Goal: Task Accomplishment & Management: Use online tool/utility

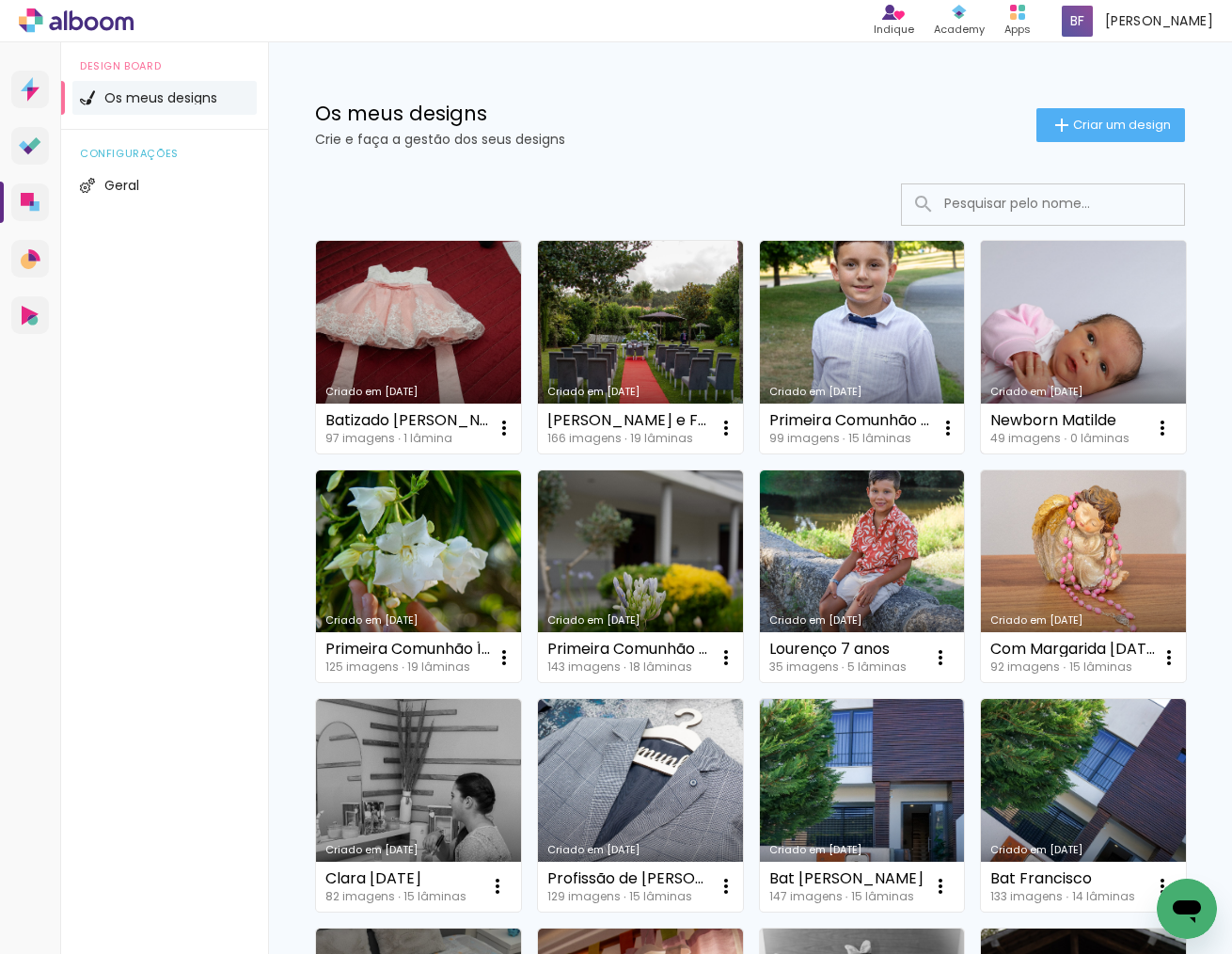
click at [1058, 360] on link "Criado em [DATE]" at bounding box center [1083, 346] width 205 height 213
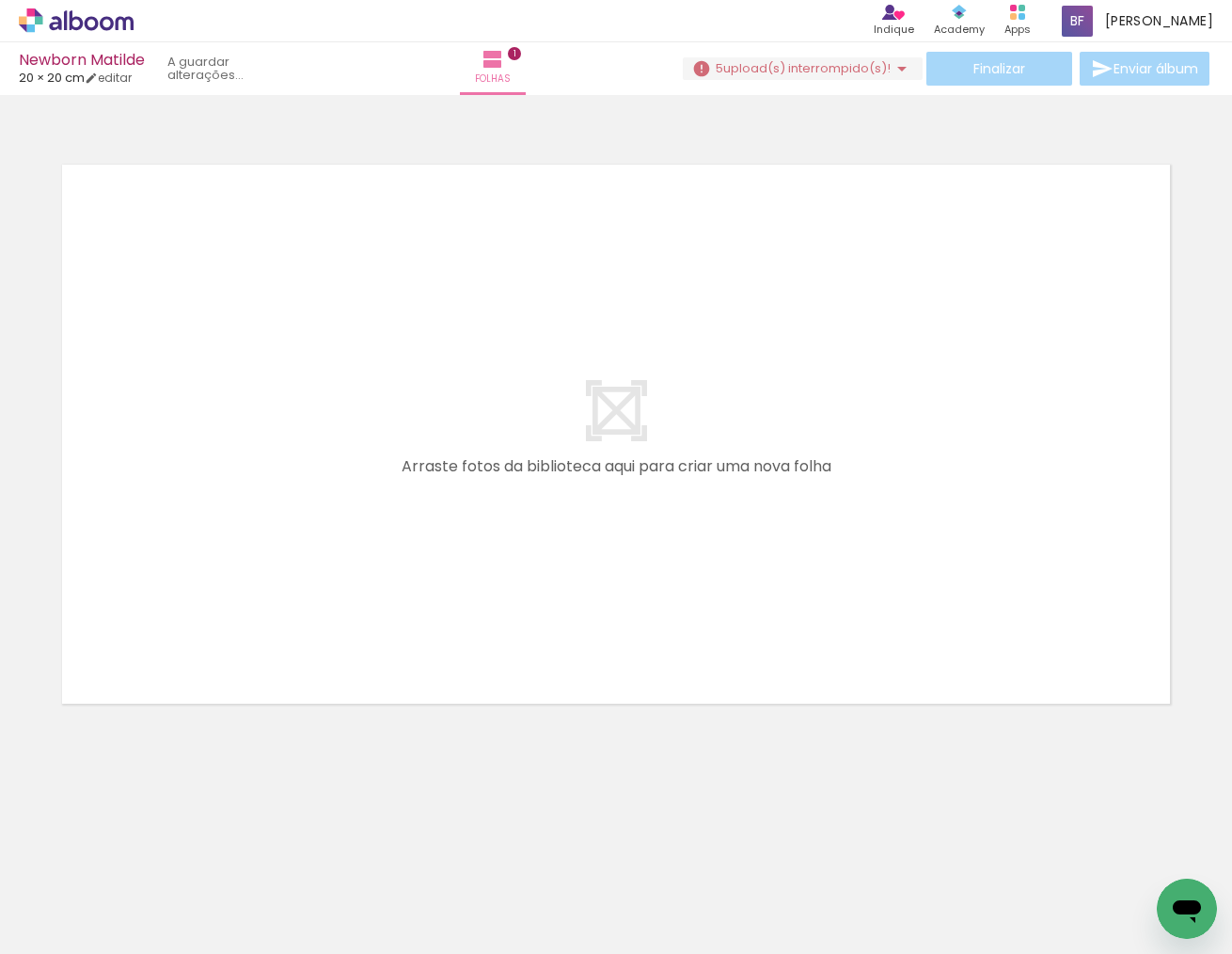
drag, startPoint x: 193, startPoint y: 903, endPoint x: 321, endPoint y: 500, distance: 422.8
click at [321, 500] on quentale-workspace at bounding box center [616, 477] width 1232 height 954
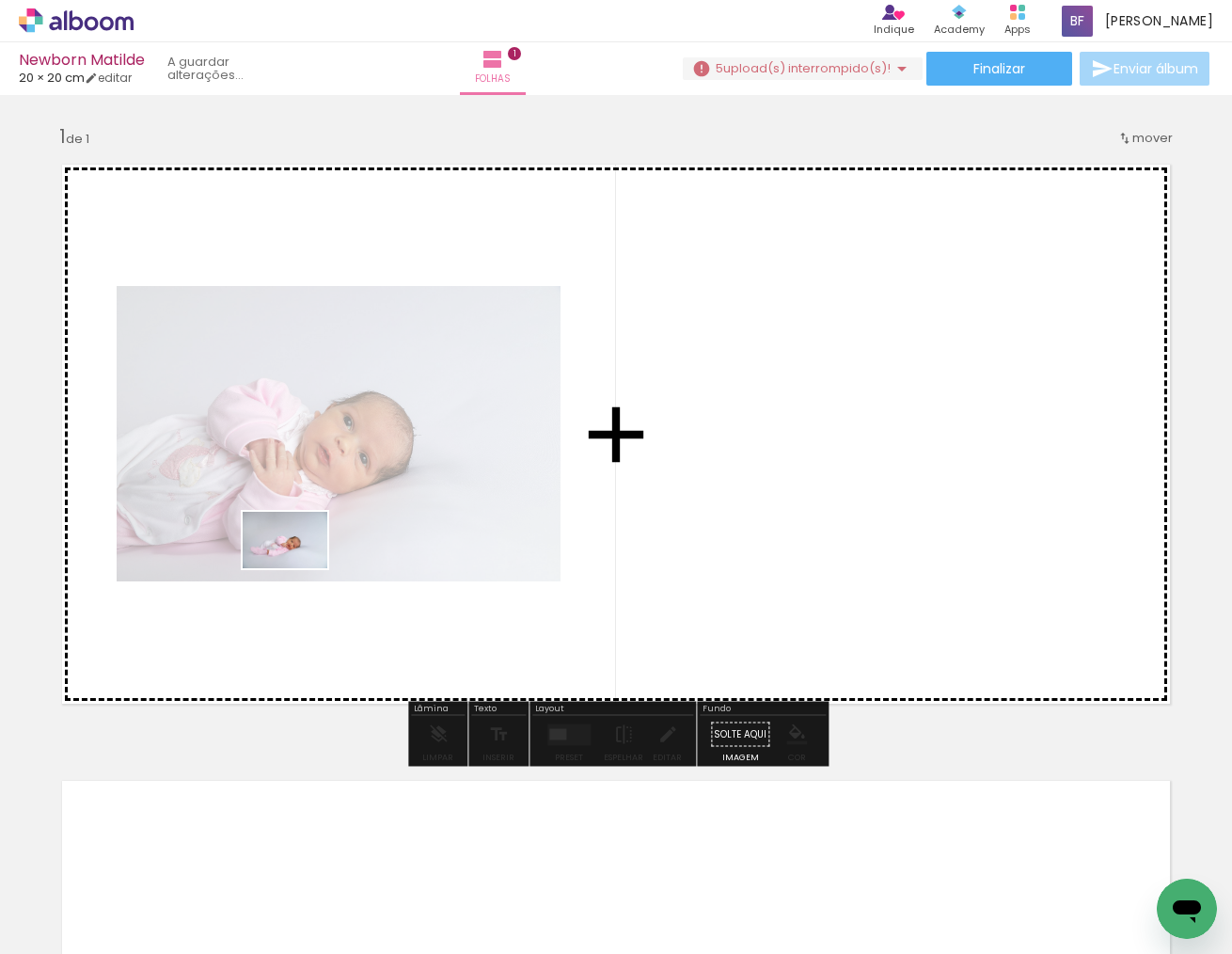
drag, startPoint x: 296, startPoint y: 878, endPoint x: 300, endPoint y: 569, distance: 309.0
click at [300, 569] on quentale-workspace at bounding box center [616, 477] width 1232 height 954
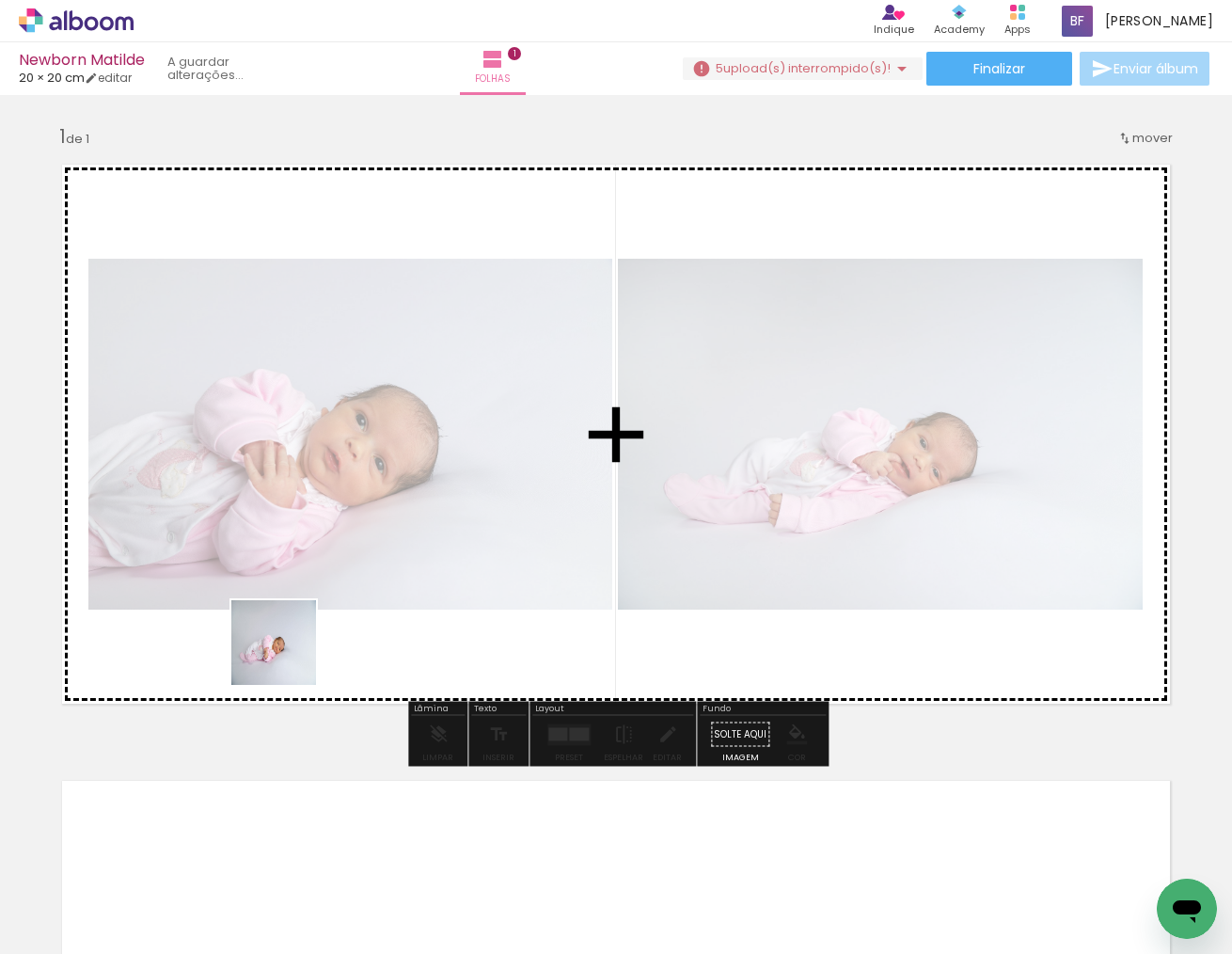
drag, startPoint x: 384, startPoint y: 908, endPoint x: 281, endPoint y: 644, distance: 283.4
click at [281, 644] on quentale-workspace at bounding box center [616, 477] width 1232 height 954
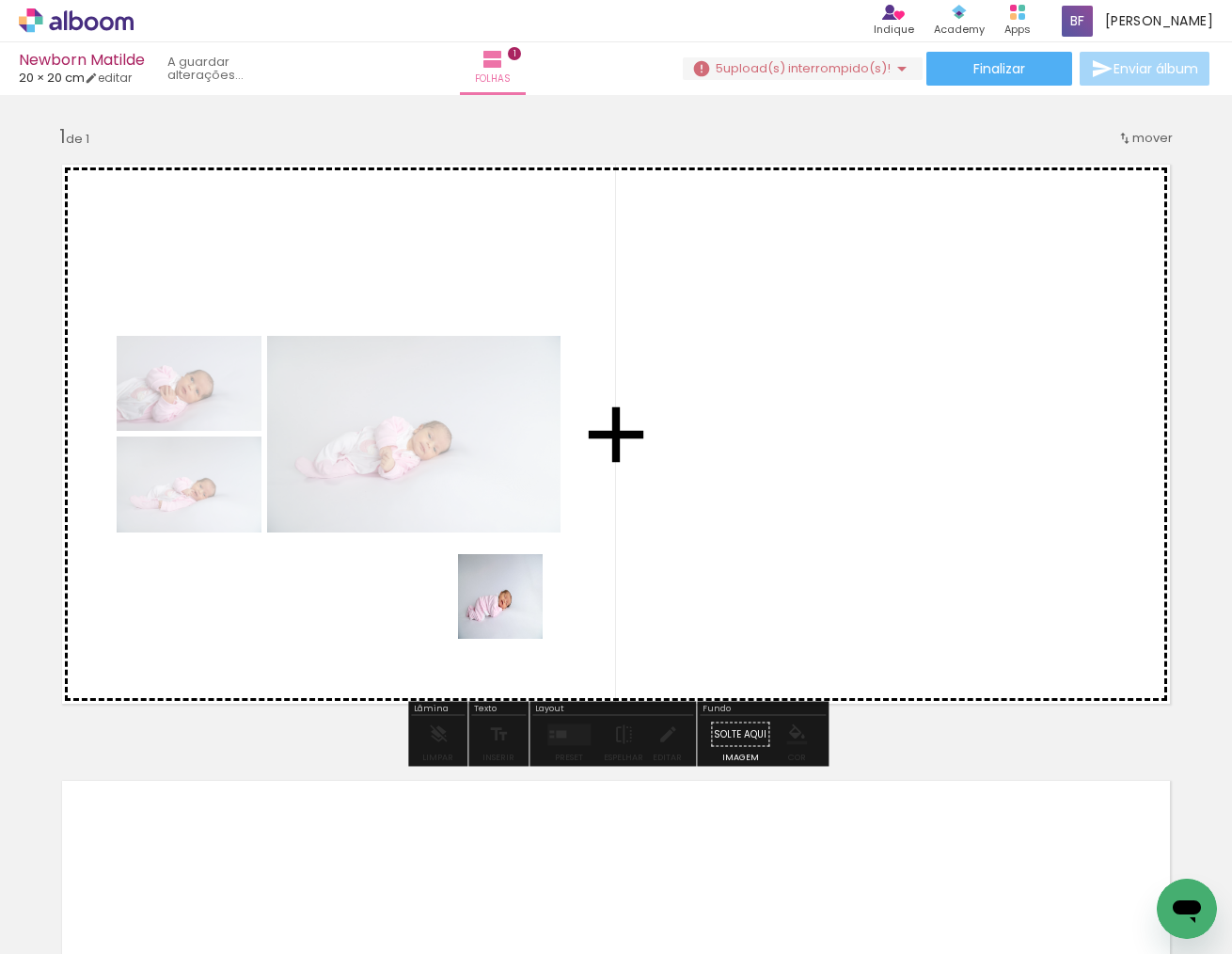
drag, startPoint x: 526, startPoint y: 905, endPoint x: 514, endPoint y: 608, distance: 297.2
click at [514, 608] on quentale-workspace at bounding box center [616, 477] width 1232 height 954
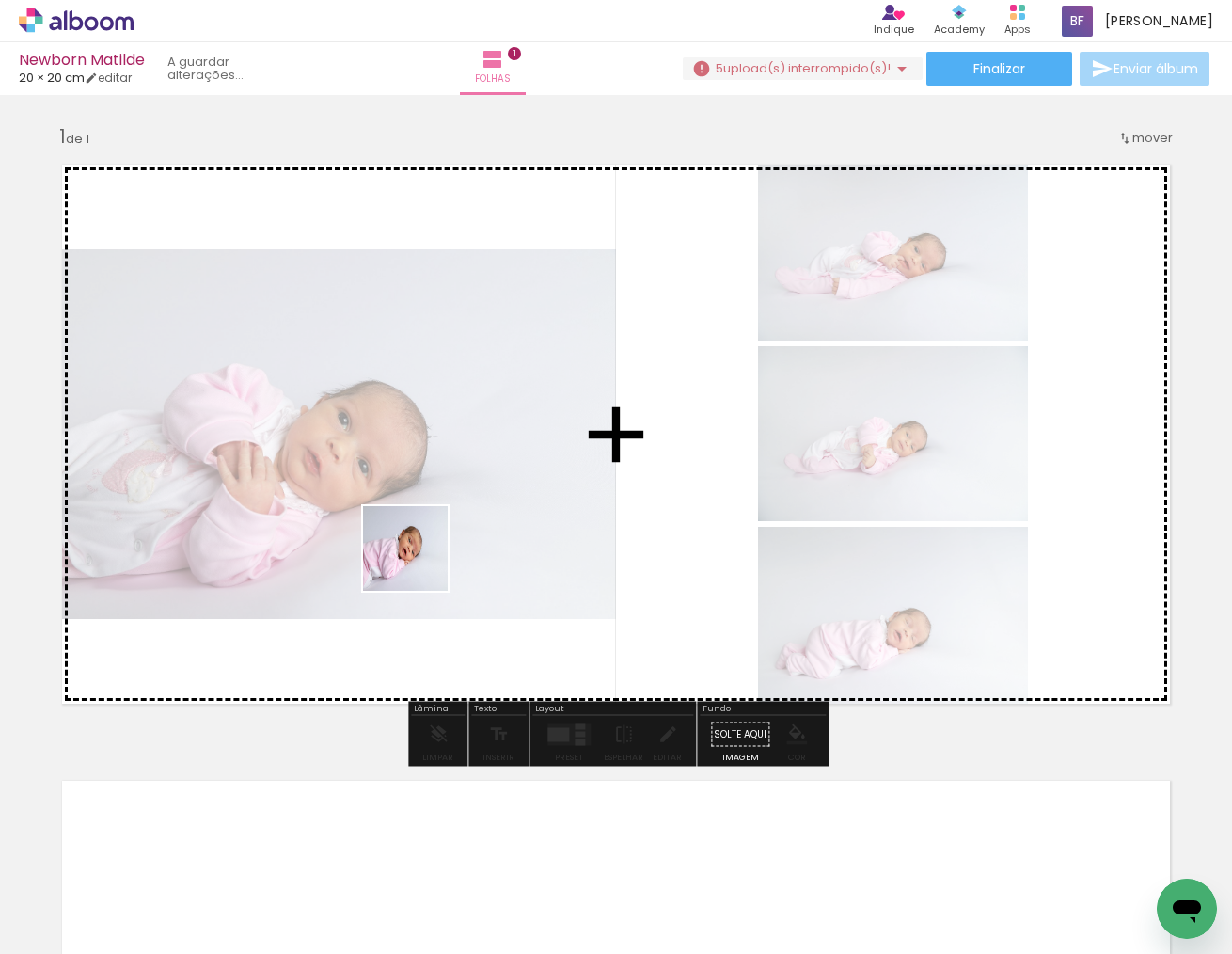
drag, startPoint x: 627, startPoint y: 895, endPoint x: 420, endPoint y: 563, distance: 391.2
click at [420, 563] on quentale-workspace at bounding box center [616, 477] width 1232 height 954
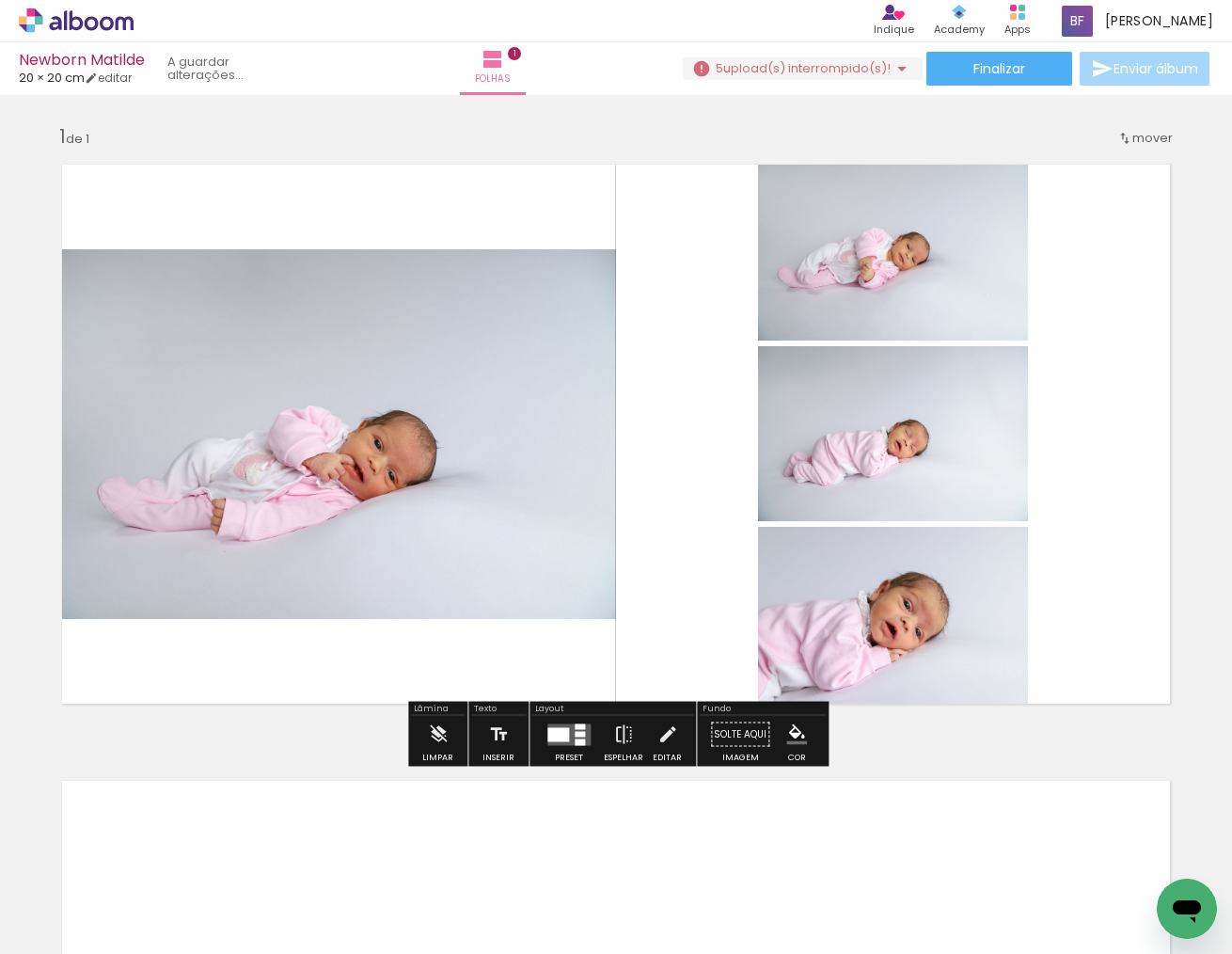
drag, startPoint x: 372, startPoint y: 371, endPoint x: 31, endPoint y: 369, distance: 341.0
click at [31, 369] on div "Inserir folha 1 de 1" at bounding box center [616, 718] width 1232 height 1234
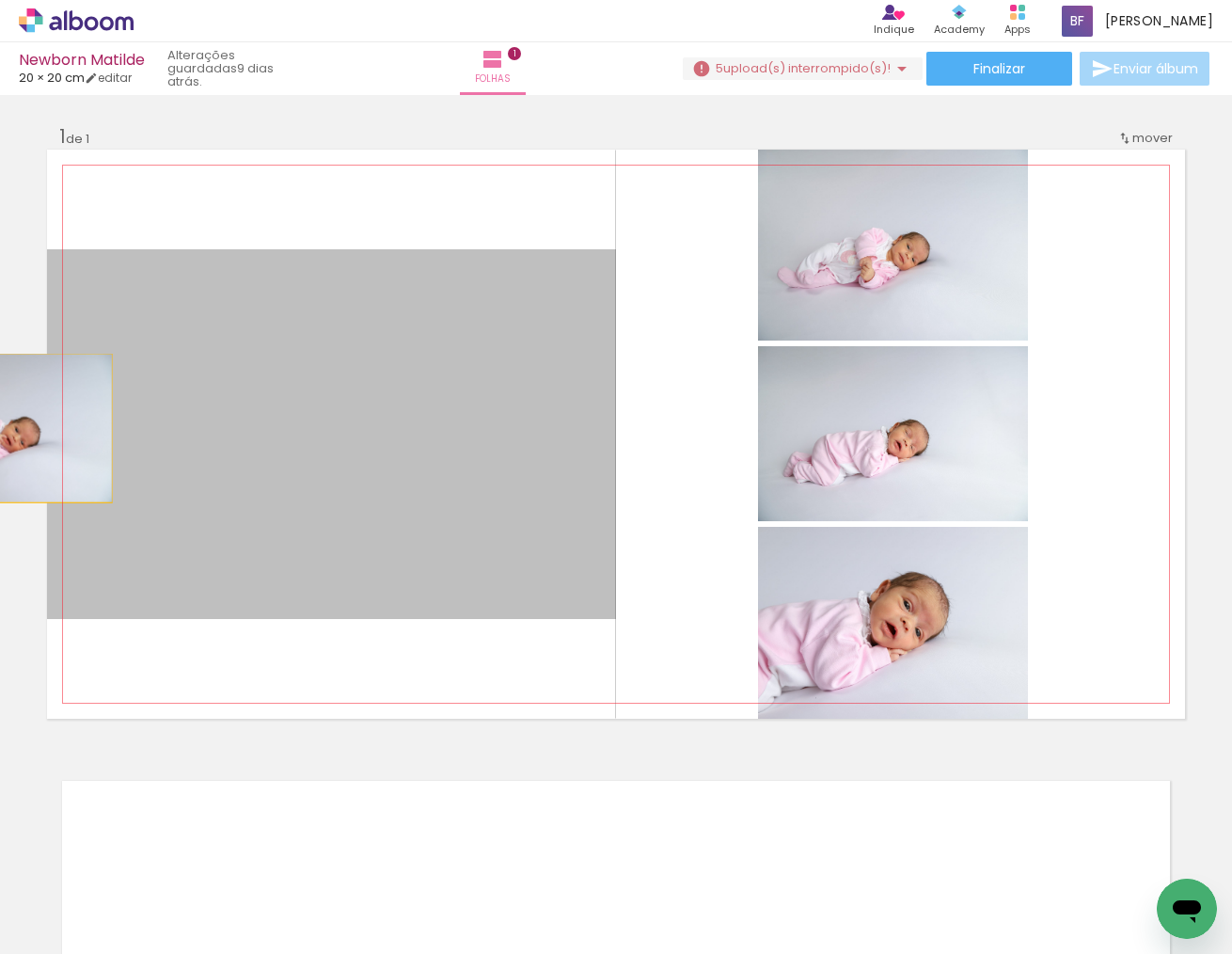
drag, startPoint x: 345, startPoint y: 448, endPoint x: -2, endPoint y: 428, distance: 347.6
click at [0, 428] on html "link( href="../../bower_components/polymer/polymer.html" rel="import" ) picture…" at bounding box center [616, 477] width 1232 height 954
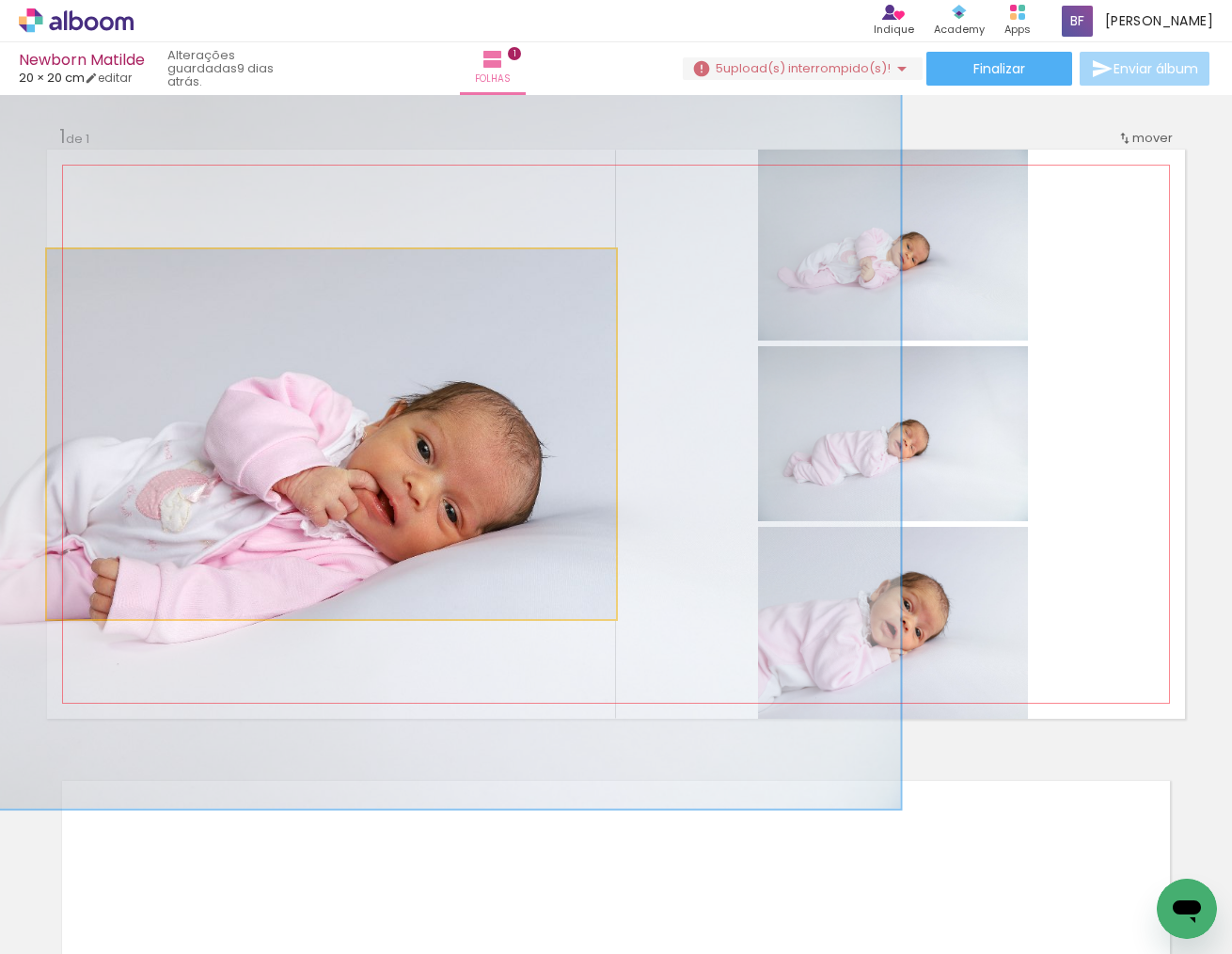
drag, startPoint x: 100, startPoint y: 270, endPoint x: 174, endPoint y: 272, distance: 74.0
type paper-slider "200"
click at [174, 272] on paper-slider at bounding box center [128, 269] width 104 height 28
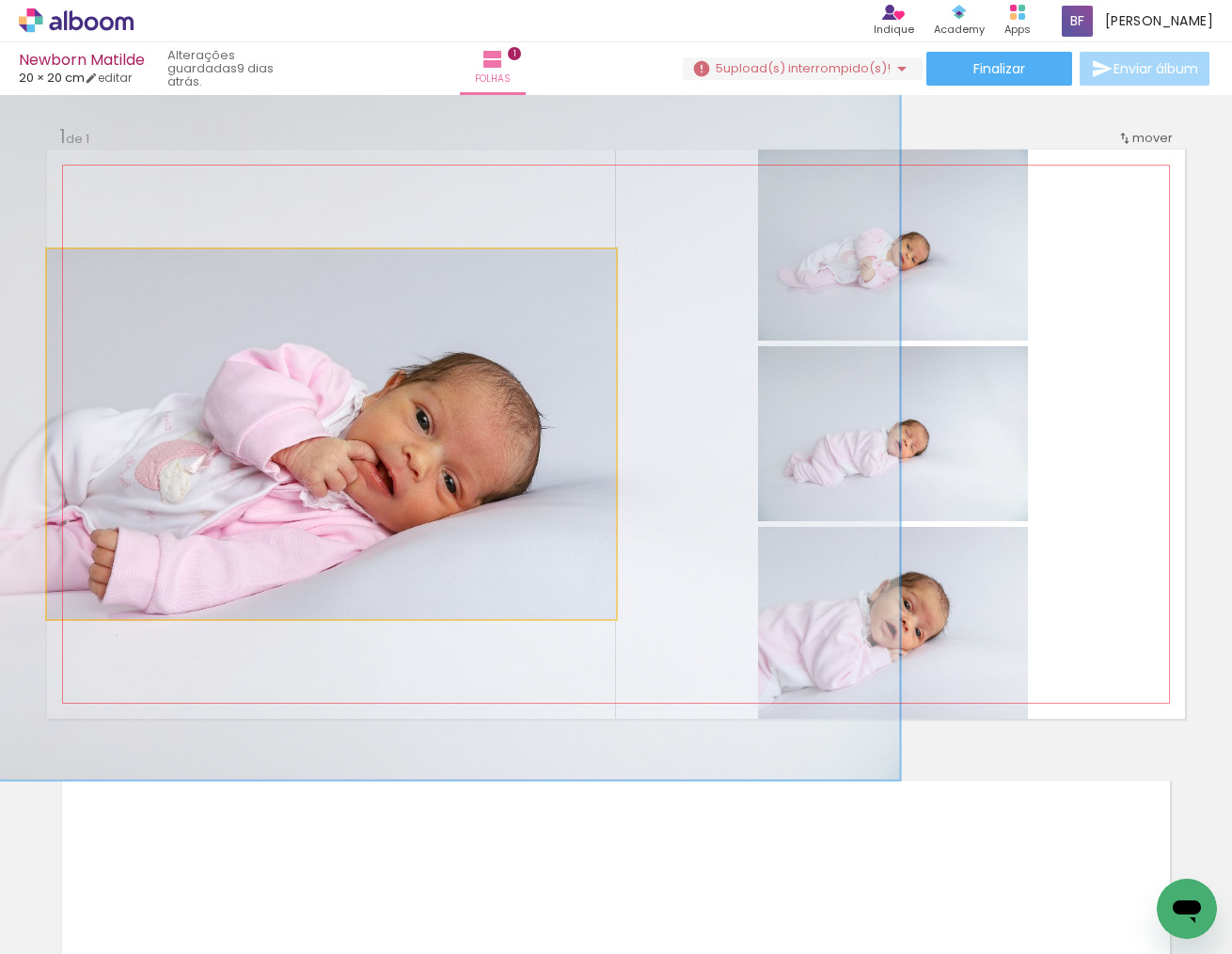
drag, startPoint x: 344, startPoint y: 473, endPoint x: 343, endPoint y: 444, distance: 29.0
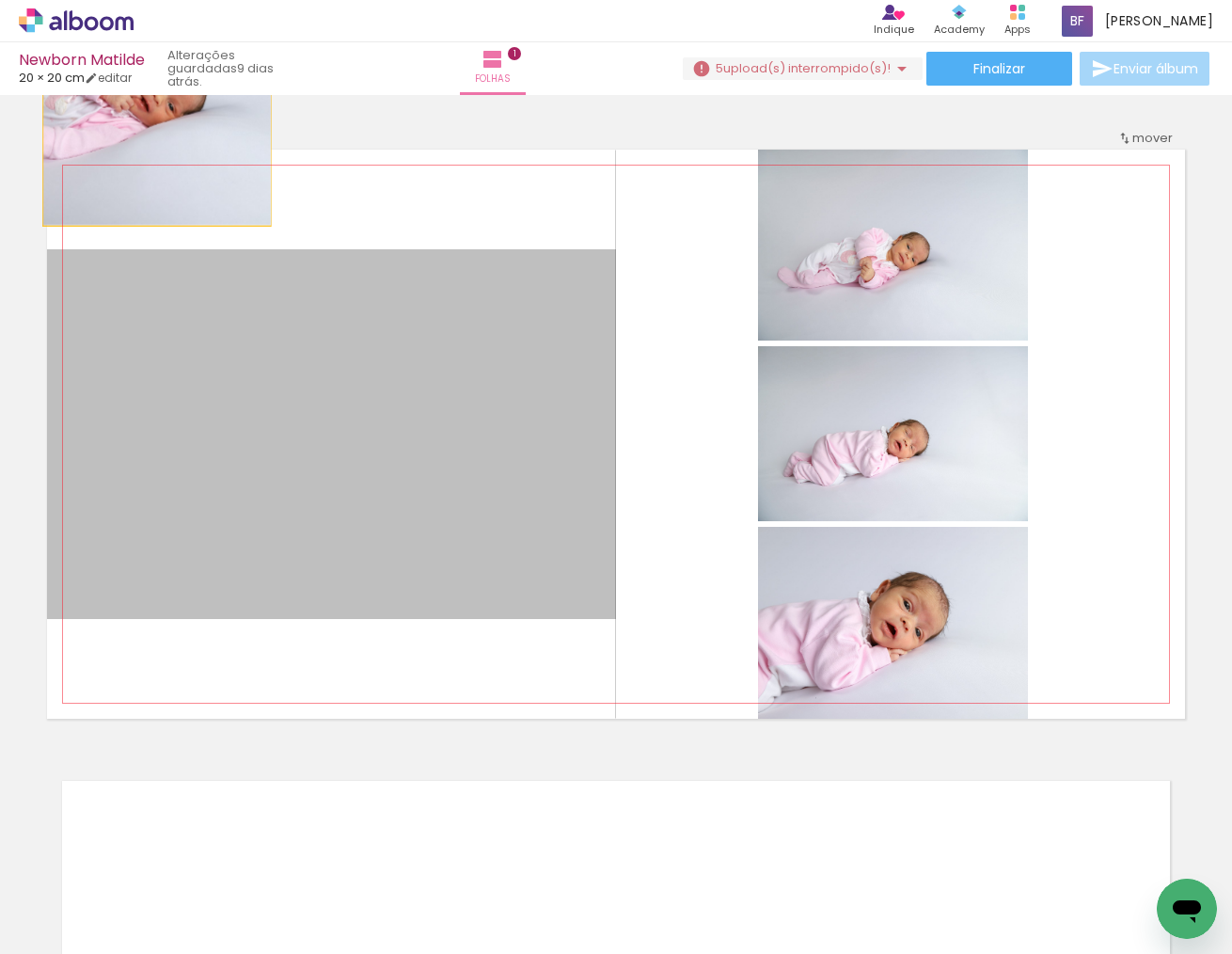
drag, startPoint x: 321, startPoint y: 420, endPoint x: 157, endPoint y: 151, distance: 315.1
click at [157, 151] on quentale-layouter at bounding box center [615, 434] width 1138 height 570
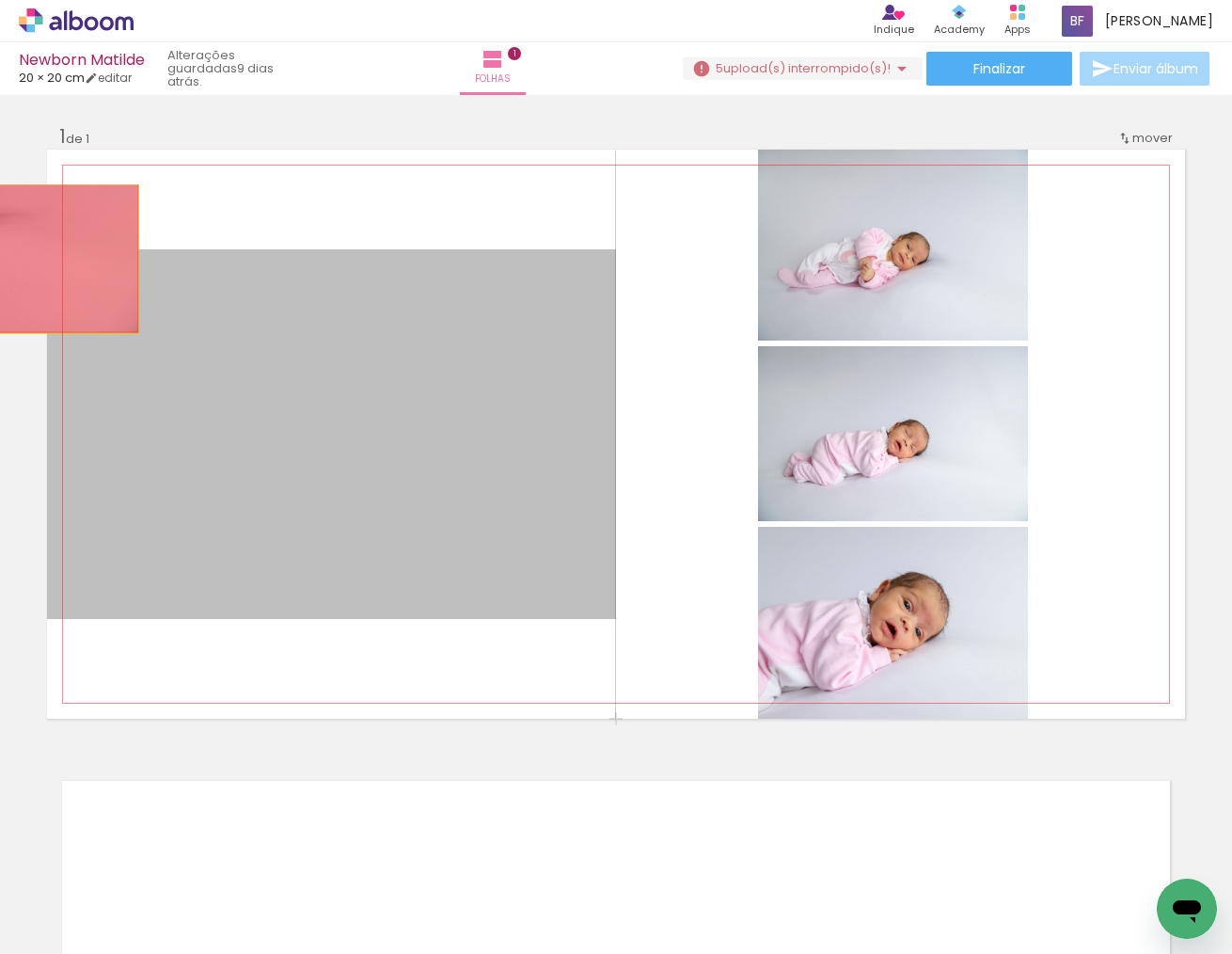
drag, startPoint x: 365, startPoint y: 425, endPoint x: 24, endPoint y: 259, distance: 379.3
click at [24, 259] on div "Inserir folha 1 de 1" at bounding box center [616, 718] width 1232 height 1234
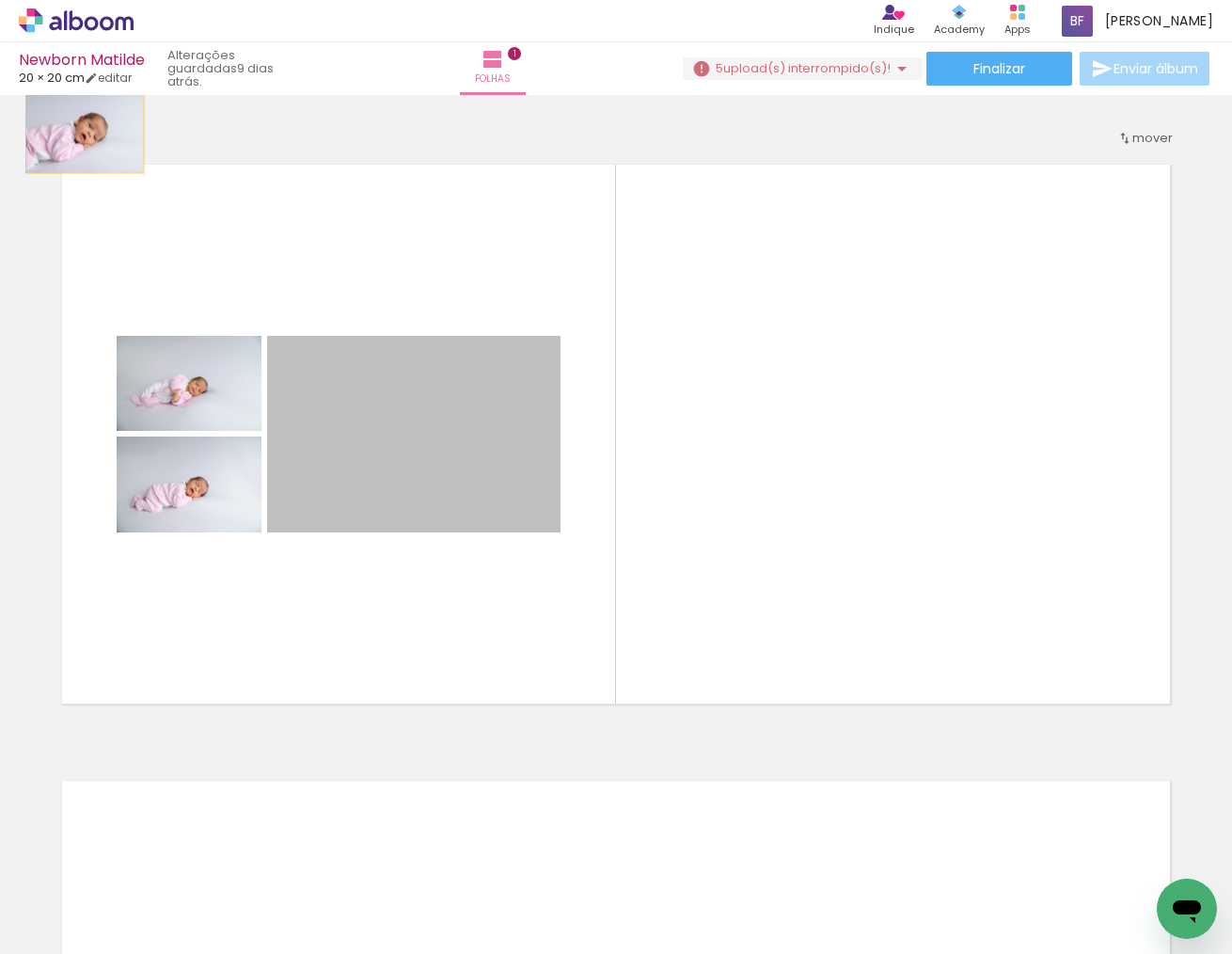
drag, startPoint x: 423, startPoint y: 463, endPoint x: 142, endPoint y: 180, distance: 398.8
click at [86, 149] on album-spread "1 de 1" at bounding box center [615, 434] width 1138 height 570
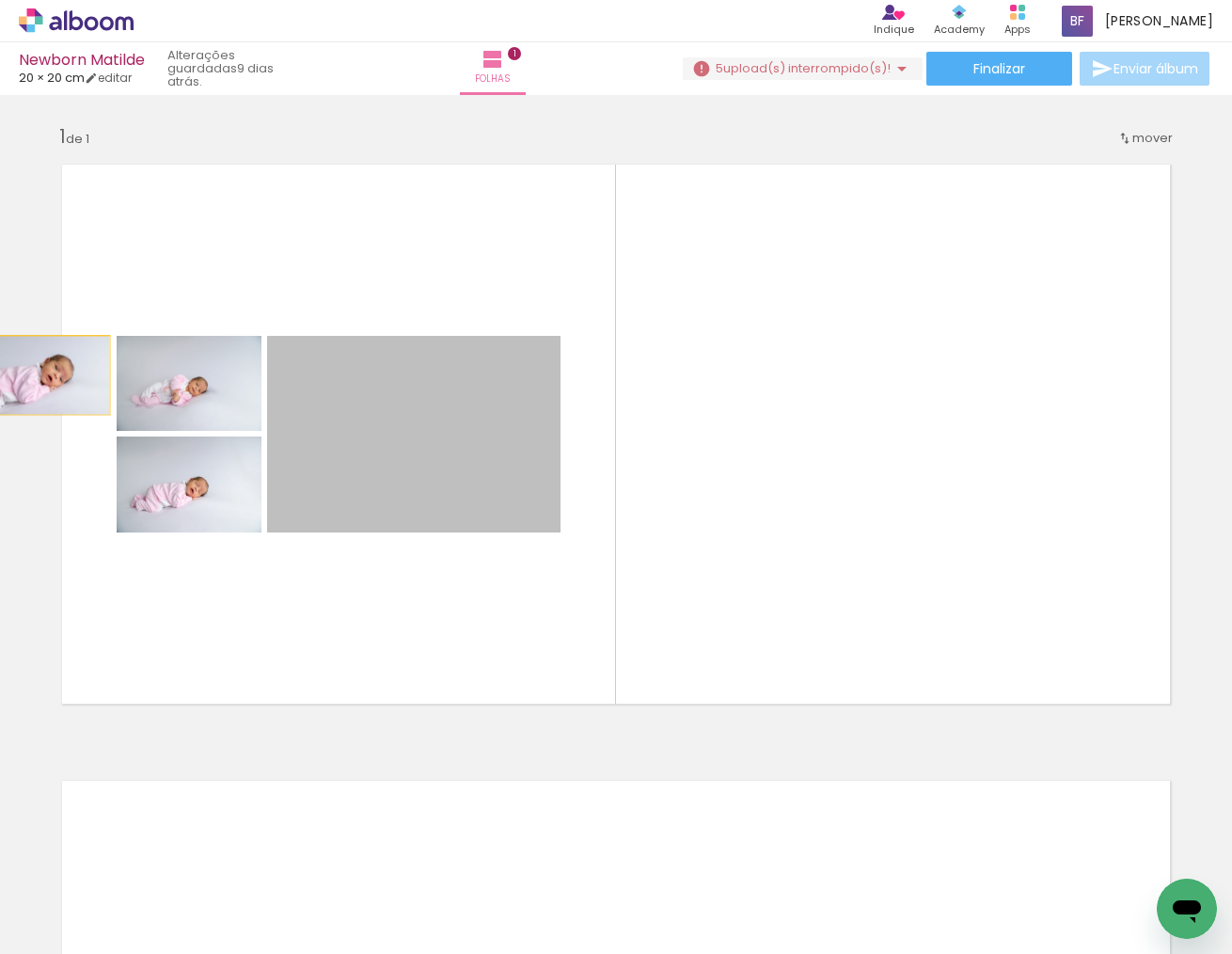
drag, startPoint x: 340, startPoint y: 413, endPoint x: 99, endPoint y: 378, distance: 243.5
click at [51, 376] on quentale-layouter at bounding box center [615, 434] width 1138 height 570
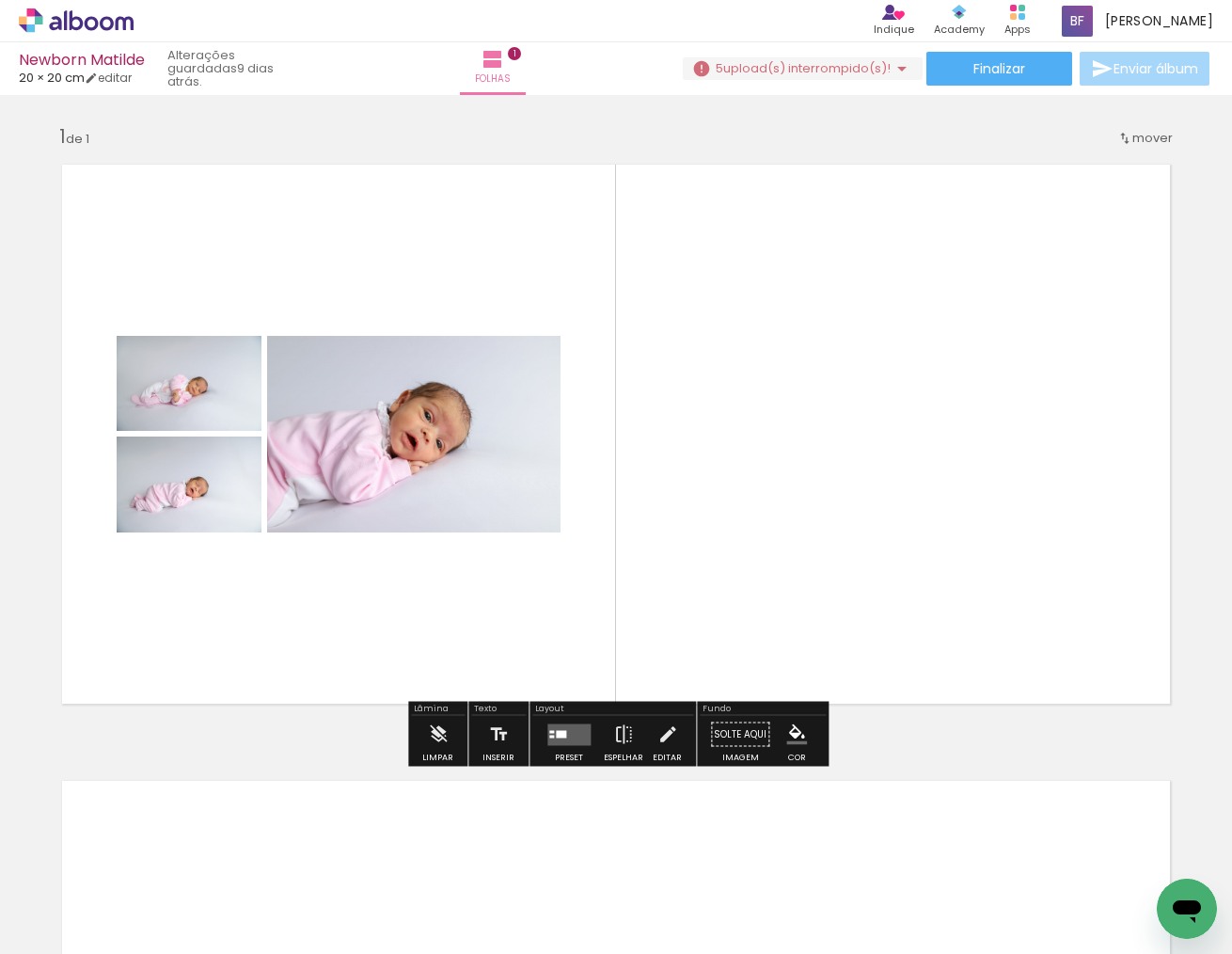
click at [168, 385] on div at bounding box center [177, 384] width 22 height 18
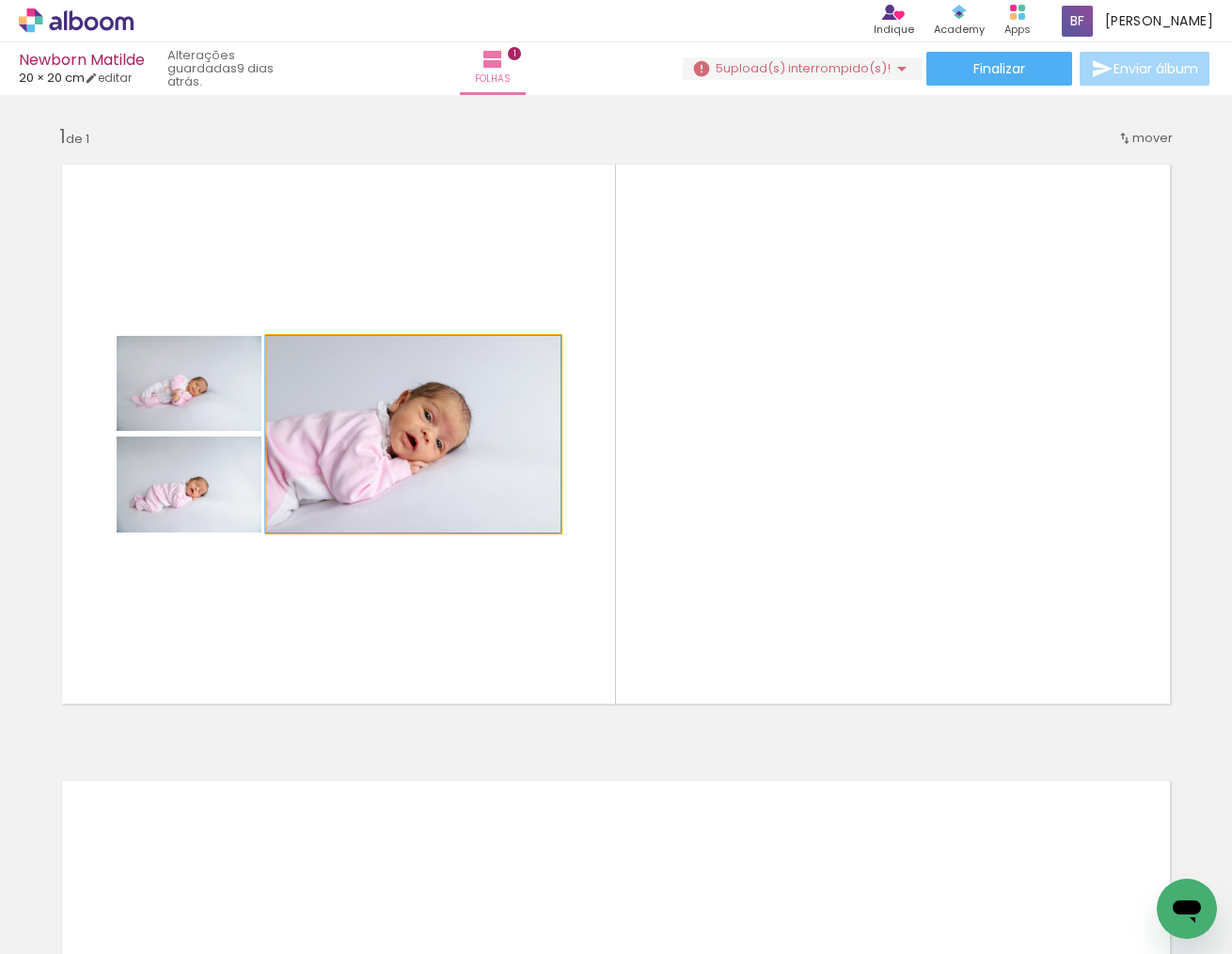
click at [301, 408] on quentale-photo at bounding box center [413, 434] width 294 height 197
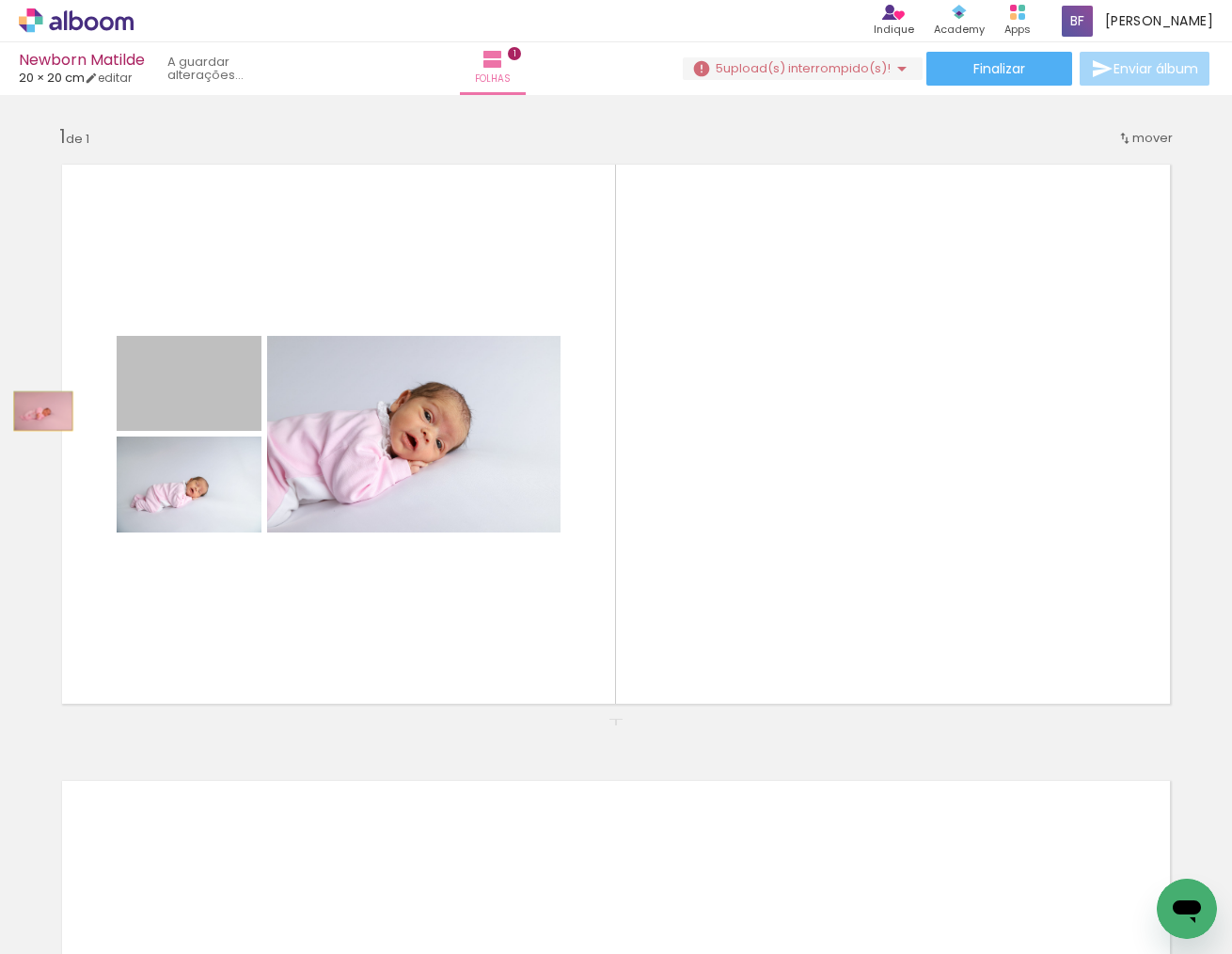
drag, startPoint x: 211, startPoint y: 415, endPoint x: 44, endPoint y: 411, distance: 167.0
click at [44, 411] on div "Inserir folha 1 de 1" at bounding box center [616, 718] width 1232 height 1234
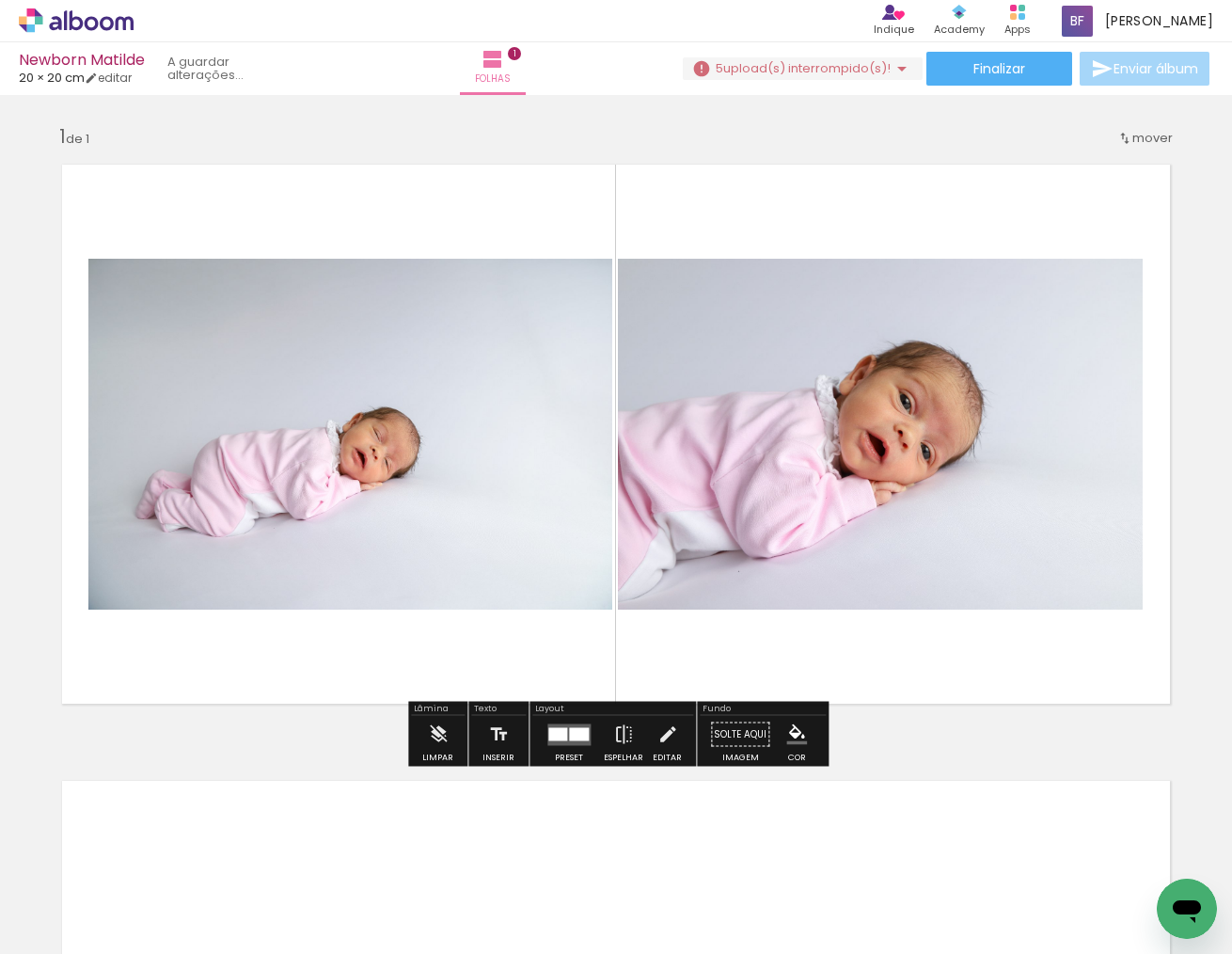
drag, startPoint x: 44, startPoint y: 411, endPoint x: 53, endPoint y: 411, distance: 9.0
click at [44, 411] on div "Inserir folha 1 de 1" at bounding box center [616, 718] width 1232 height 1234
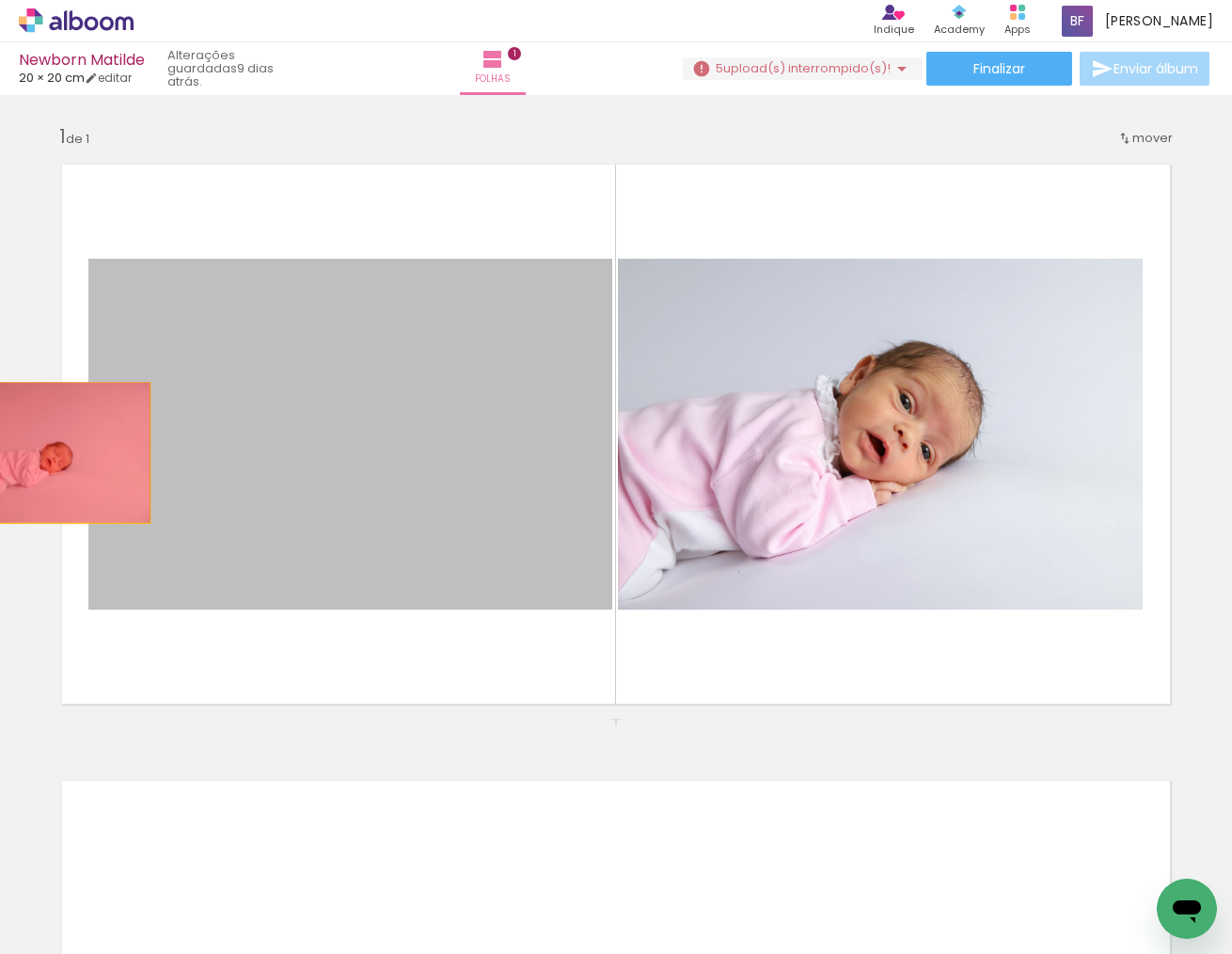
drag, startPoint x: 265, startPoint y: 449, endPoint x: 46, endPoint y: 452, distance: 219.0
click at [46, 452] on div "Inserir folha 1 de 1" at bounding box center [616, 718] width 1232 height 1234
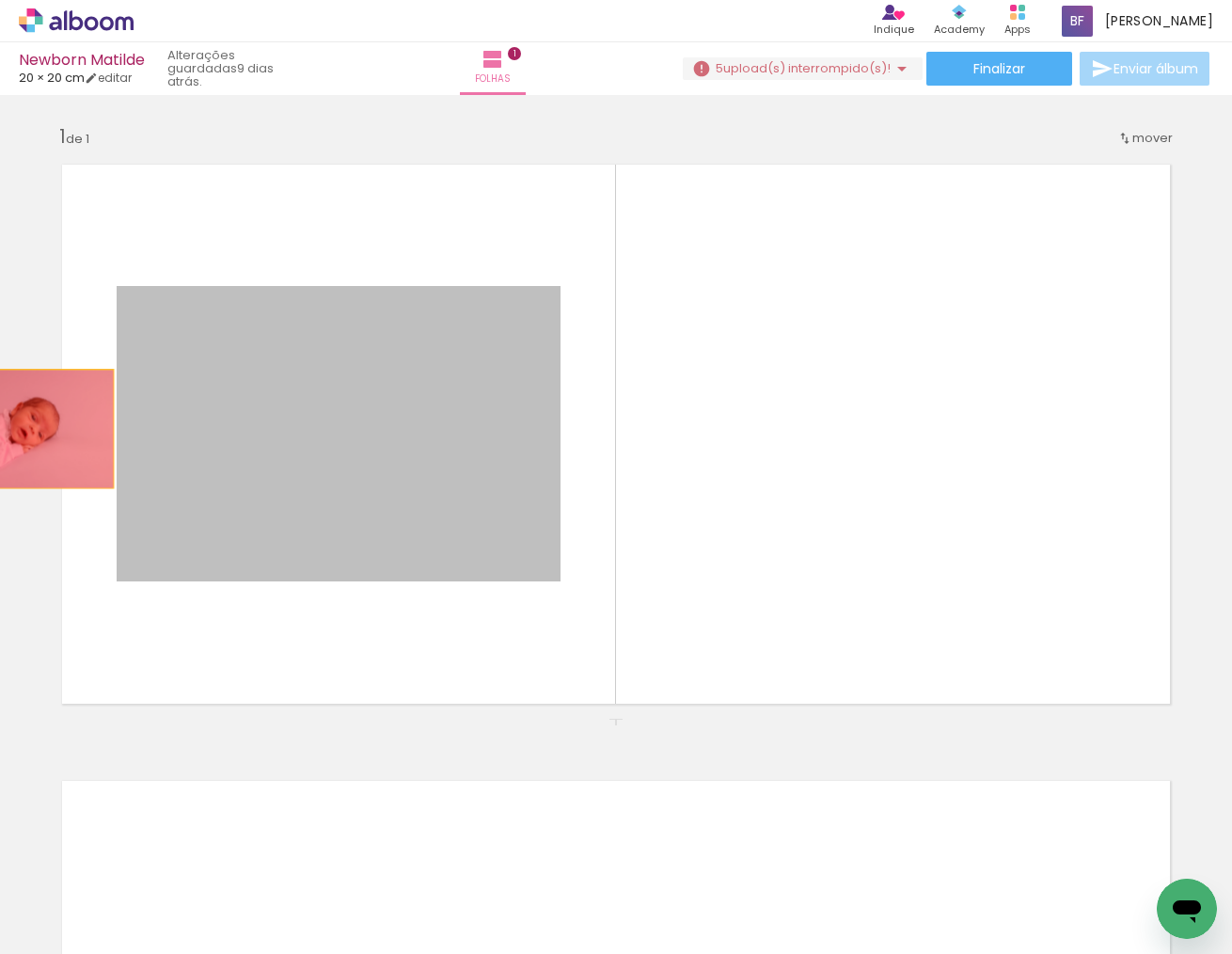
drag, startPoint x: 372, startPoint y: 456, endPoint x: 24, endPoint y: 429, distance: 349.0
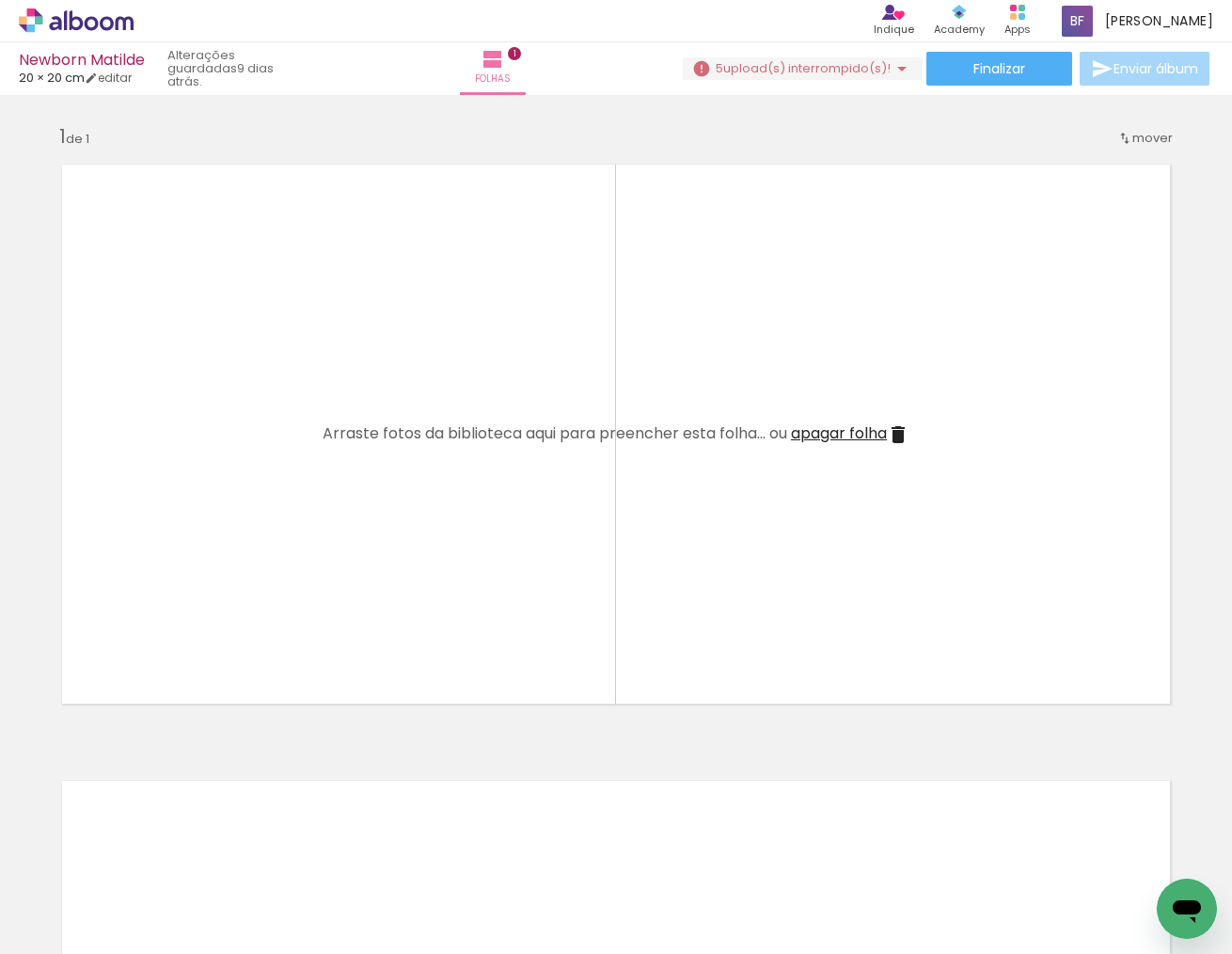
scroll to position [0, 465]
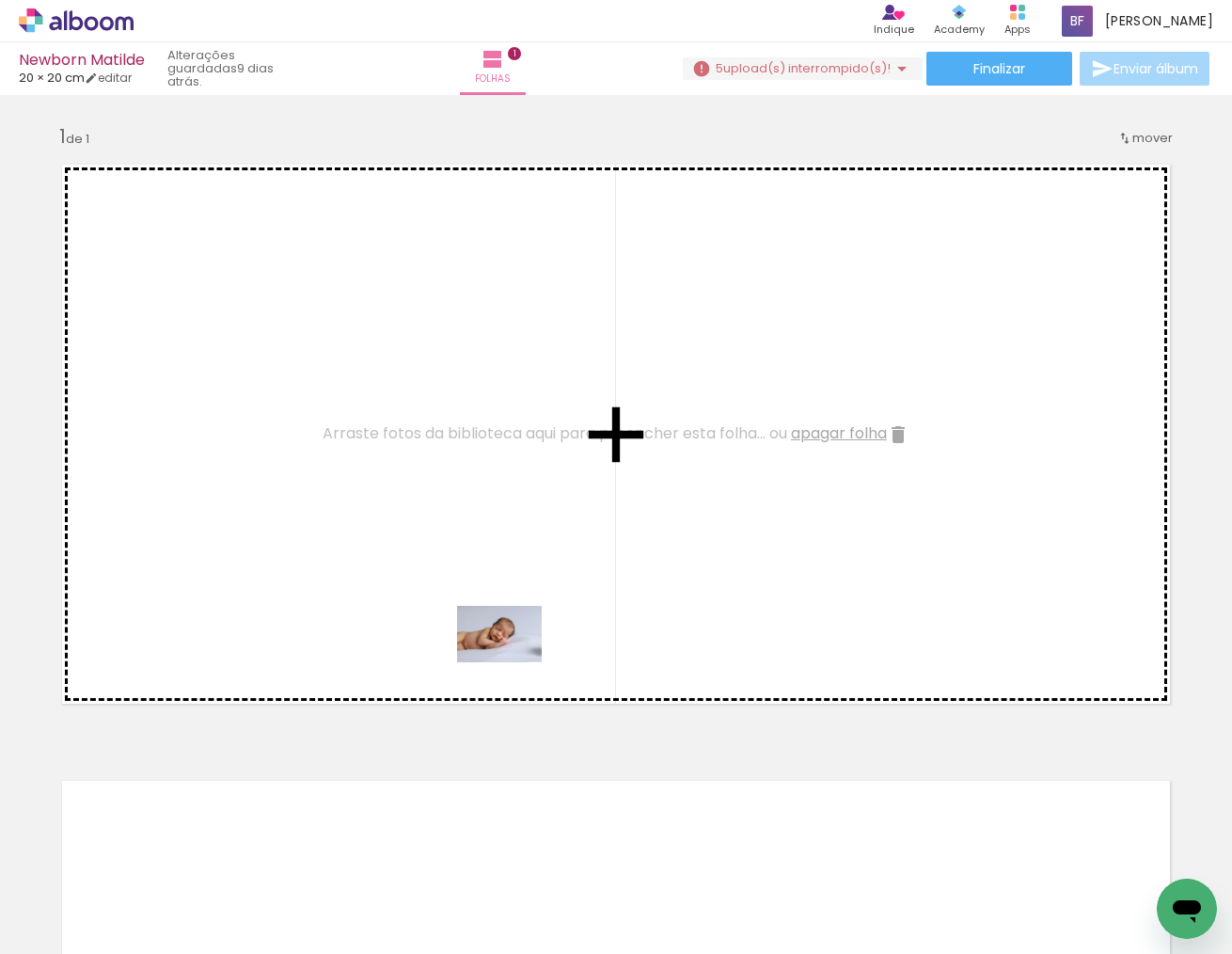
drag, startPoint x: 672, startPoint y: 914, endPoint x: 516, endPoint y: 666, distance: 293.0
click at [516, 666] on quentale-workspace at bounding box center [616, 477] width 1232 height 954
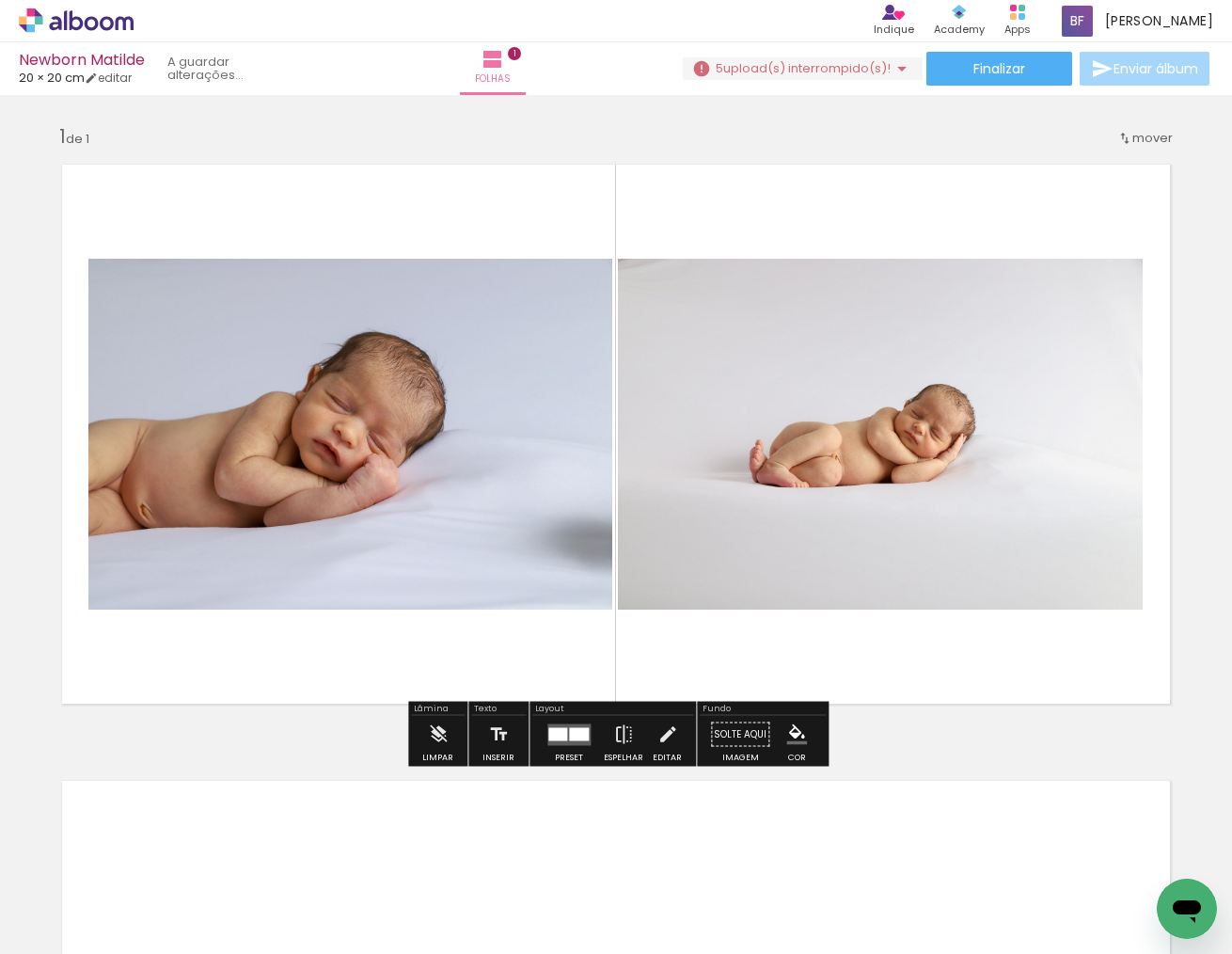
drag, startPoint x: 781, startPoint y: 899, endPoint x: 676, endPoint y: 691, distance: 233.0
click at [676, 691] on quentale-workspace at bounding box center [616, 477] width 1232 height 954
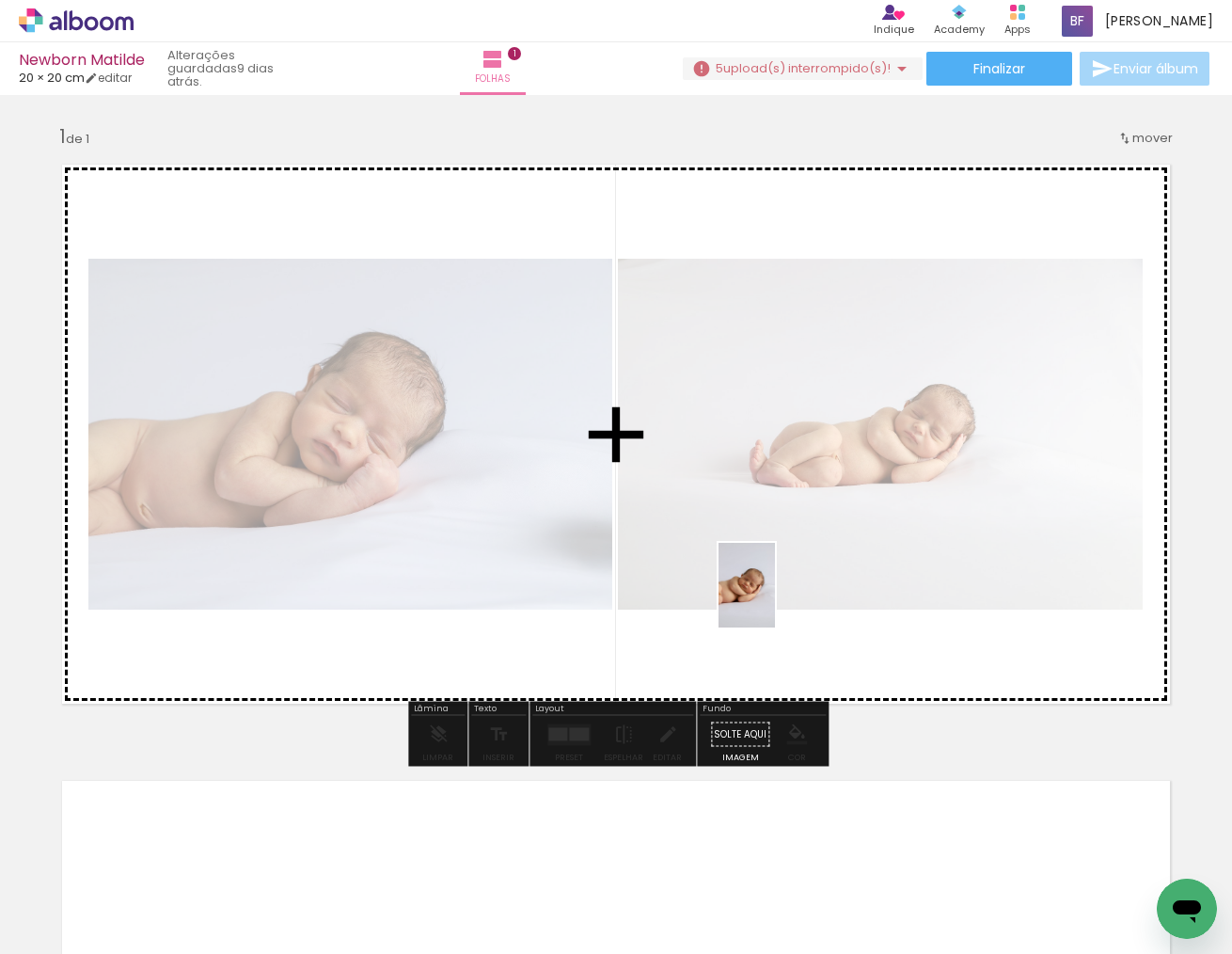
drag, startPoint x: 885, startPoint y: 889, endPoint x: 989, endPoint y: 772, distance: 156.5
click at [776, 602] on quentale-workspace at bounding box center [616, 477] width 1232 height 954
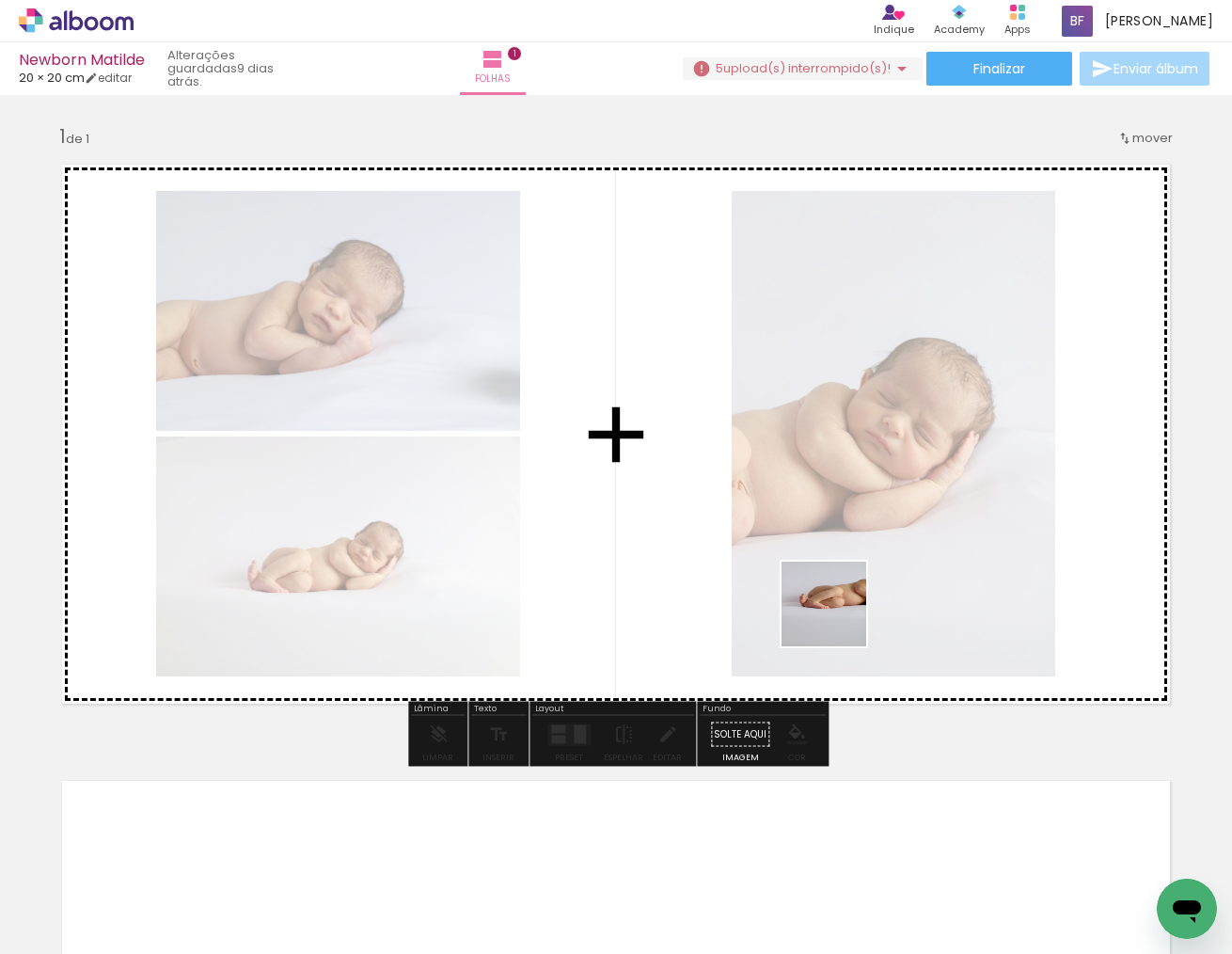
drag, startPoint x: 995, startPoint y: 878, endPoint x: 825, endPoint y: 603, distance: 323.3
click at [825, 603] on quentale-workspace at bounding box center [616, 477] width 1232 height 954
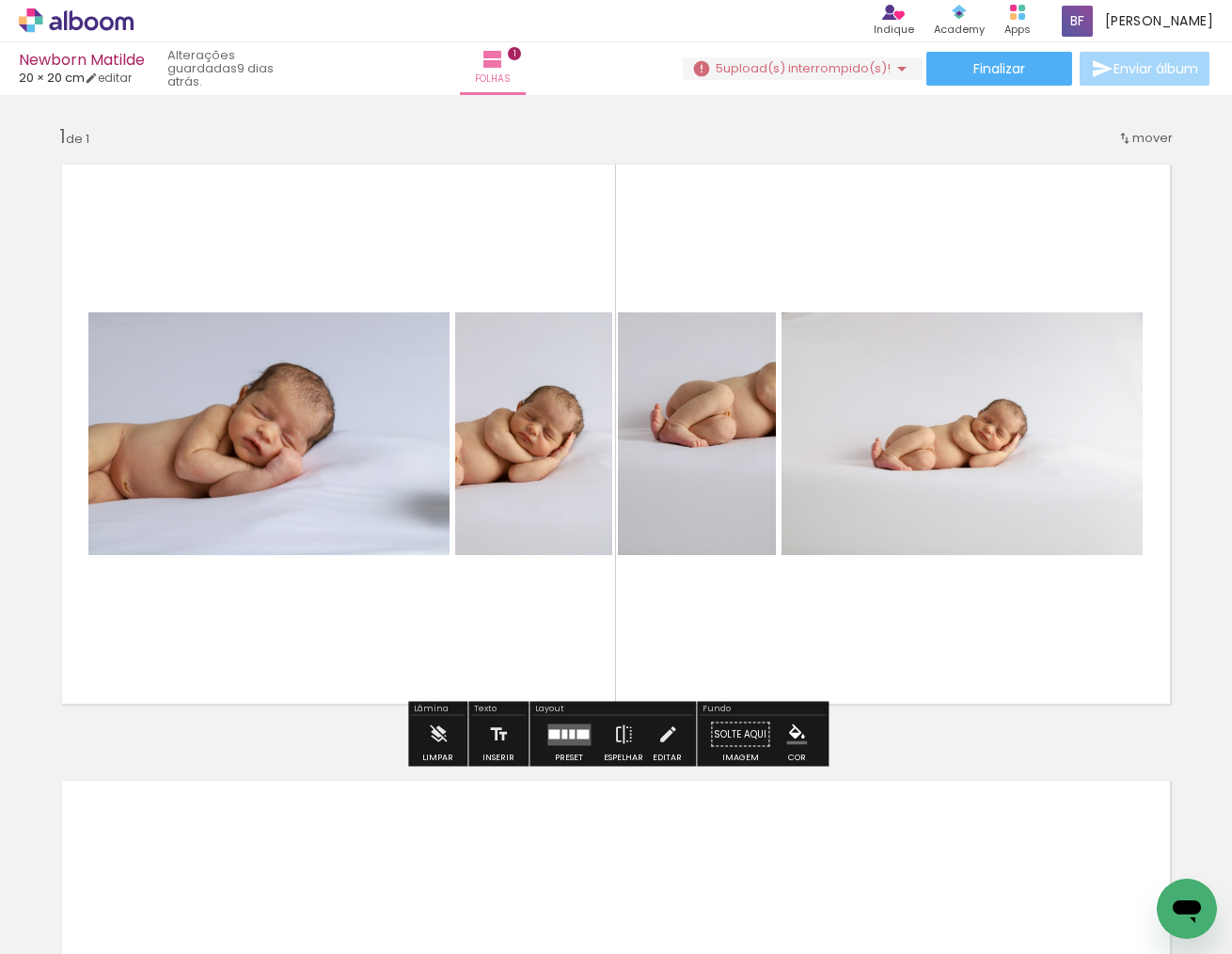
scroll to position [0, 738]
drag, startPoint x: 831, startPoint y: 915, endPoint x: 712, endPoint y: 707, distance: 239.6
click at [712, 707] on quentale-workspace at bounding box center [616, 477] width 1232 height 954
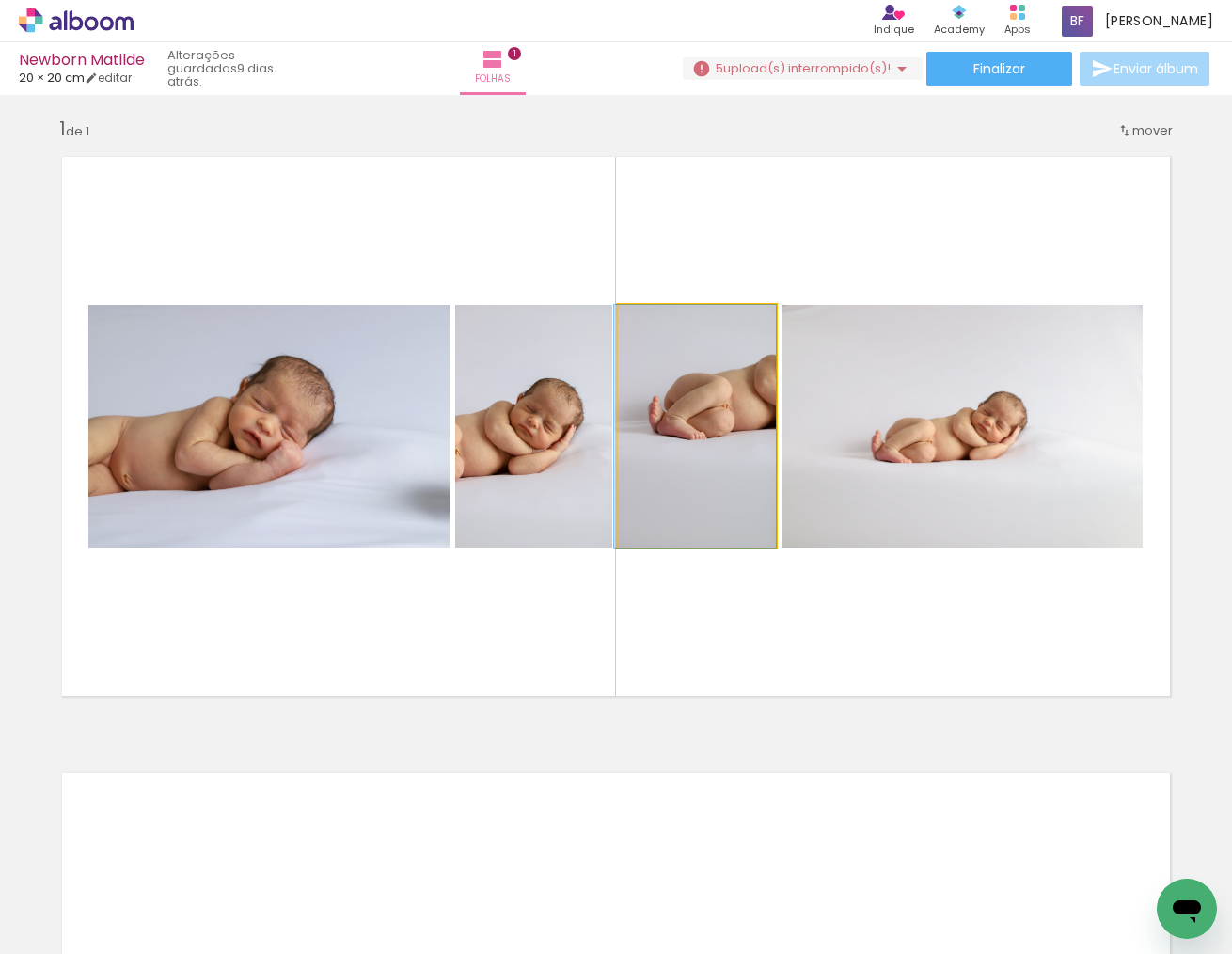
drag, startPoint x: 657, startPoint y: 483, endPoint x: 655, endPoint y: 454, distance: 29.1
click at [652, 455] on div at bounding box center [695, 426] width 162 height 243
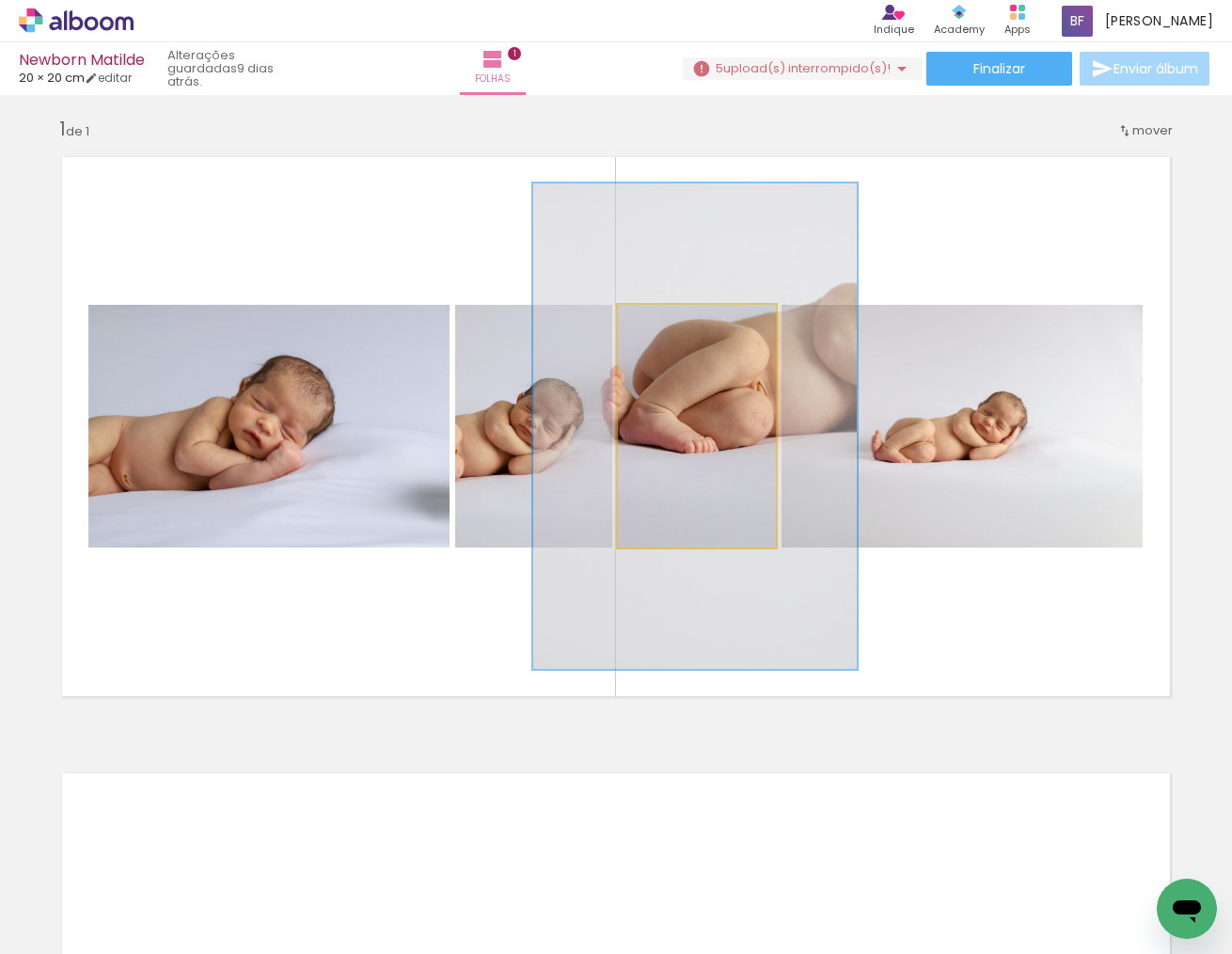
type paper-slider "200"
drag, startPoint x: 665, startPoint y: 322, endPoint x: 731, endPoint y: 378, distance: 86.6
click at [731, 331] on div at bounding box center [728, 324] width 16 height 16
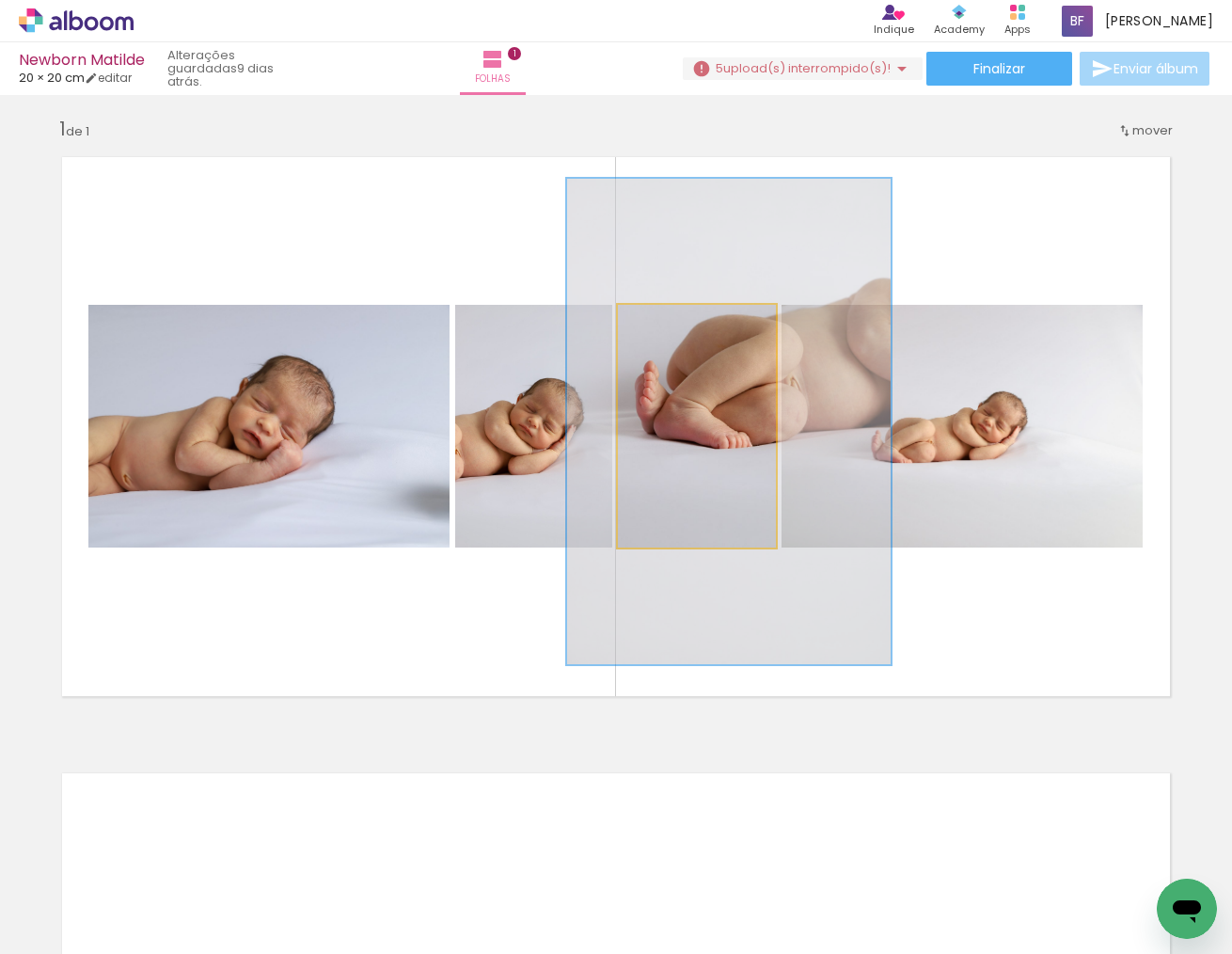
drag, startPoint x: 707, startPoint y: 420, endPoint x: 741, endPoint y: 416, distance: 34.2
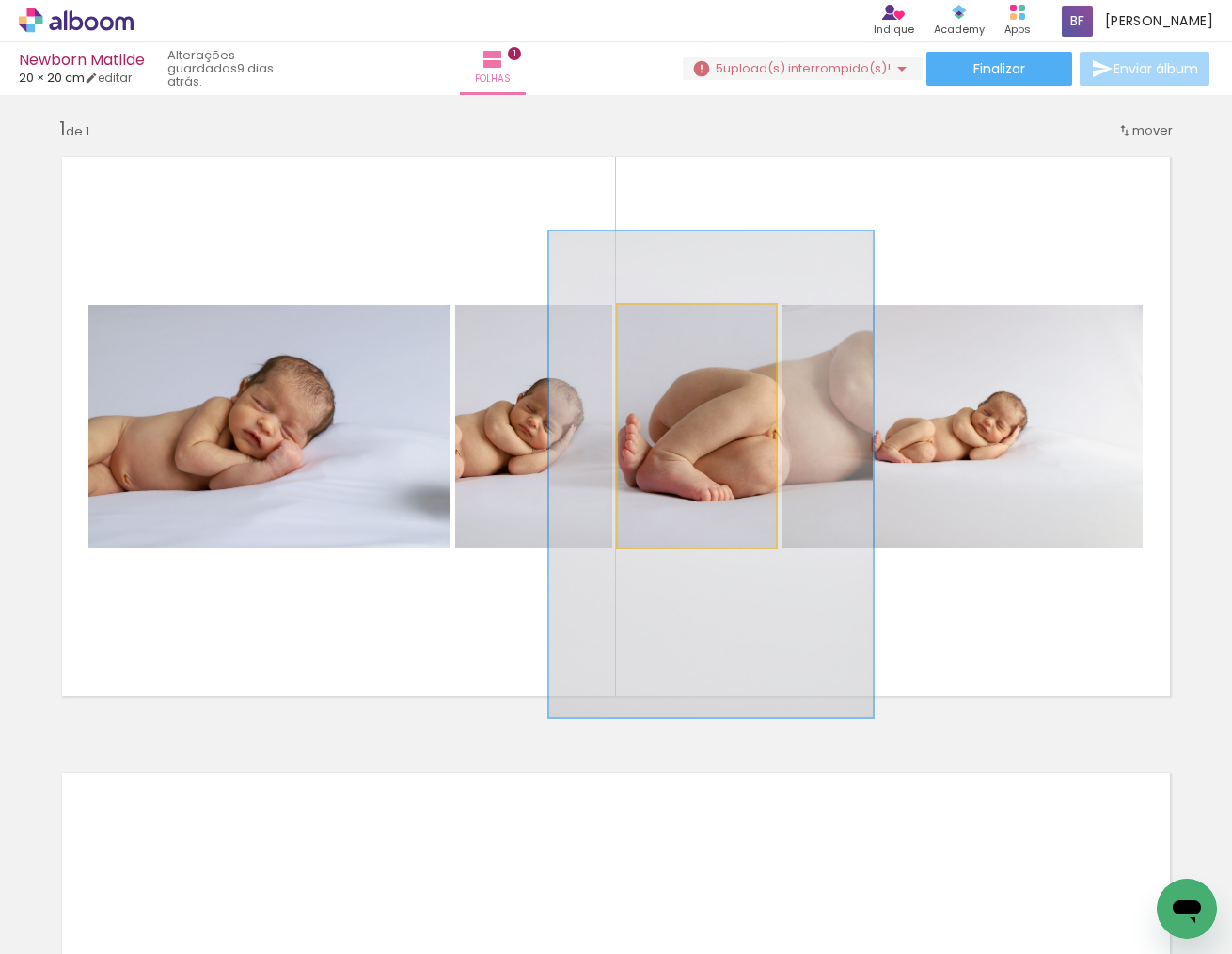
drag, startPoint x: 708, startPoint y: 451, endPoint x: 692, endPoint y: 493, distance: 44.9
click at [692, 493] on div at bounding box center [711, 475] width 324 height 485
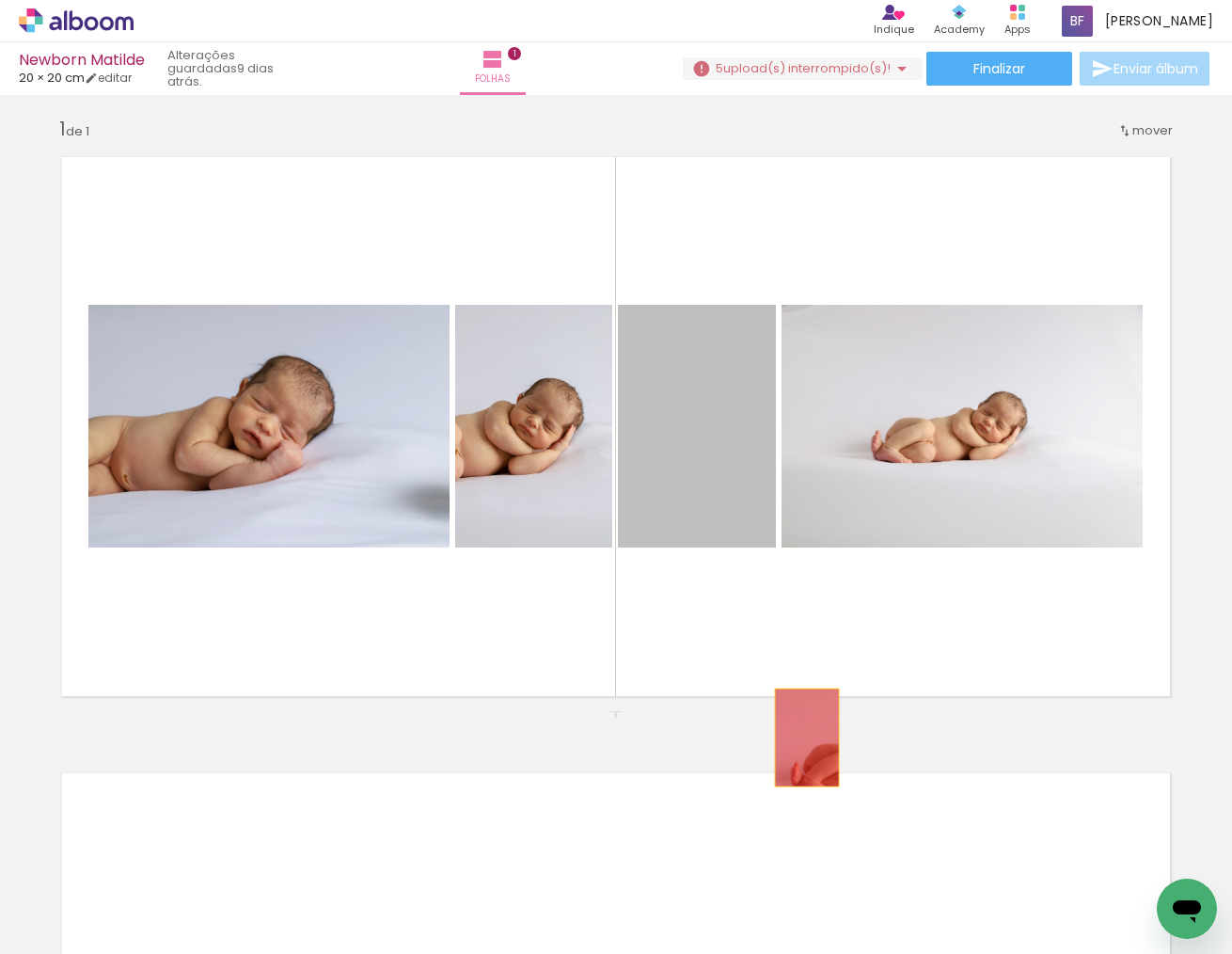
drag, startPoint x: 697, startPoint y: 450, endPoint x: 807, endPoint y: 738, distance: 308.3
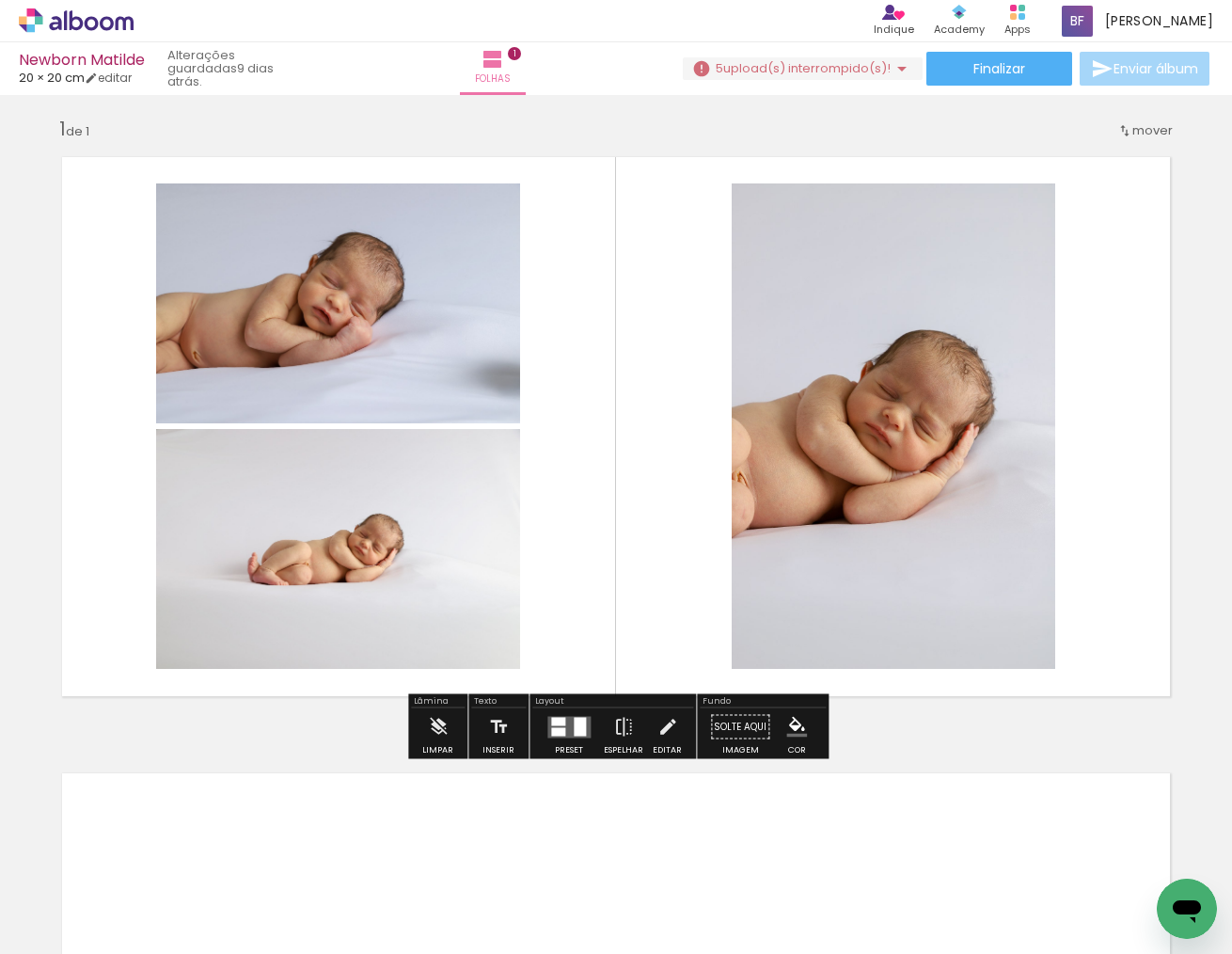
scroll to position [9, 0]
click at [0, 0] on slot "P&B" at bounding box center [0, 0] width 0 height 0
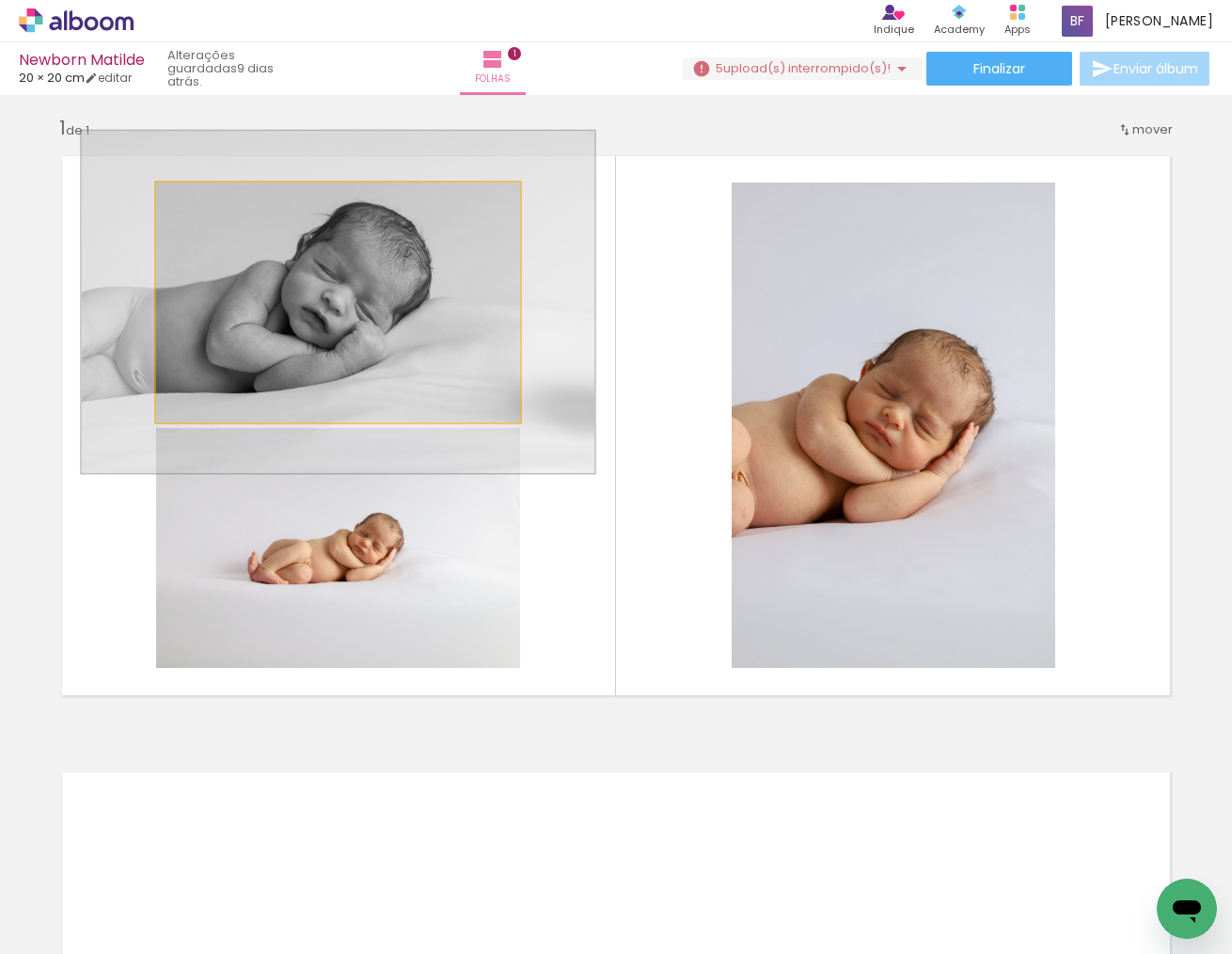
type paper-slider "142"
drag, startPoint x: 215, startPoint y: 205, endPoint x: 276, endPoint y: 247, distance: 74.1
click at [236, 205] on div at bounding box center [238, 202] width 74 height 30
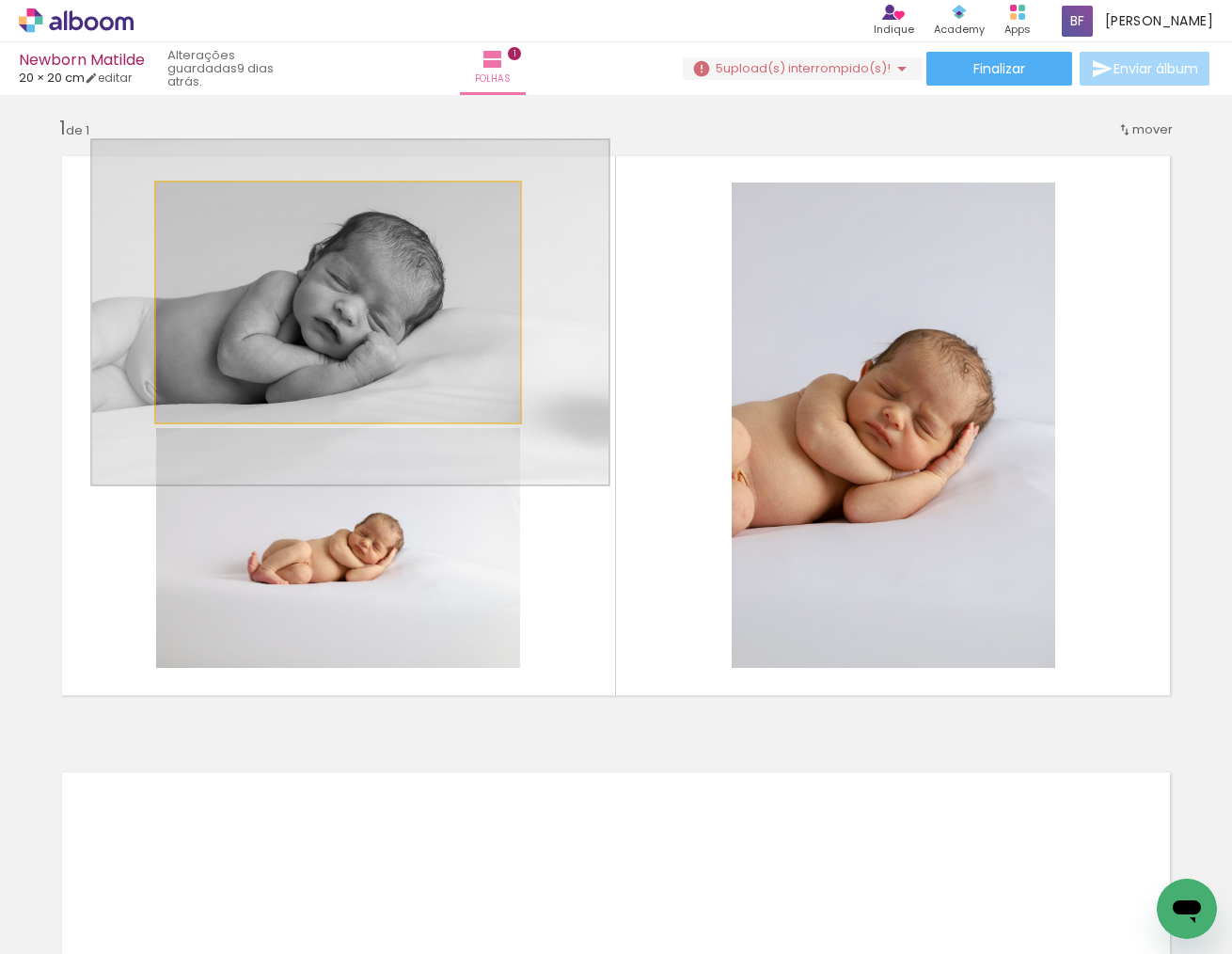
drag, startPoint x: 303, startPoint y: 300, endPoint x: 315, endPoint y: 311, distance: 16.3
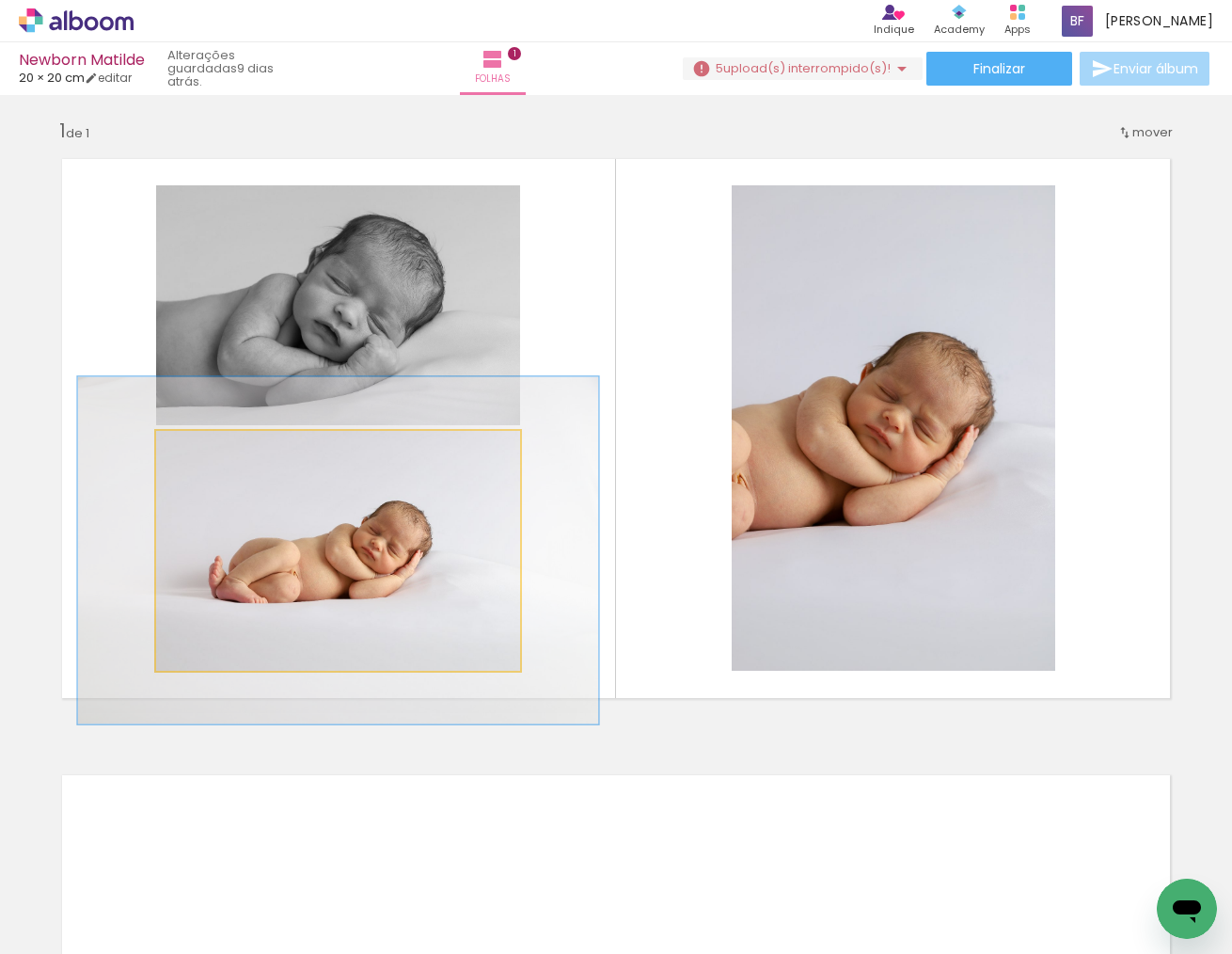
scroll to position [3, 0]
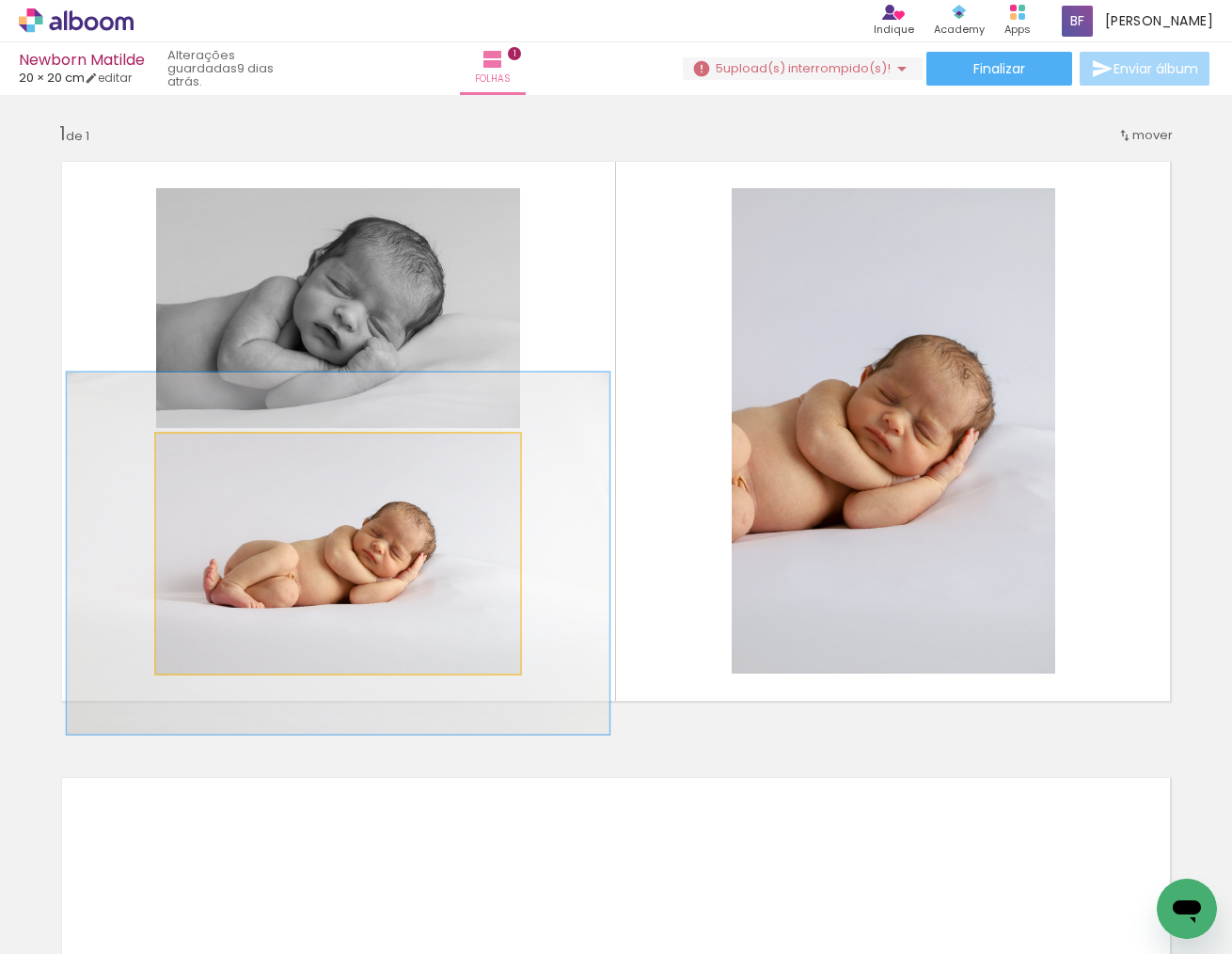
drag, startPoint x: 200, startPoint y: 462, endPoint x: 232, endPoint y: 460, distance: 32.1
type paper-slider "149"
click at [232, 460] on div at bounding box center [232, 453] width 30 height 30
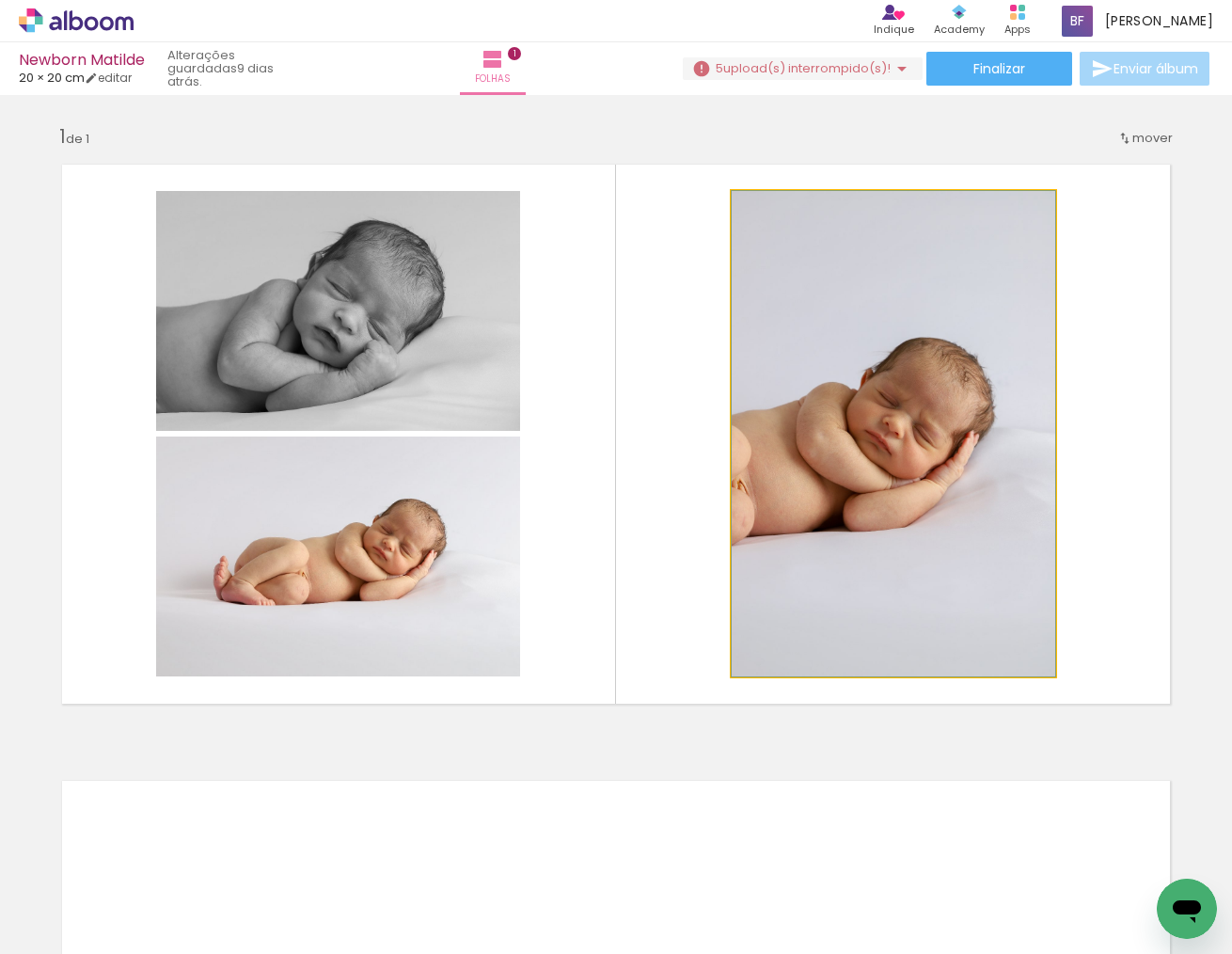
scroll to position [2, 1]
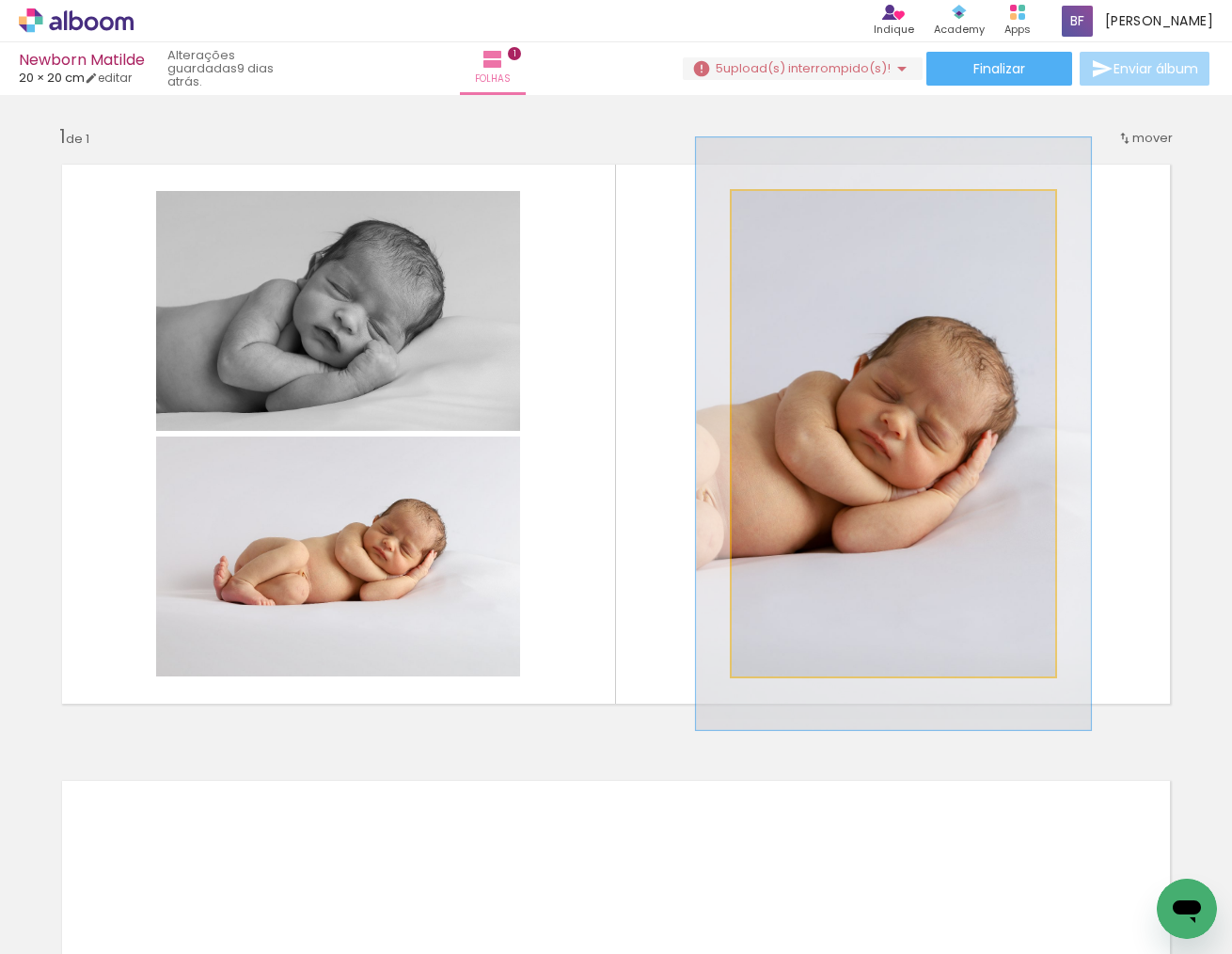
type paper-slider "122"
drag, startPoint x: 774, startPoint y: 213, endPoint x: 810, endPoint y: 225, distance: 37.9
click at [789, 213] on div at bounding box center [790, 210] width 16 height 16
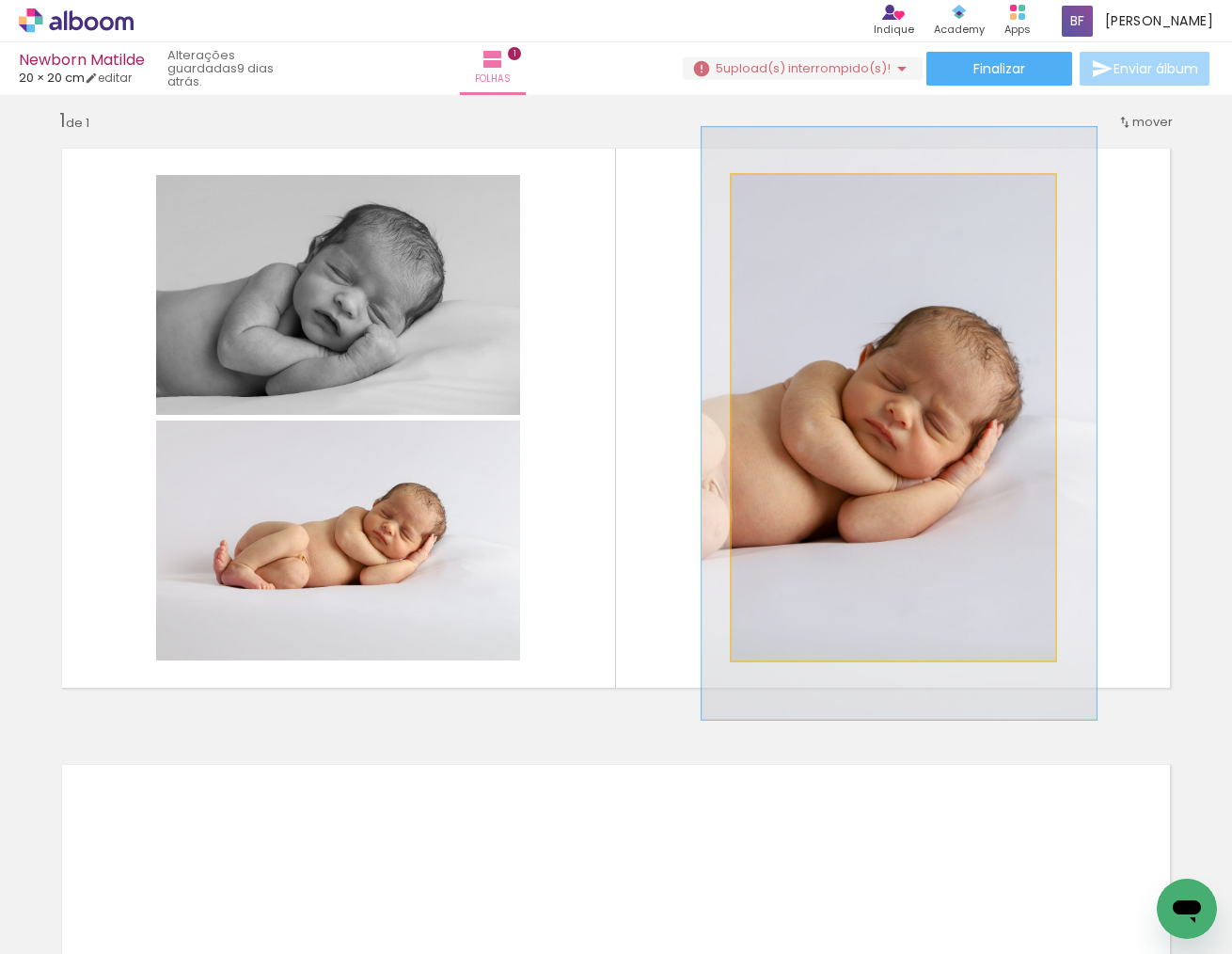
scroll to position [17, 0]
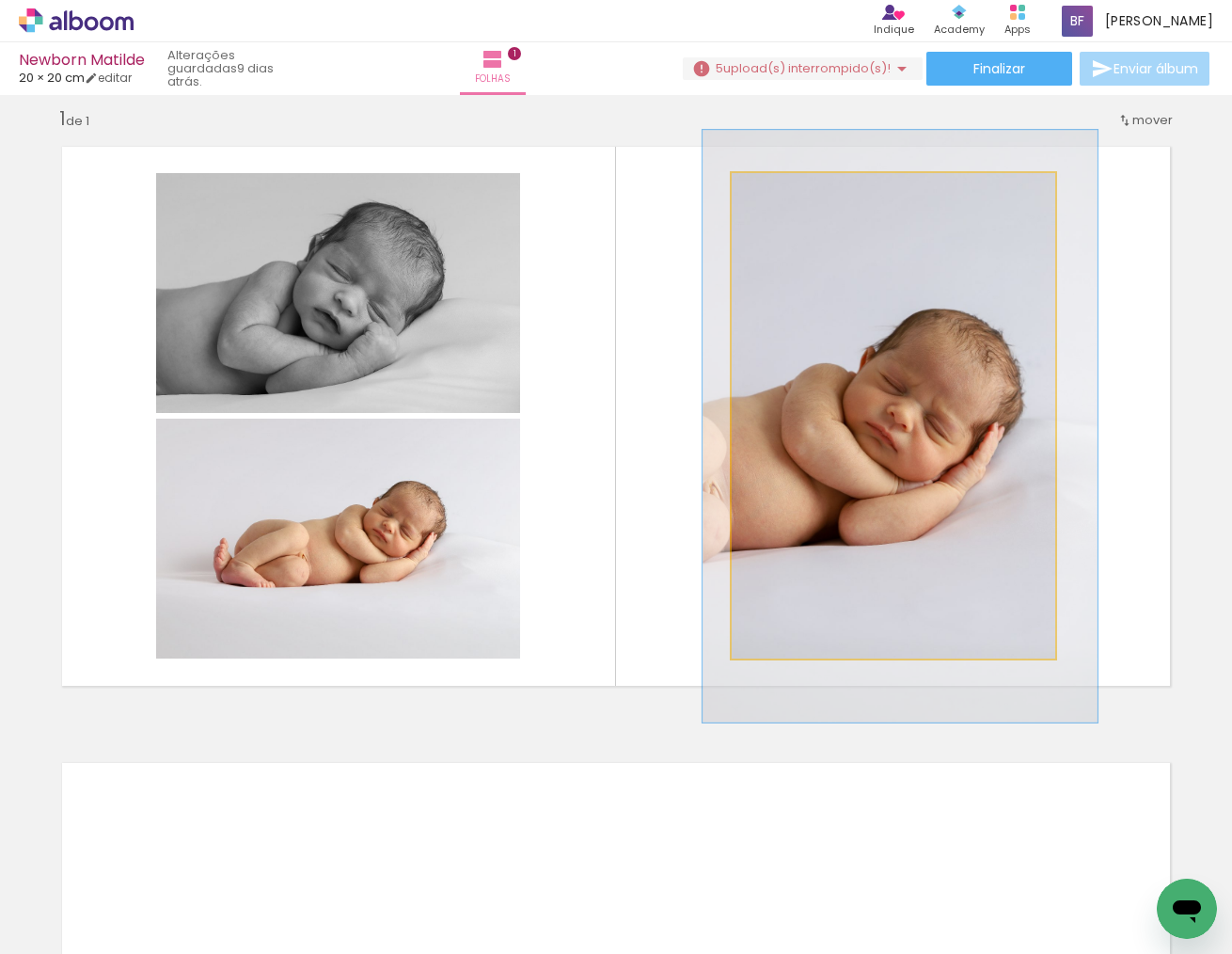
drag, startPoint x: 877, startPoint y: 335, endPoint x: 884, endPoint y: 345, distance: 12.2
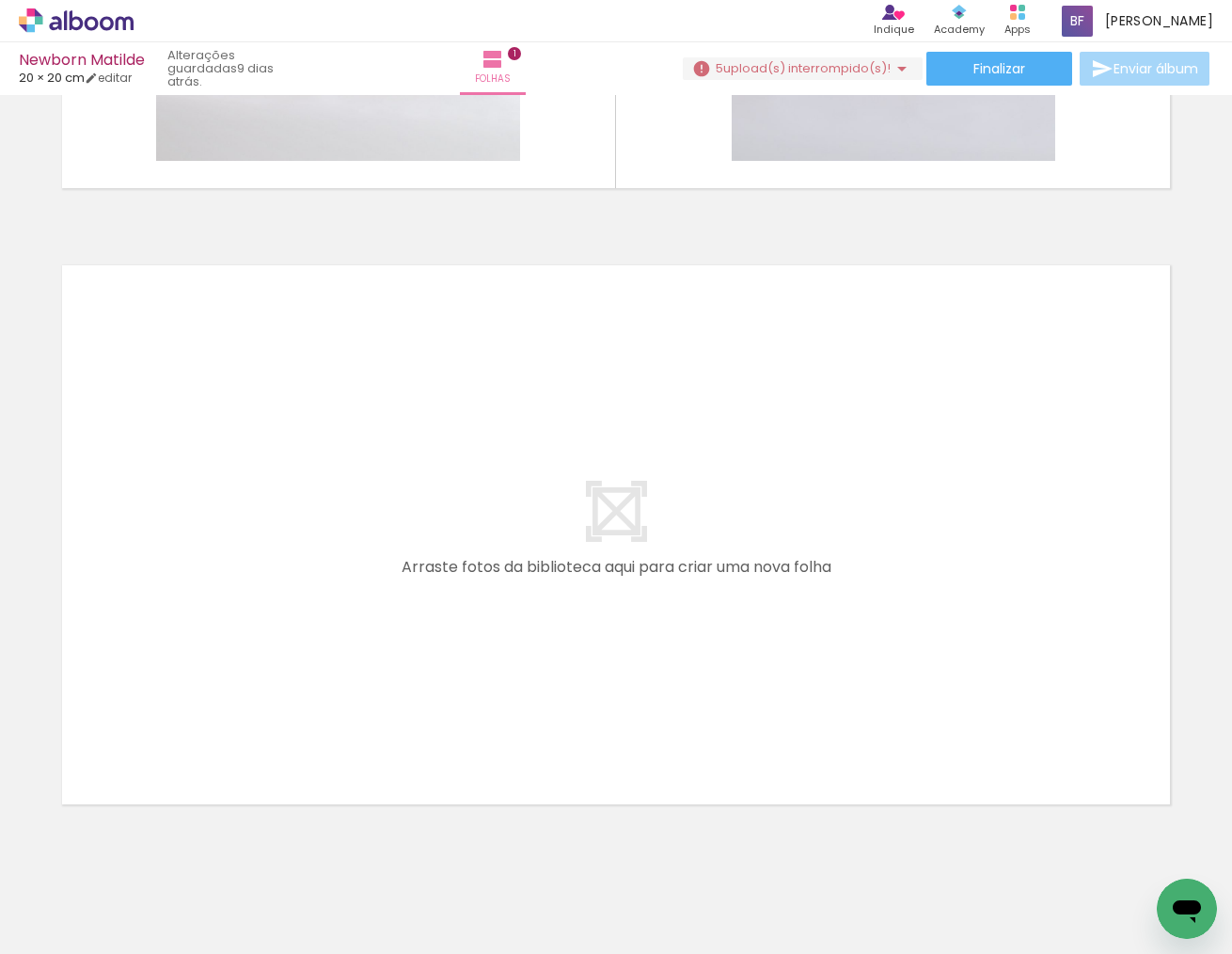
scroll to position [0, 996]
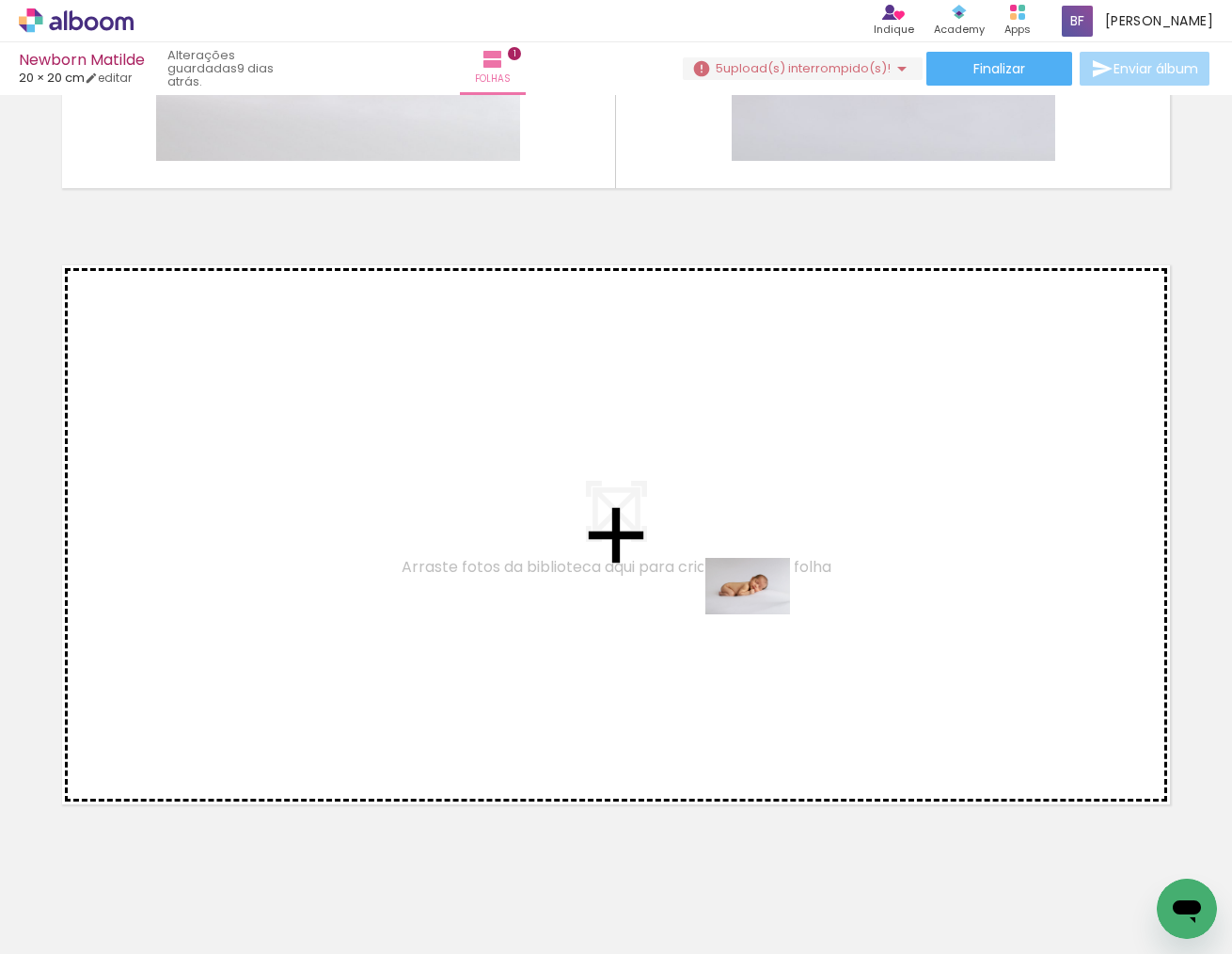
drag, startPoint x: 888, startPoint y: 901, endPoint x: 762, endPoint y: 614, distance: 313.4
click at [762, 614] on quentale-workspace at bounding box center [616, 477] width 1232 height 954
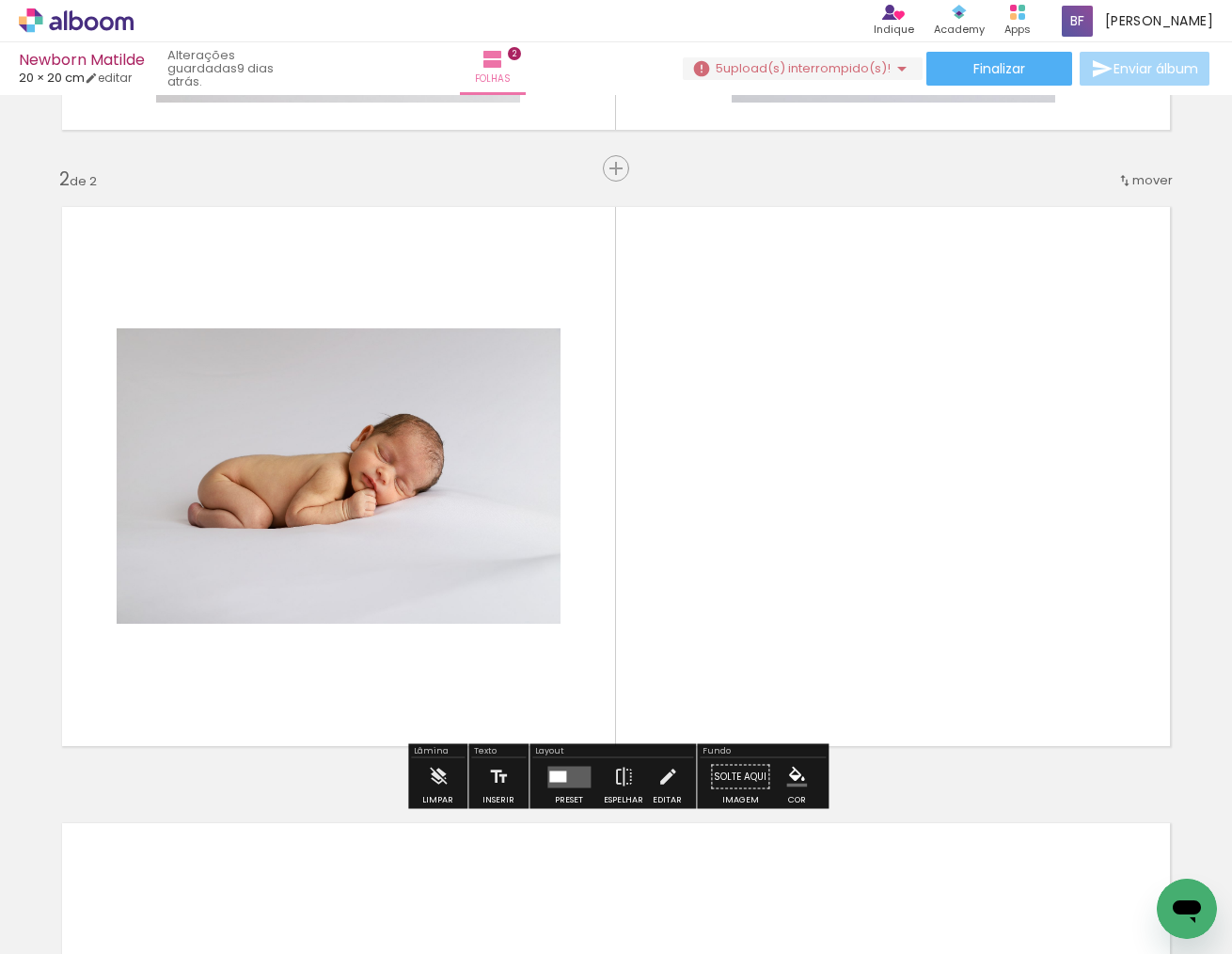
scroll to position [582, 0]
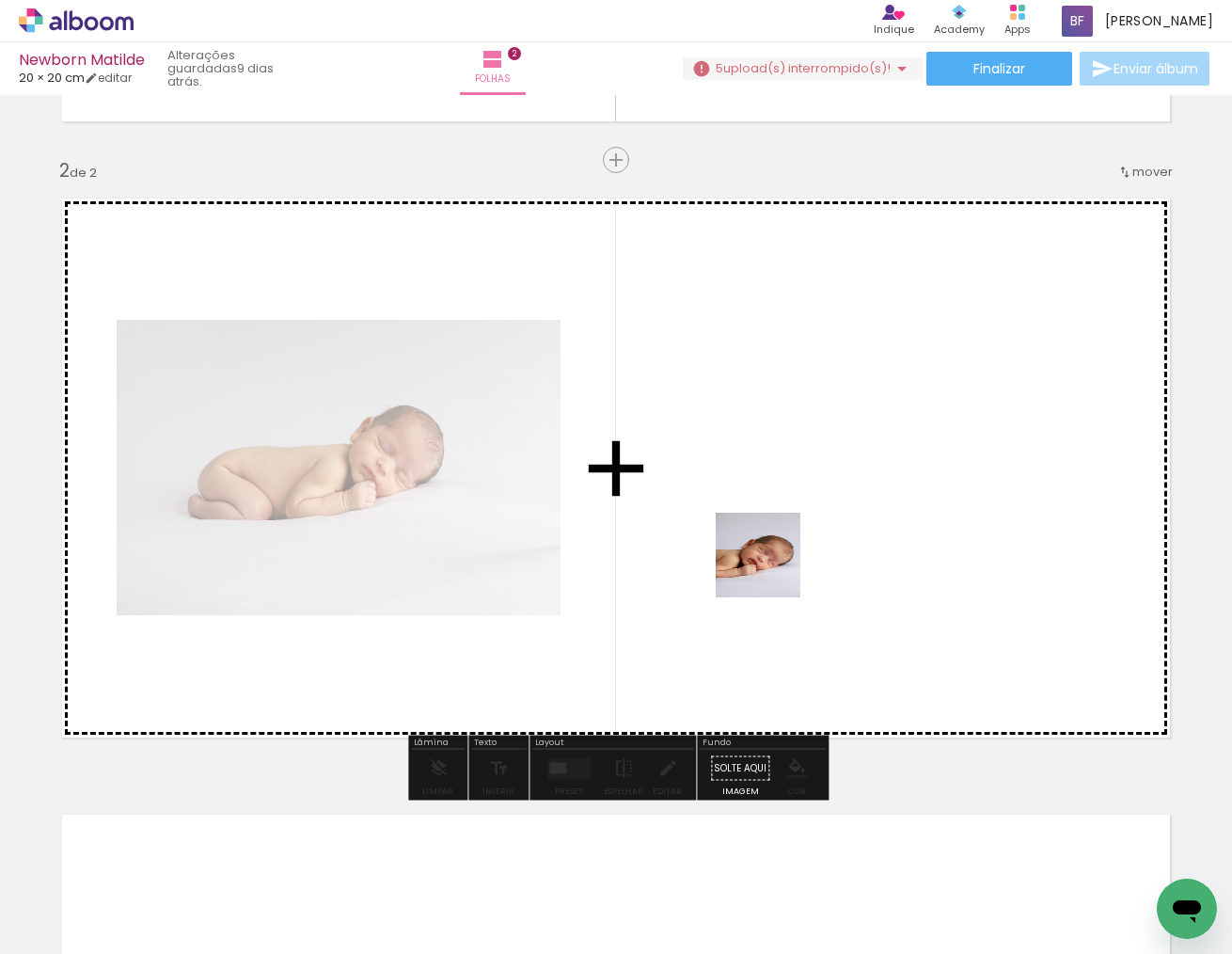
drag, startPoint x: 784, startPoint y: 899, endPoint x: 772, endPoint y: 565, distance: 334.2
click at [772, 565] on quentale-workspace at bounding box center [616, 477] width 1232 height 954
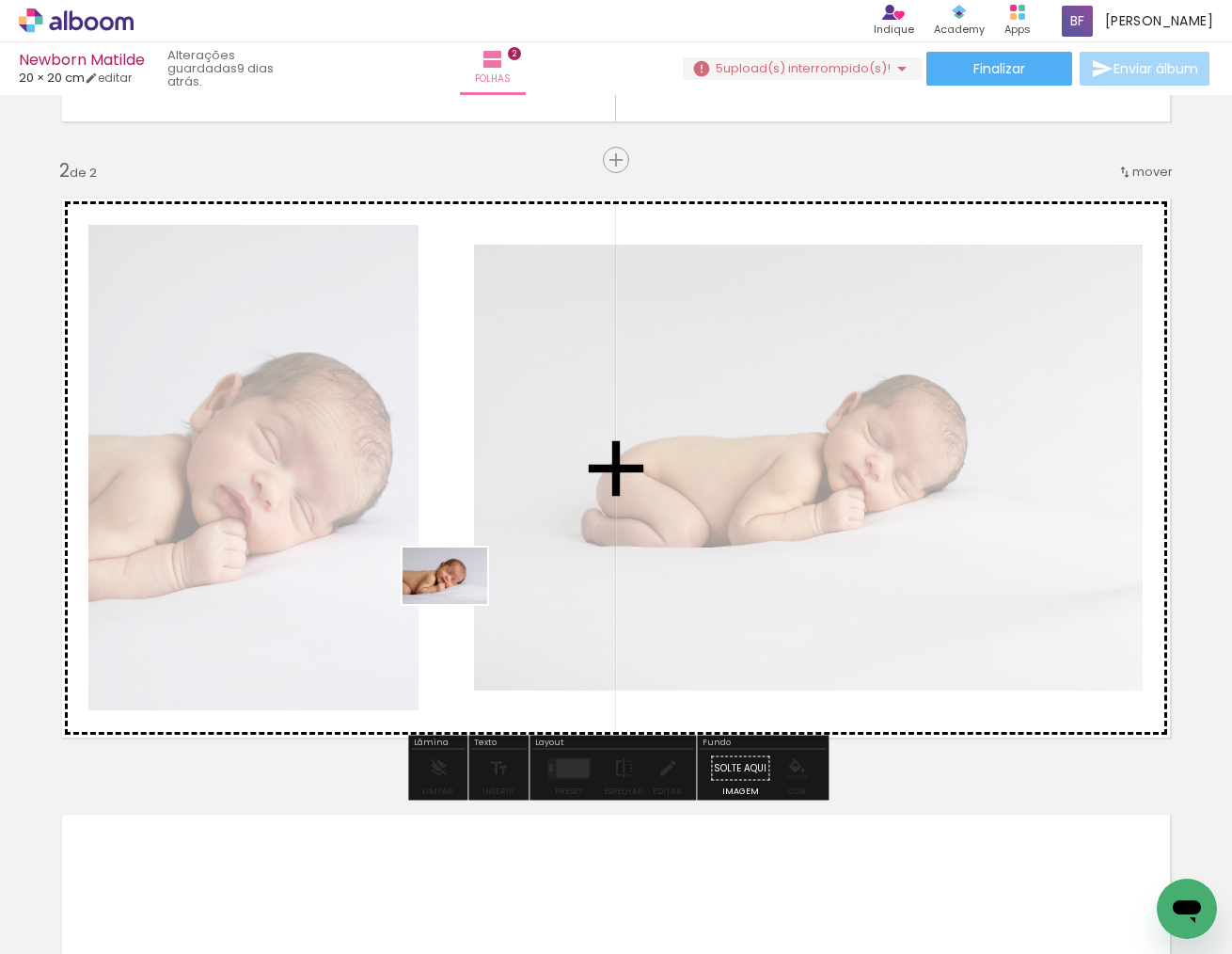
drag, startPoint x: 662, startPoint y: 905, endPoint x: 459, endPoint y: 605, distance: 362.2
click at [459, 605] on quentale-workspace at bounding box center [616, 477] width 1232 height 954
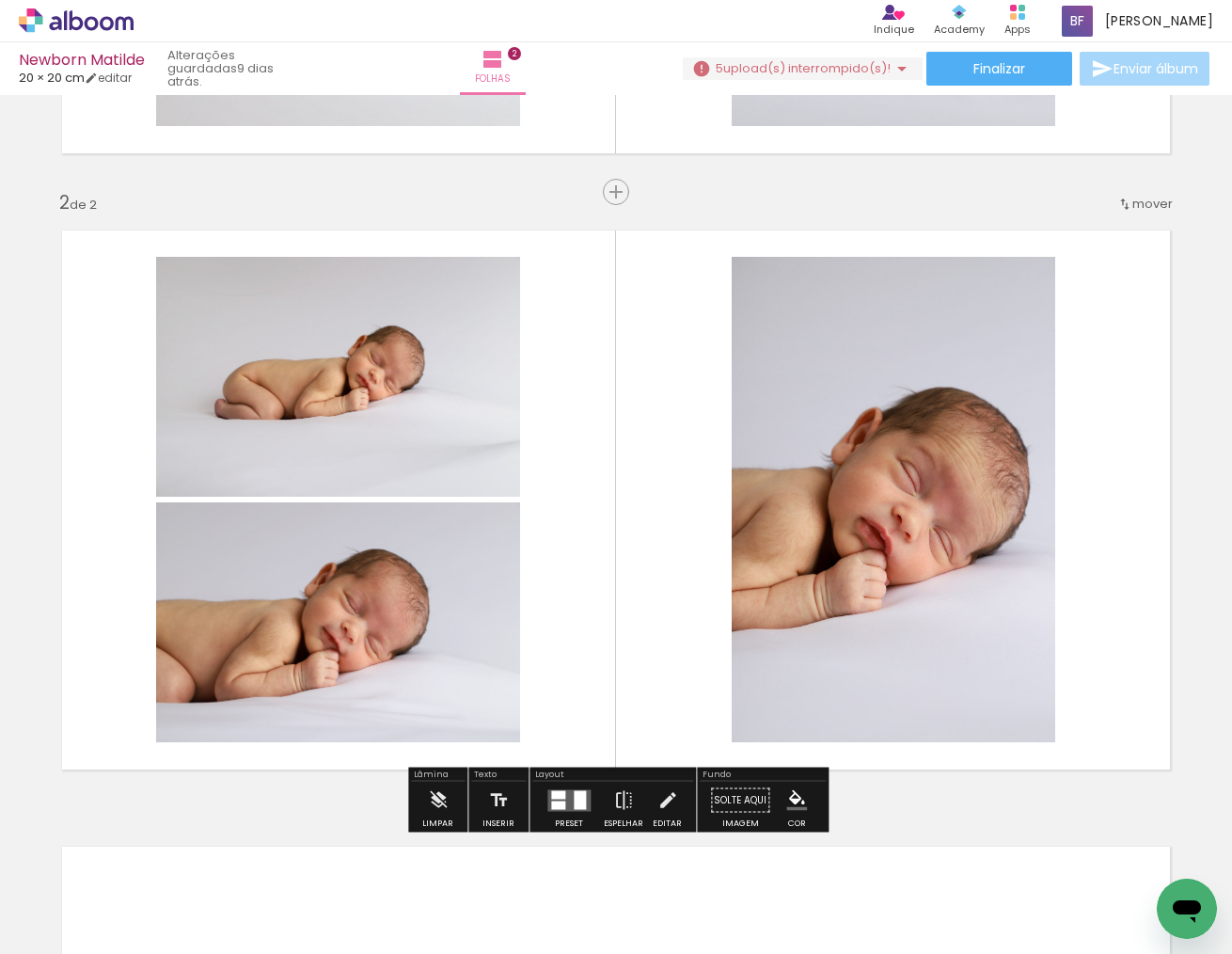
scroll to position [574, 0]
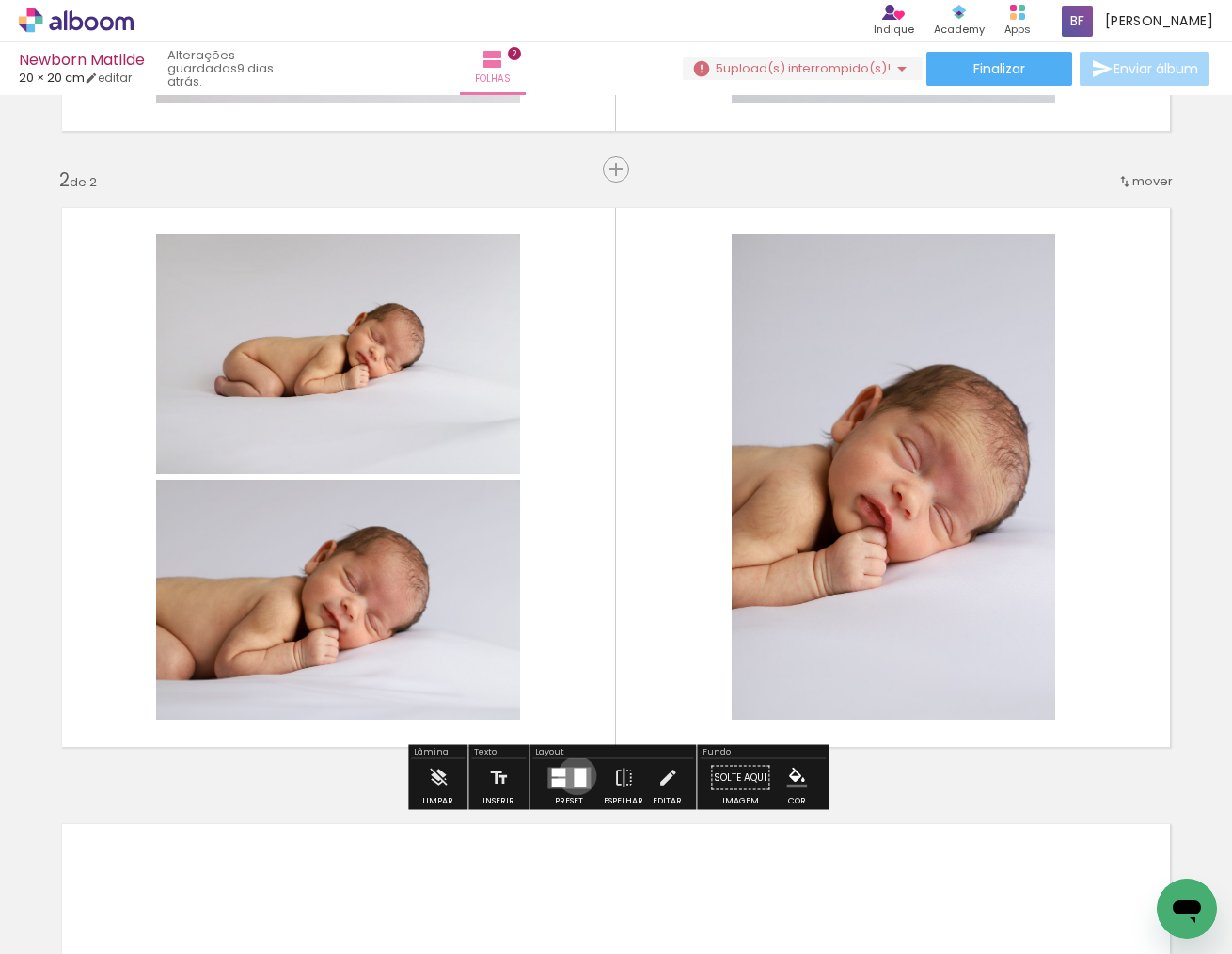
click at [574, 775] on div at bounding box center [580, 776] width 13 height 18
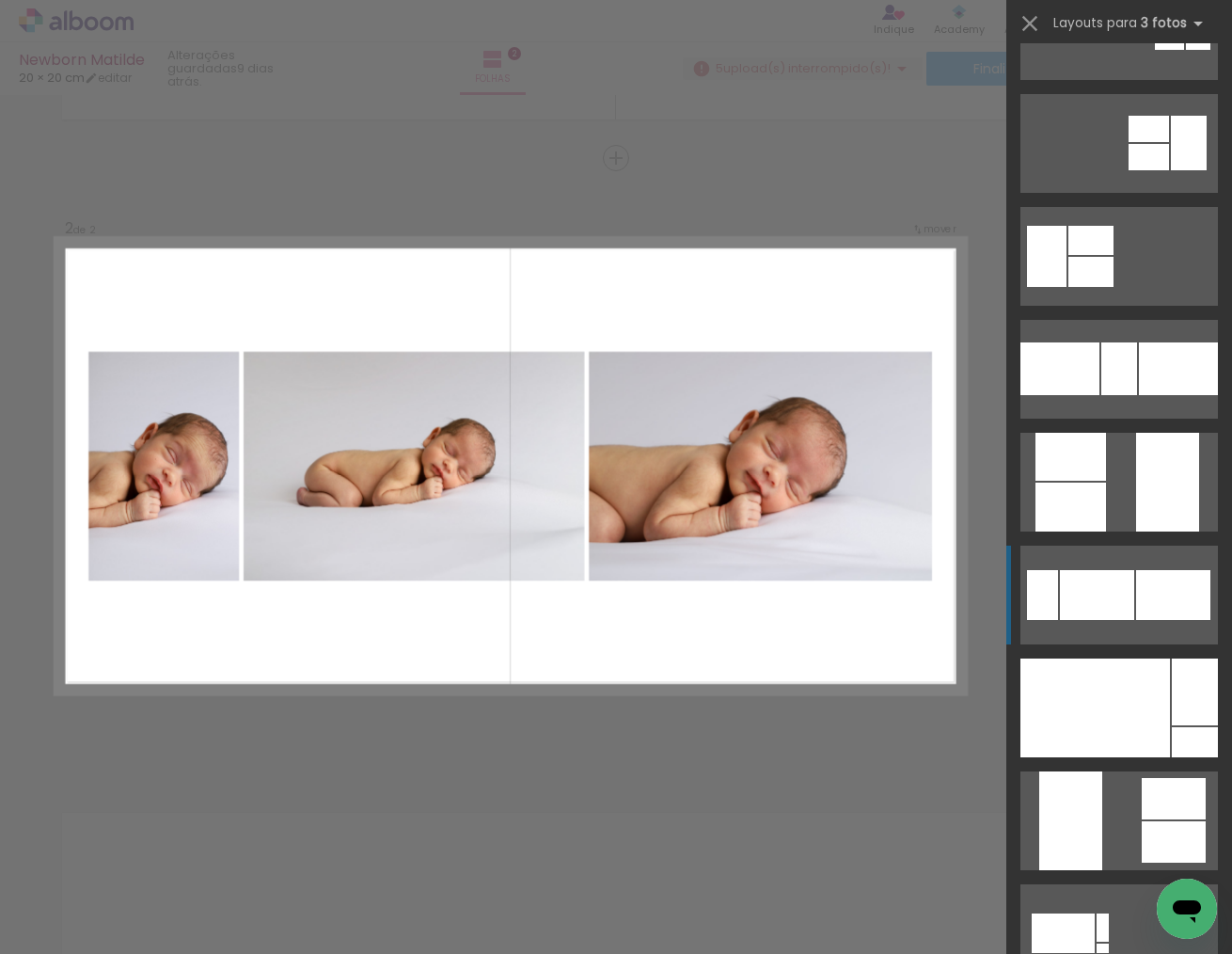
scroll to position [345, 0]
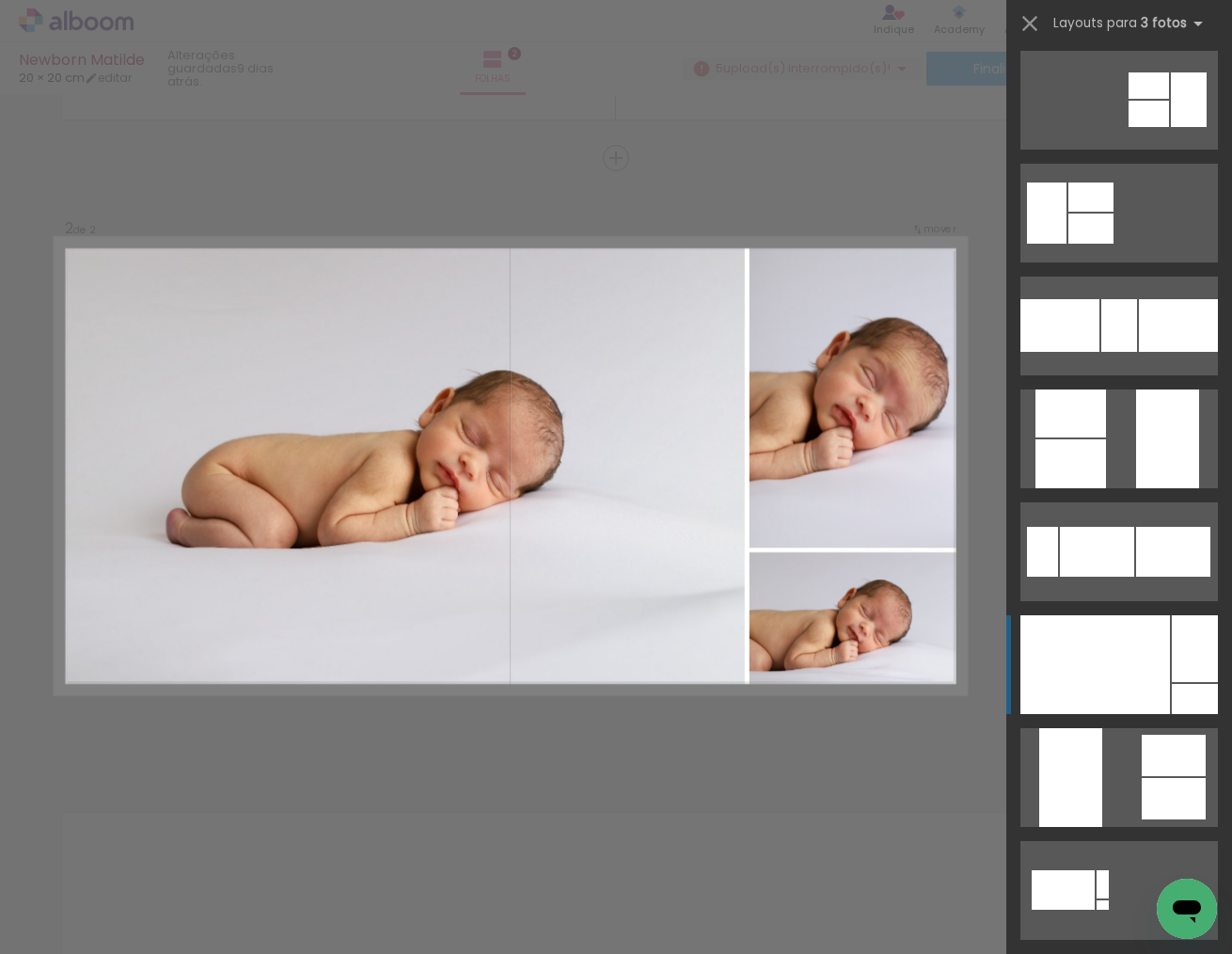
click at [1116, 693] on div at bounding box center [1095, 665] width 149 height 99
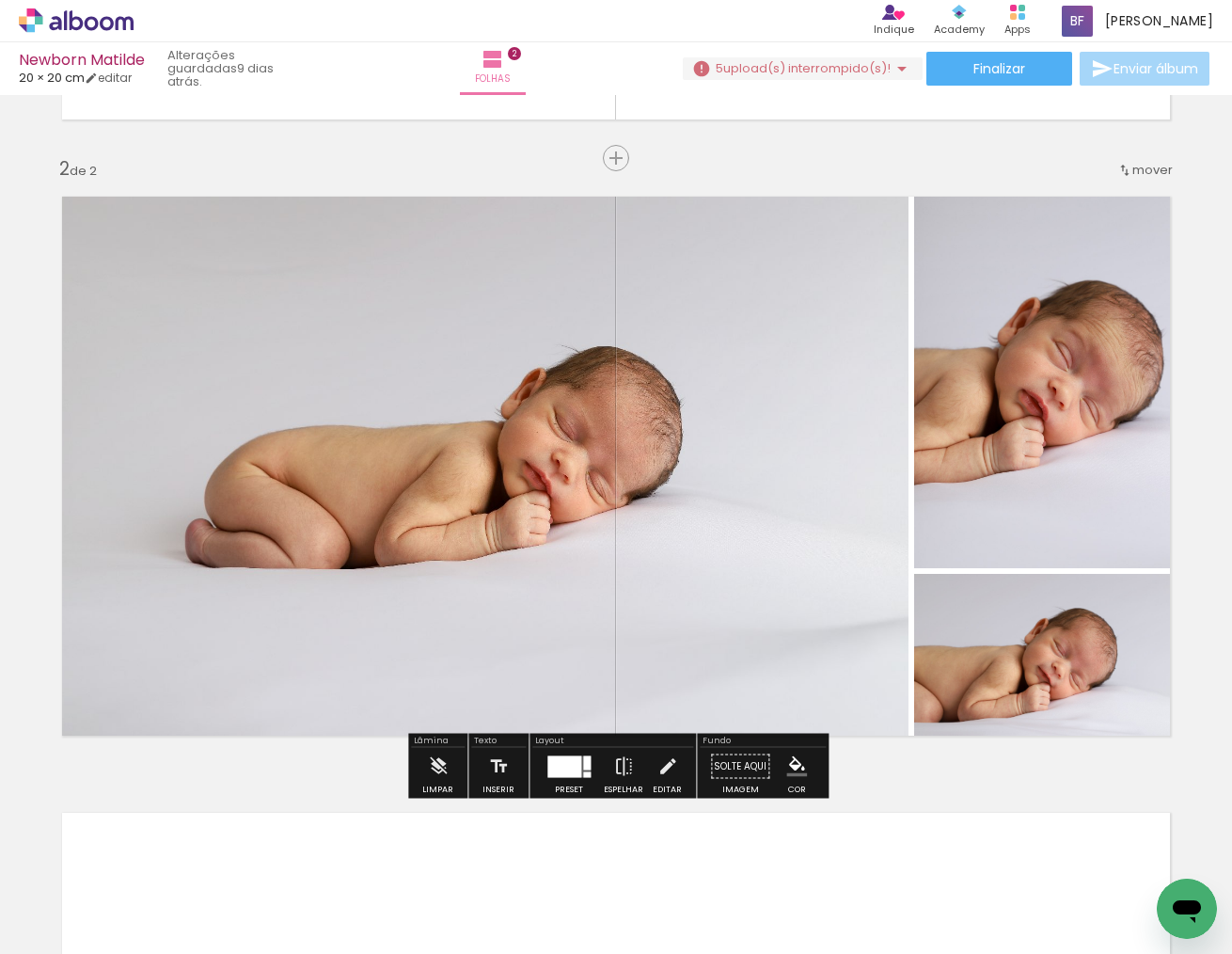
scroll to position [0, 0]
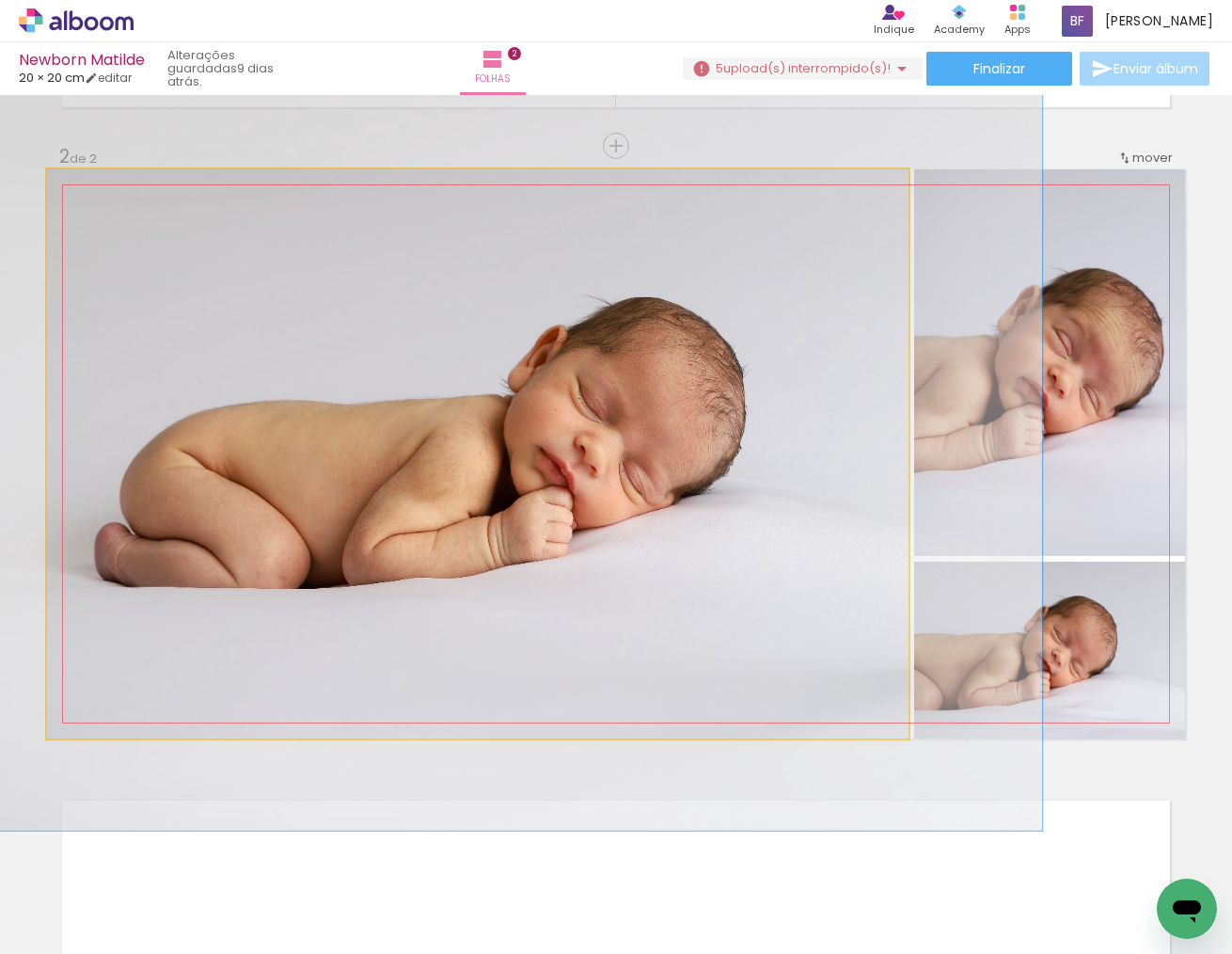
drag, startPoint x: 100, startPoint y: 205, endPoint x: 218, endPoint y: 283, distance: 141.4
click at [123, 204] on div at bounding box center [112, 188] width 30 height 30
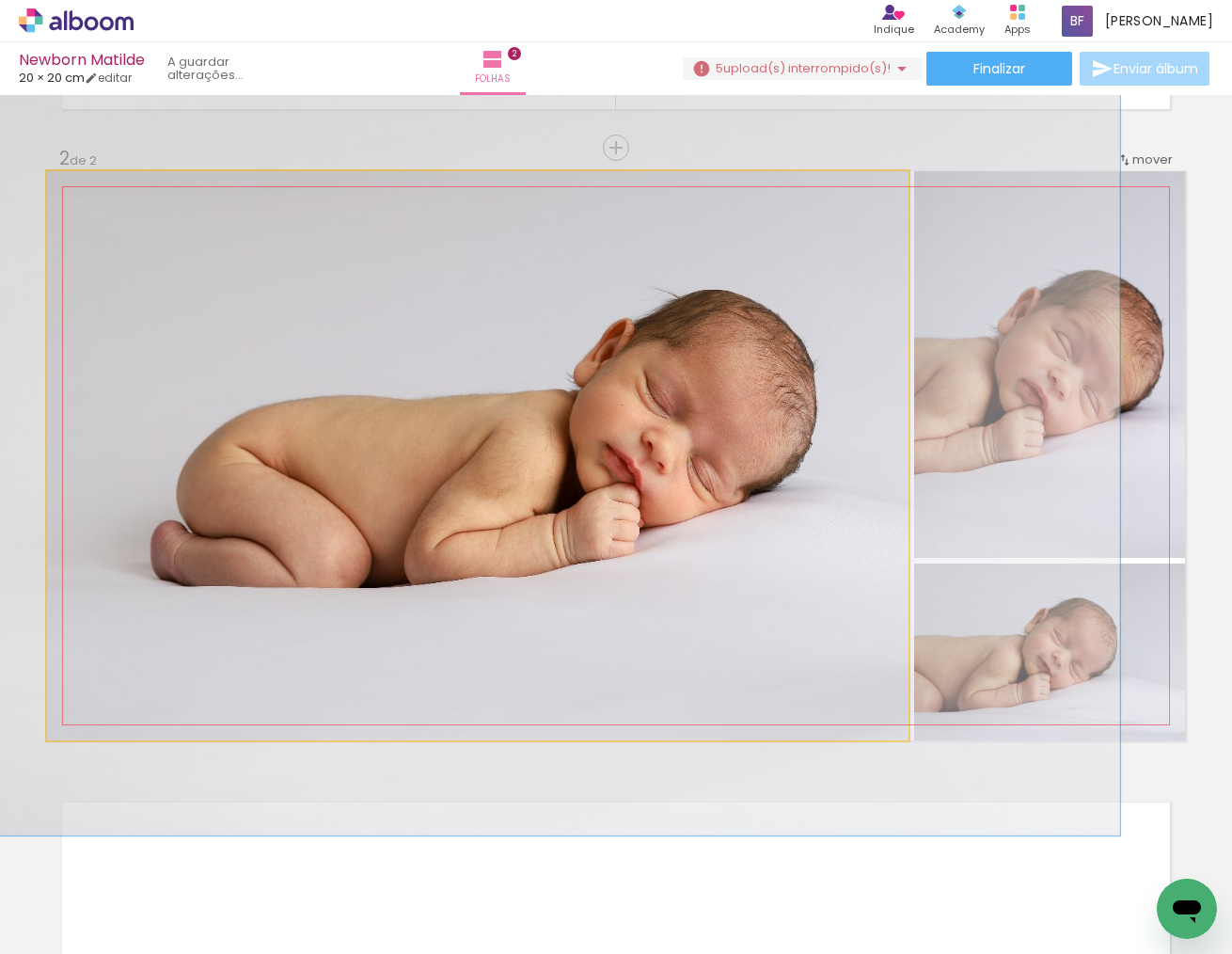
drag, startPoint x: 387, startPoint y: 477, endPoint x: 451, endPoint y: 471, distance: 64.3
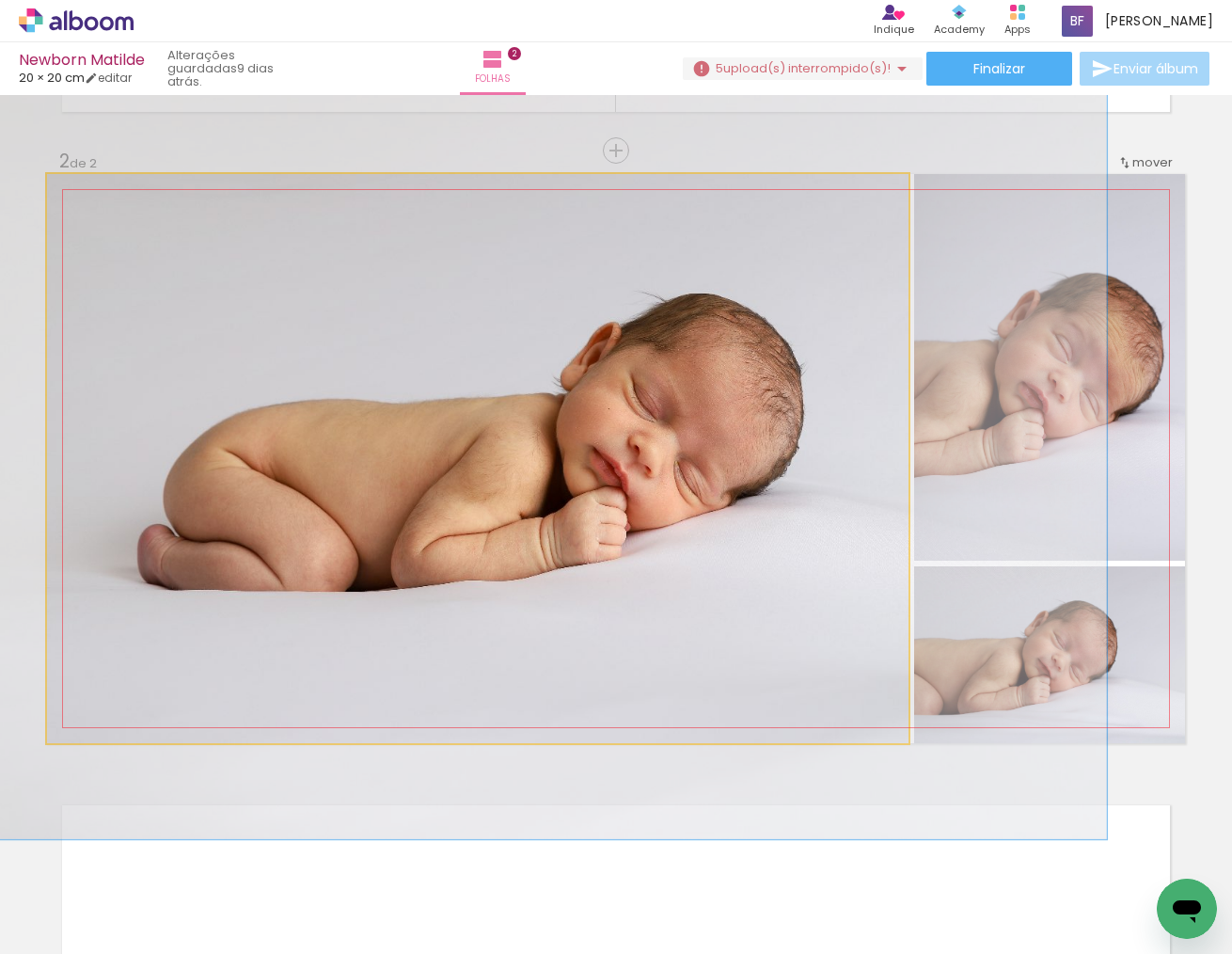
drag, startPoint x: 457, startPoint y: 471, endPoint x: 438, endPoint y: 472, distance: 19.0
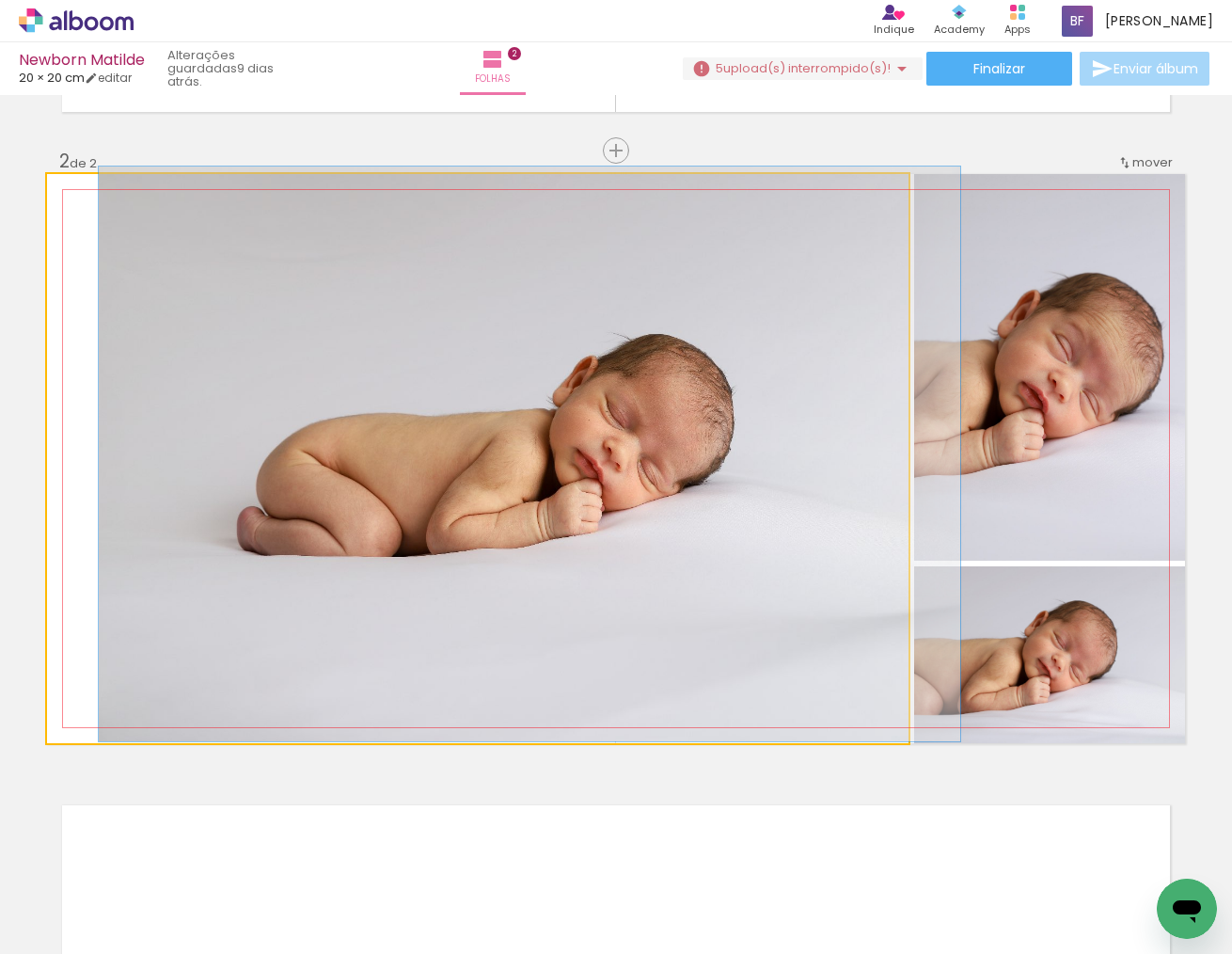
type paper-slider "100"
drag, startPoint x: 114, startPoint y: 193, endPoint x: 15, endPoint y: 195, distance: 99.0
click at [10, 185] on div "Inserir folha 1 de 2 Inserir folha 2 de 2" at bounding box center [616, 435] width 1232 height 1851
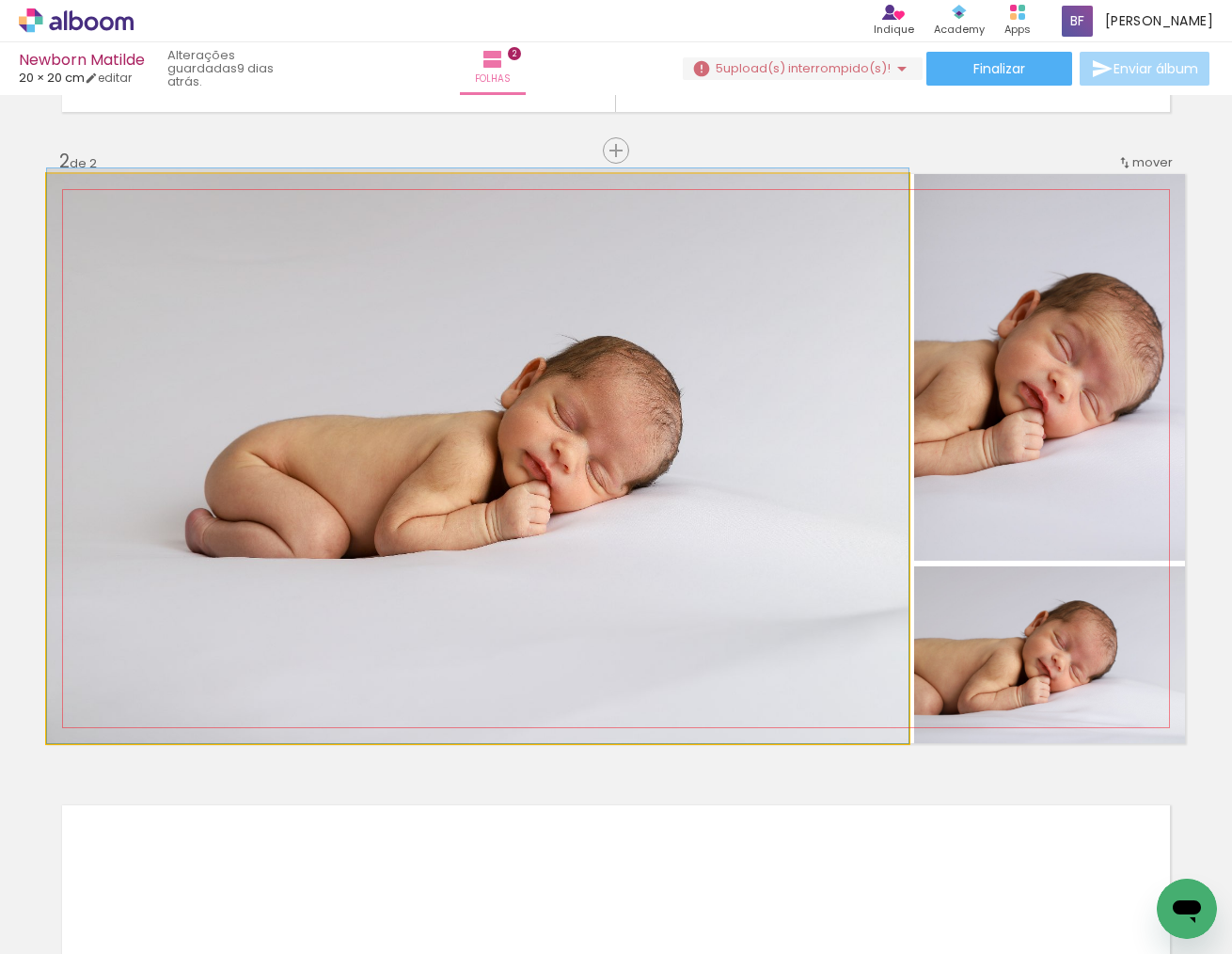
drag, startPoint x: 638, startPoint y: 566, endPoint x: 671, endPoint y: 564, distance: 33.1
drag, startPoint x: 498, startPoint y: 600, endPoint x: 600, endPoint y: 589, distance: 102.6
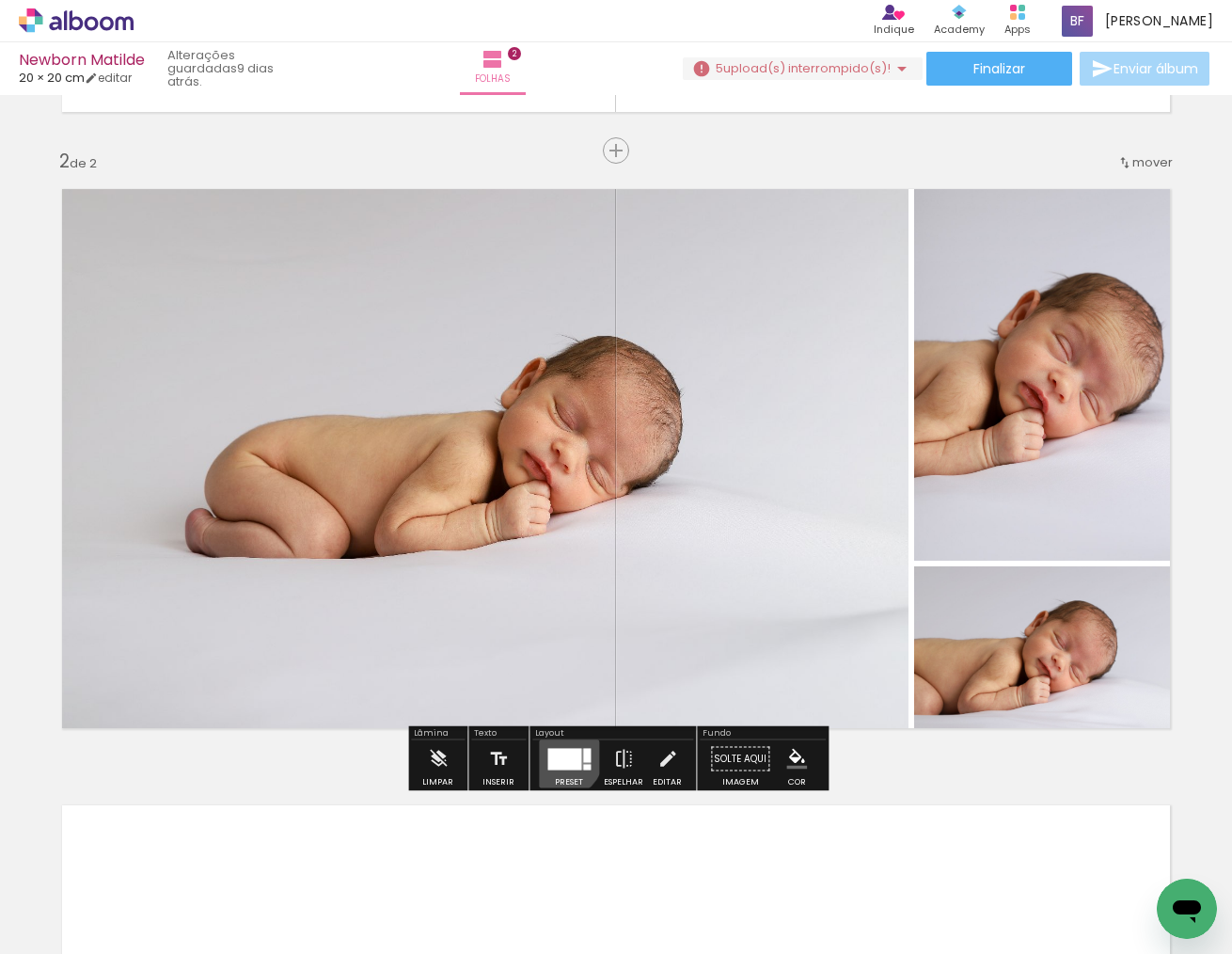
click at [559, 758] on div at bounding box center [564, 759] width 34 height 21
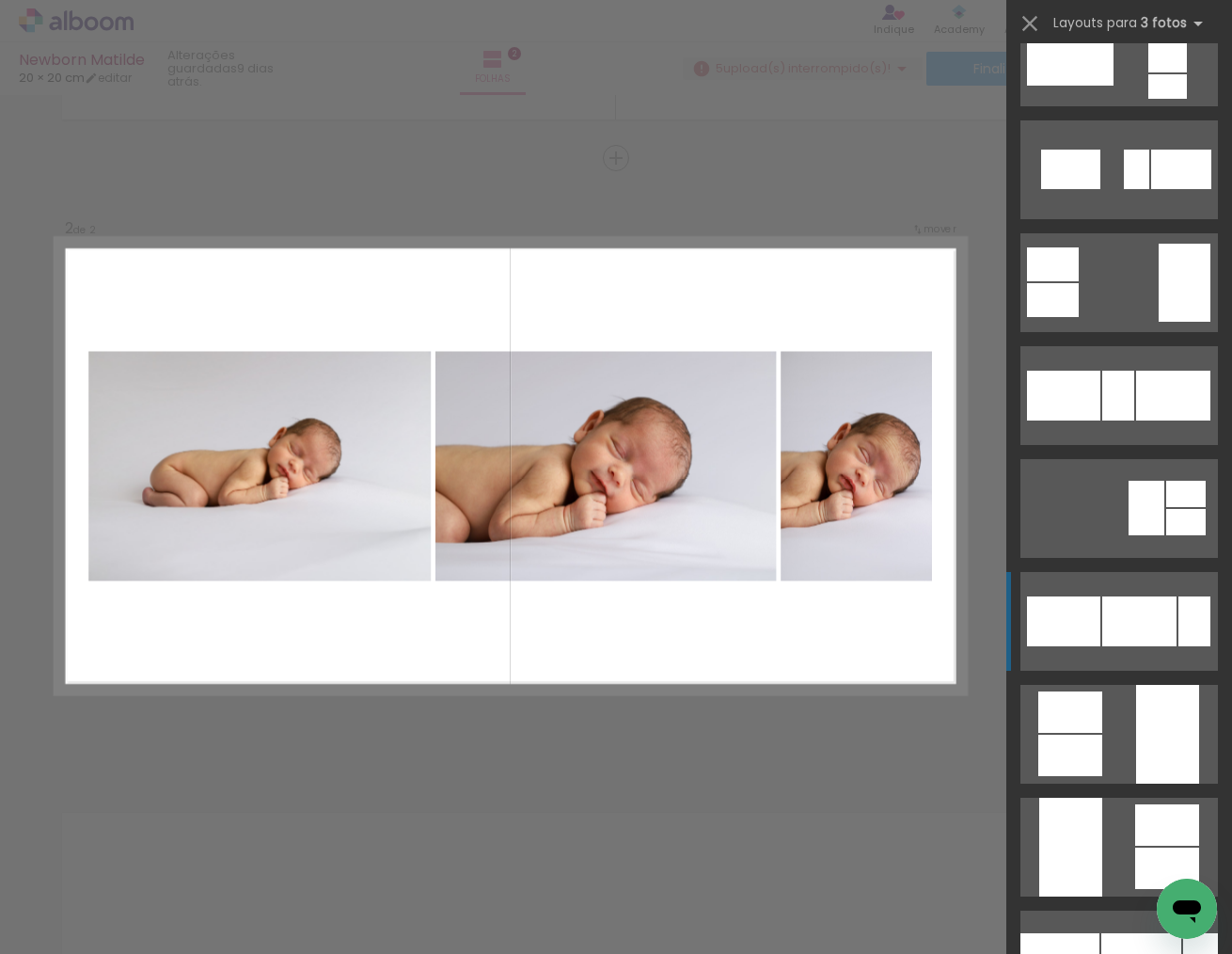
scroll to position [1632, 0]
click at [1102, 644] on quentale-layouter at bounding box center [1119, 621] width 198 height 99
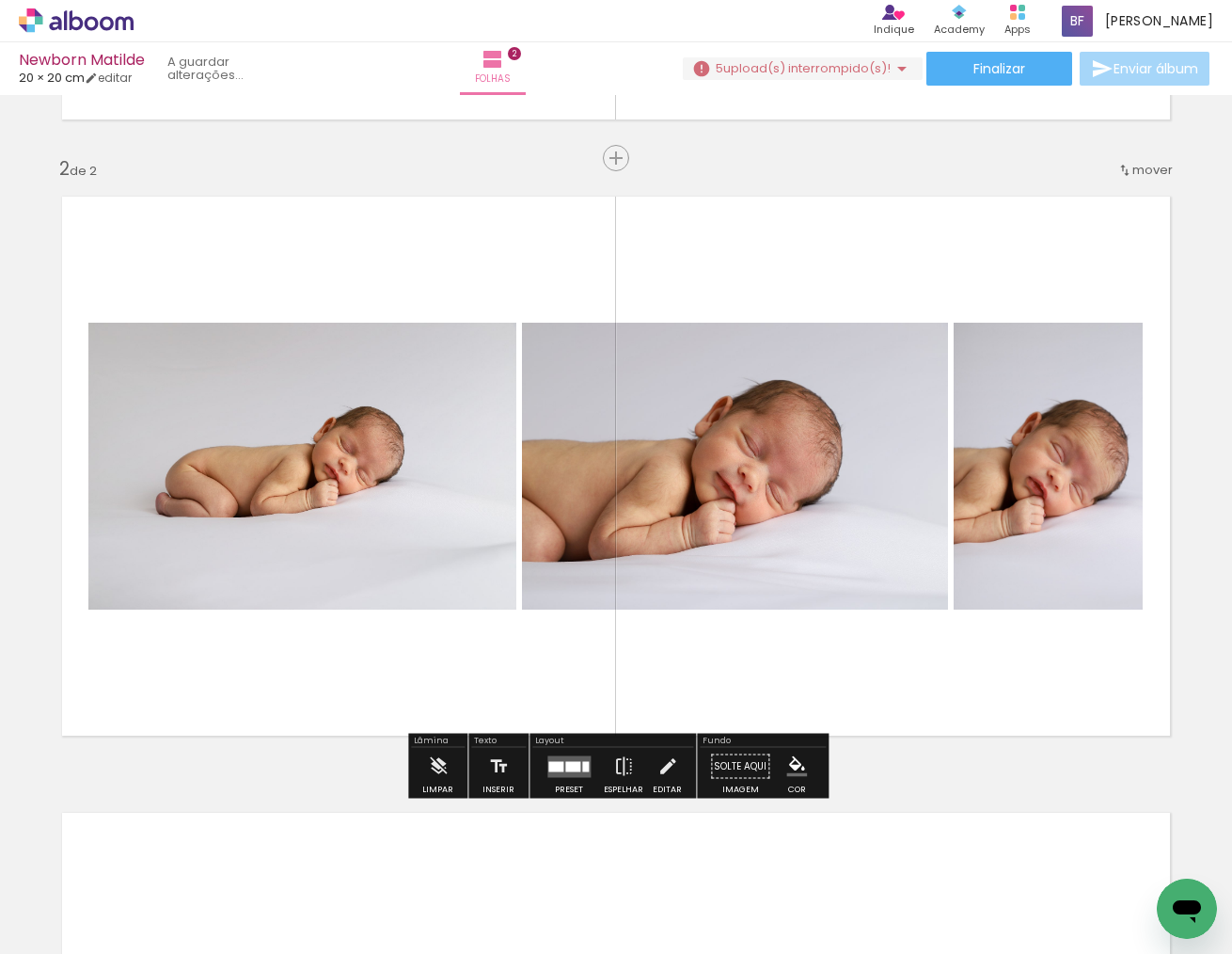
scroll to position [587, 0]
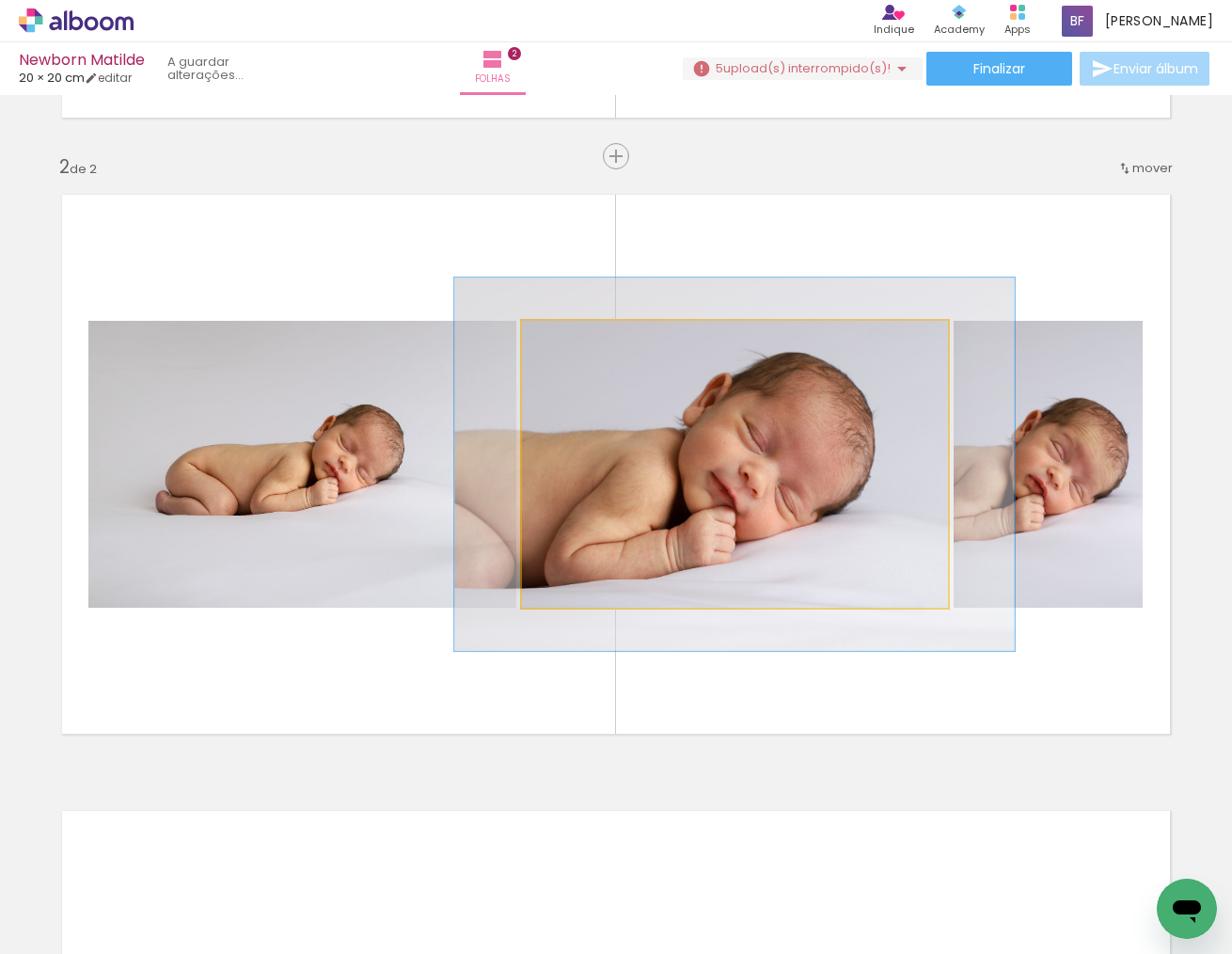
drag, startPoint x: 575, startPoint y: 340, endPoint x: 595, endPoint y: 341, distance: 20.0
type paper-slider "130"
click at [595, 341] on div at bounding box center [586, 341] width 30 height 30
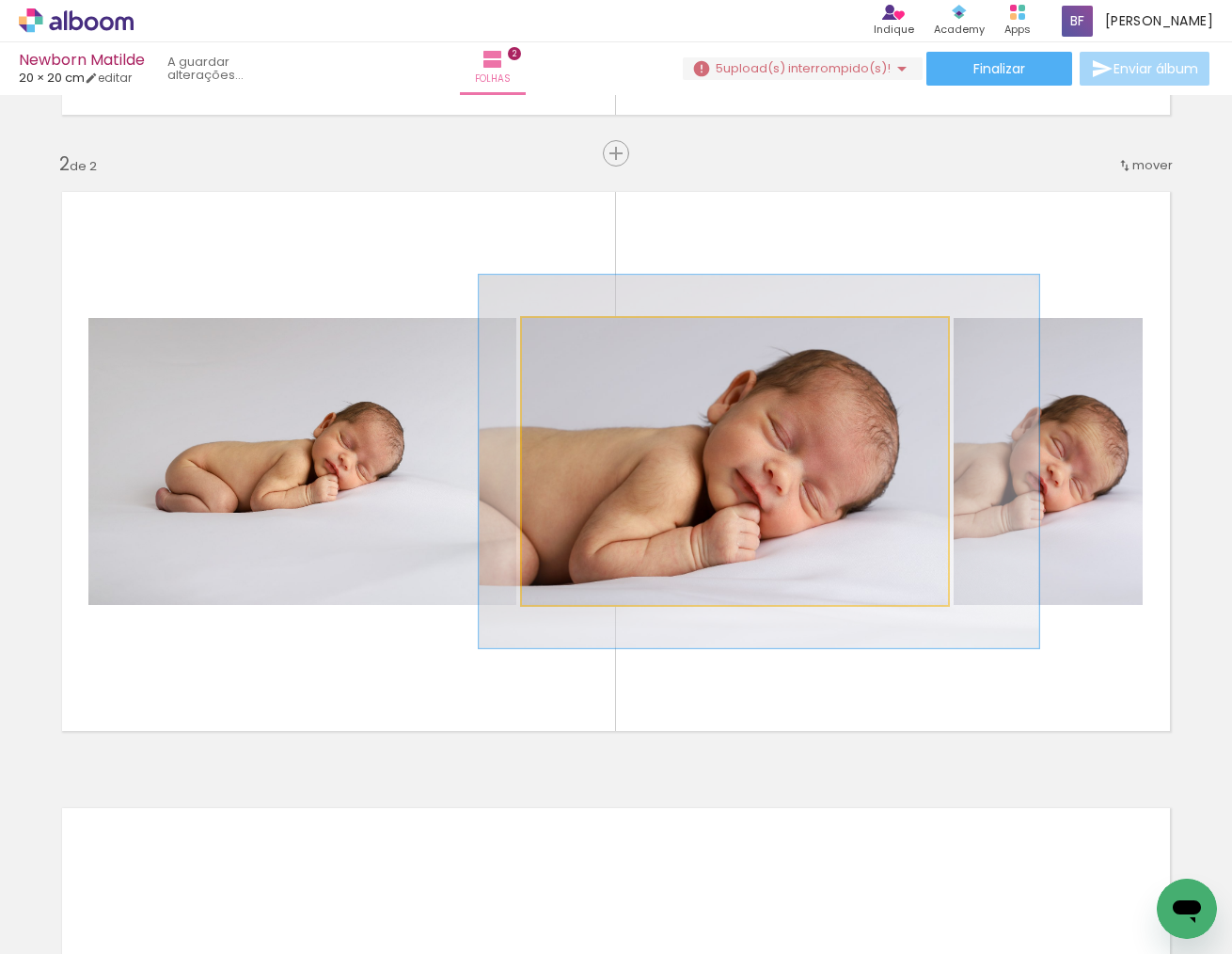
scroll to position [592, 0]
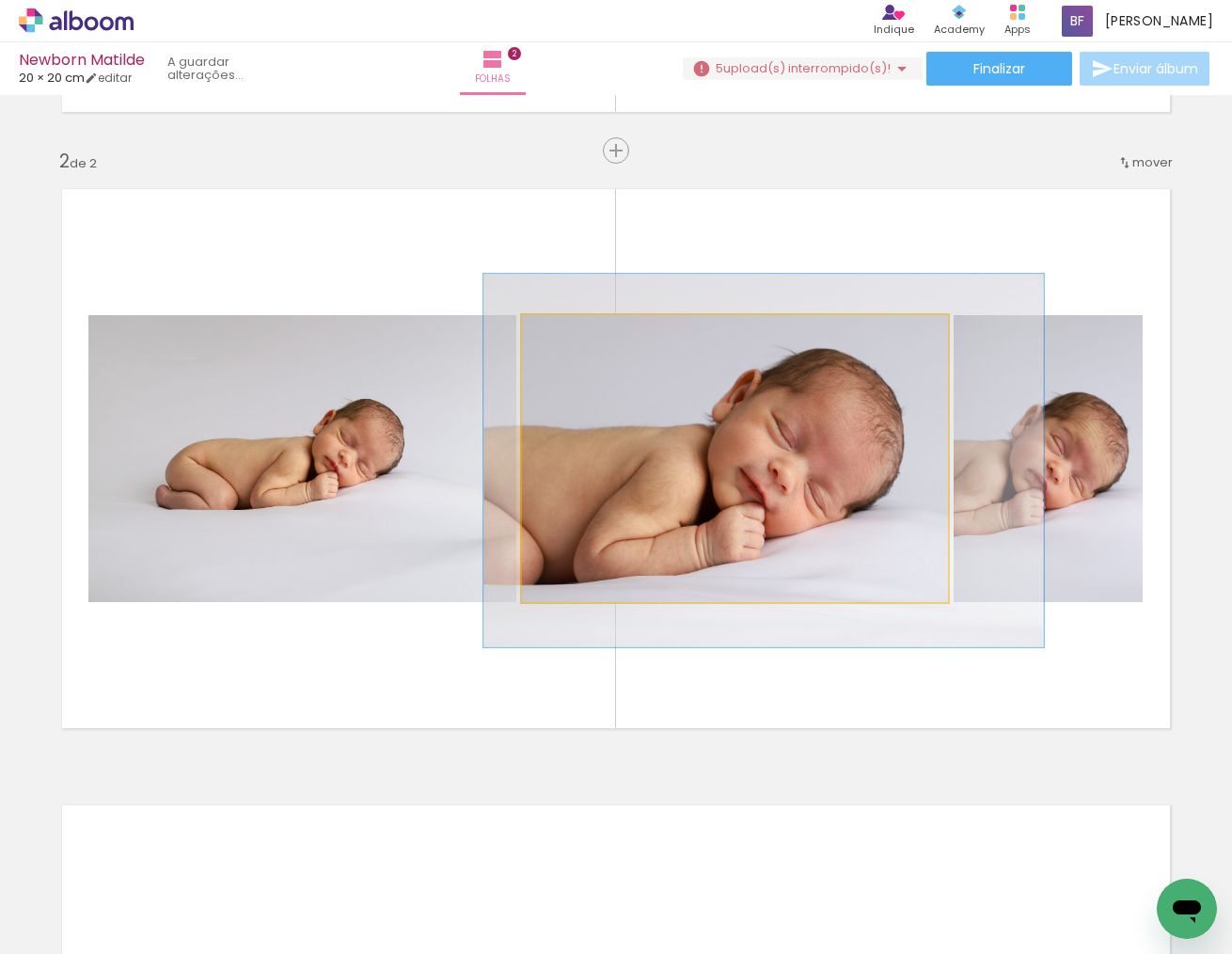
drag, startPoint x: 718, startPoint y: 482, endPoint x: 747, endPoint y: 483, distance: 29.0
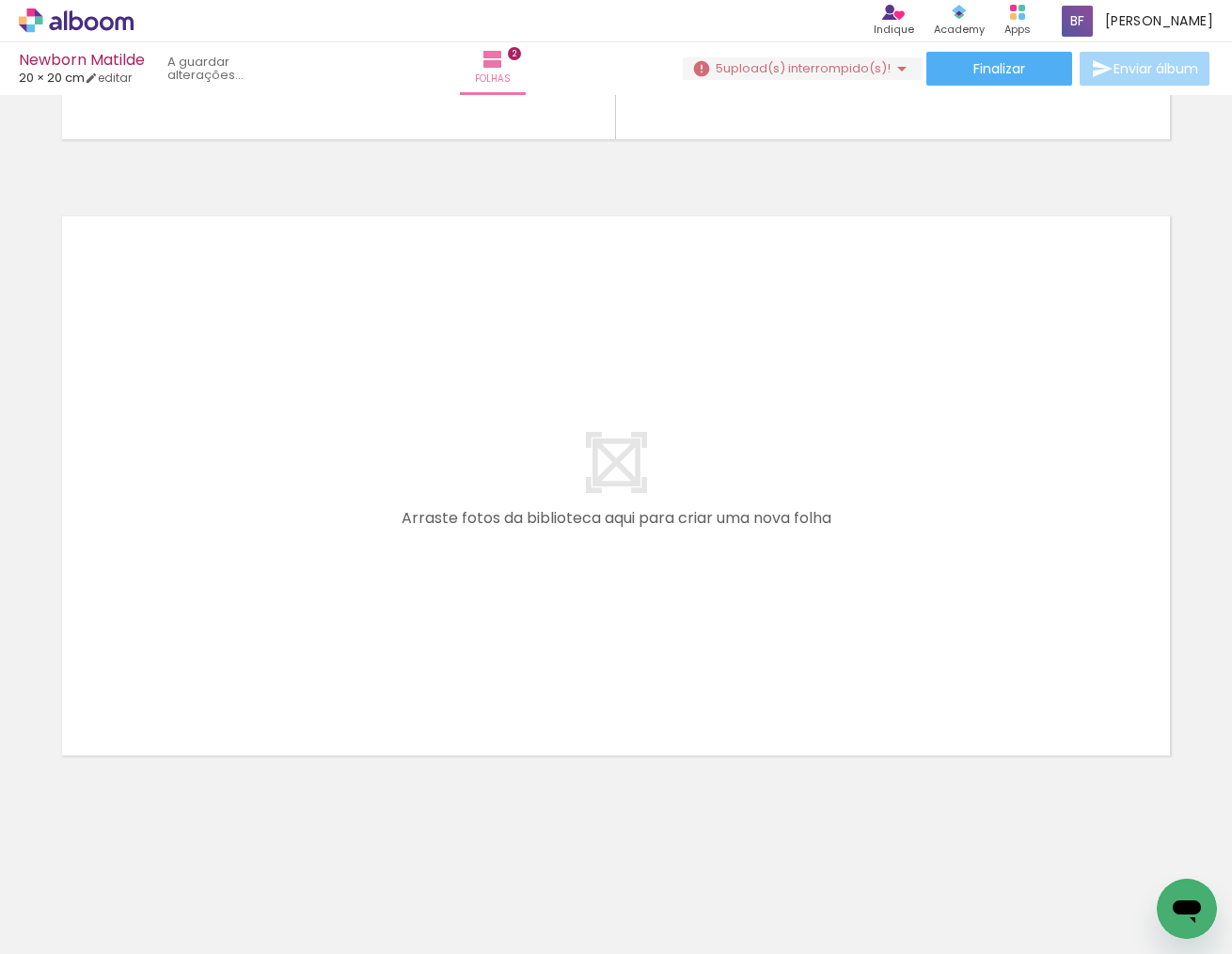
scroll to position [1, 0]
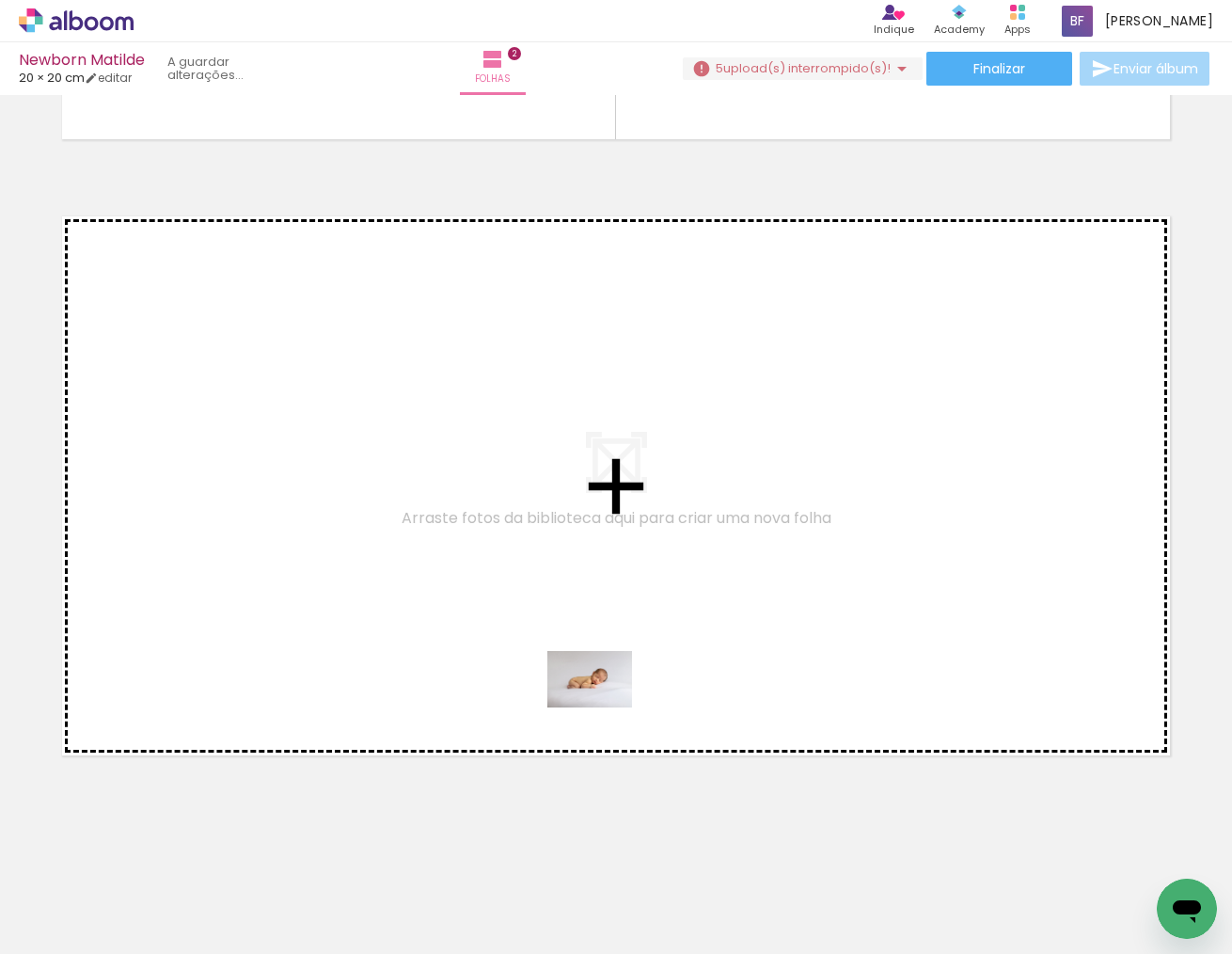
drag, startPoint x: 735, startPoint y: 897, endPoint x: 604, endPoint y: 707, distance: 230.8
click at [604, 707] on quentale-workspace at bounding box center [616, 477] width 1232 height 954
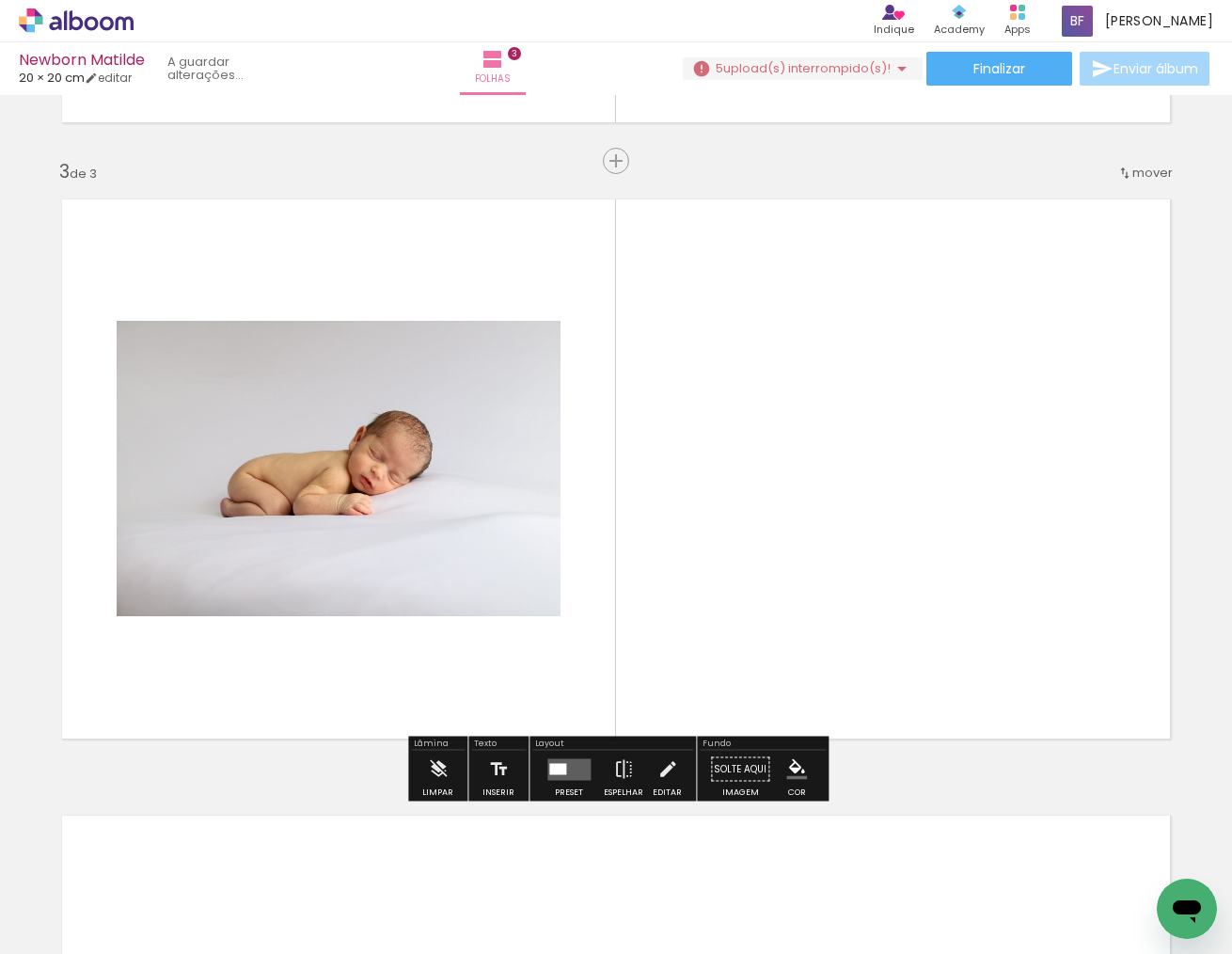
scroll to position [1200, 0]
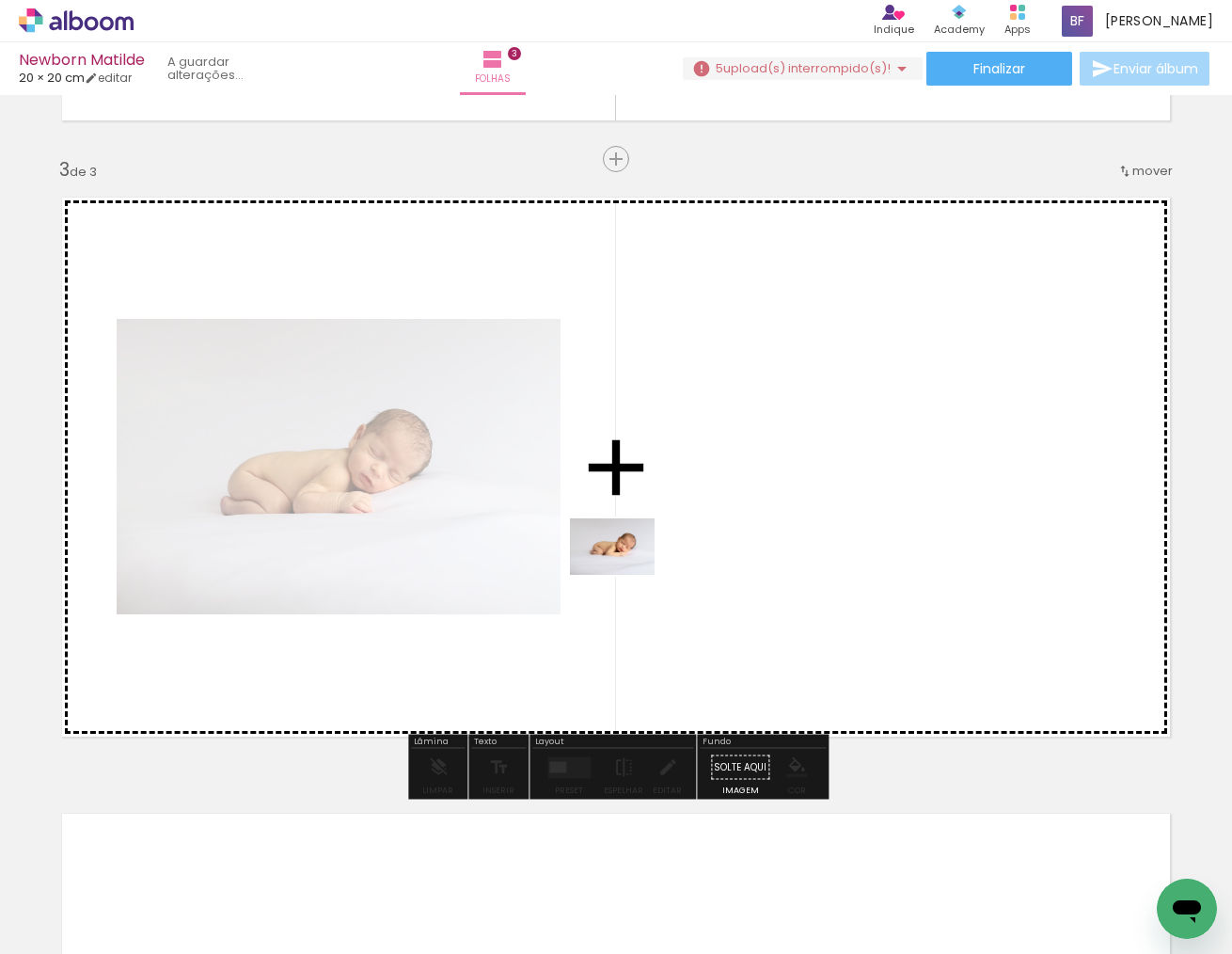
drag, startPoint x: 846, startPoint y: 910, endPoint x: 627, endPoint y: 576, distance: 399.4
click at [627, 576] on quentale-workspace at bounding box center [616, 477] width 1232 height 954
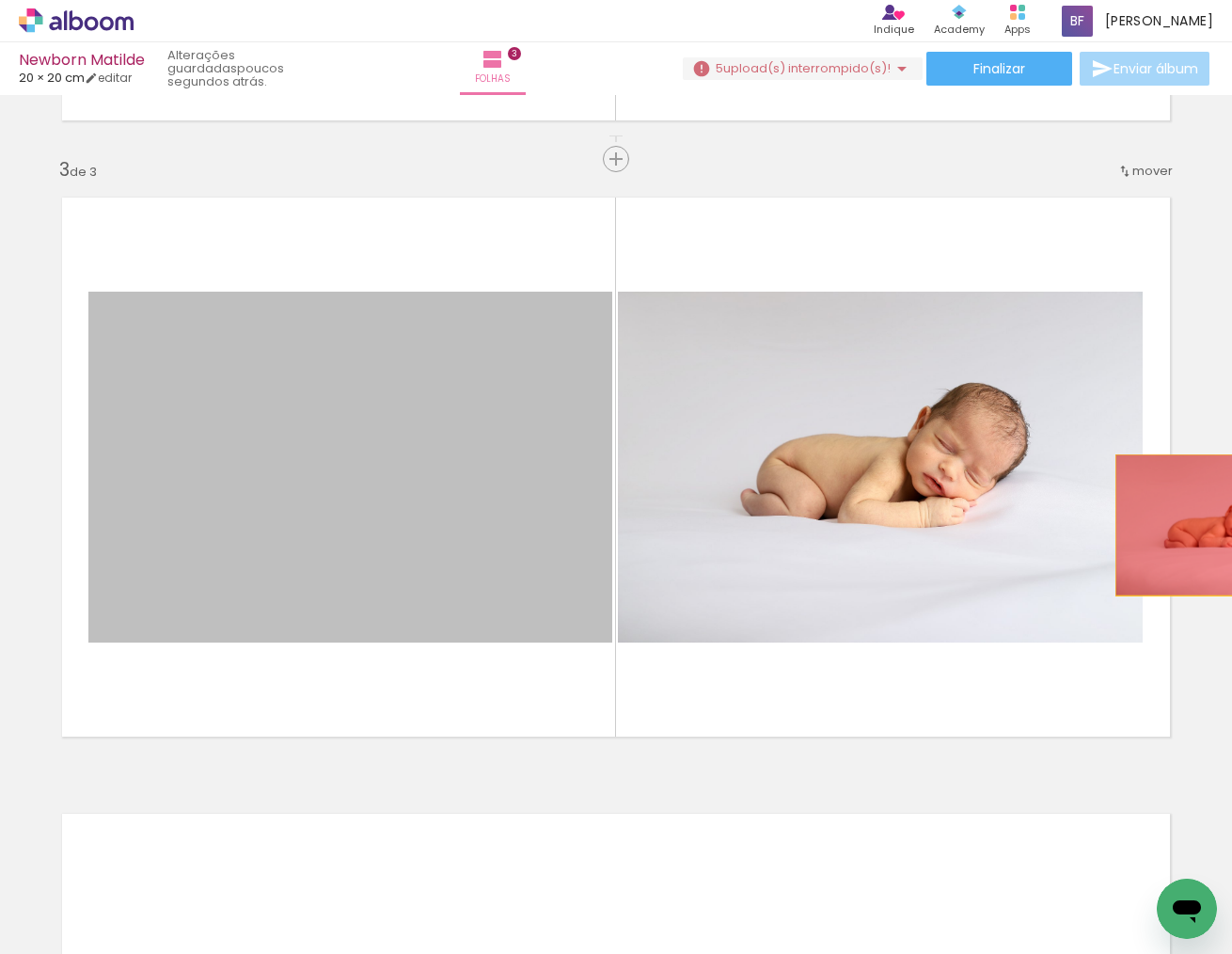
drag, startPoint x: 461, startPoint y: 502, endPoint x: 1221, endPoint y: 524, distance: 760.3
click at [1221, 524] on div "Inserir folha 1 de 3 Inserir folha 2 de 3 Inserir folha 3 de 3" at bounding box center [616, 135] width 1232 height 2467
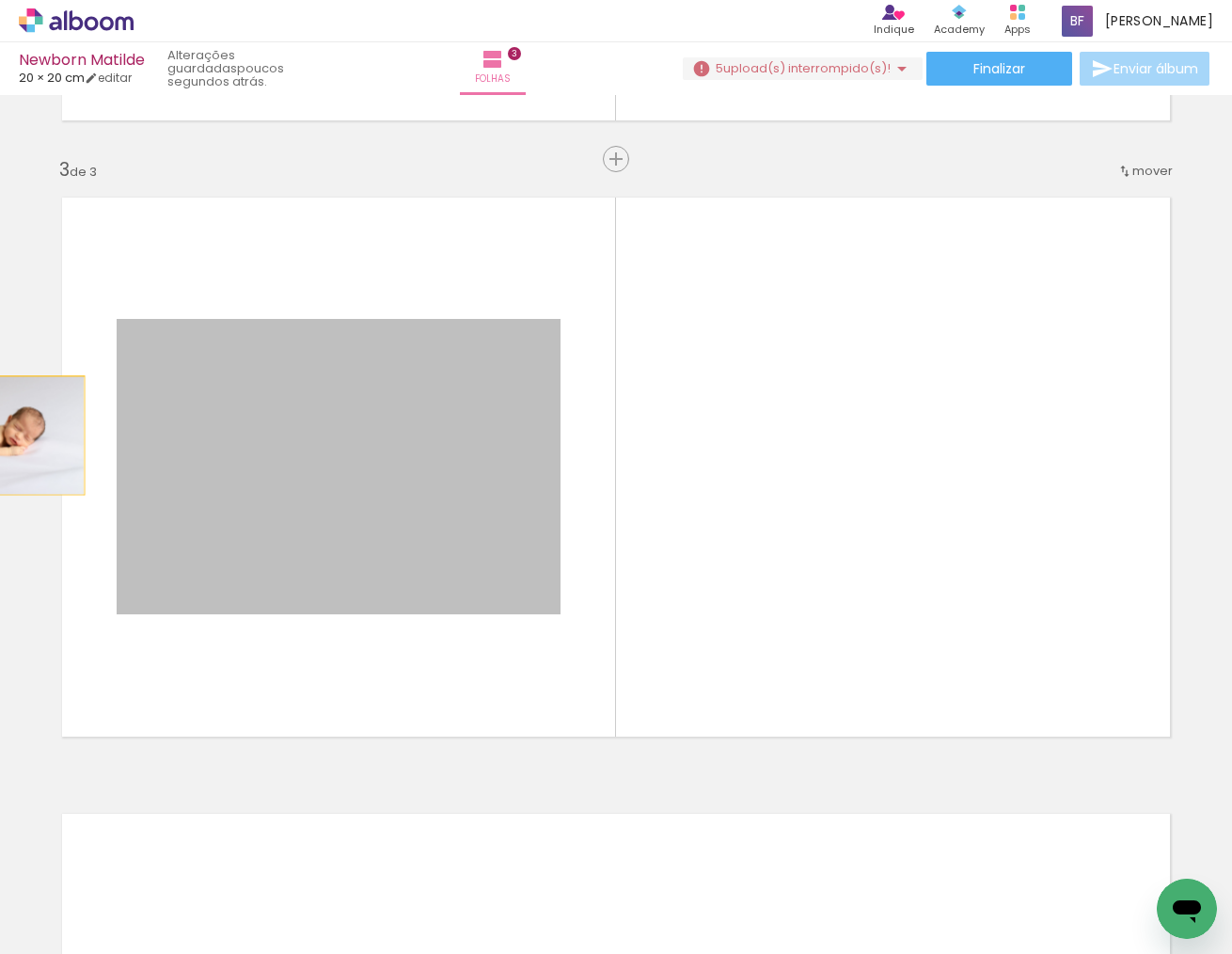
scroll to position [0, 0]
drag, startPoint x: 400, startPoint y: 463, endPoint x: 32, endPoint y: 437, distance: 368.9
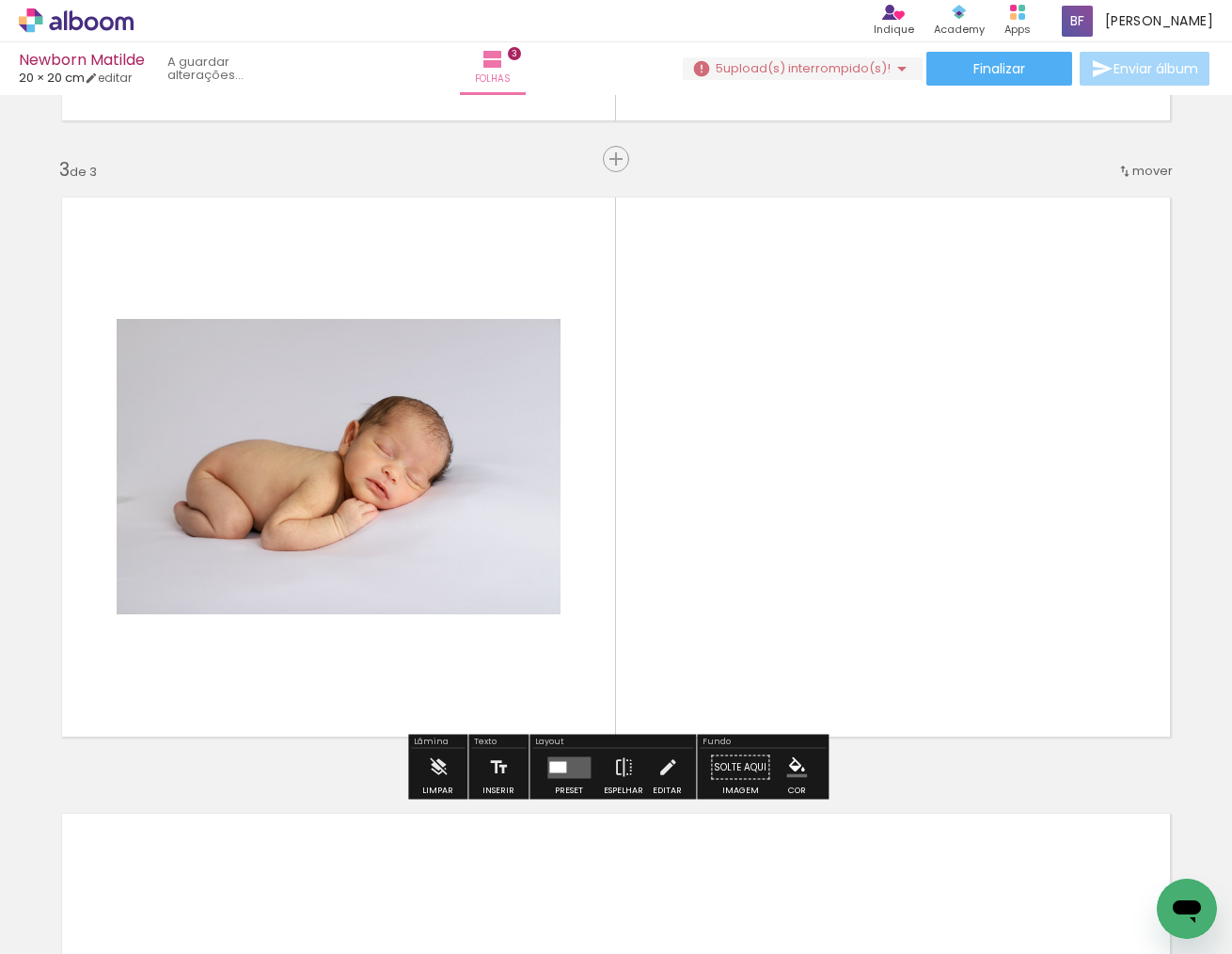
drag, startPoint x: 919, startPoint y: 904, endPoint x: 780, endPoint y: 633, distance: 304.6
click at [780, 633] on quentale-workspace at bounding box center [616, 477] width 1232 height 954
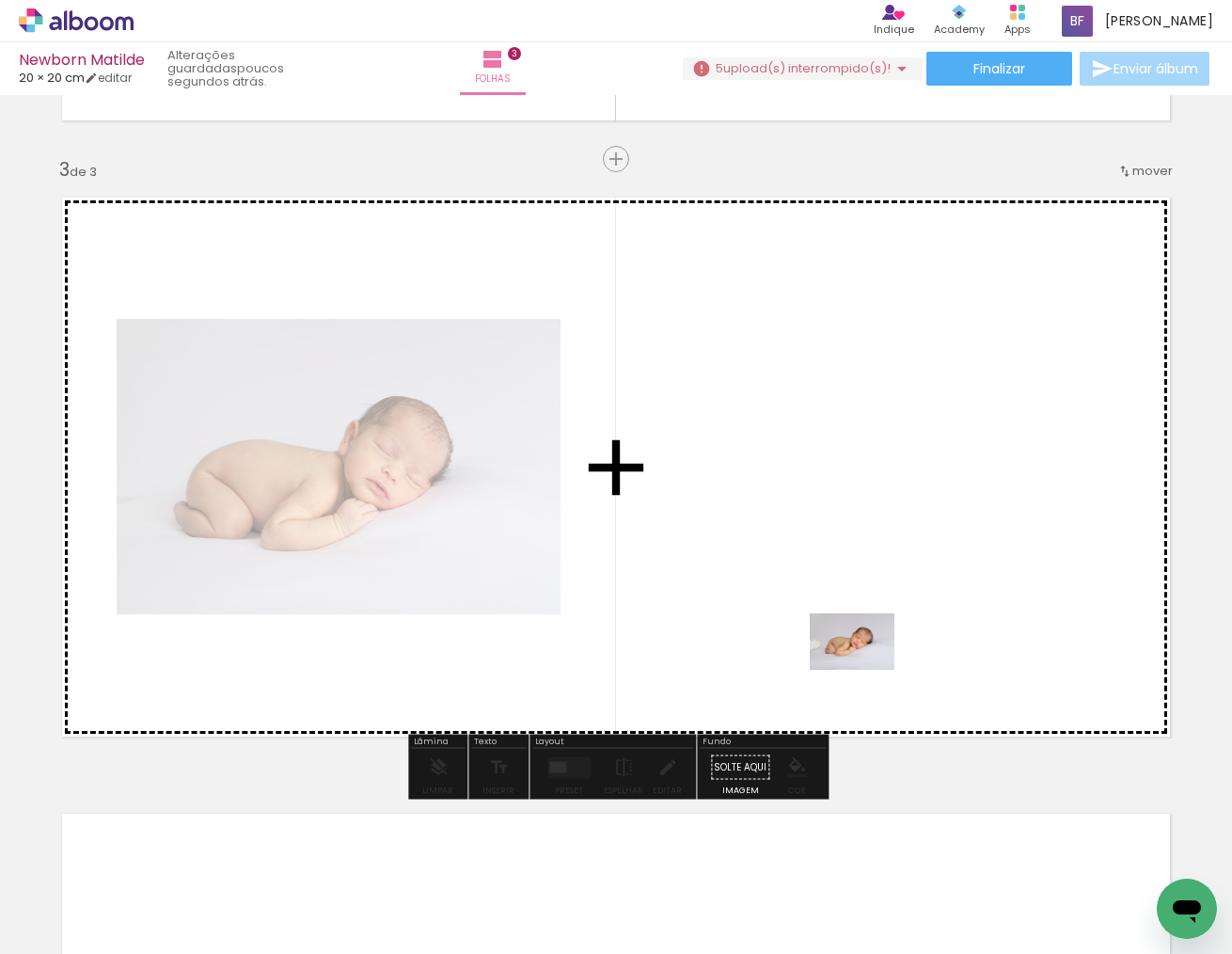
drag, startPoint x: 1055, startPoint y: 881, endPoint x: 866, endPoint y: 670, distance: 283.3
click at [866, 670] on quentale-workspace at bounding box center [616, 477] width 1232 height 954
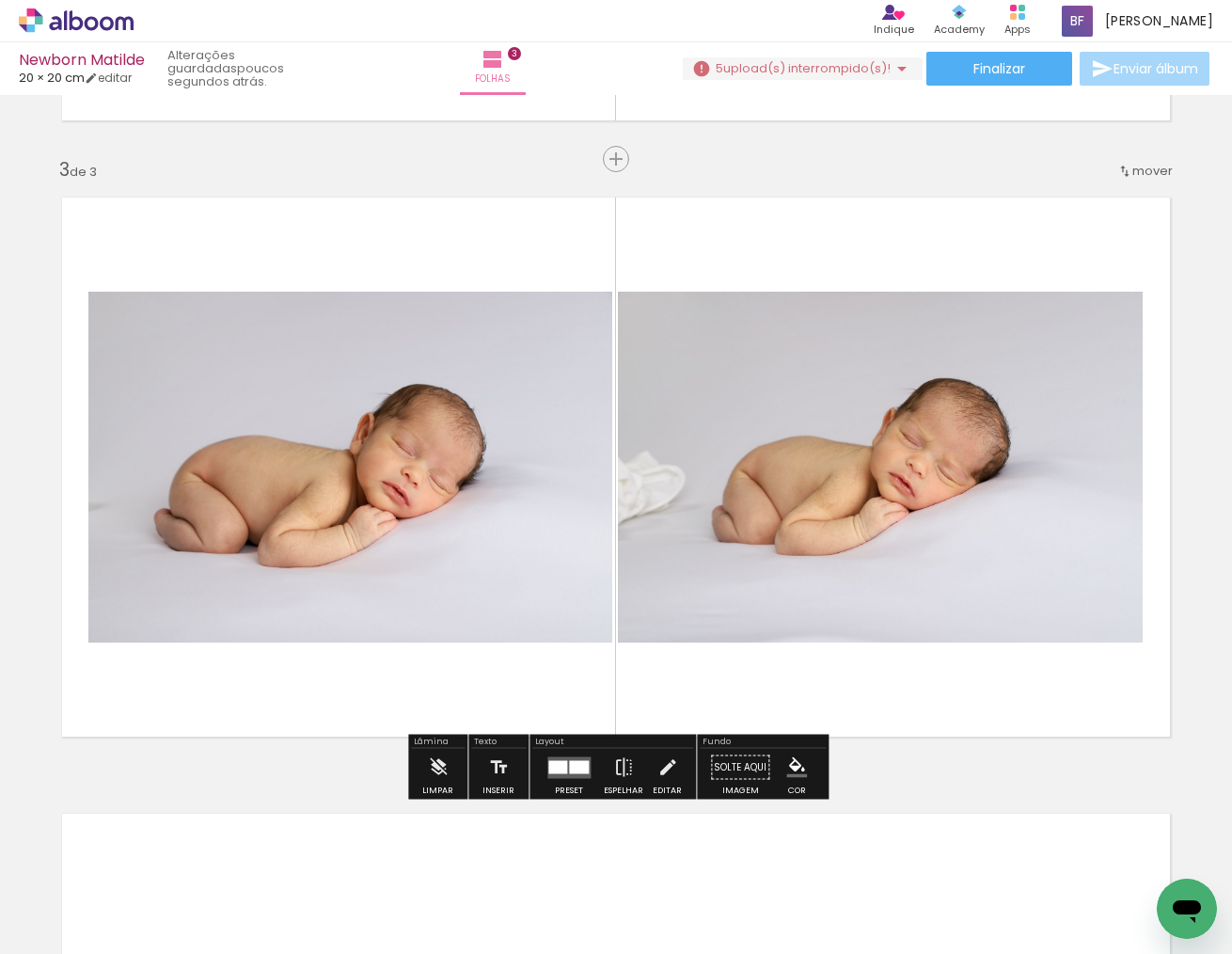
scroll to position [0, 1762]
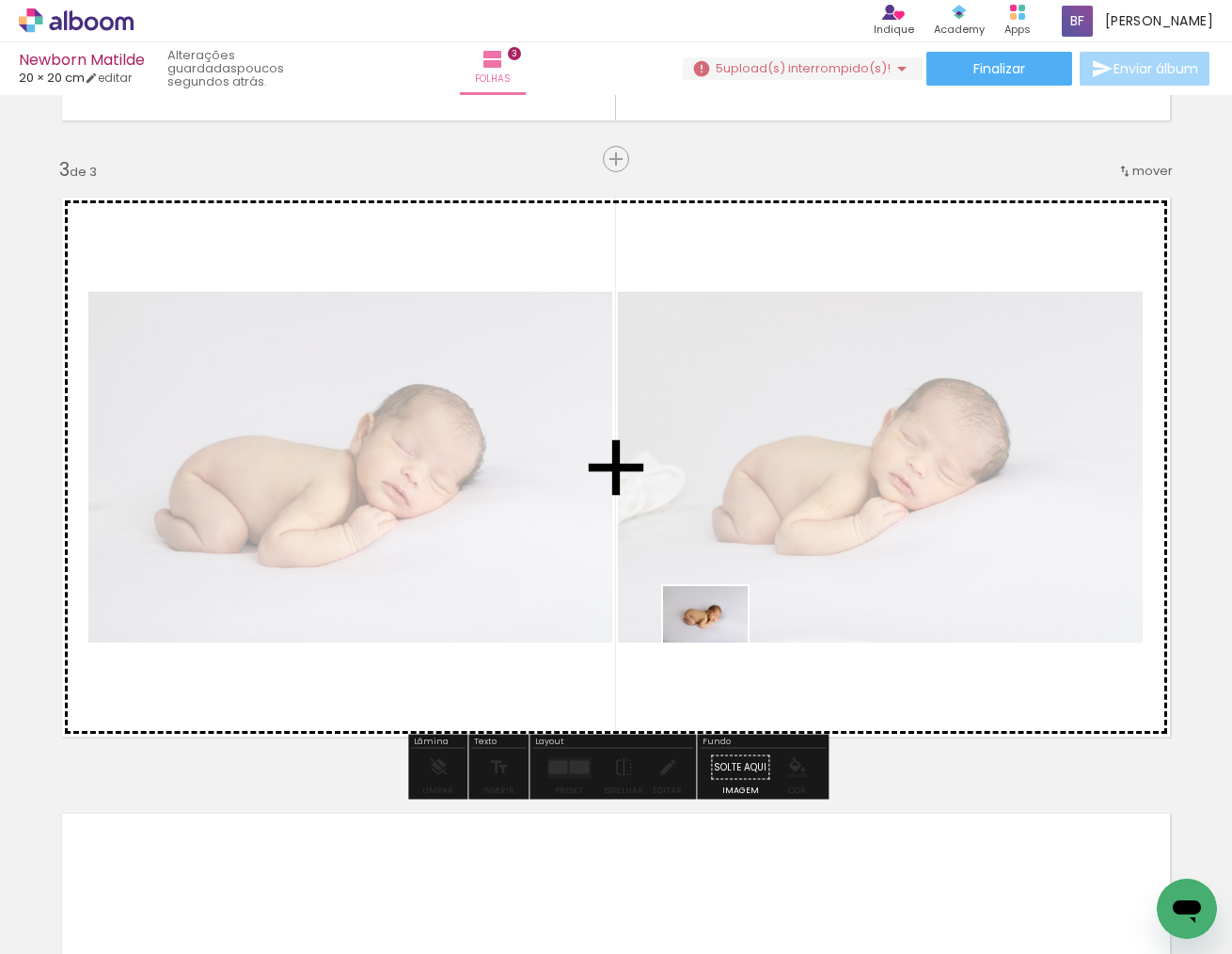
drag, startPoint x: 853, startPoint y: 905, endPoint x: 721, endPoint y: 642, distance: 294.3
click at [721, 642] on quentale-workspace at bounding box center [616, 477] width 1232 height 954
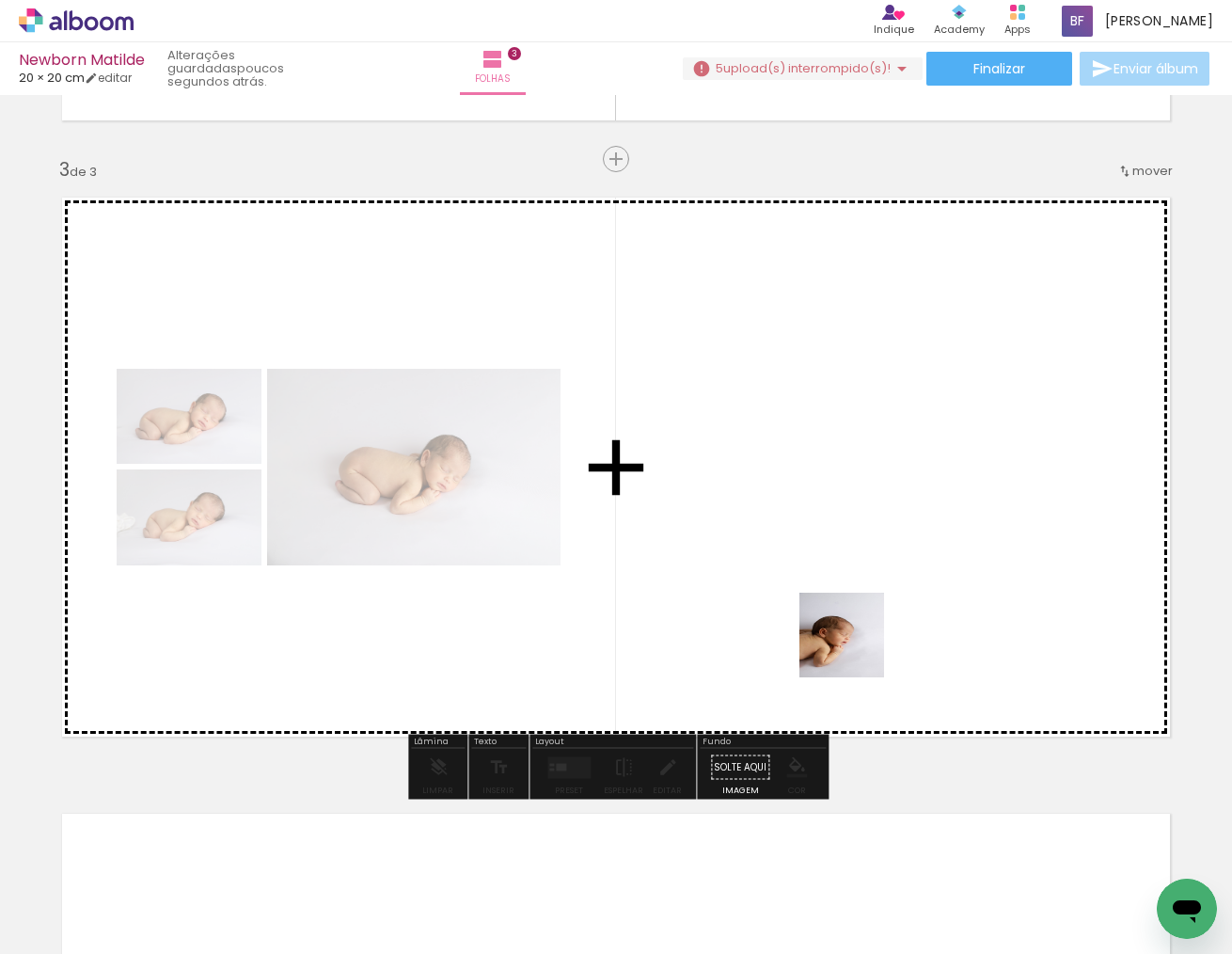
drag, startPoint x: 1066, startPoint y: 894, endPoint x: 856, endPoint y: 649, distance: 322.7
click at [856, 649] on quentale-workspace at bounding box center [616, 477] width 1232 height 954
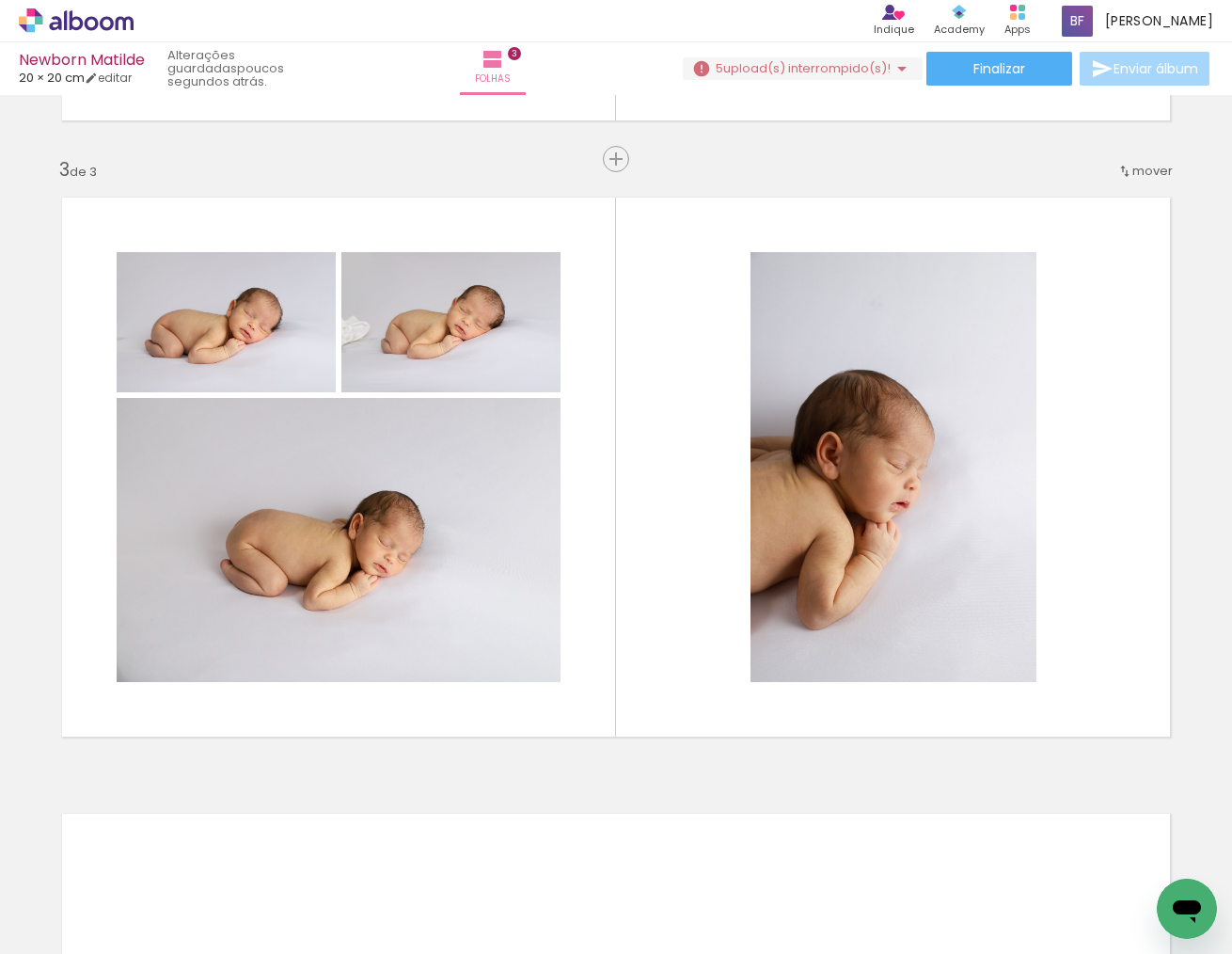
scroll to position [0, 2172]
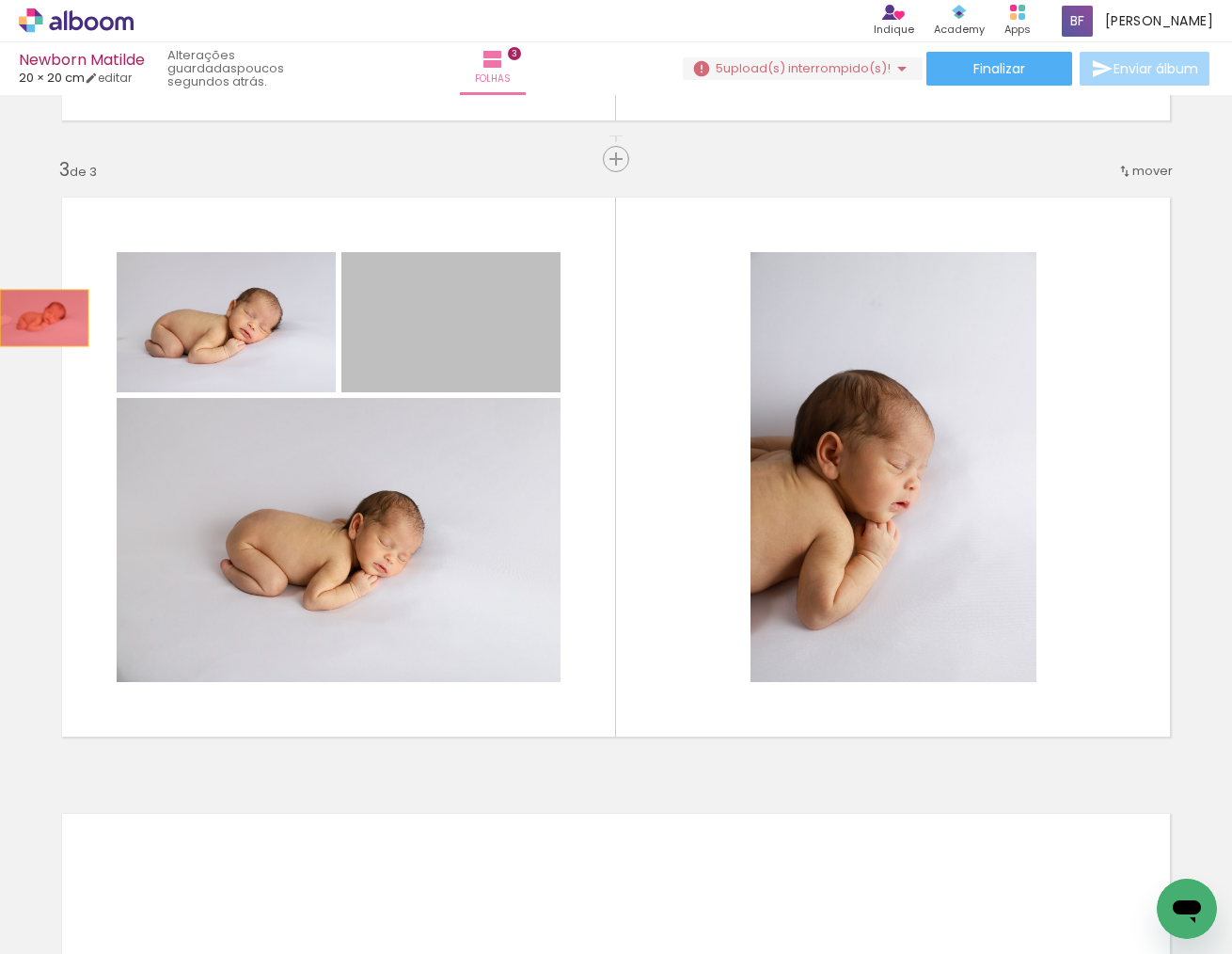
drag, startPoint x: 466, startPoint y: 341, endPoint x: 44, endPoint y: 317, distance: 422.7
click at [44, 317] on div "Inserir folha 1 de 3 Inserir folha 2 de 3 Inserir folha 3 de 3" at bounding box center [616, 135] width 1232 height 2467
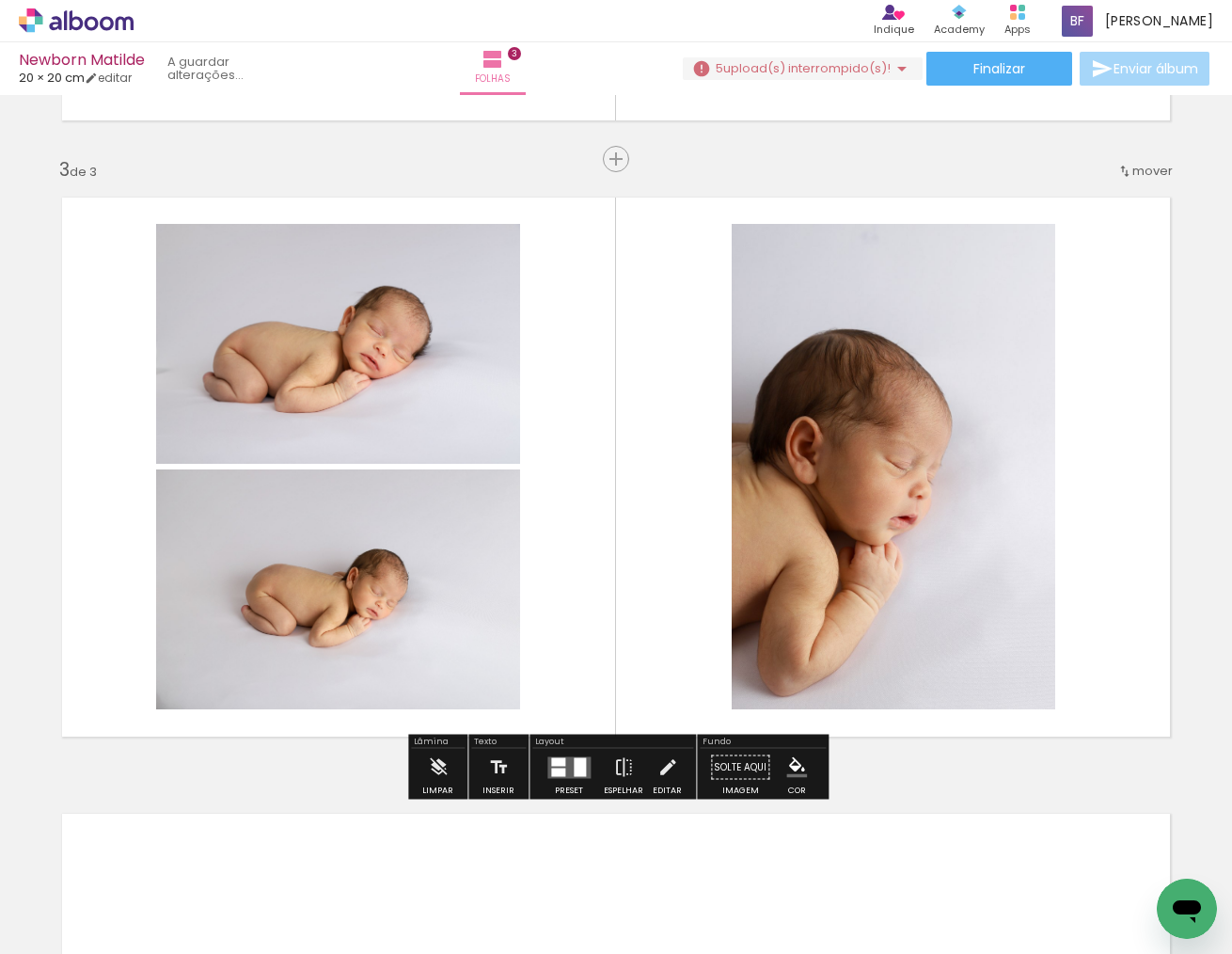
drag, startPoint x: 776, startPoint y: 245, endPoint x: 794, endPoint y: 247, distance: 18.1
click at [794, 247] on div at bounding box center [795, 244] width 12 height 12
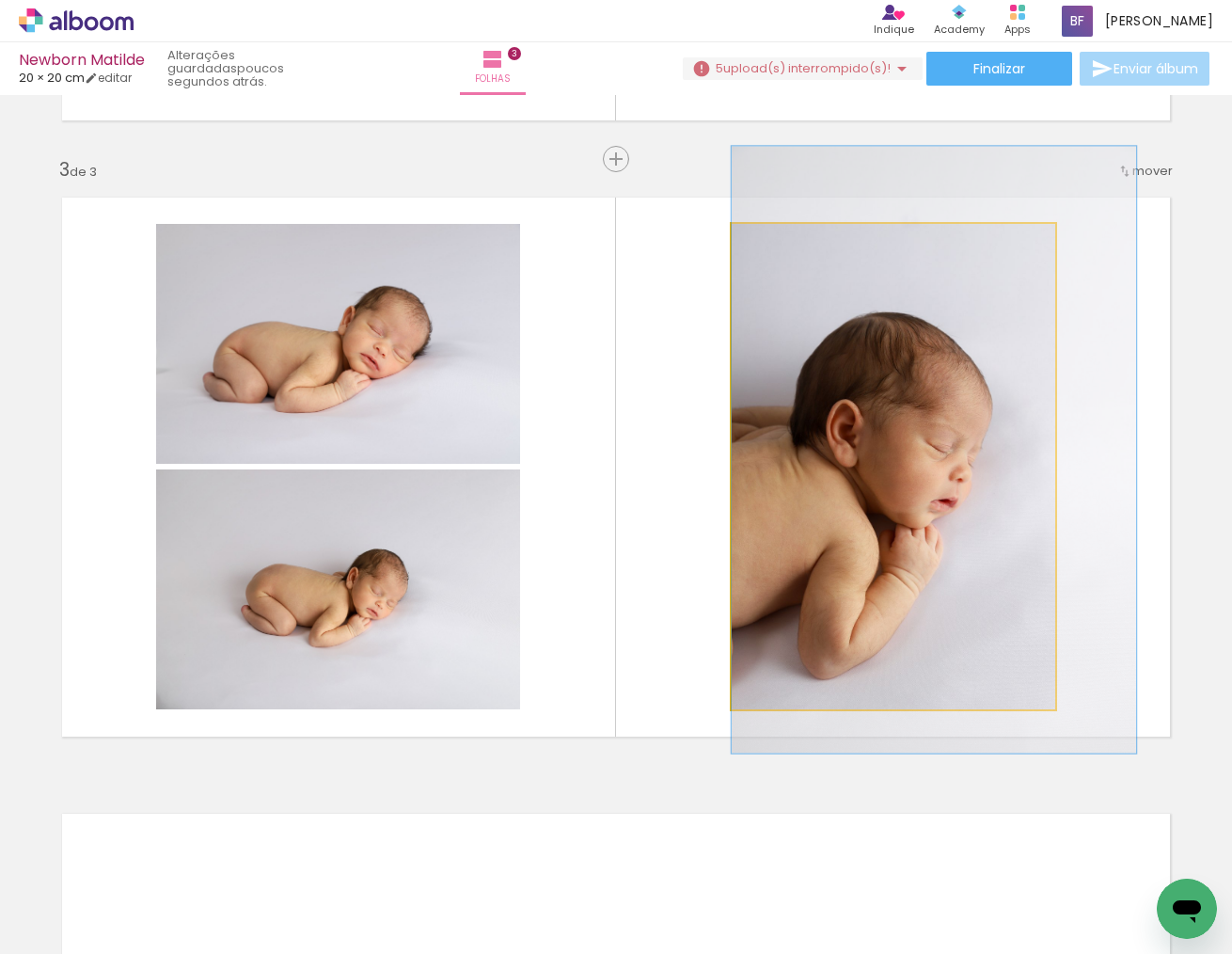
drag, startPoint x: 867, startPoint y: 510, endPoint x: 932, endPoint y: 492, distance: 67.4
click at [930, 492] on div at bounding box center [933, 449] width 405 height 607
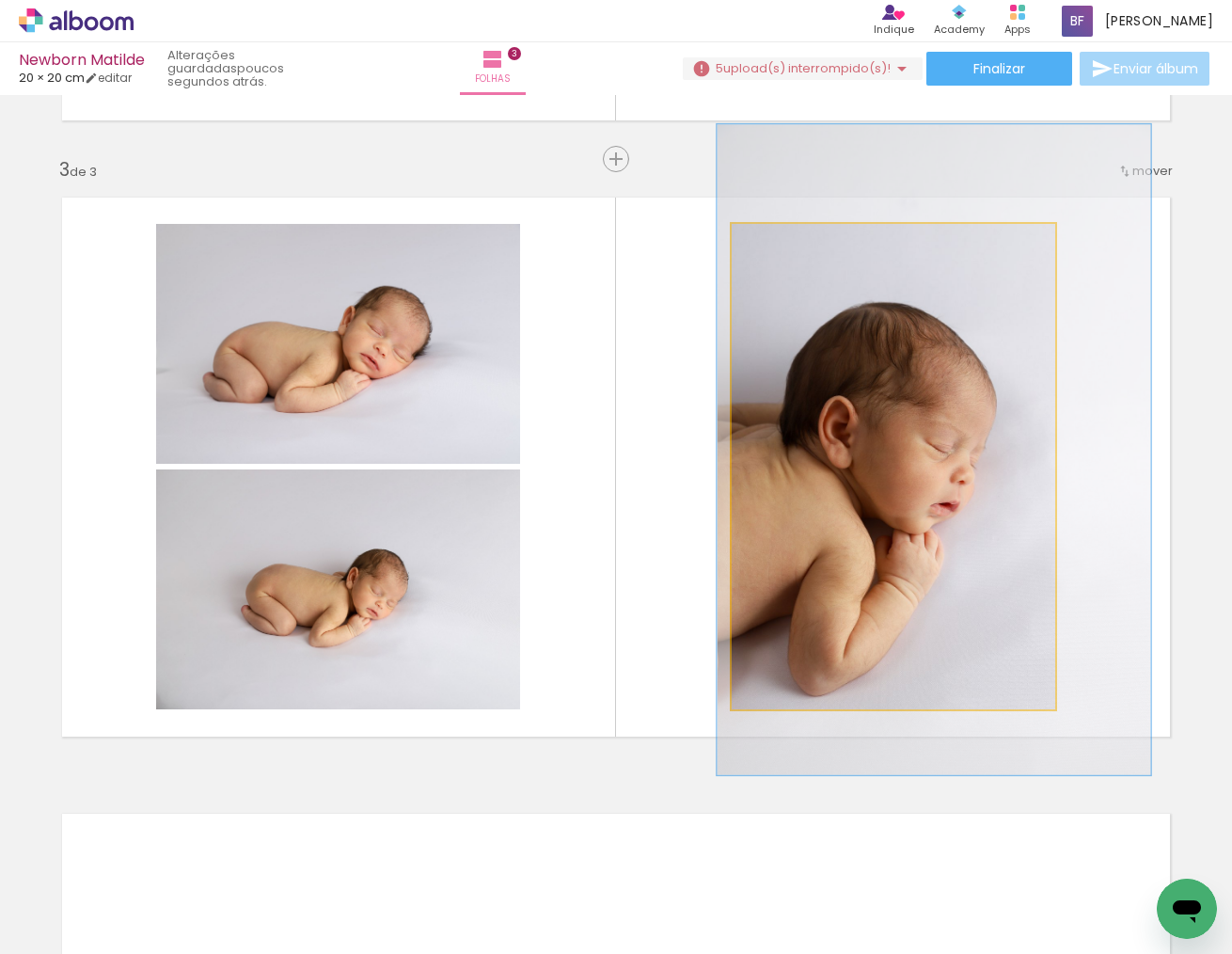
type paper-slider "134"
drag, startPoint x: 798, startPoint y: 251, endPoint x: 850, endPoint y: 366, distance: 126.2
click at [802, 251] on div at bounding box center [801, 244] width 30 height 30
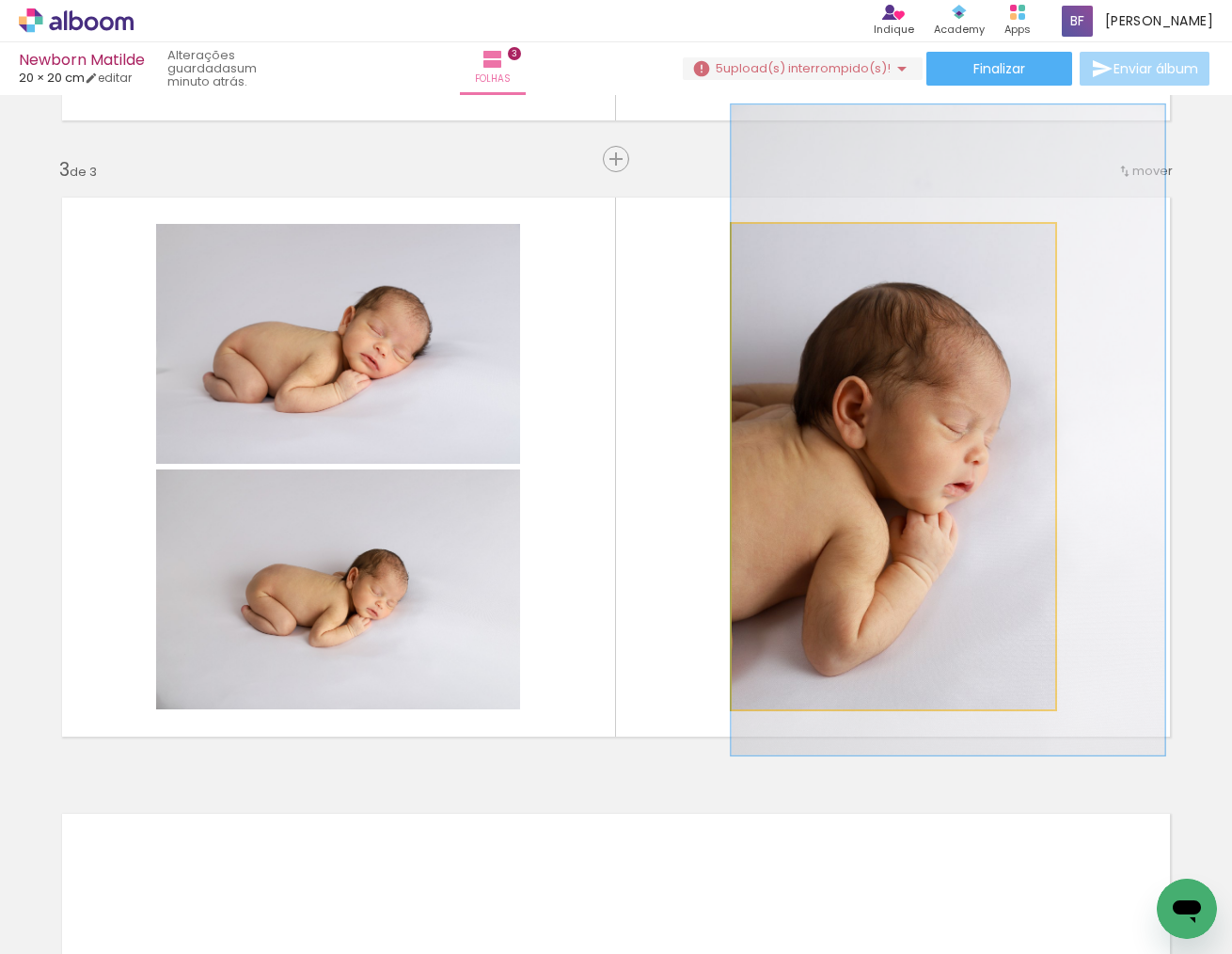
drag, startPoint x: 881, startPoint y: 424, endPoint x: 910, endPoint y: 406, distance: 34.1
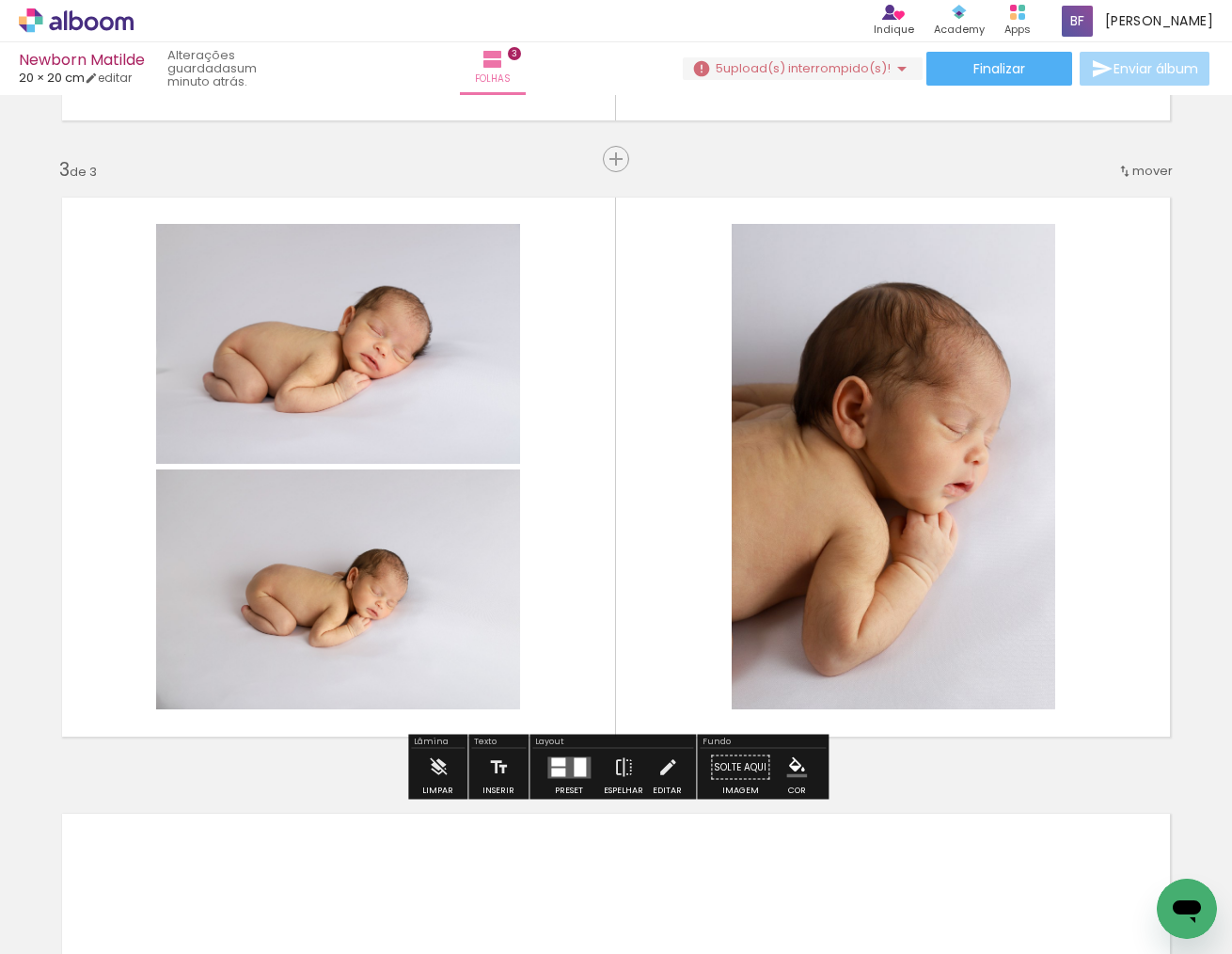
click at [574, 763] on div at bounding box center [580, 767] width 13 height 18
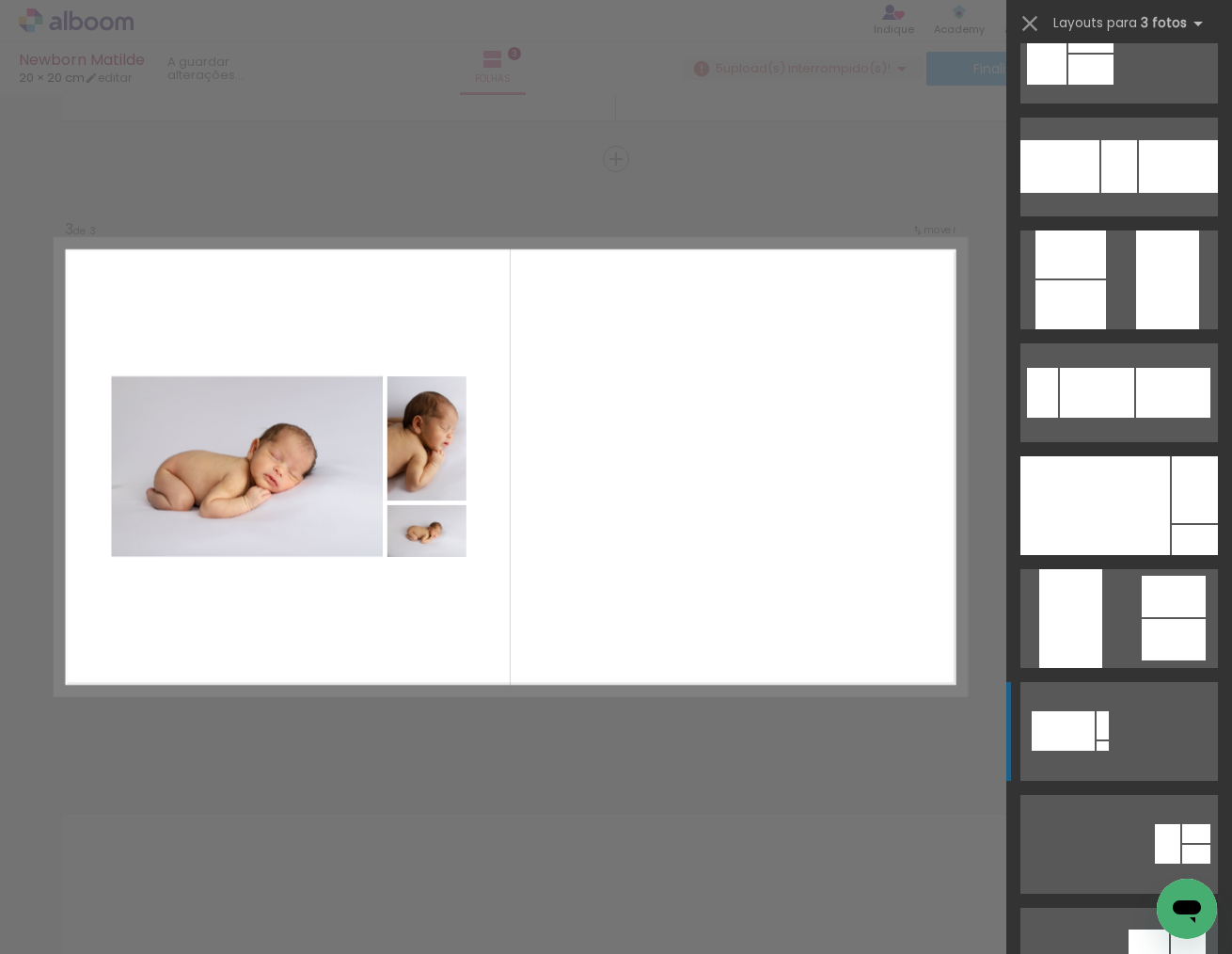
scroll to position [515, 0]
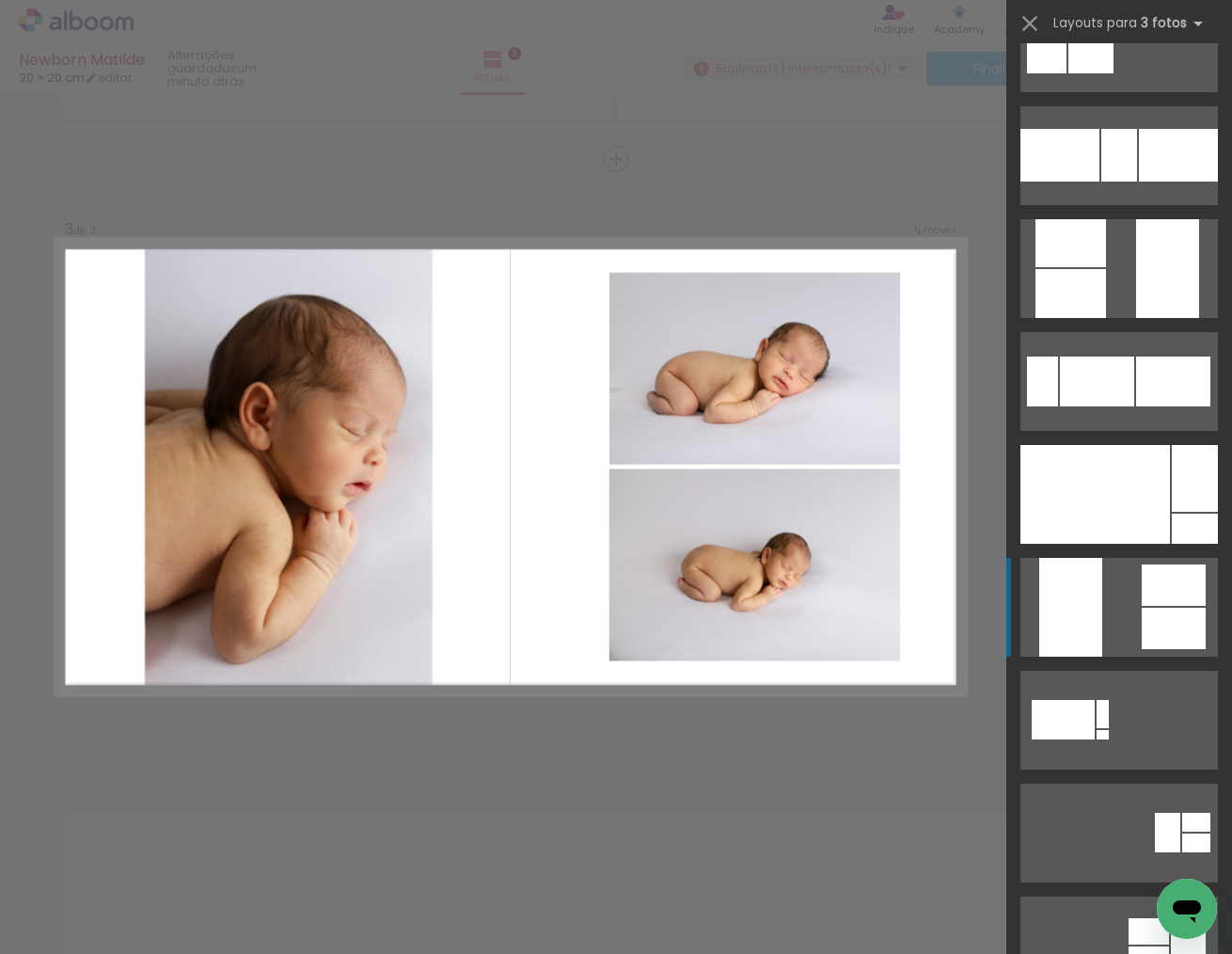
click at [1090, 587] on div at bounding box center [1071, 608] width 63 height 99
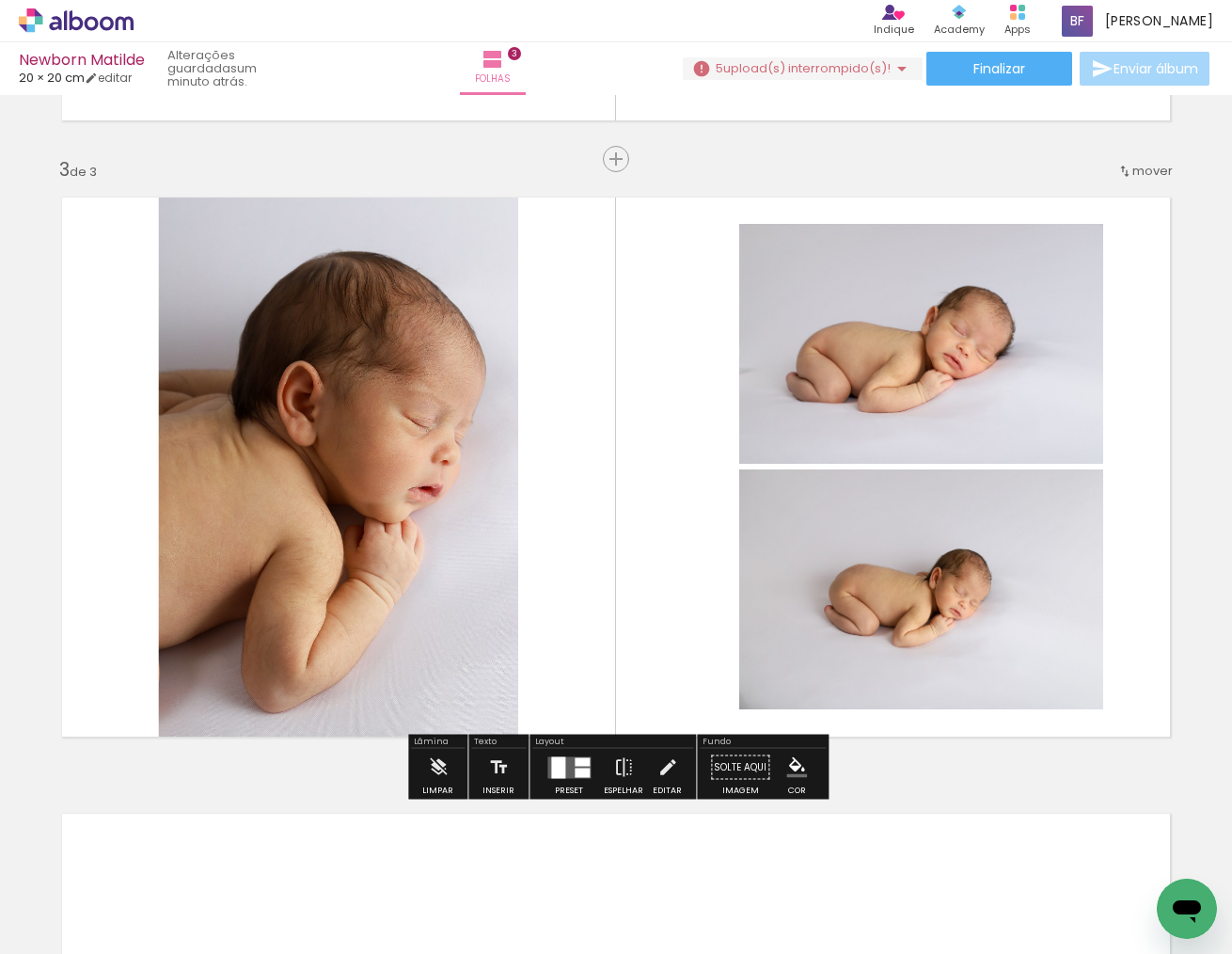
scroll to position [1, 0]
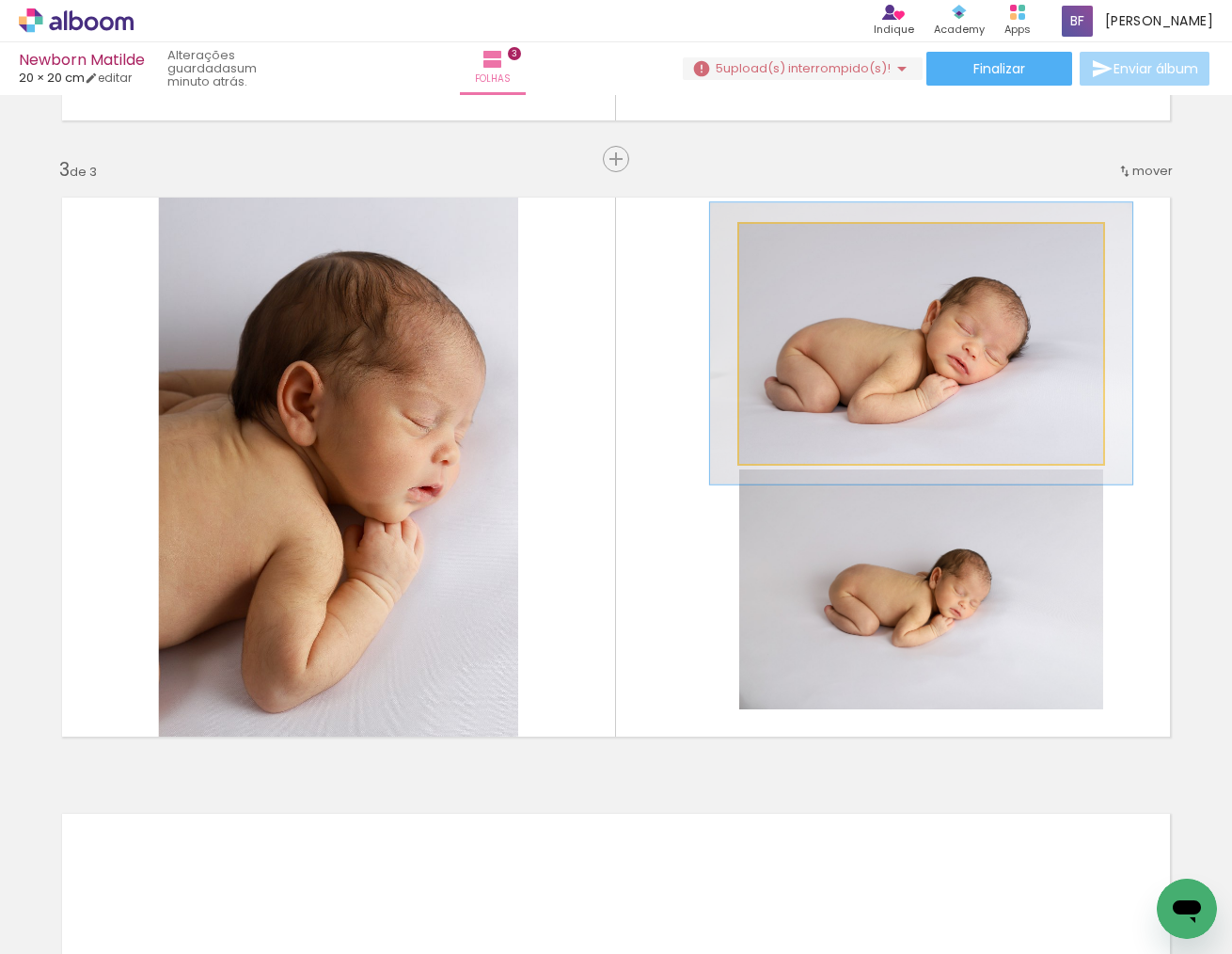
drag, startPoint x: 788, startPoint y: 245, endPoint x: 798, endPoint y: 247, distance: 10.2
type paper-slider "117"
click at [798, 247] on div at bounding box center [794, 243] width 16 height 16
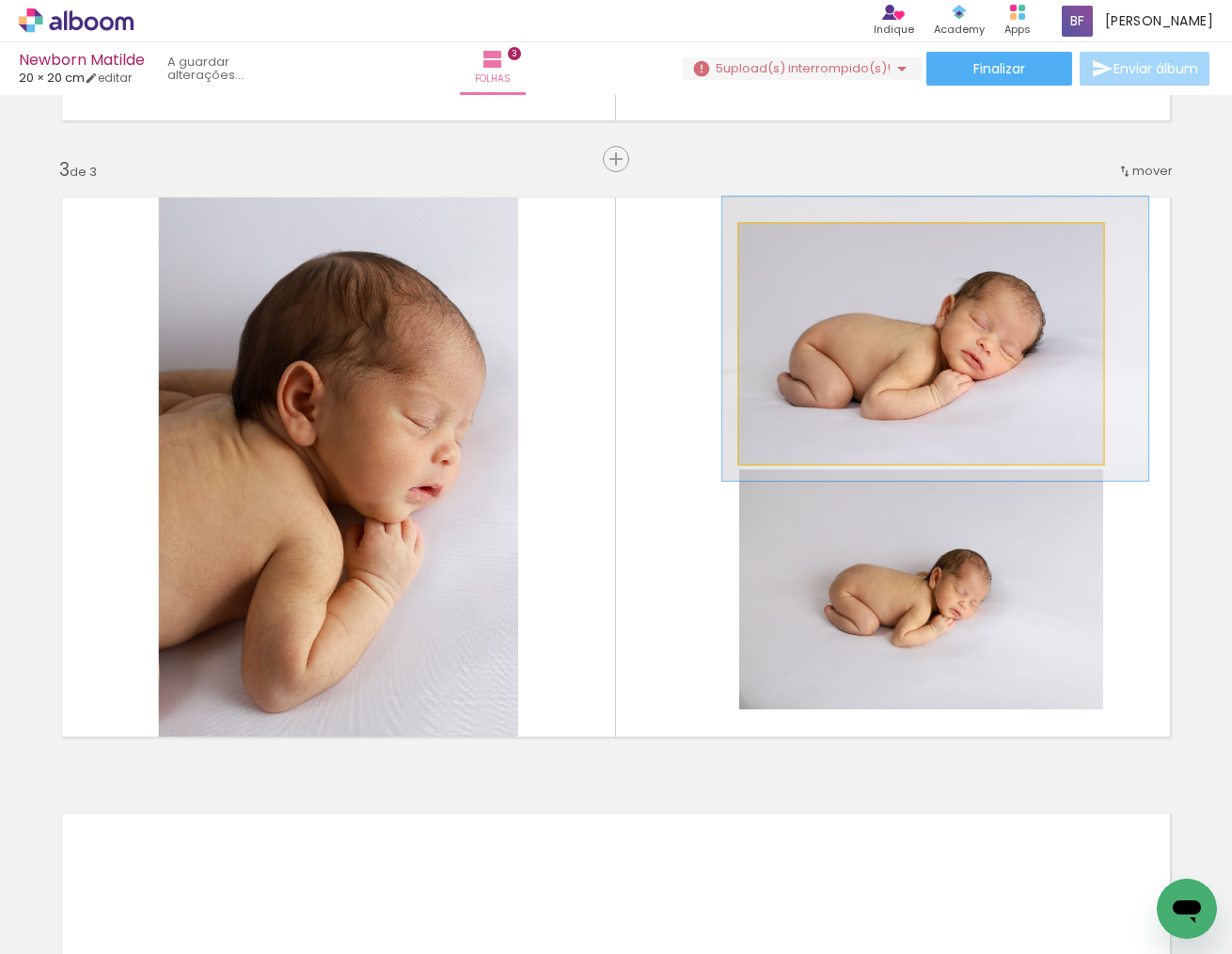
drag, startPoint x: 919, startPoint y: 343, endPoint x: 929, endPoint y: 337, distance: 11.7
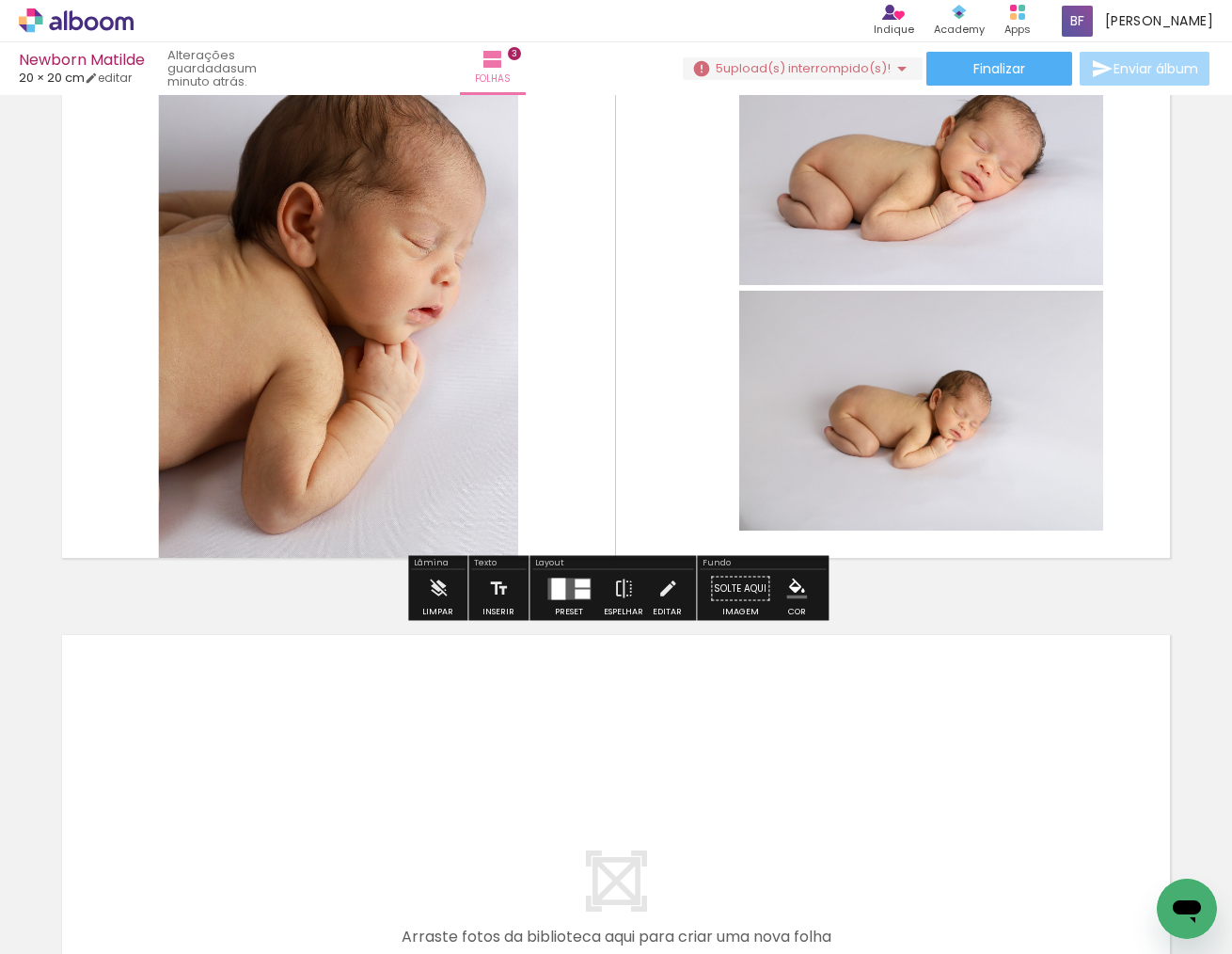
scroll to position [1381, 0]
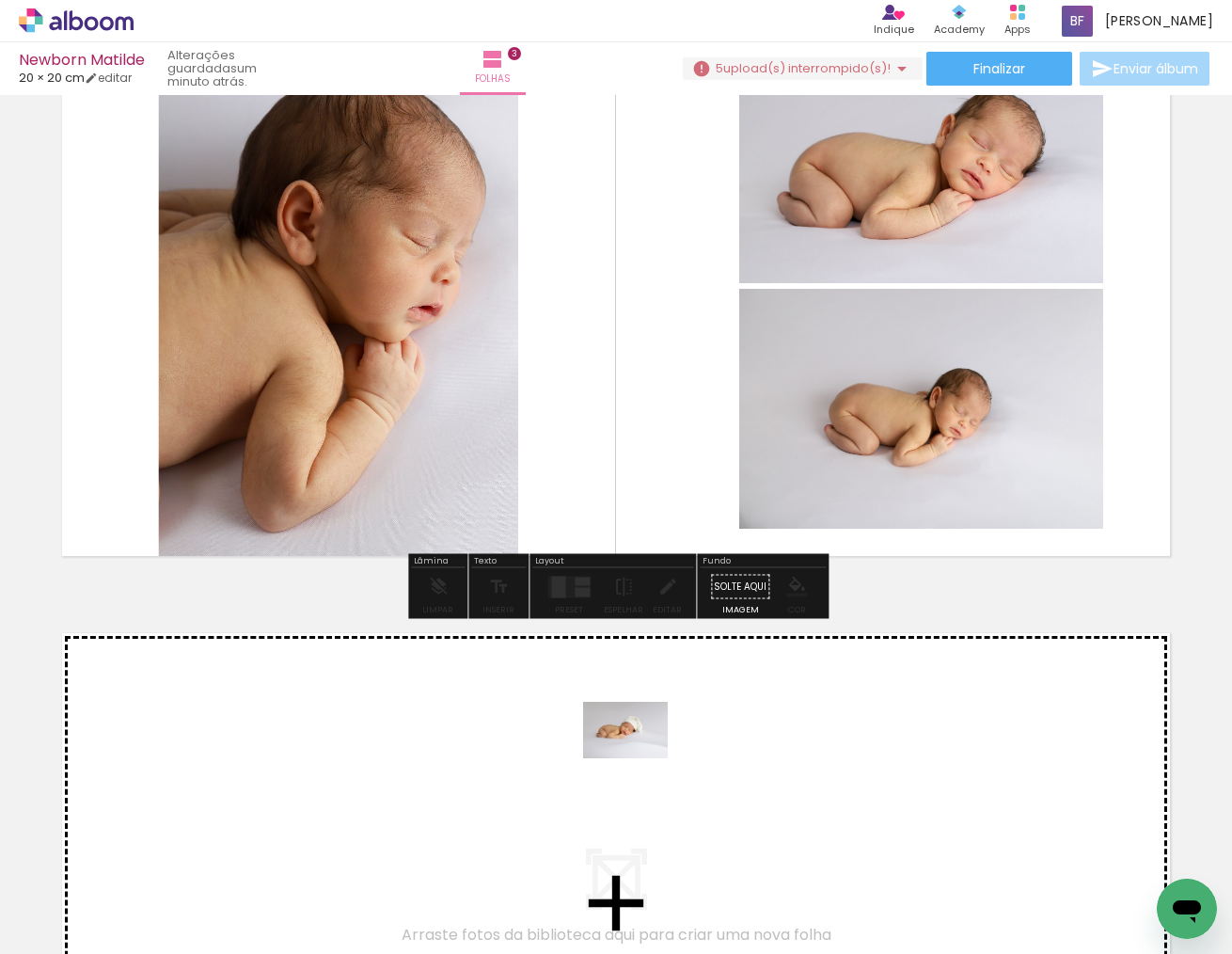
click at [640, 759] on quentale-workspace at bounding box center [616, 477] width 1232 height 954
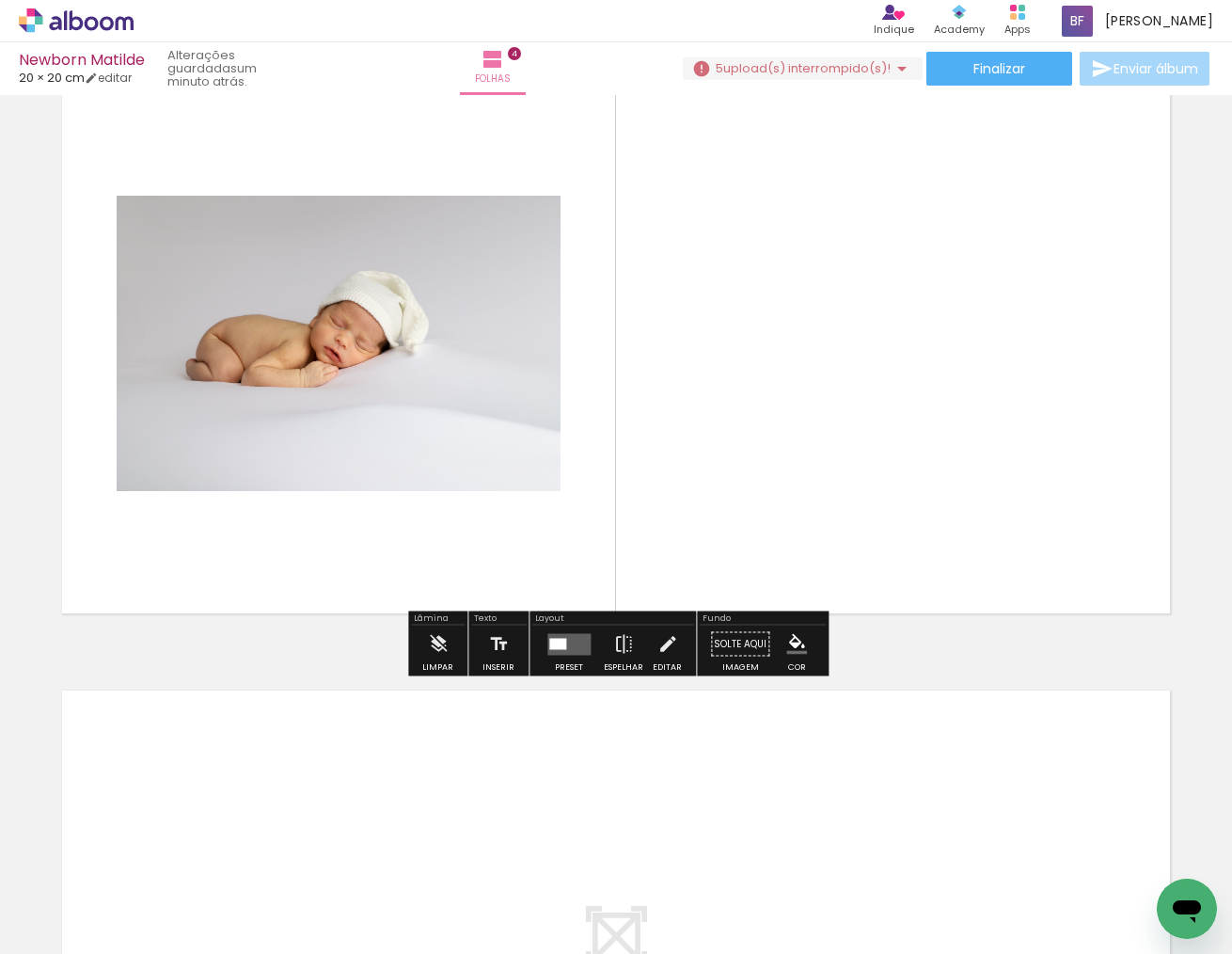
scroll to position [1945, 0]
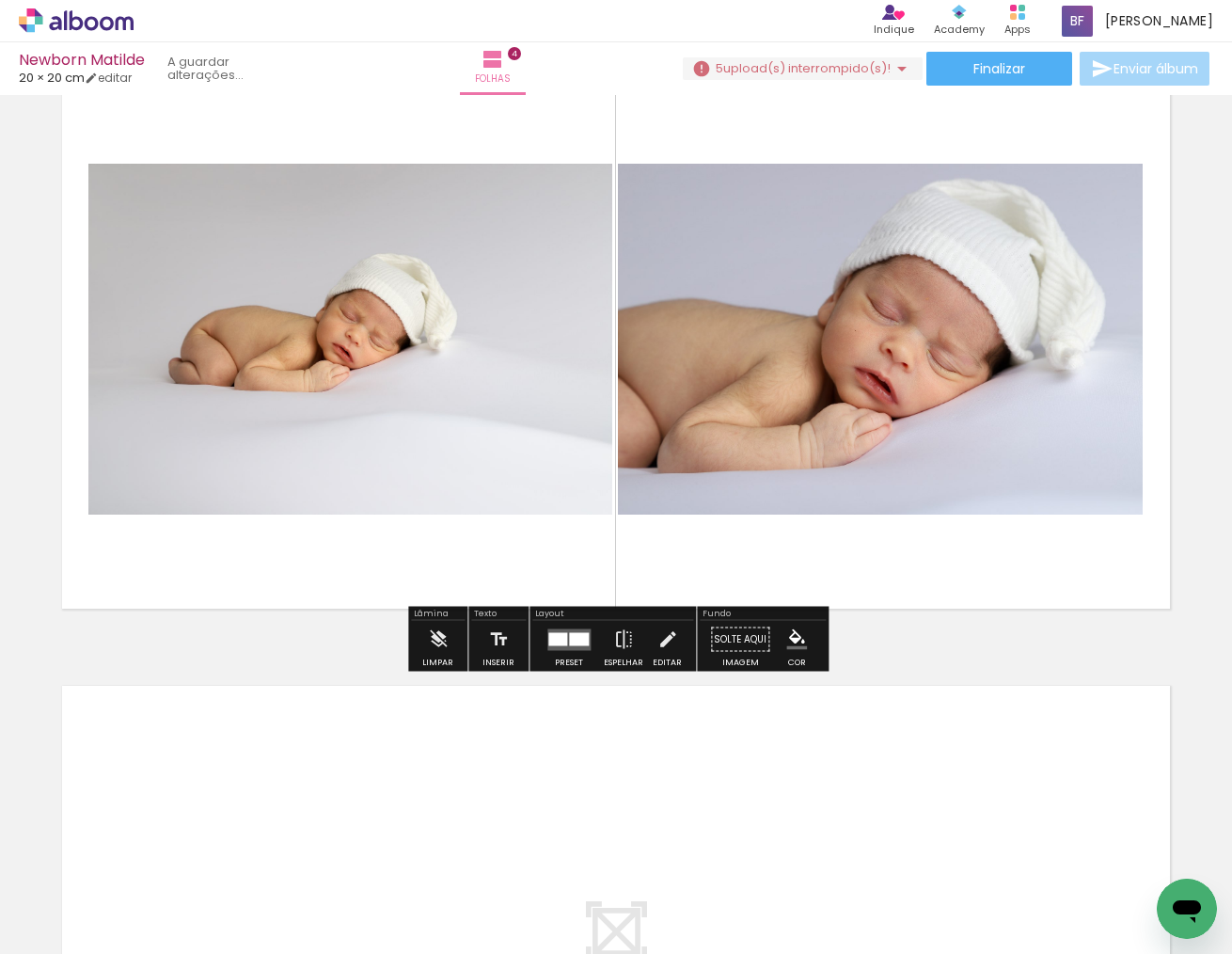
drag, startPoint x: 776, startPoint y: 891, endPoint x: 733, endPoint y: 587, distance: 307.0
click at [733, 587] on quentale-workspace at bounding box center [616, 477] width 1232 height 954
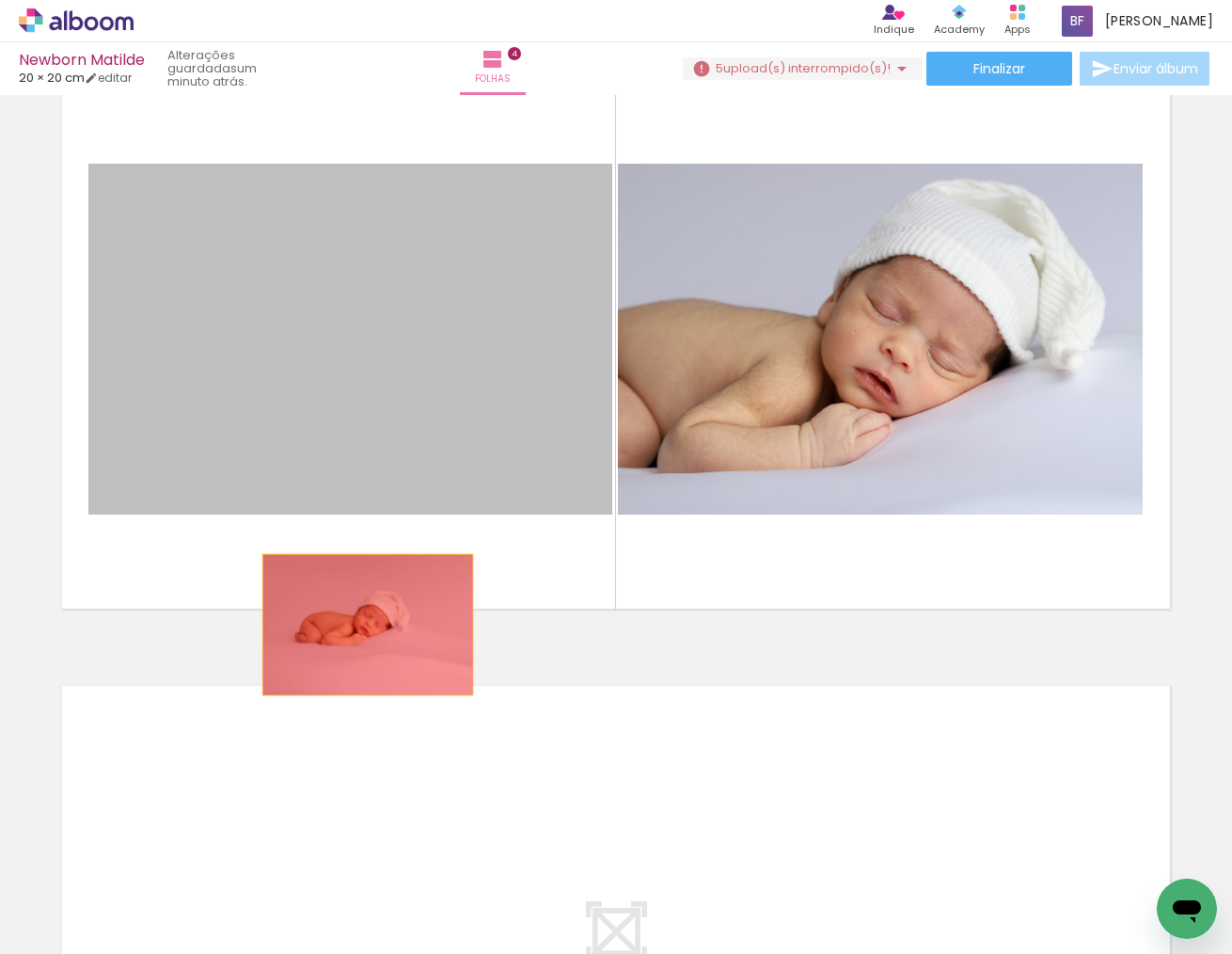
drag, startPoint x: 409, startPoint y: 385, endPoint x: 368, endPoint y: 625, distance: 243.5
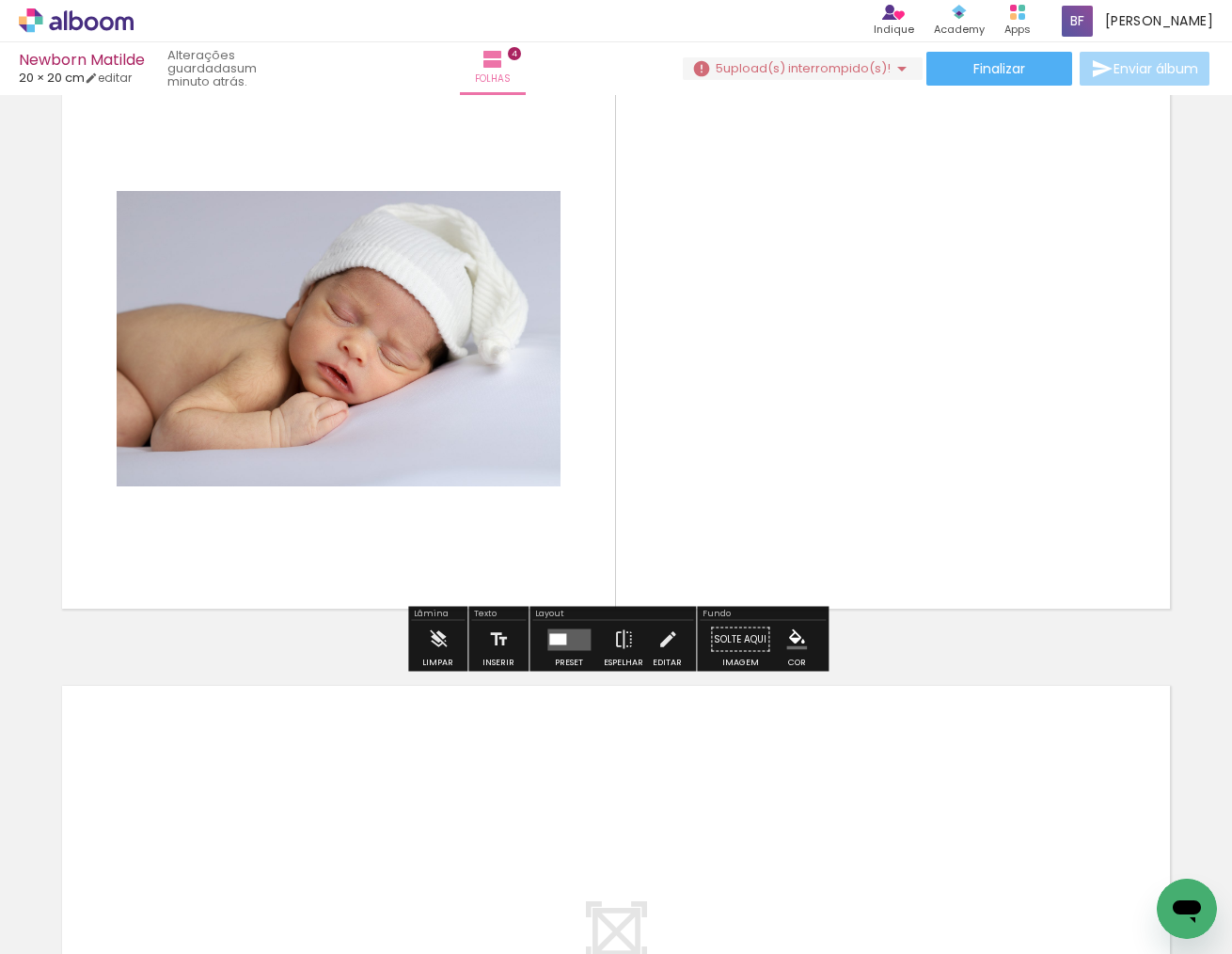
click at [549, 640] on div at bounding box center [557, 640] width 16 height 12
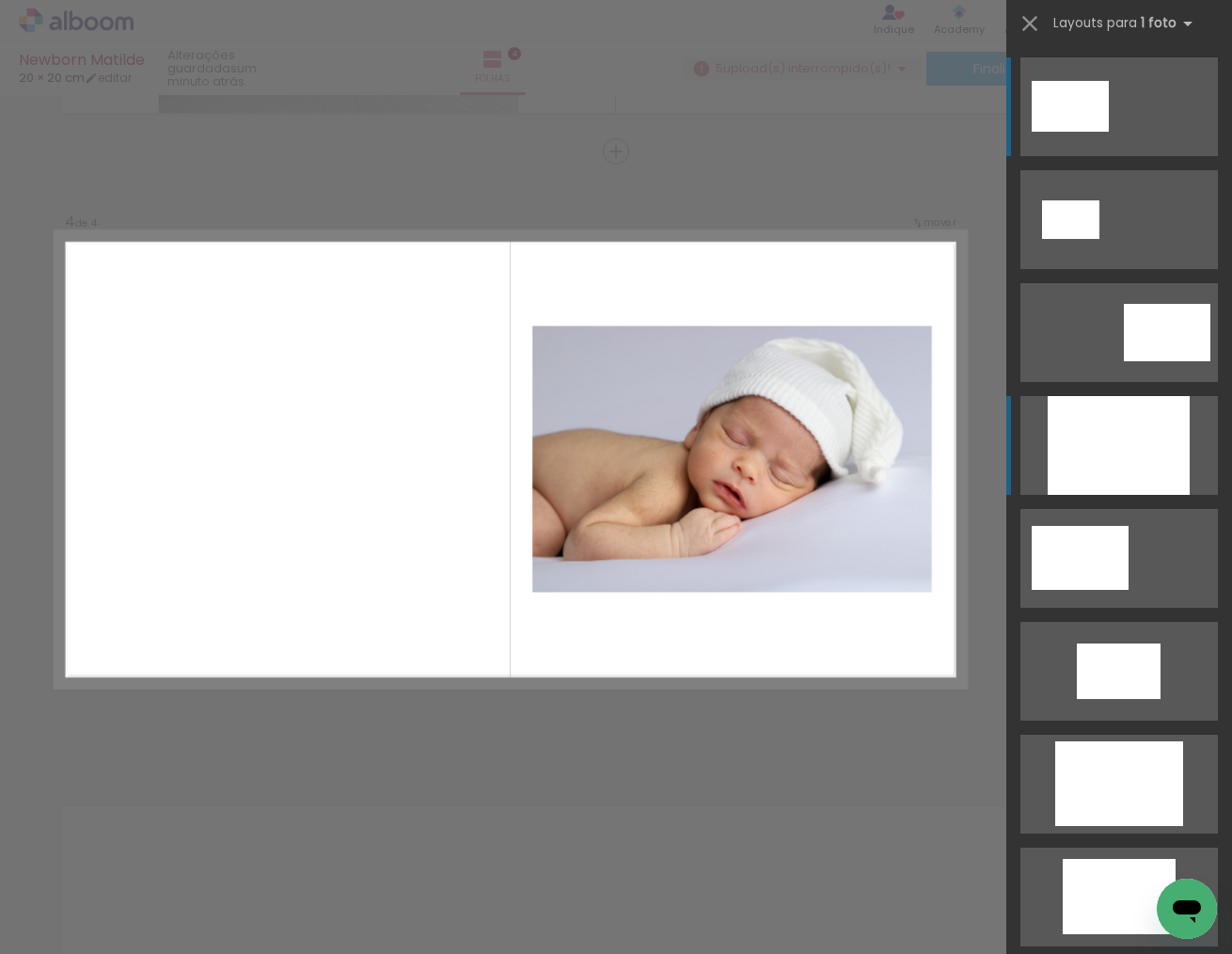
scroll to position [1818, 0]
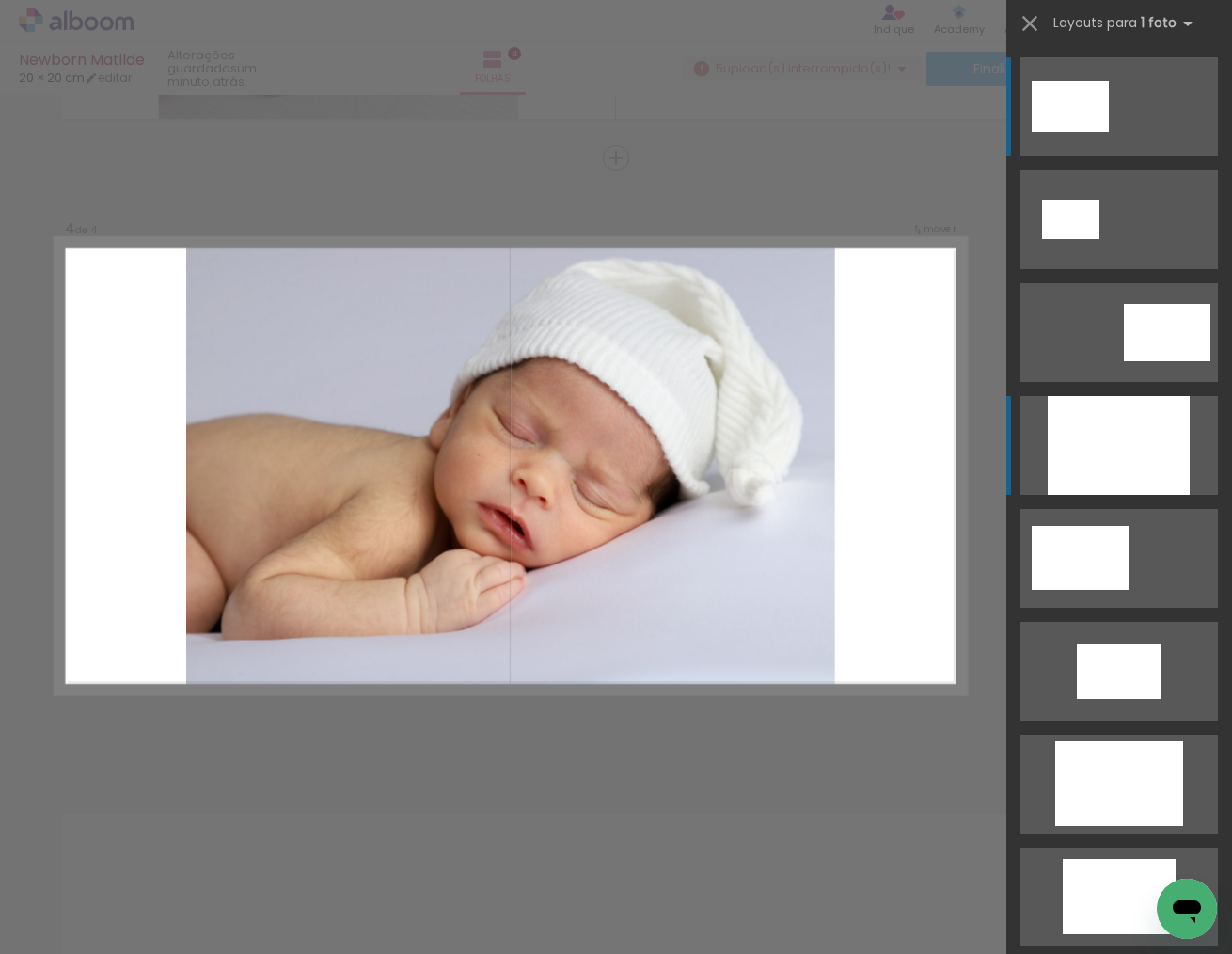
click at [1112, 410] on div at bounding box center [1119, 445] width 142 height 99
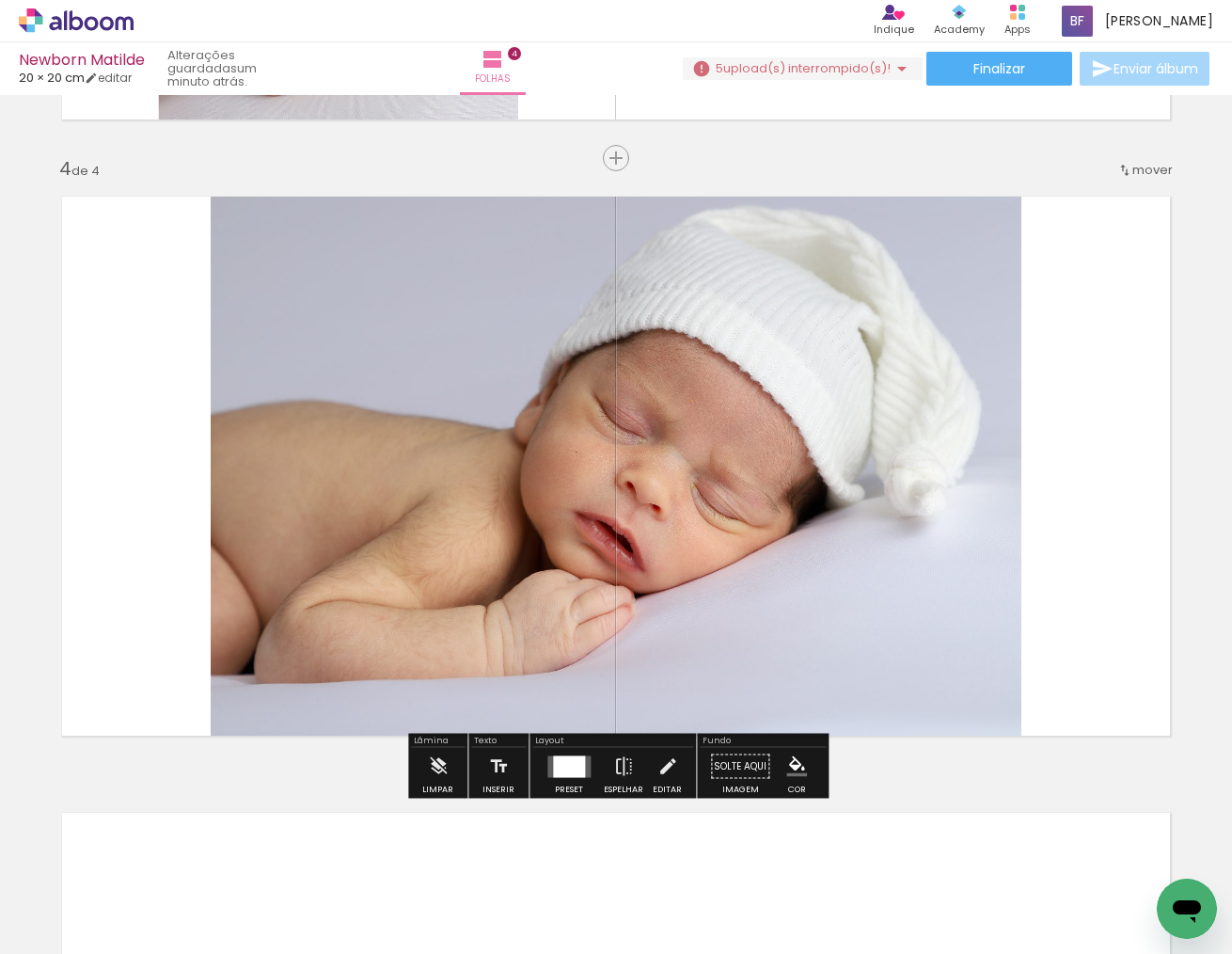
click at [0, 0] on slot "P&B" at bounding box center [0, 0] width 0 height 0
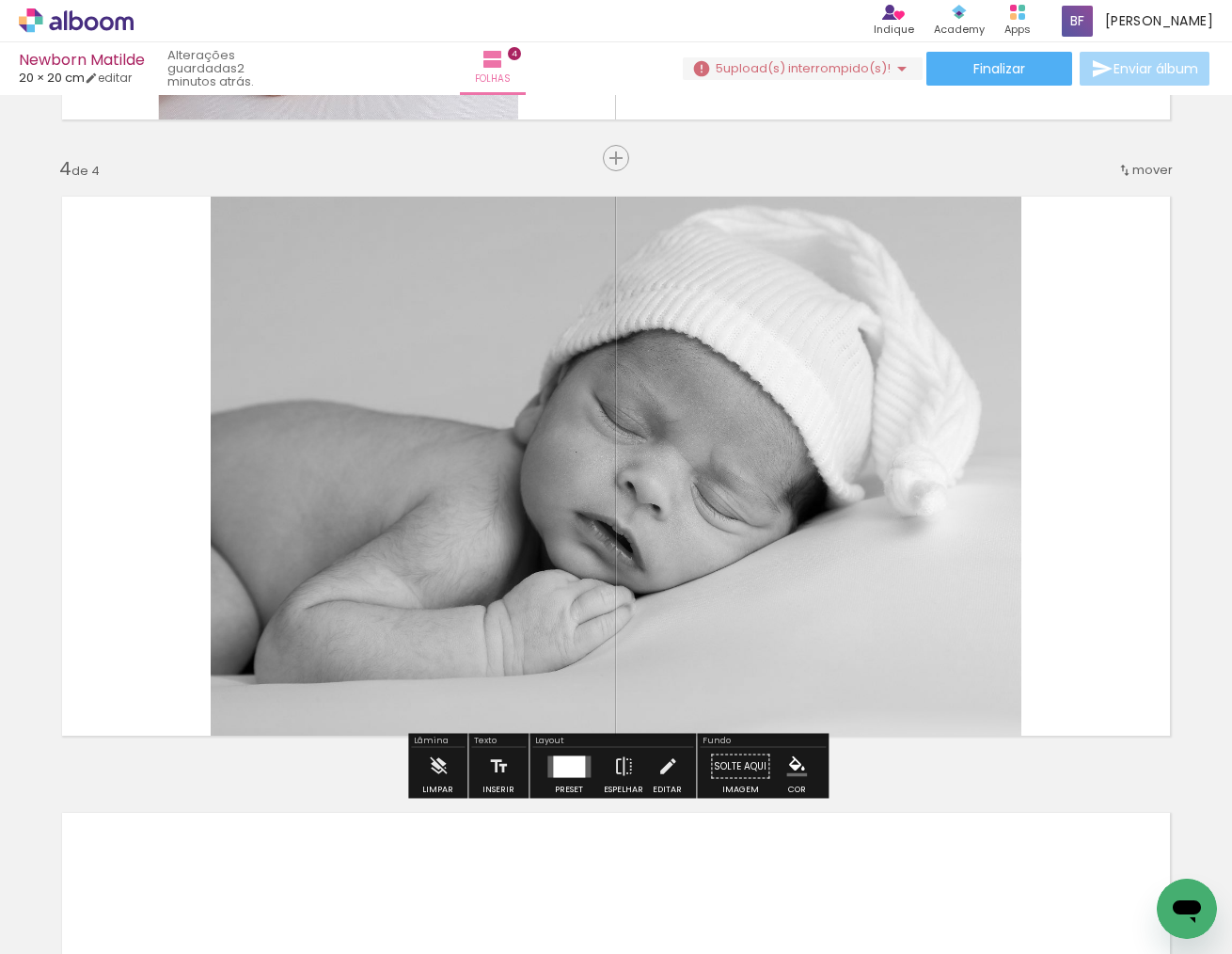
click at [553, 773] on div at bounding box center [568, 767] width 32 height 21
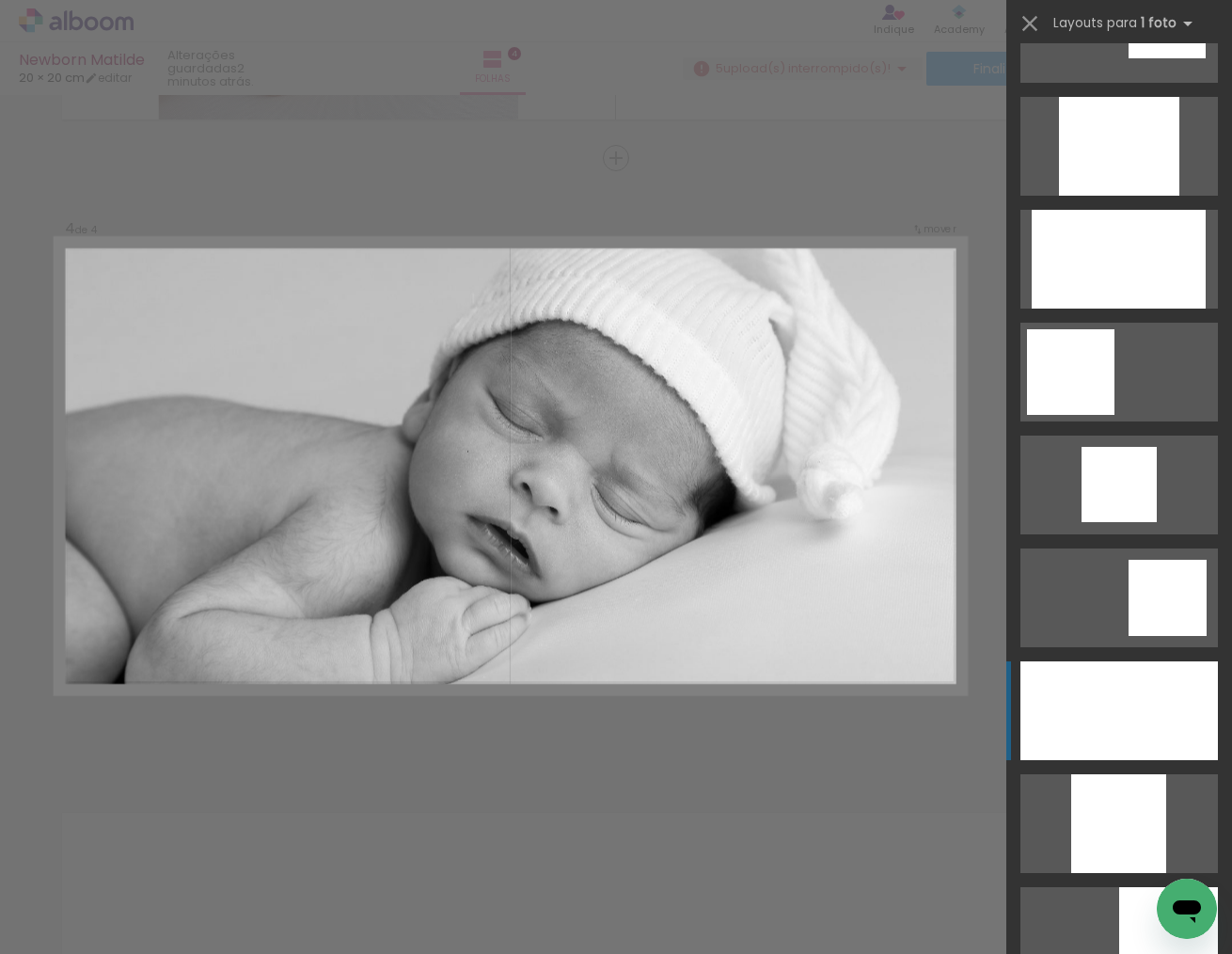
scroll to position [1091, 0]
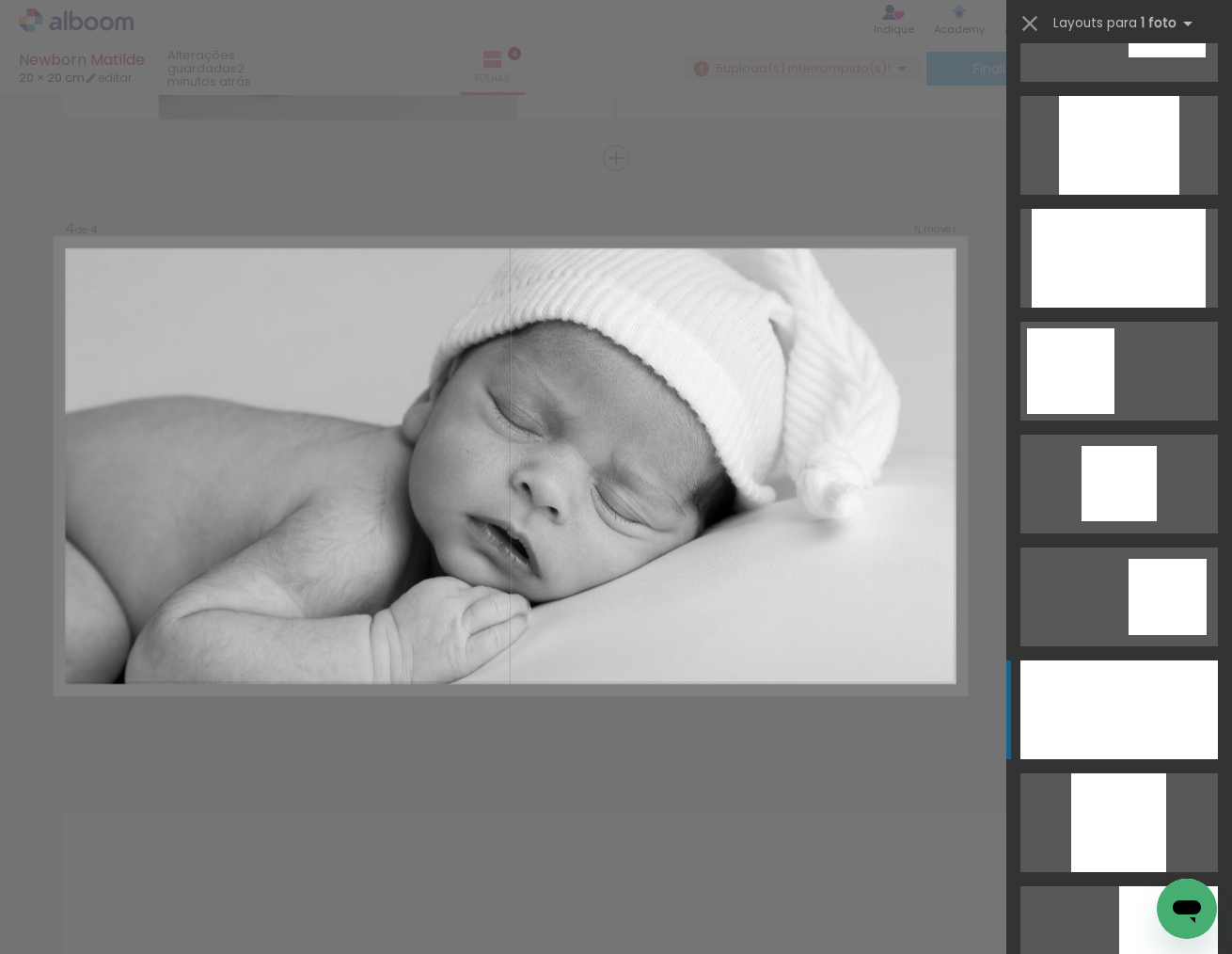
click at [1117, 686] on div at bounding box center [1119, 710] width 198 height 99
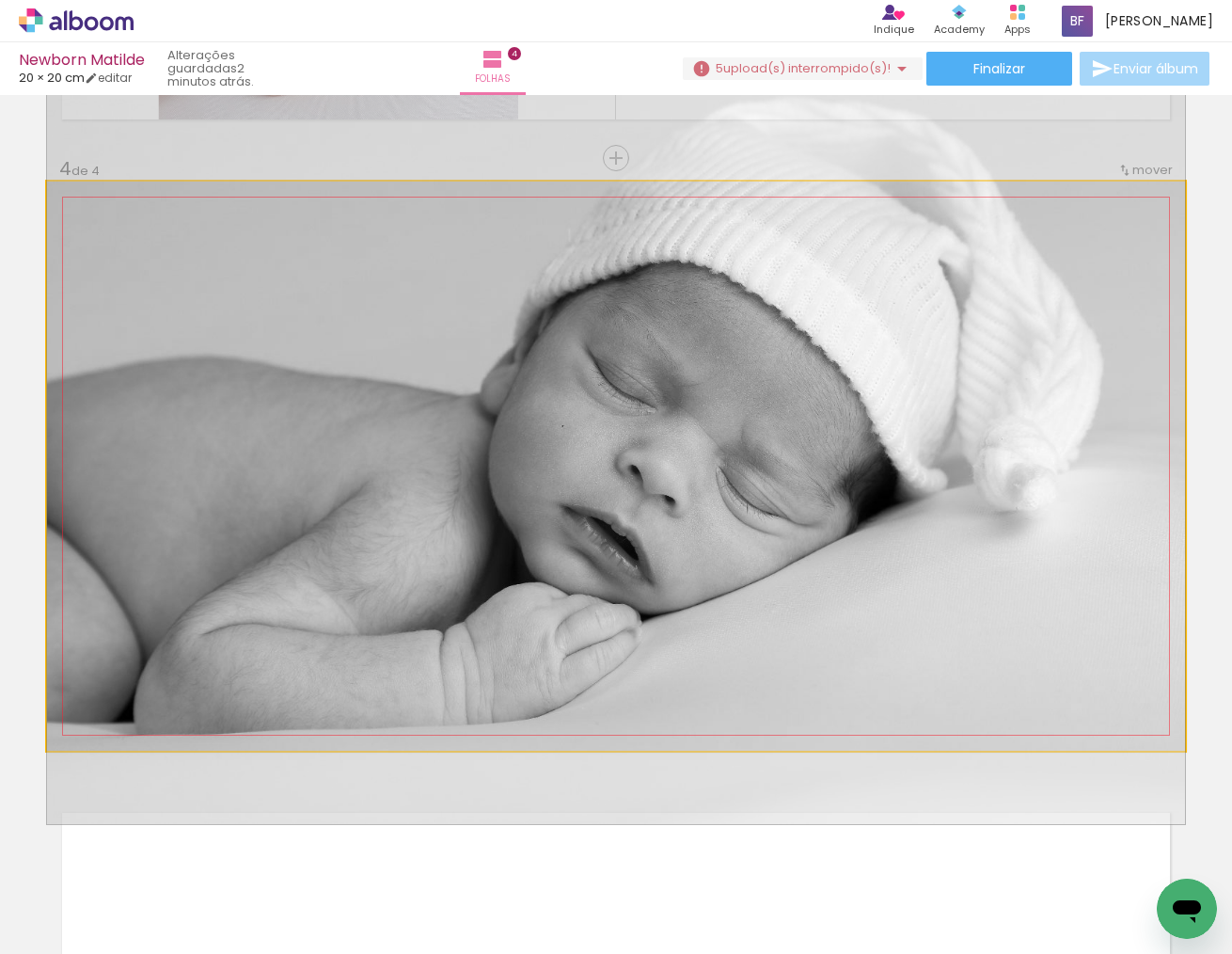
drag, startPoint x: 615, startPoint y: 522, endPoint x: 613, endPoint y: 501, distance: 21.1
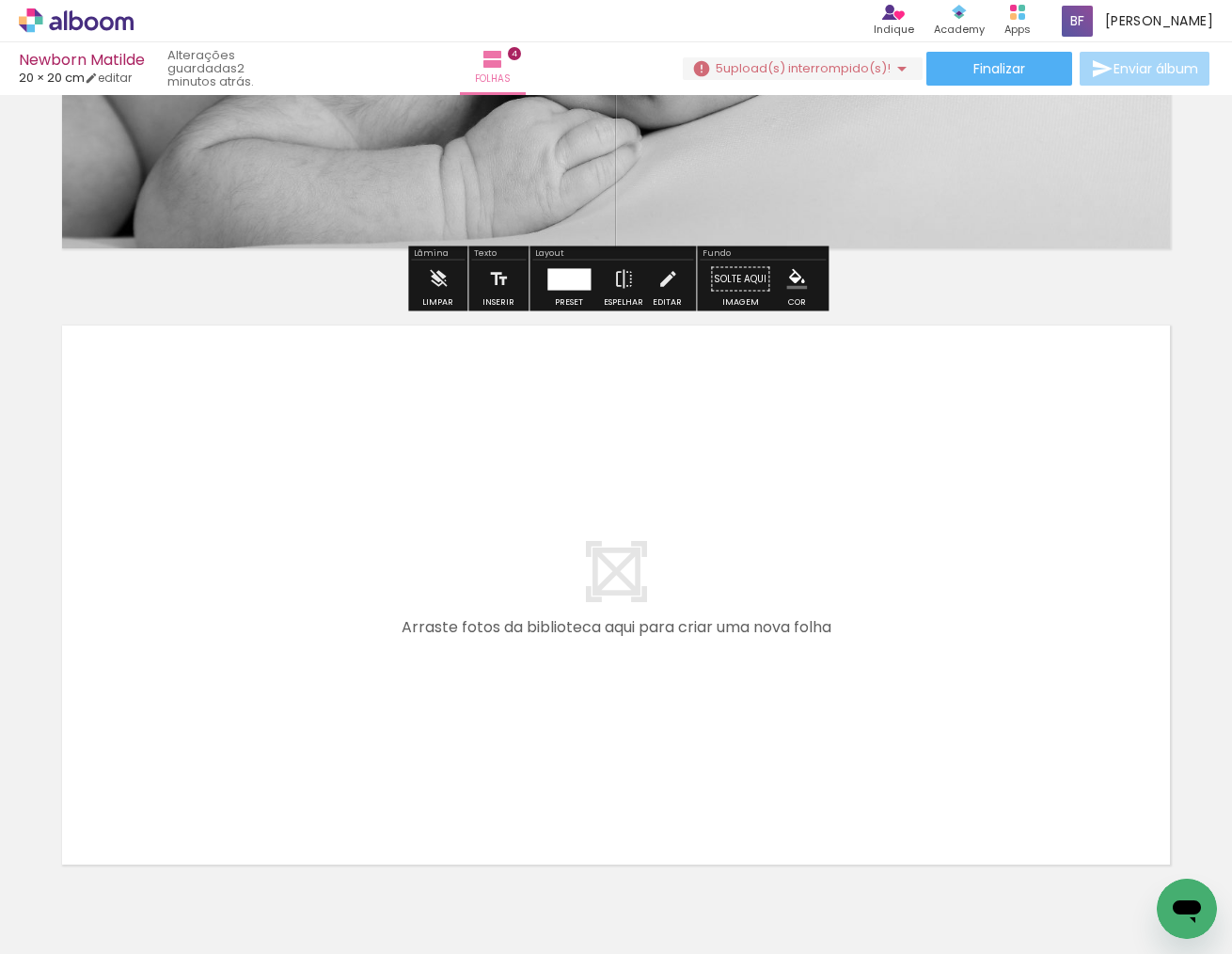
scroll to position [0, 2581]
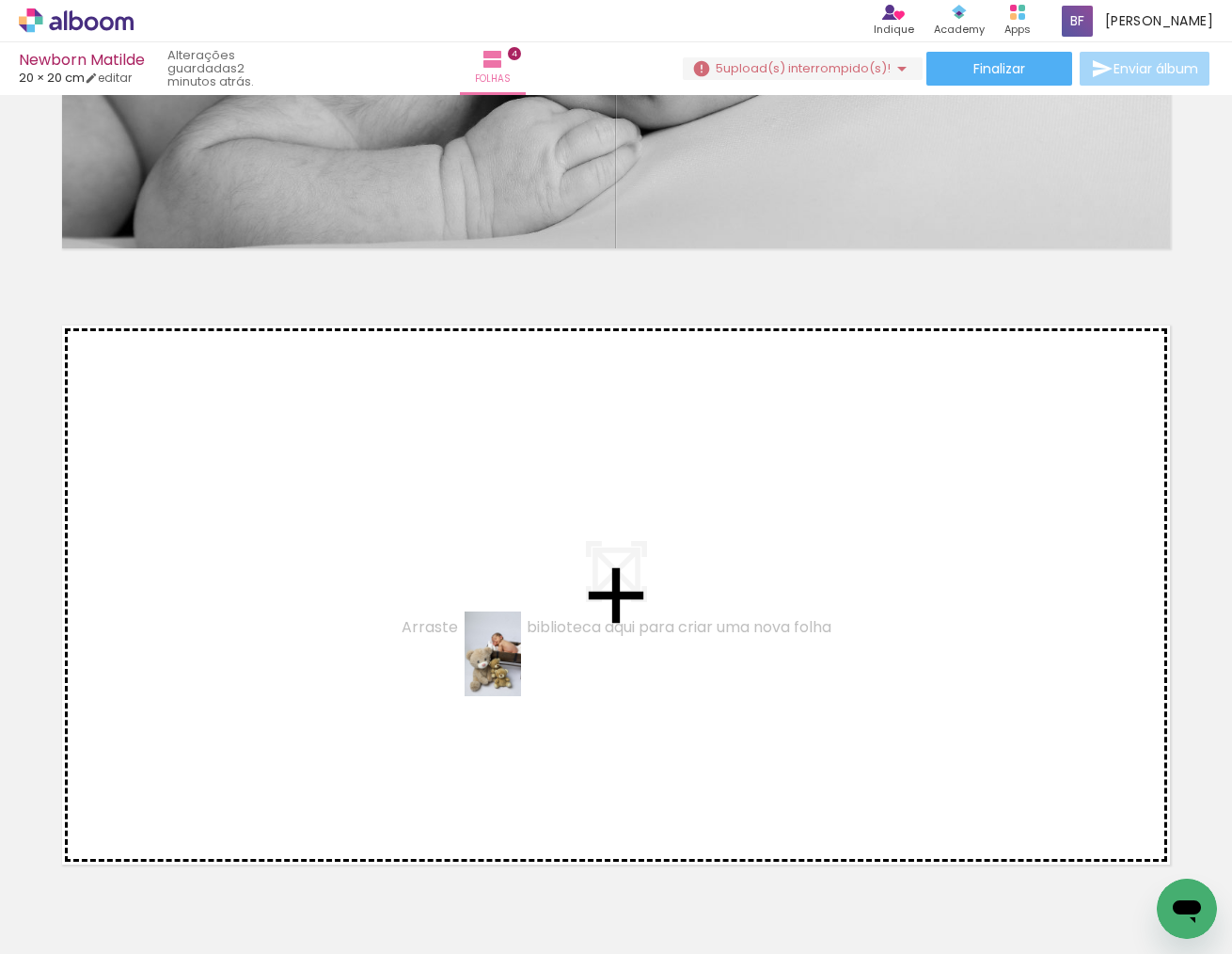
drag, startPoint x: 660, startPoint y: 896, endPoint x: 521, endPoint y: 669, distance: 266.2
click at [521, 669] on quentale-workspace at bounding box center [616, 477] width 1232 height 954
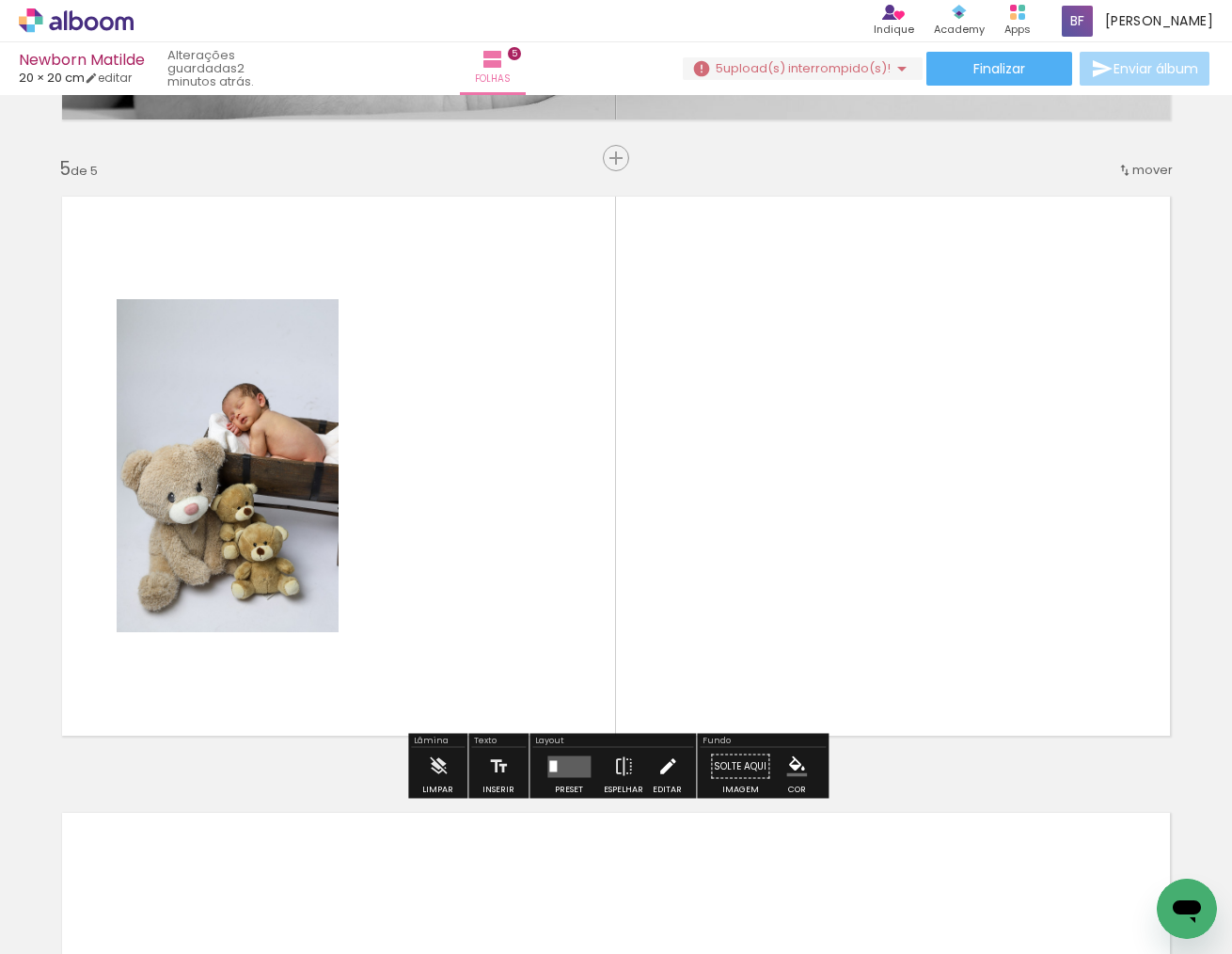
scroll to position [2427, 0]
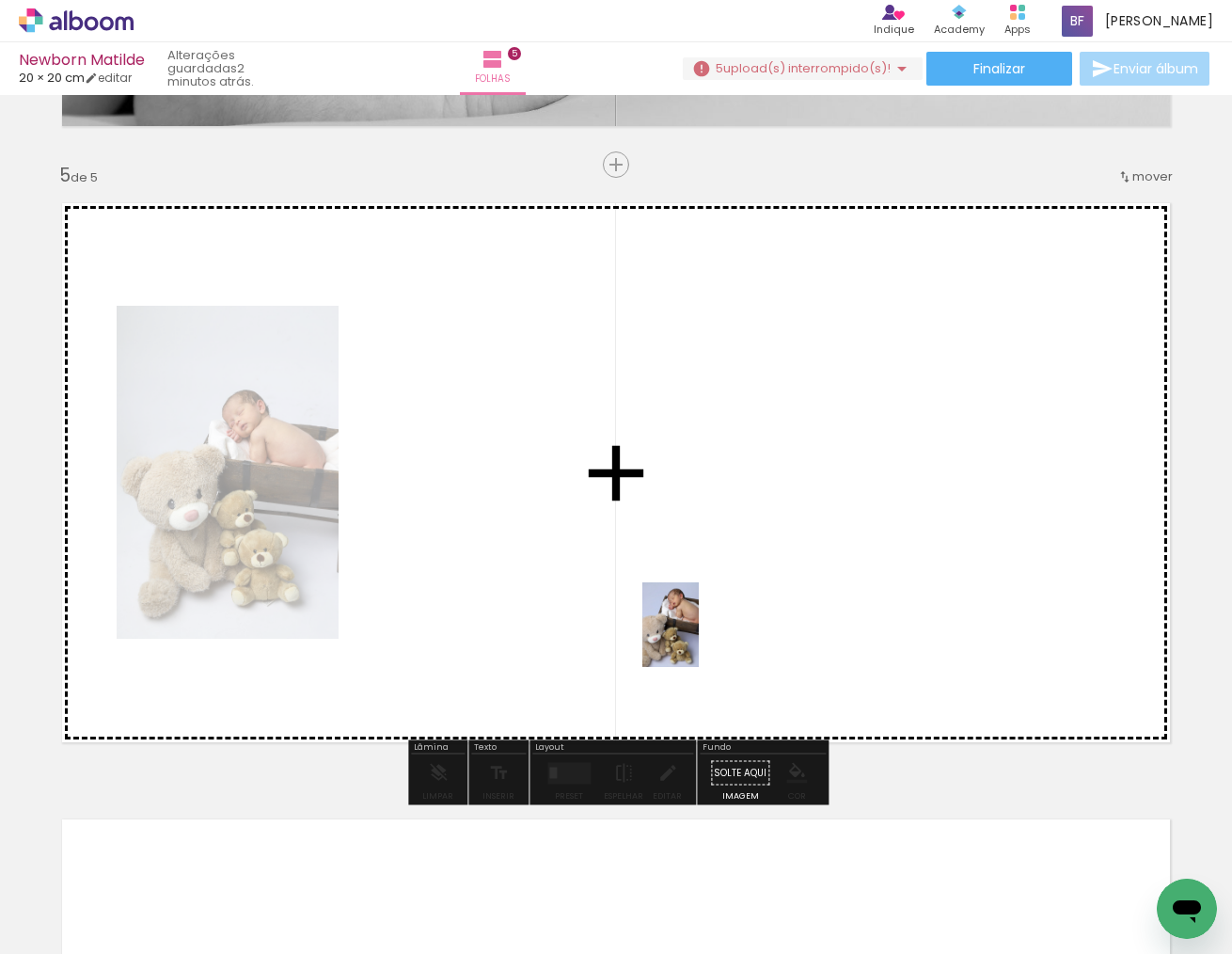
drag, startPoint x: 868, startPoint y: 903, endPoint x: 699, endPoint y: 639, distance: 313.5
click at [699, 639] on quentale-workspace at bounding box center [616, 477] width 1232 height 954
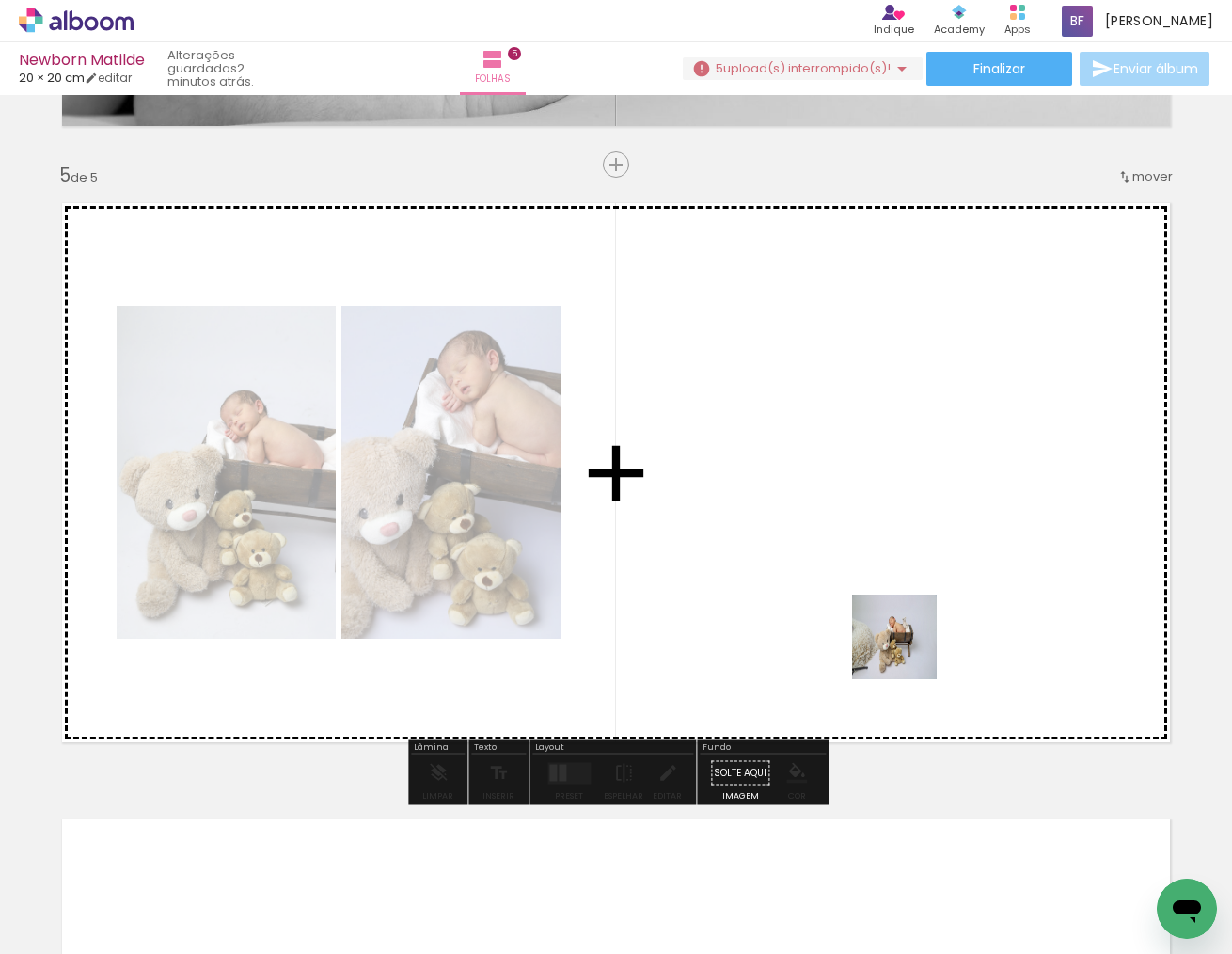
drag, startPoint x: 969, startPoint y: 795, endPoint x: 909, endPoint y: 651, distance: 156.0
click at [909, 651] on quentale-workspace at bounding box center [616, 477] width 1232 height 954
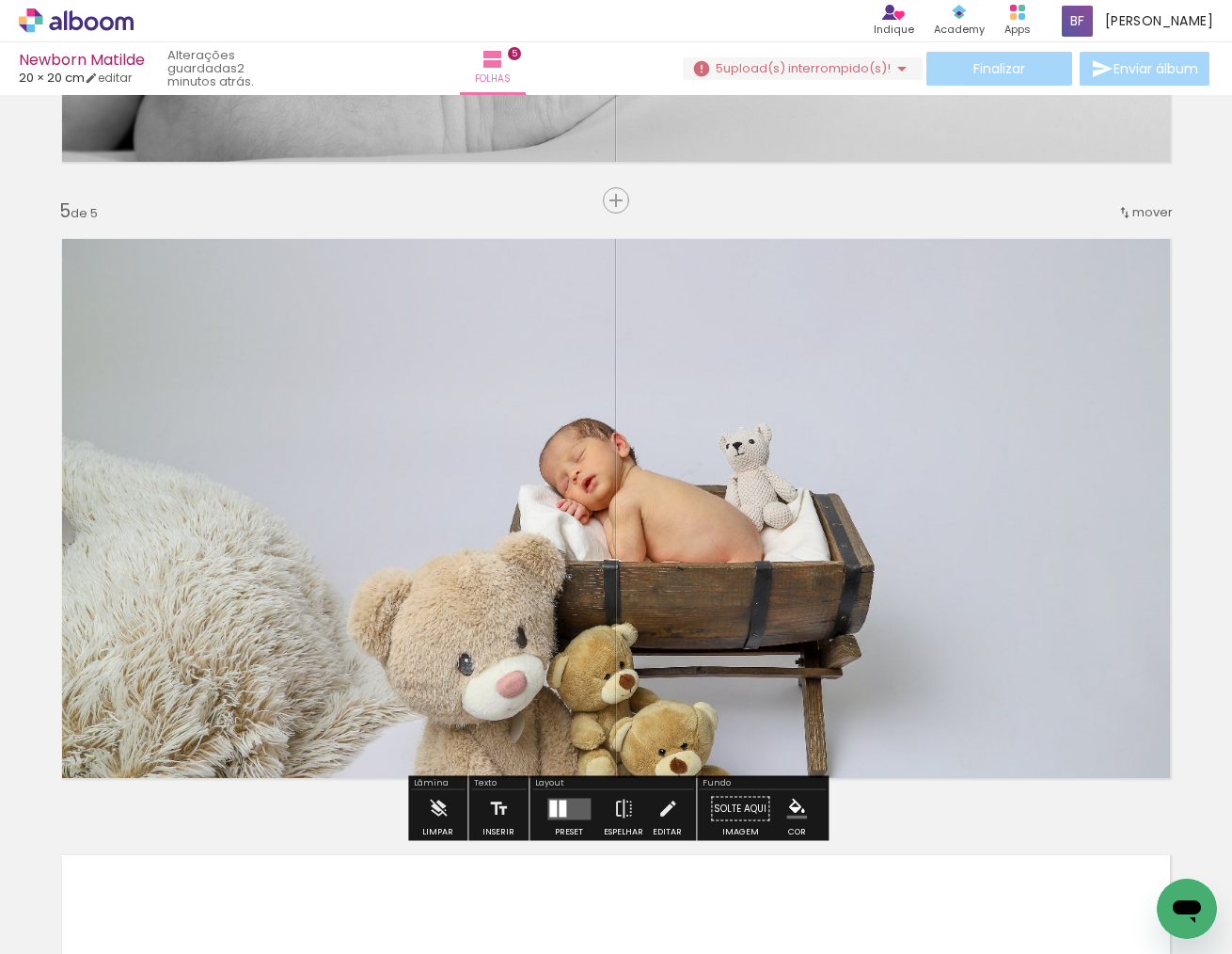
scroll to position [2475, 0]
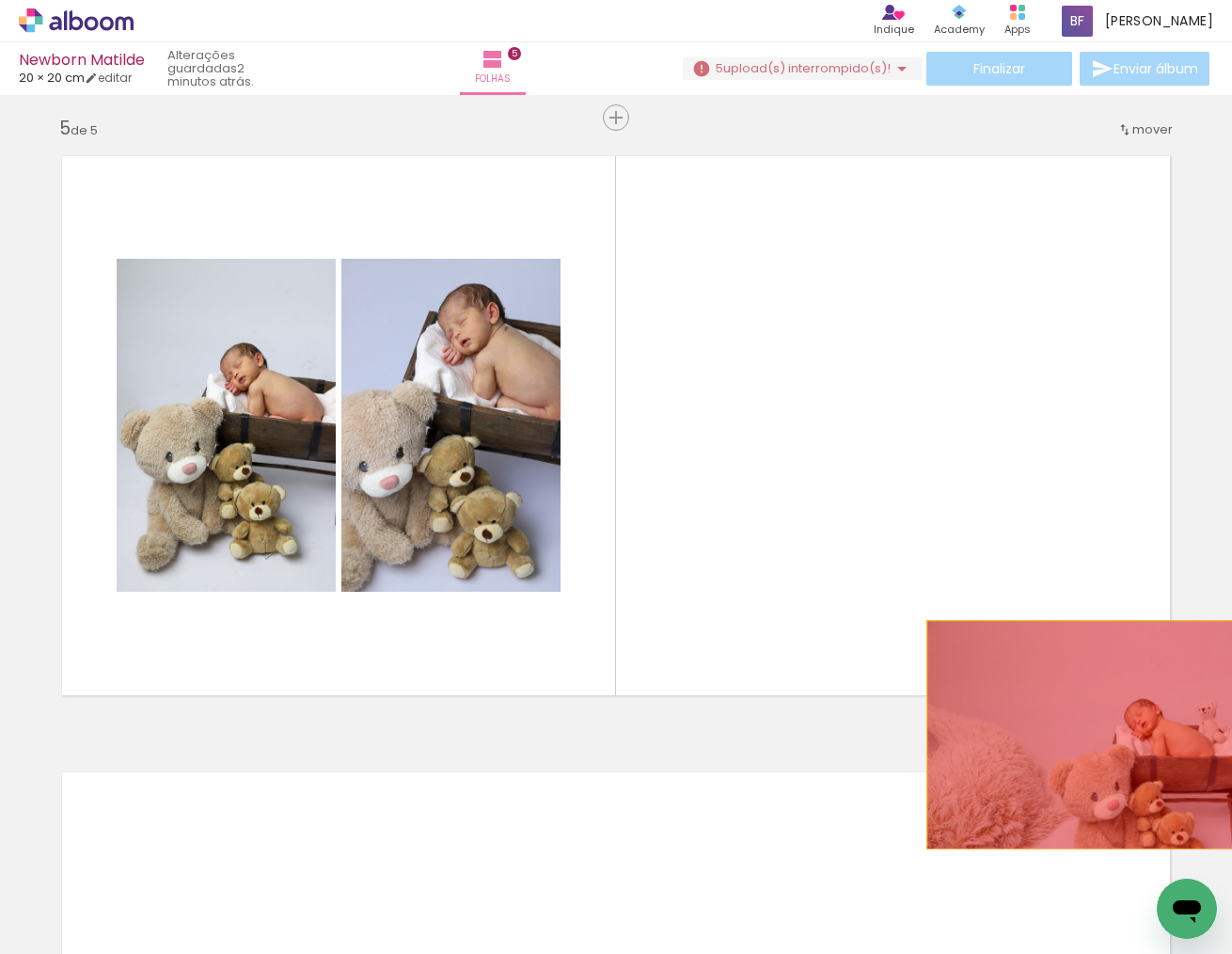
drag, startPoint x: 857, startPoint y: 601, endPoint x: 1155, endPoint y: 735, distance: 326.7
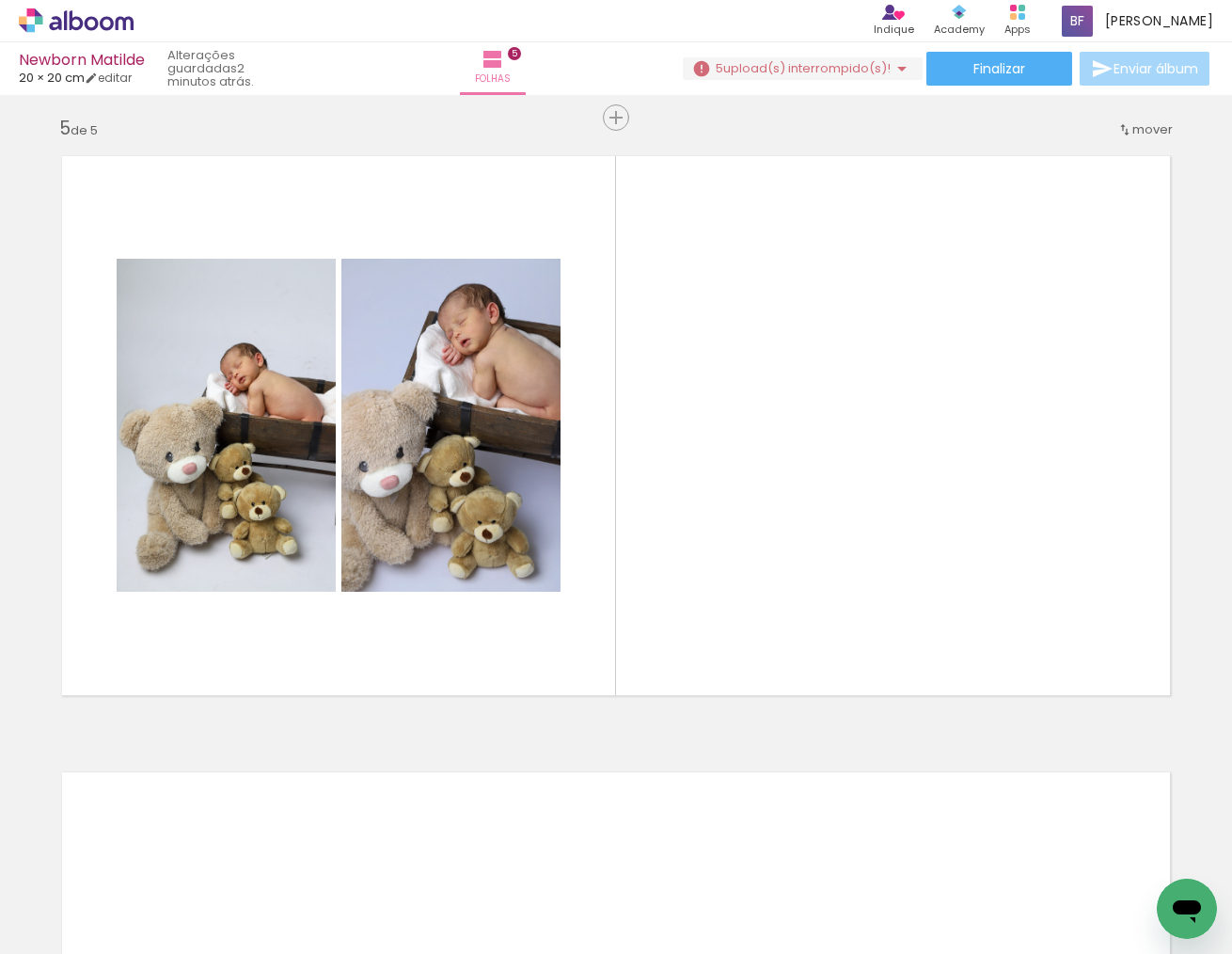
scroll to position [0, 2788]
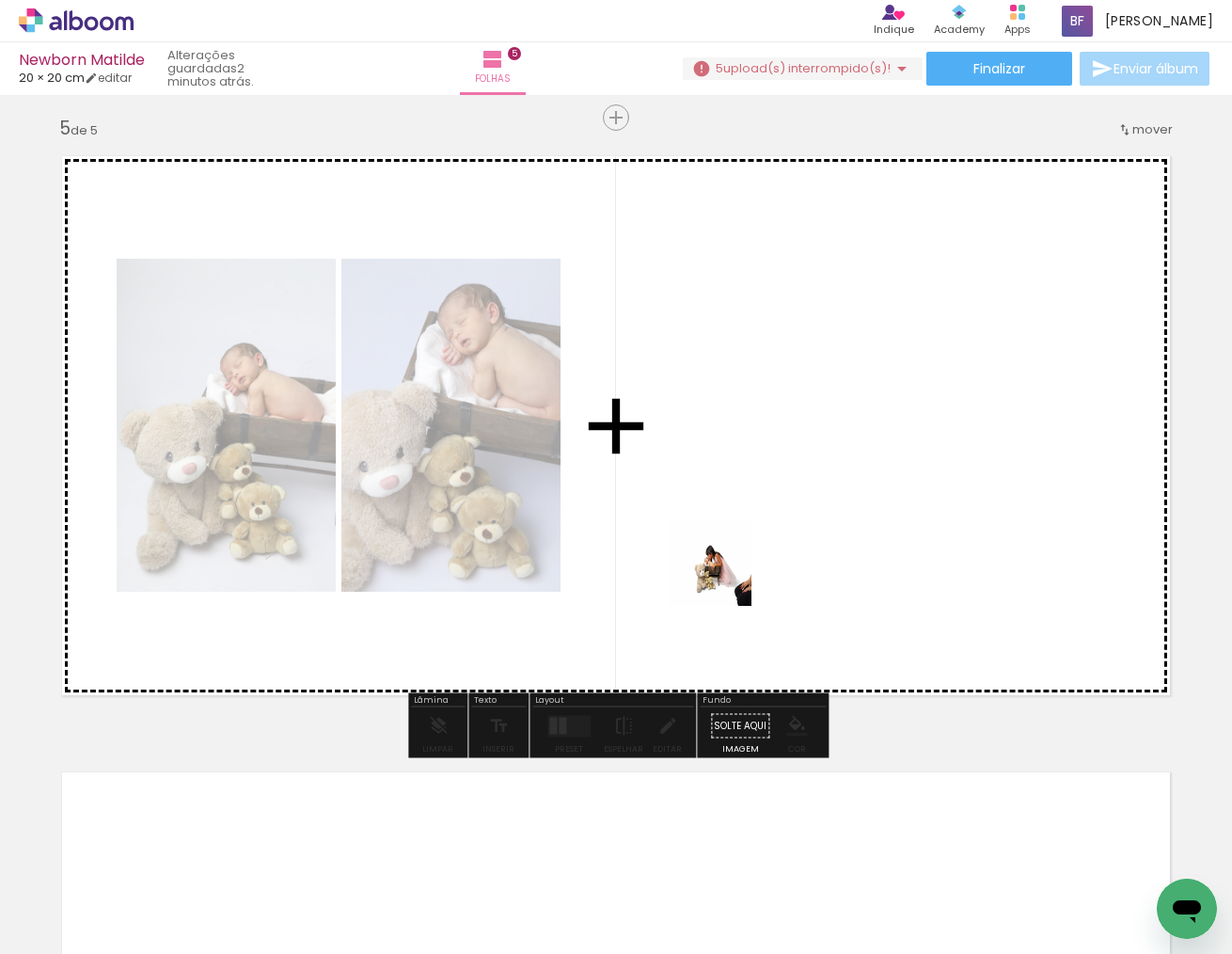
drag, startPoint x: 862, startPoint y: 887, endPoint x: 723, endPoint y: 576, distance: 340.6
click at [723, 576] on quentale-workspace at bounding box center [616, 477] width 1232 height 954
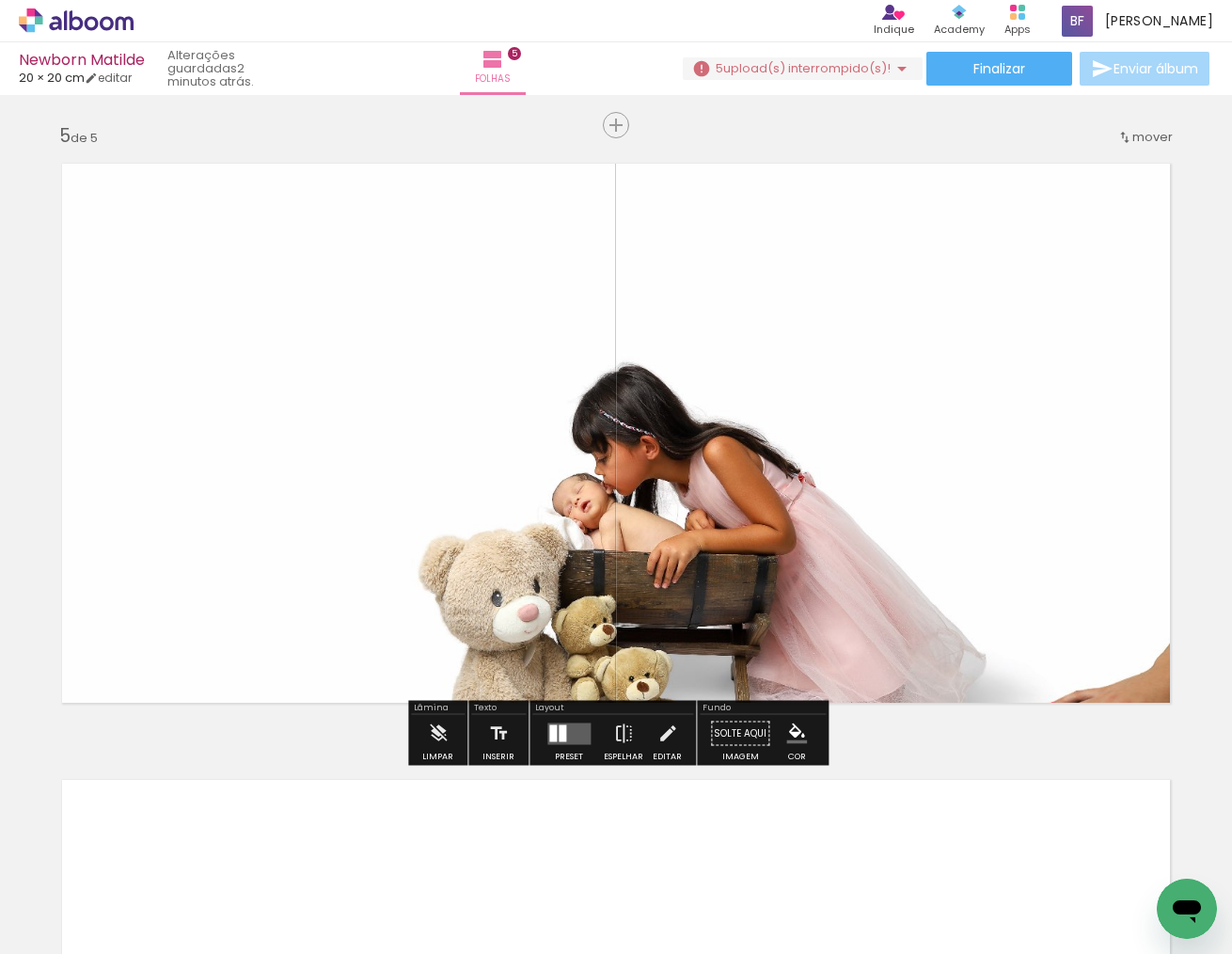
scroll to position [2466, 0]
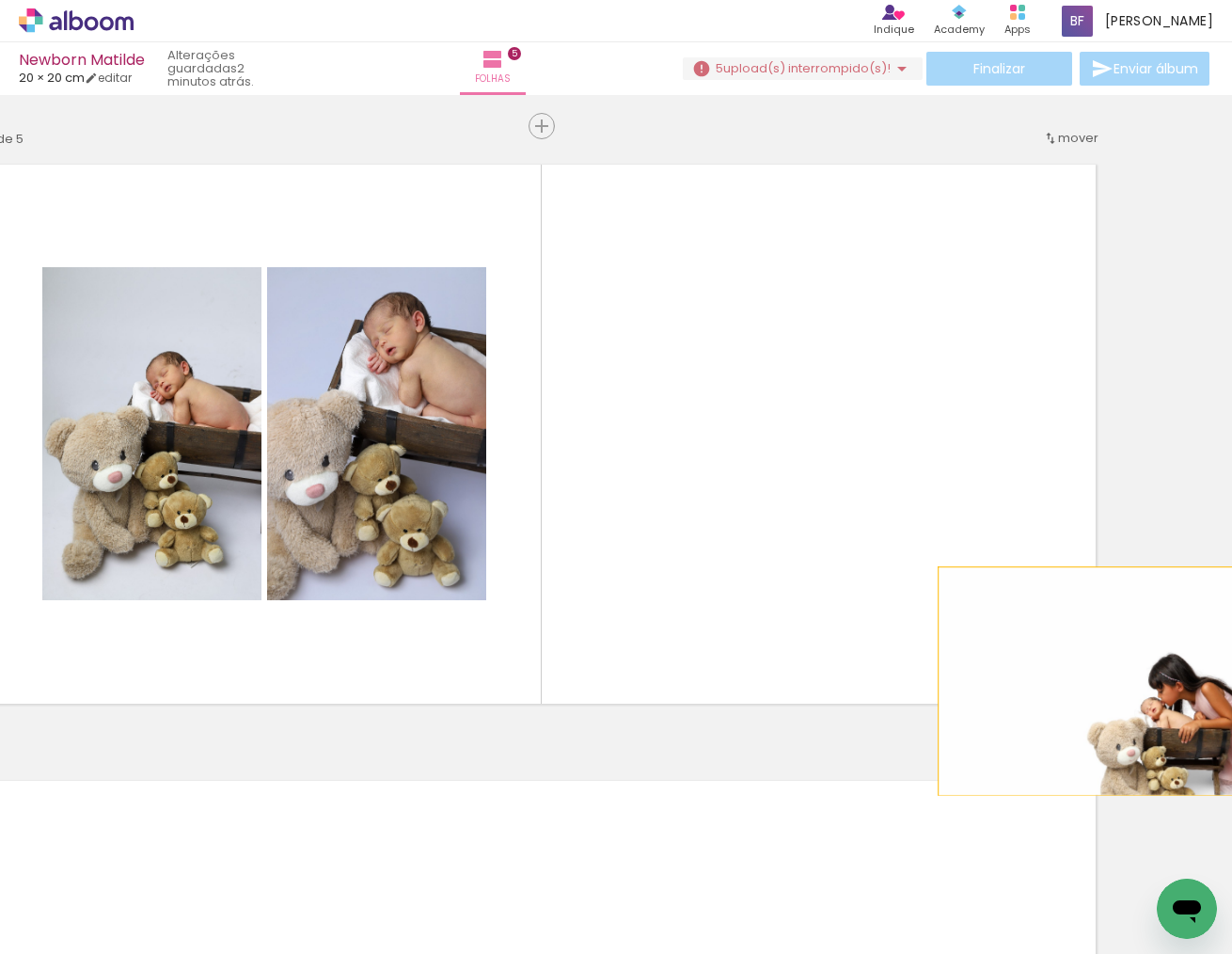
drag, startPoint x: 773, startPoint y: 561, endPoint x: 1239, endPoint y: 681, distance: 481.2
click at [1231, 681] on html "link( href="../../bower_components/polymer/polymer.html" rel="import" ) picture…" at bounding box center [616, 477] width 1232 height 954
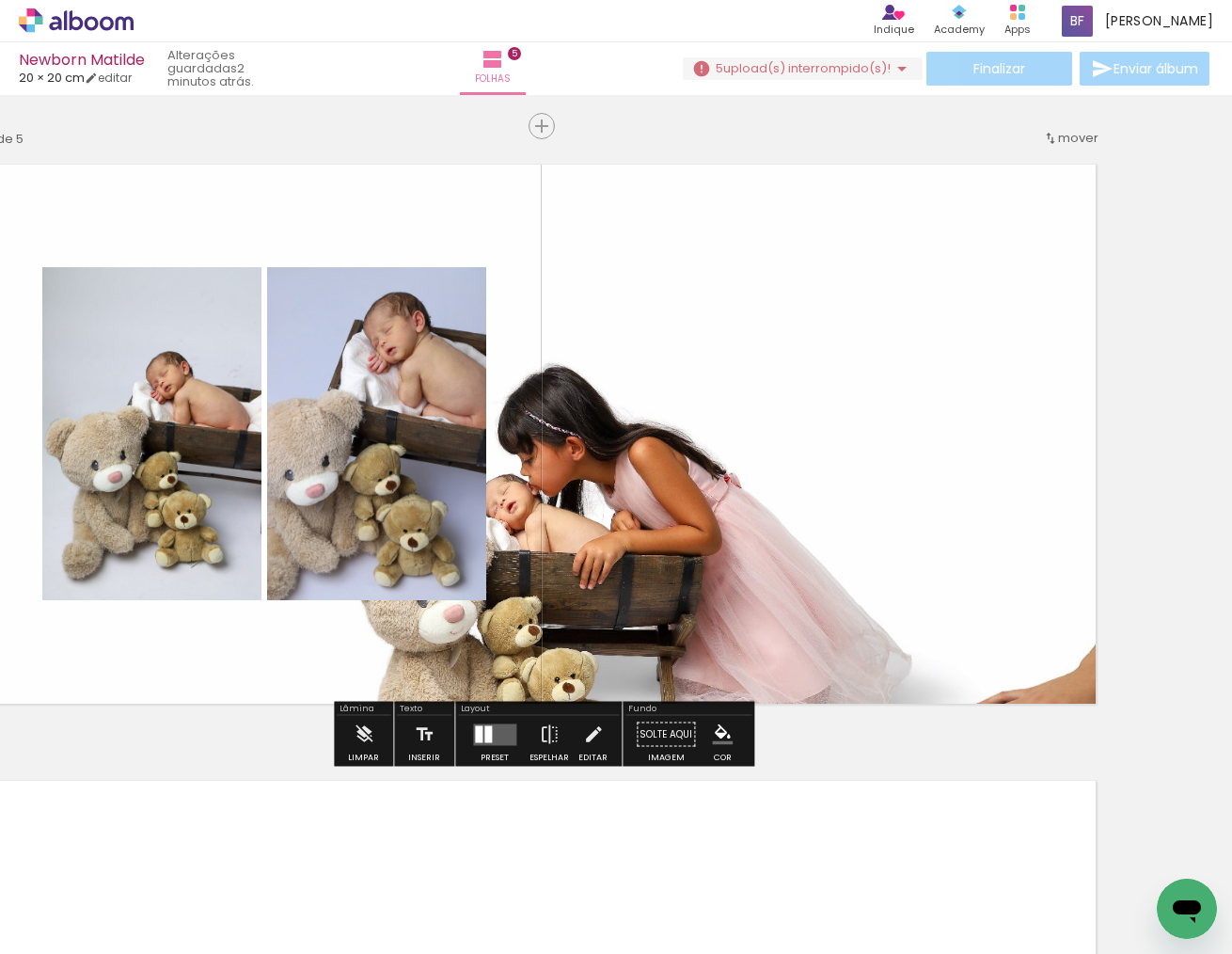
scroll to position [2466, 83]
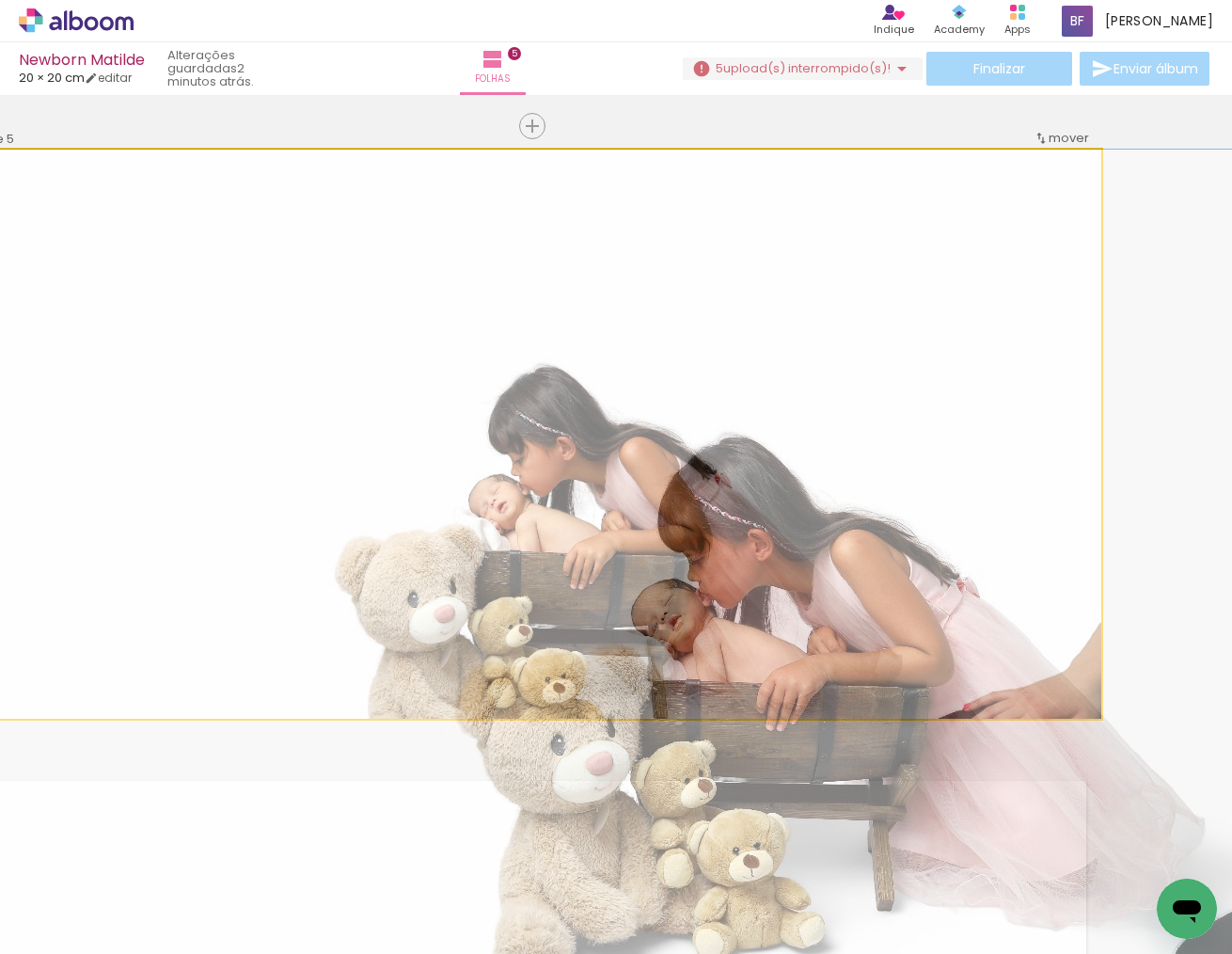
drag, startPoint x: 651, startPoint y: 503, endPoint x: 512, endPoint y: 352, distance: 205.2
click at [512, 352] on quentale-layouter at bounding box center [532, 434] width 1138 height 570
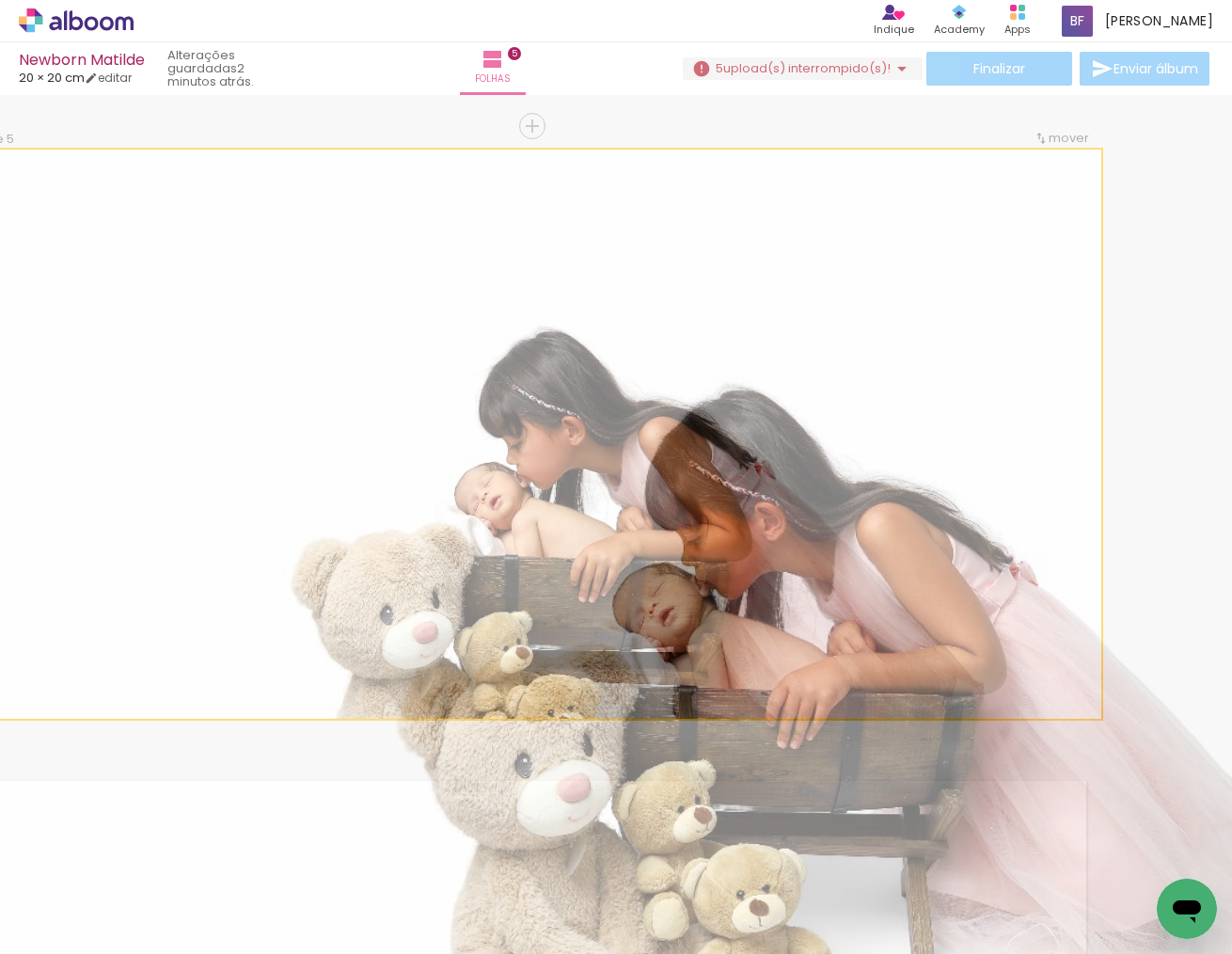
drag, startPoint x: 665, startPoint y: 550, endPoint x: 701, endPoint y: 500, distance: 61.6
click at [701, 500] on quentale-layouter at bounding box center [532, 434] width 1138 height 570
drag, startPoint x: 666, startPoint y: 465, endPoint x: 651, endPoint y: 402, distance: 64.8
click at [651, 402] on quentale-layouter at bounding box center [532, 434] width 1138 height 570
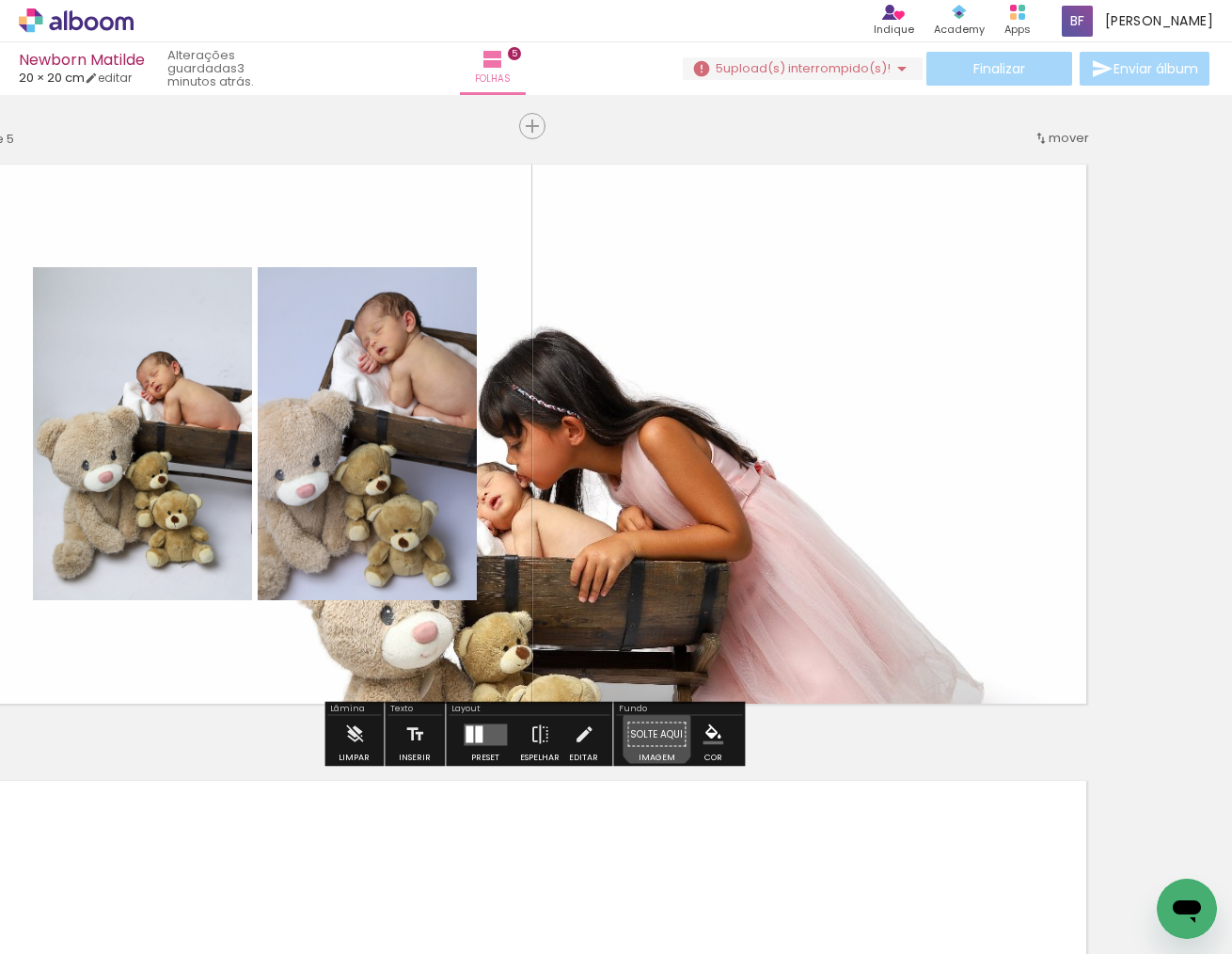
click at [651, 732] on paper-button "Solte aqui Imagem" at bounding box center [657, 740] width 68 height 48
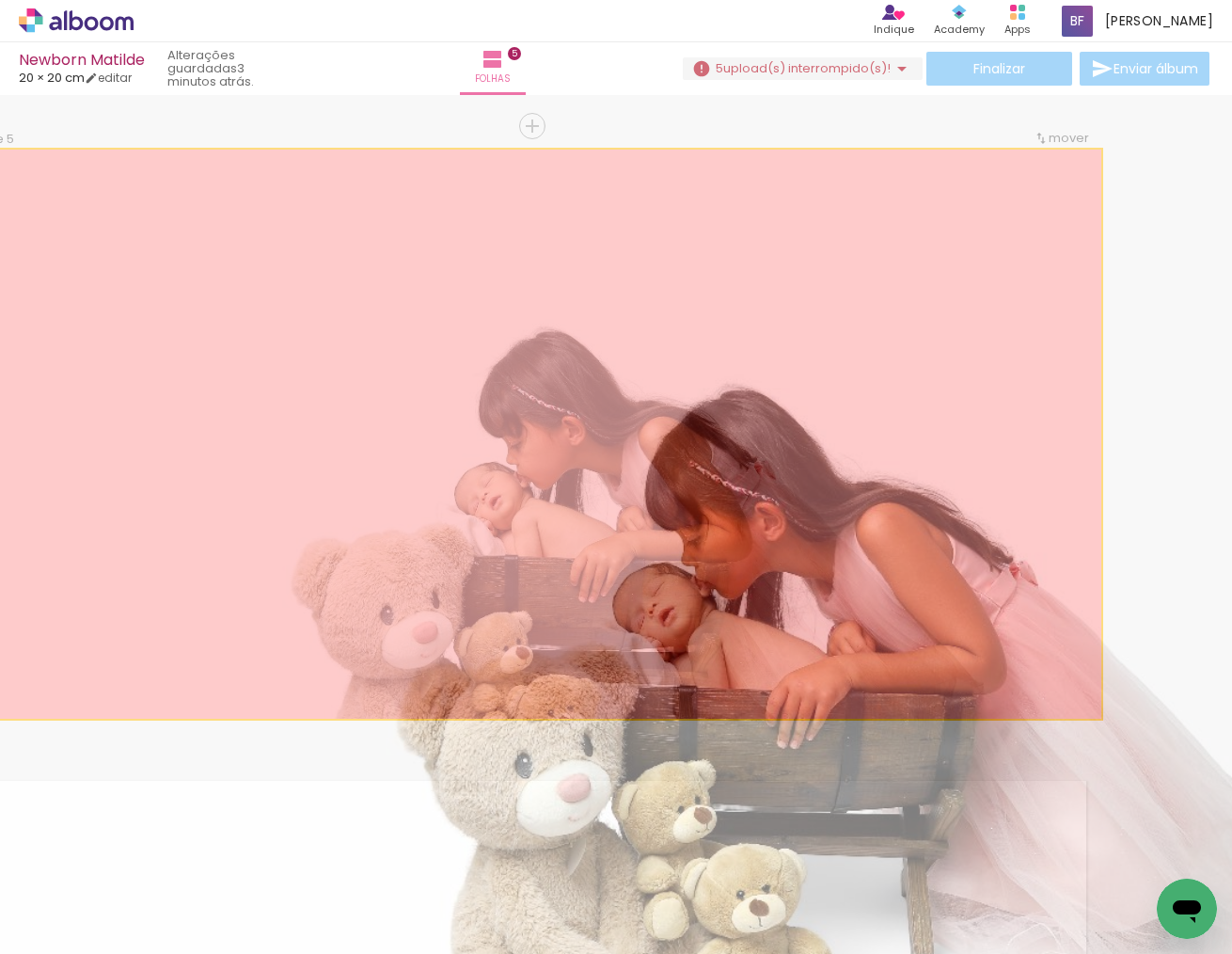
scroll to position [2466, 0]
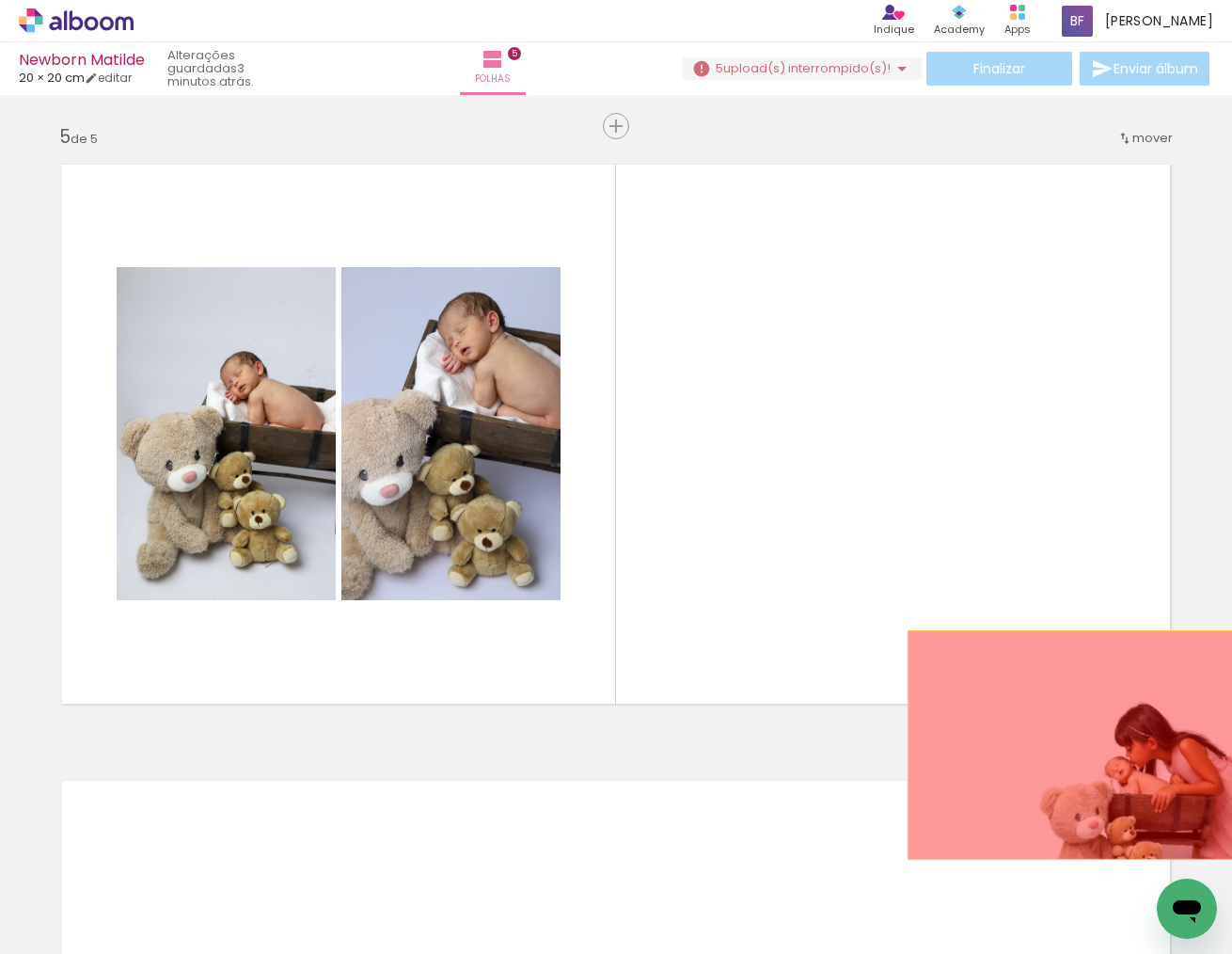
drag, startPoint x: 659, startPoint y: 553, endPoint x: 1053, endPoint y: 745, distance: 438.3
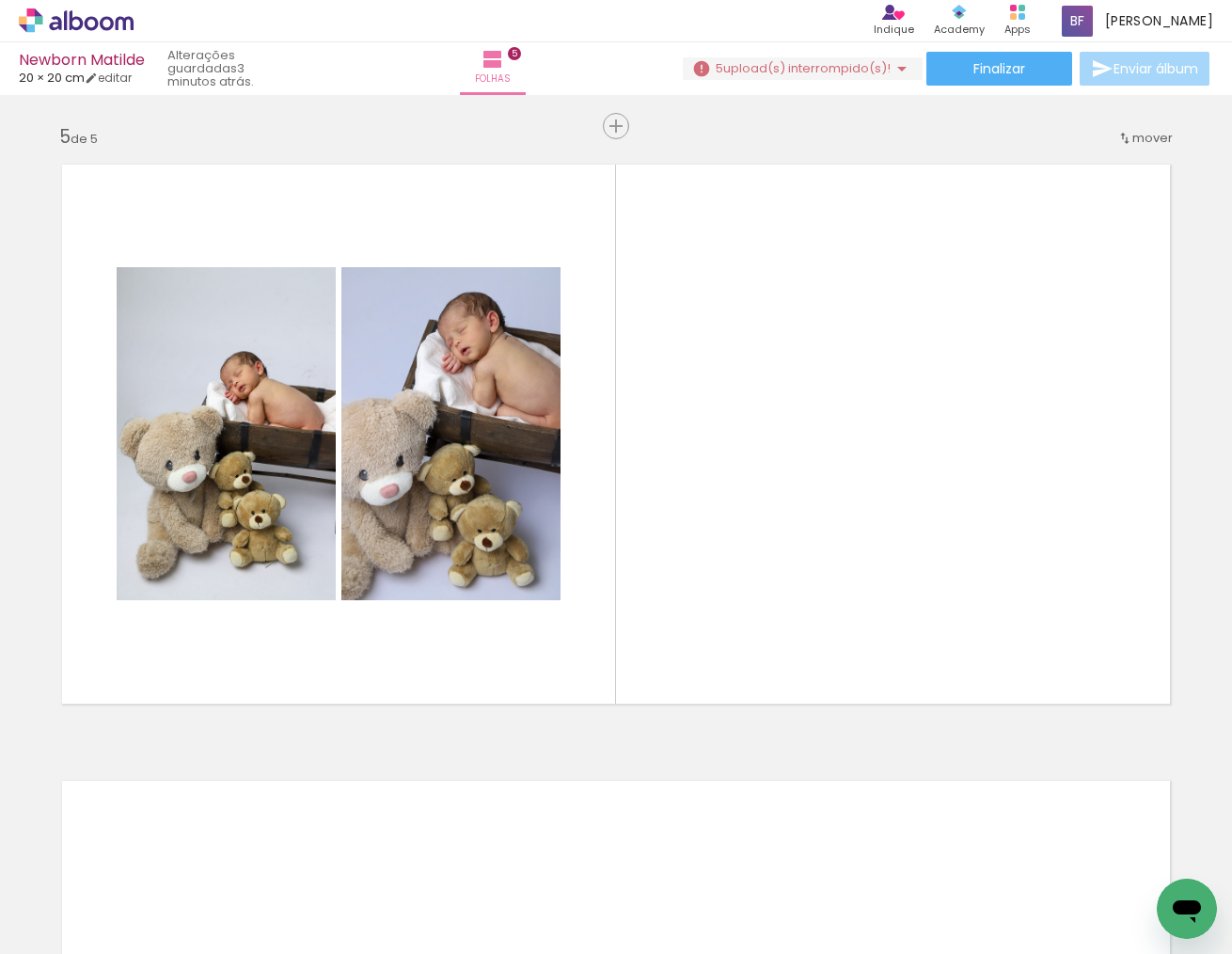
scroll to position [0, 2943]
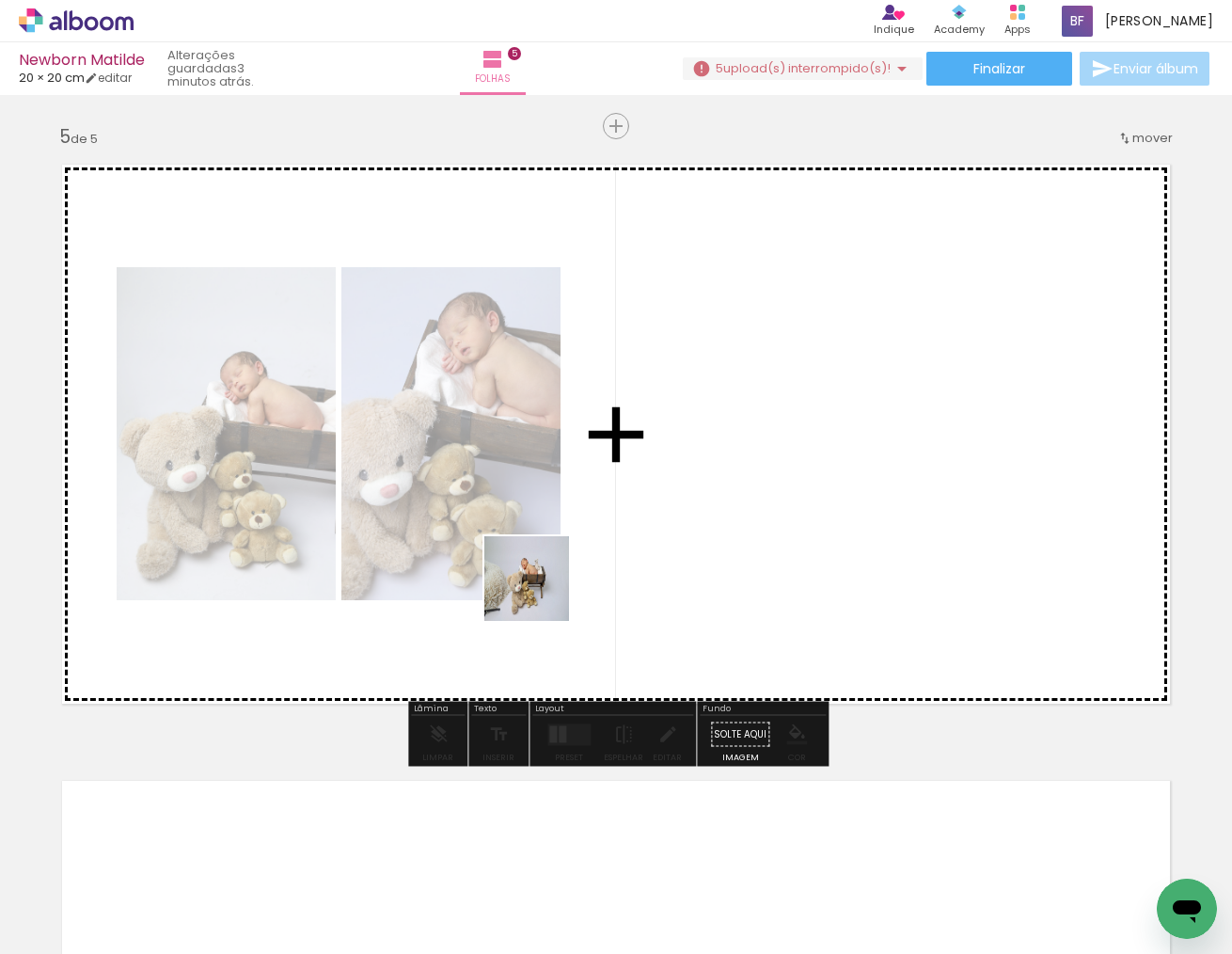
drag, startPoint x: 624, startPoint y: 876, endPoint x: 541, endPoint y: 593, distance: 294.9
click at [541, 593] on quentale-workspace at bounding box center [616, 477] width 1232 height 954
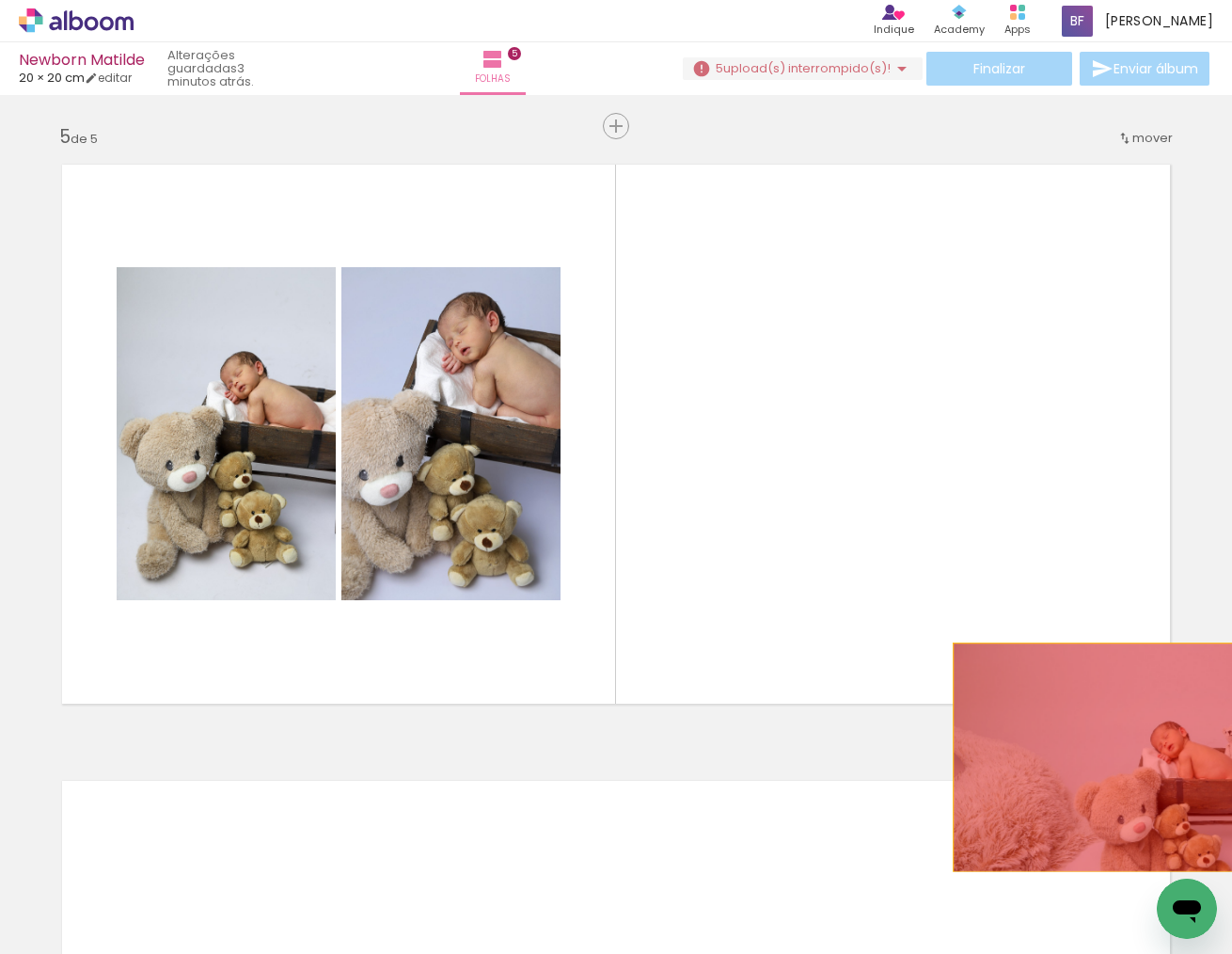
drag, startPoint x: 789, startPoint y: 622, endPoint x: 1184, endPoint y: 755, distance: 416.8
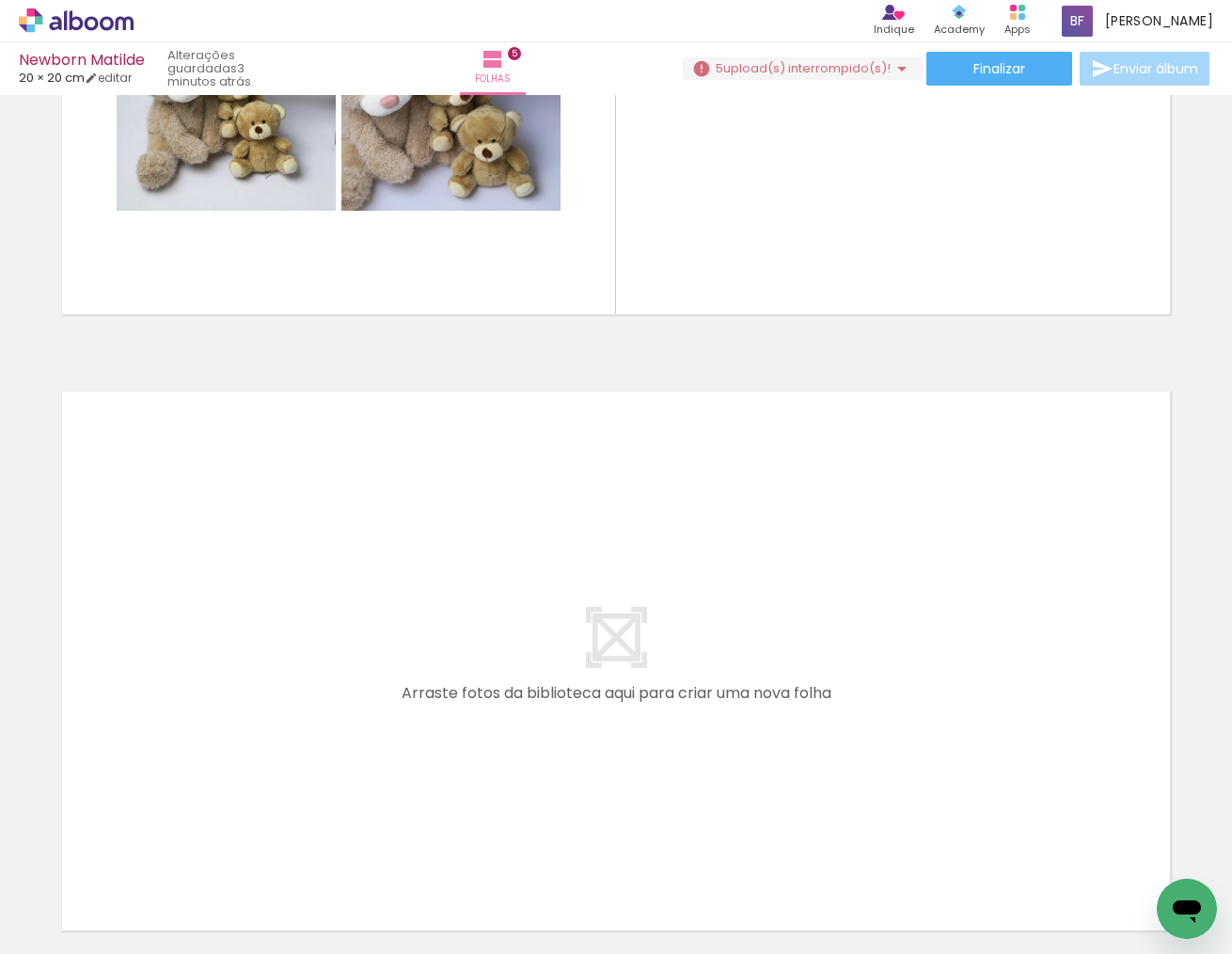
scroll to position [0, 3537]
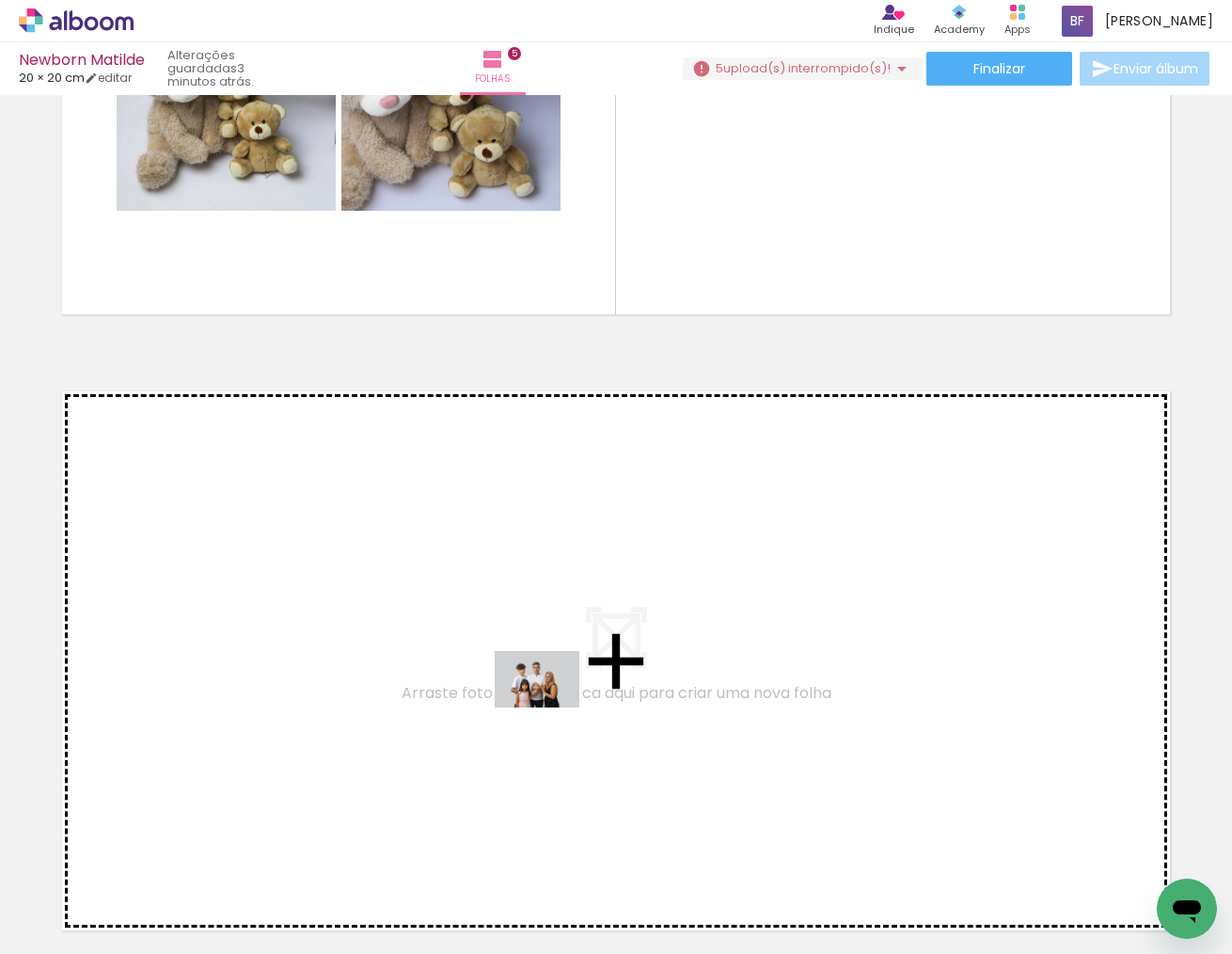
drag, startPoint x: 660, startPoint y: 899, endPoint x: 549, endPoint y: 707, distance: 221.8
click at [549, 707] on quentale-workspace at bounding box center [616, 477] width 1232 height 954
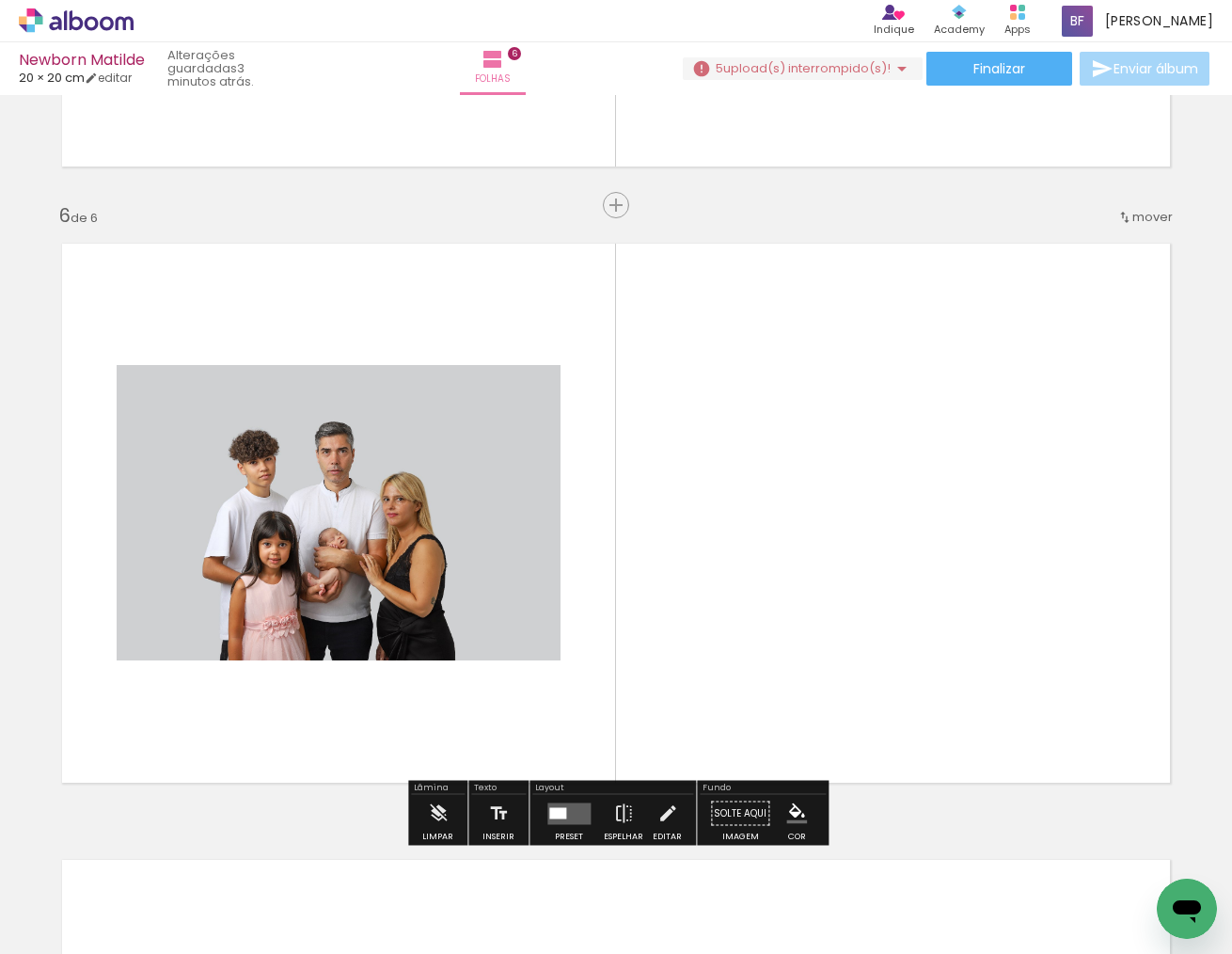
scroll to position [3050, 0]
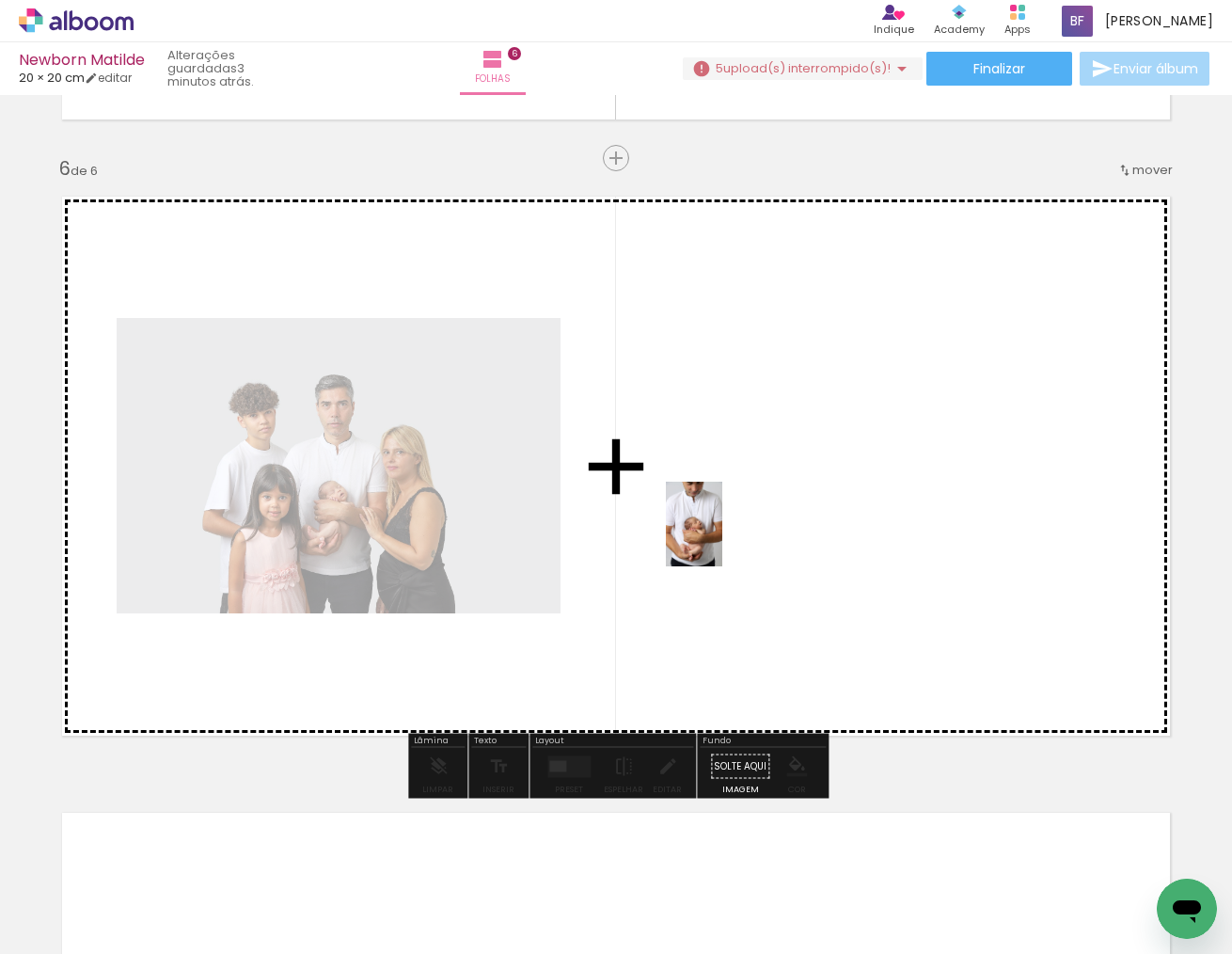
drag, startPoint x: 547, startPoint y: 907, endPoint x: 723, endPoint y: 537, distance: 409.7
click at [723, 537] on quentale-workspace at bounding box center [616, 477] width 1232 height 954
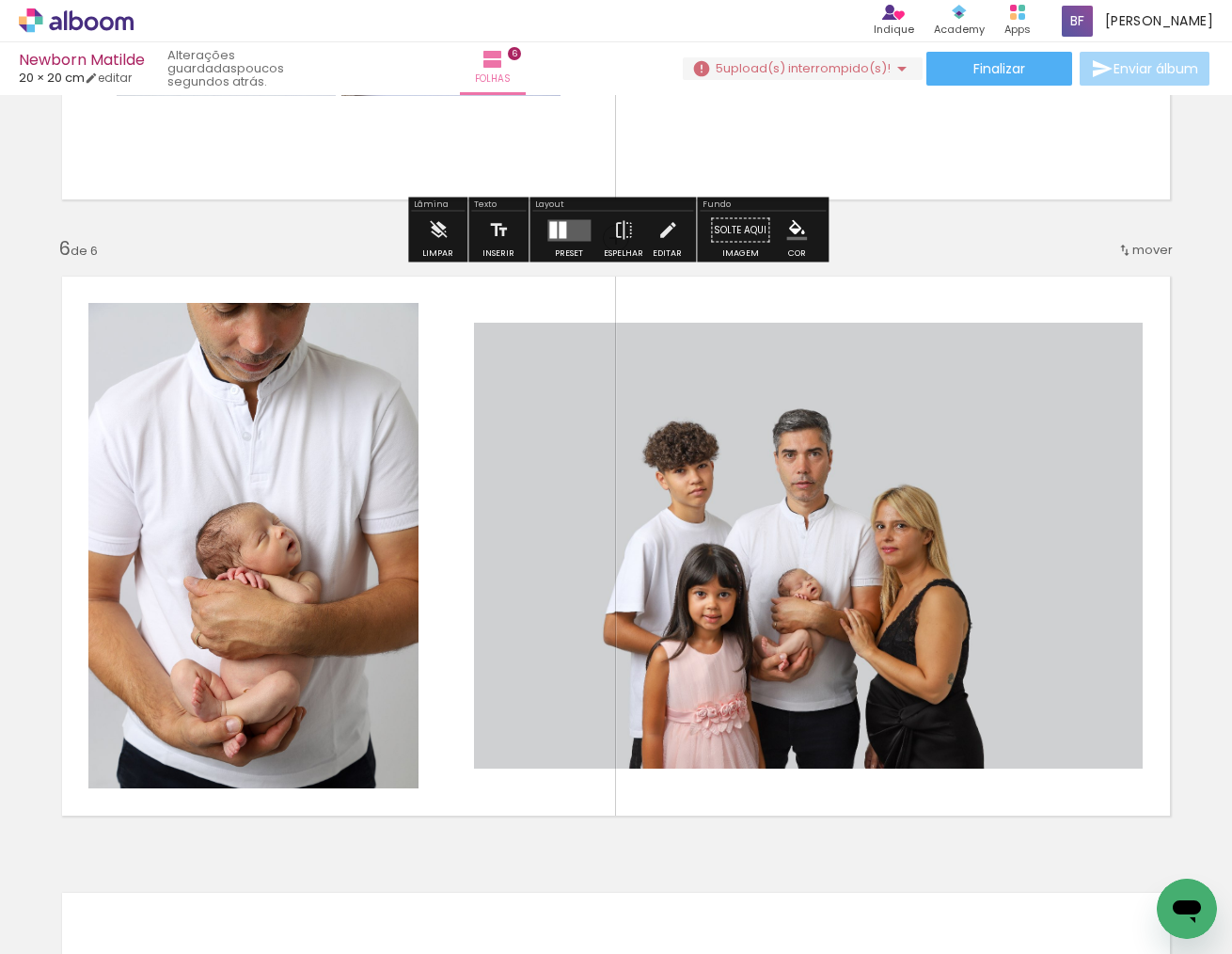
scroll to position [2973, 0]
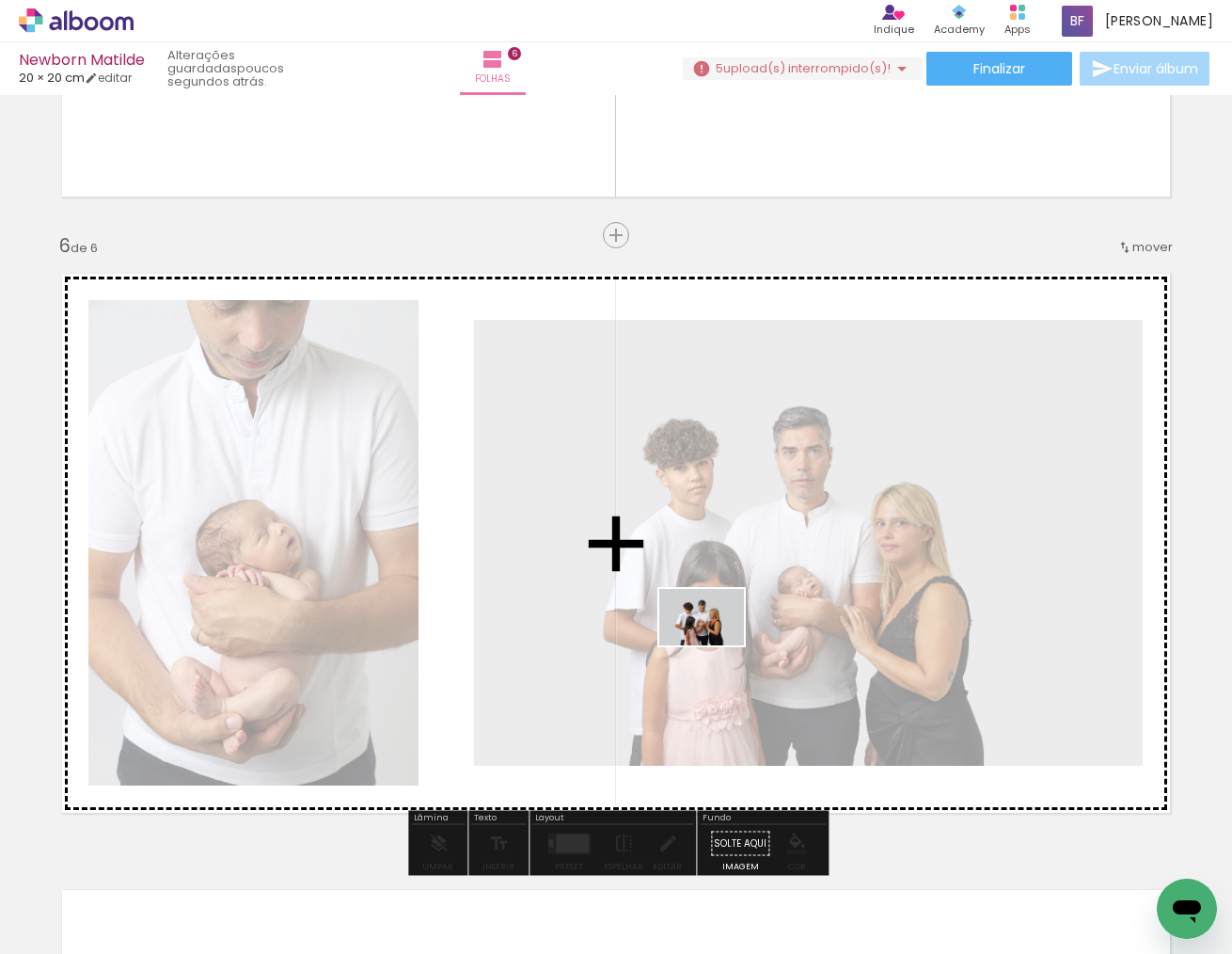
drag, startPoint x: 753, startPoint y: 901, endPoint x: 716, endPoint y: 645, distance: 258.7
click at [716, 645] on quentale-workspace at bounding box center [616, 477] width 1232 height 954
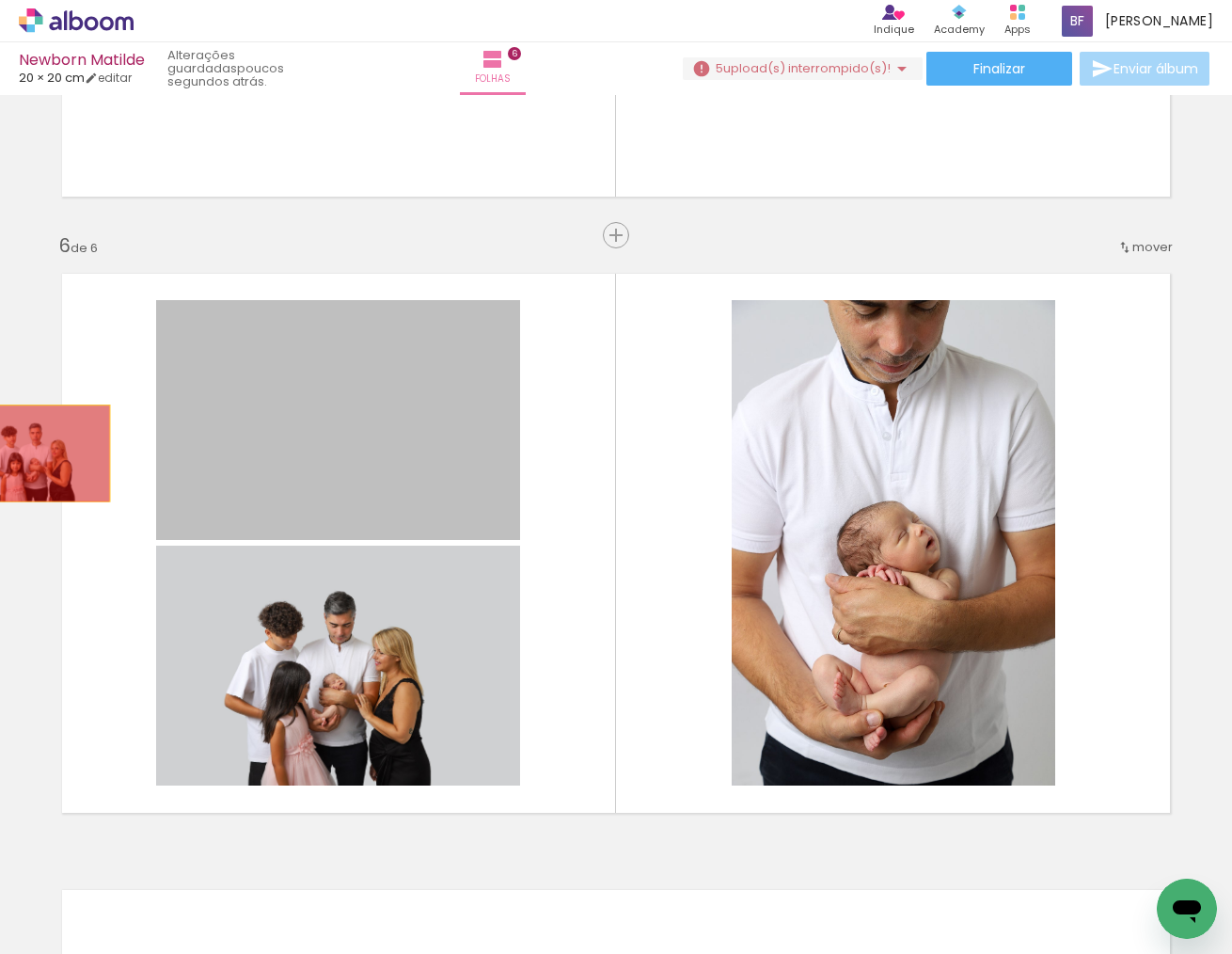
drag, startPoint x: 354, startPoint y: 479, endPoint x: 37, endPoint y: 453, distance: 318.1
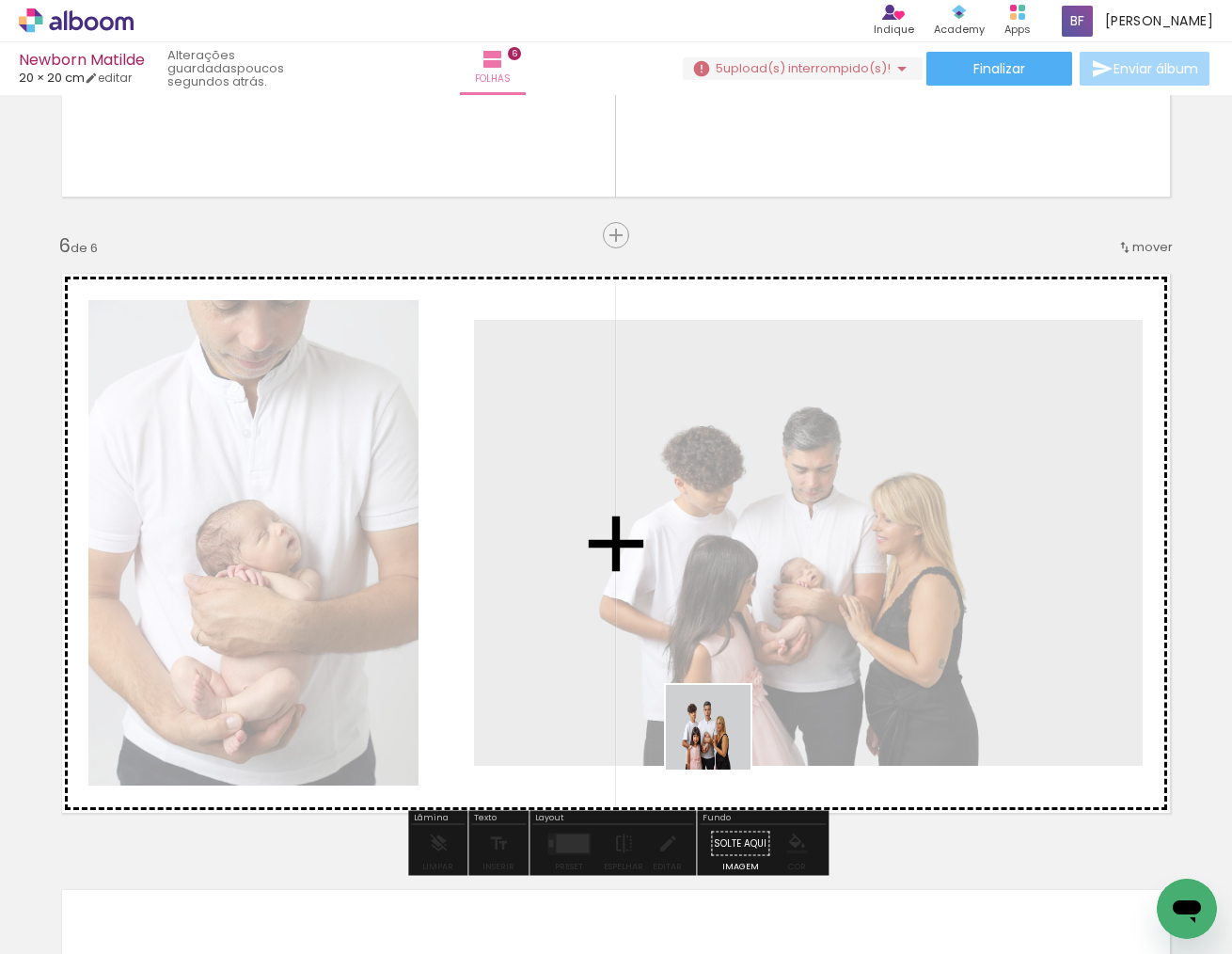
drag, startPoint x: 655, startPoint y: 898, endPoint x: 735, endPoint y: 717, distance: 197.9
click at [735, 717] on quentale-workspace at bounding box center [616, 477] width 1232 height 954
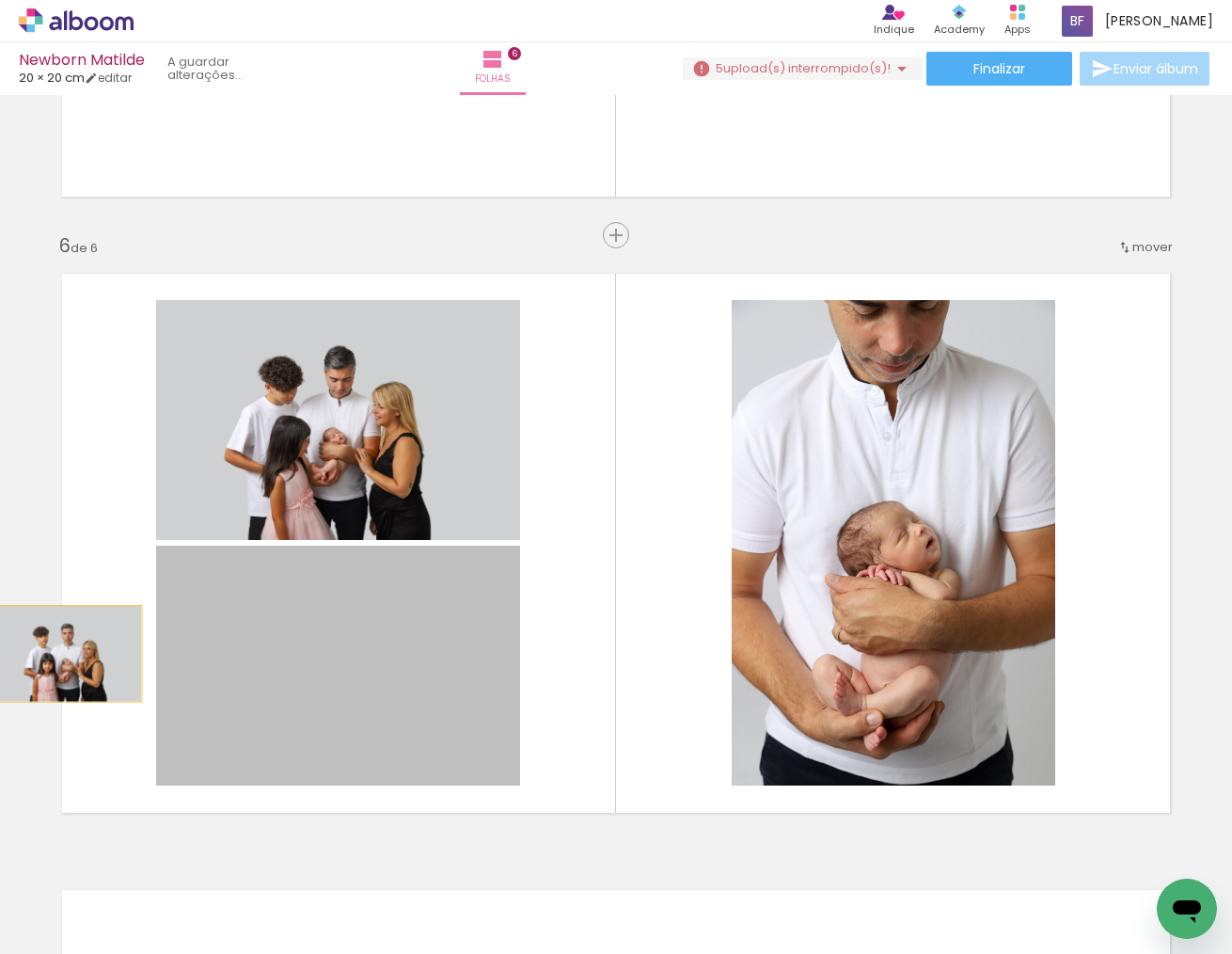
drag, startPoint x: 353, startPoint y: 692, endPoint x: 69, endPoint y: 654, distance: 286.5
click at [69, 654] on quentale-layouter at bounding box center [615, 543] width 1138 height 570
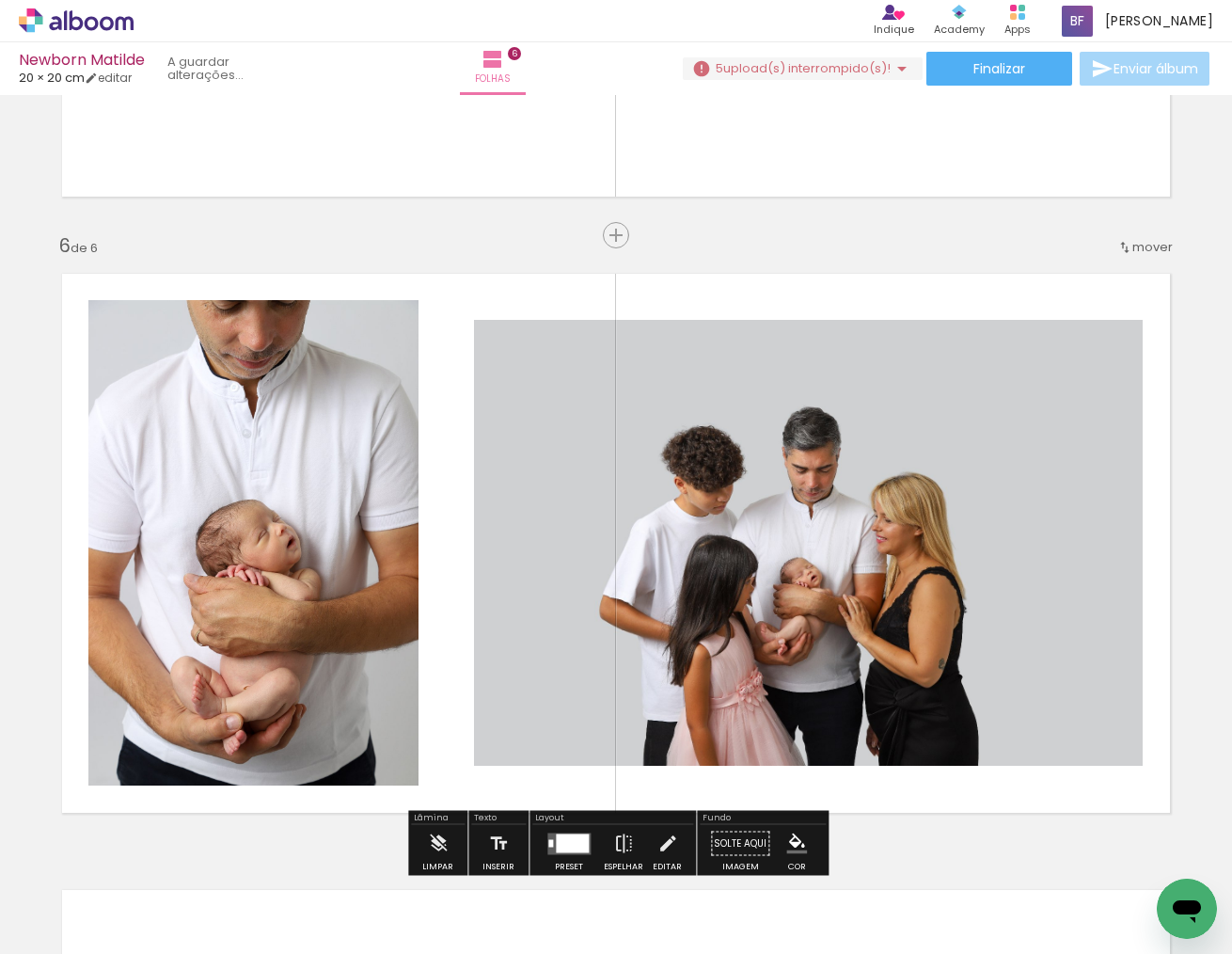
drag, startPoint x: 283, startPoint y: 673, endPoint x: 34, endPoint y: 601, distance: 259.2
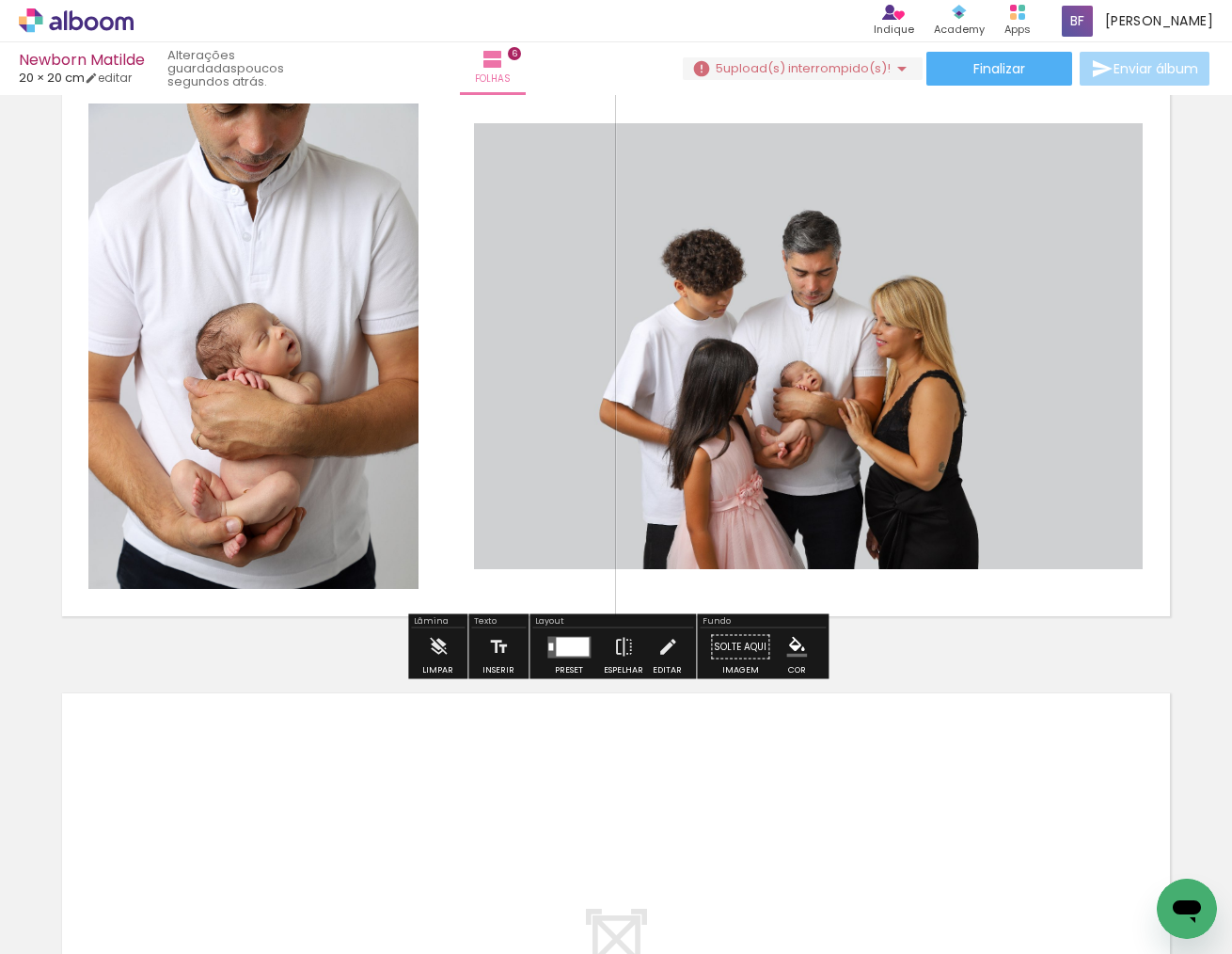
scroll to position [3181, 0]
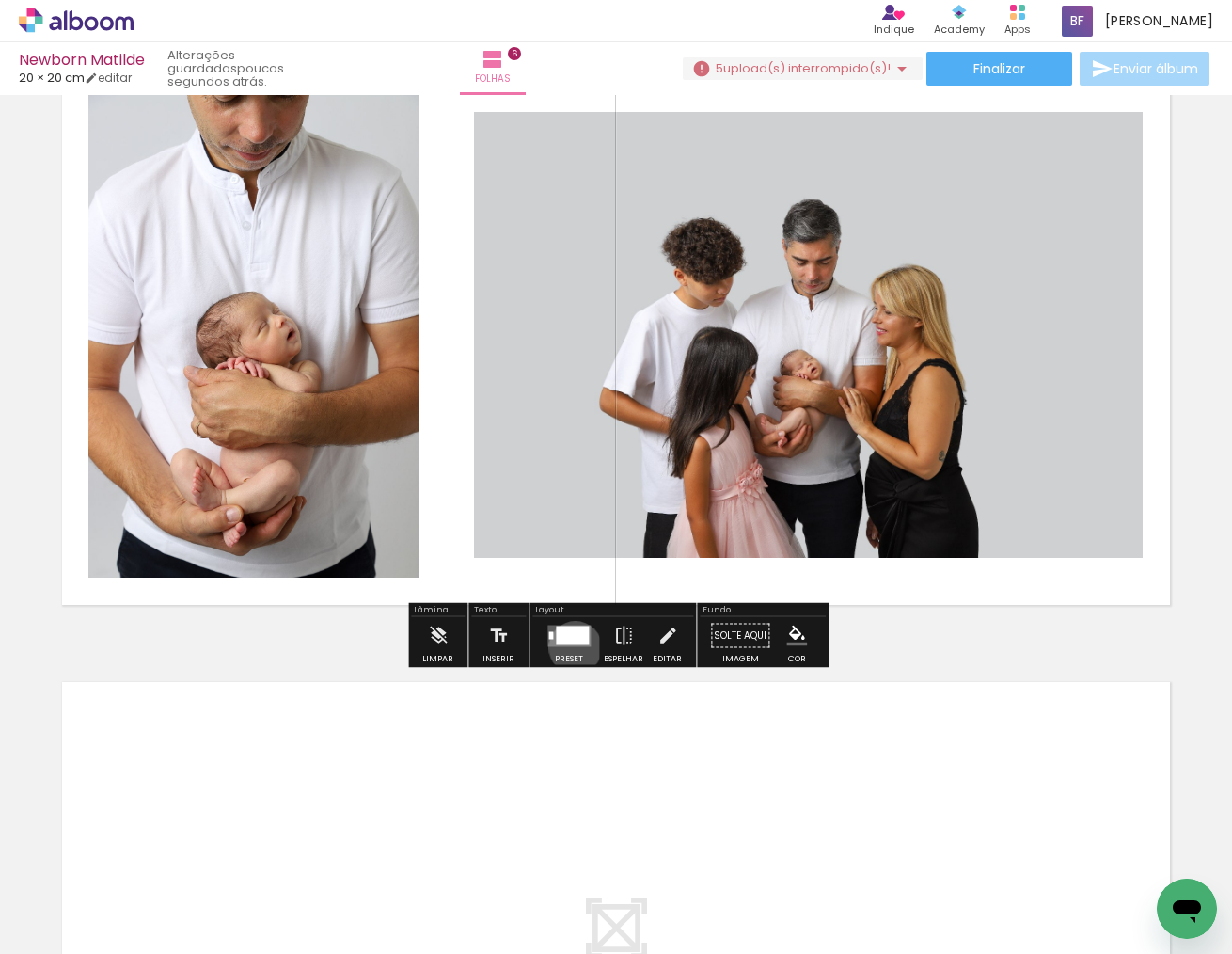
click at [571, 647] on div at bounding box center [569, 636] width 50 height 38
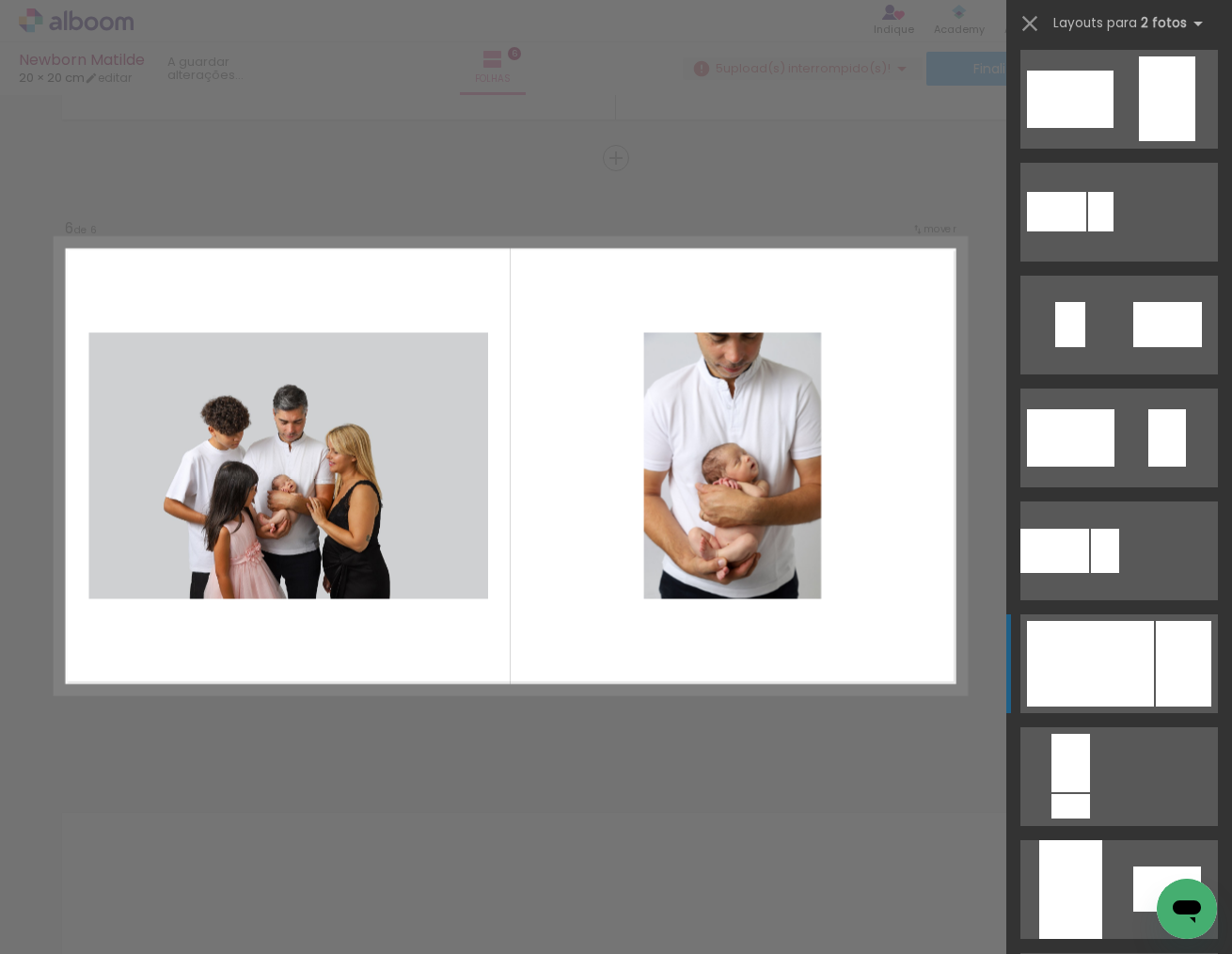
scroll to position [348, 0]
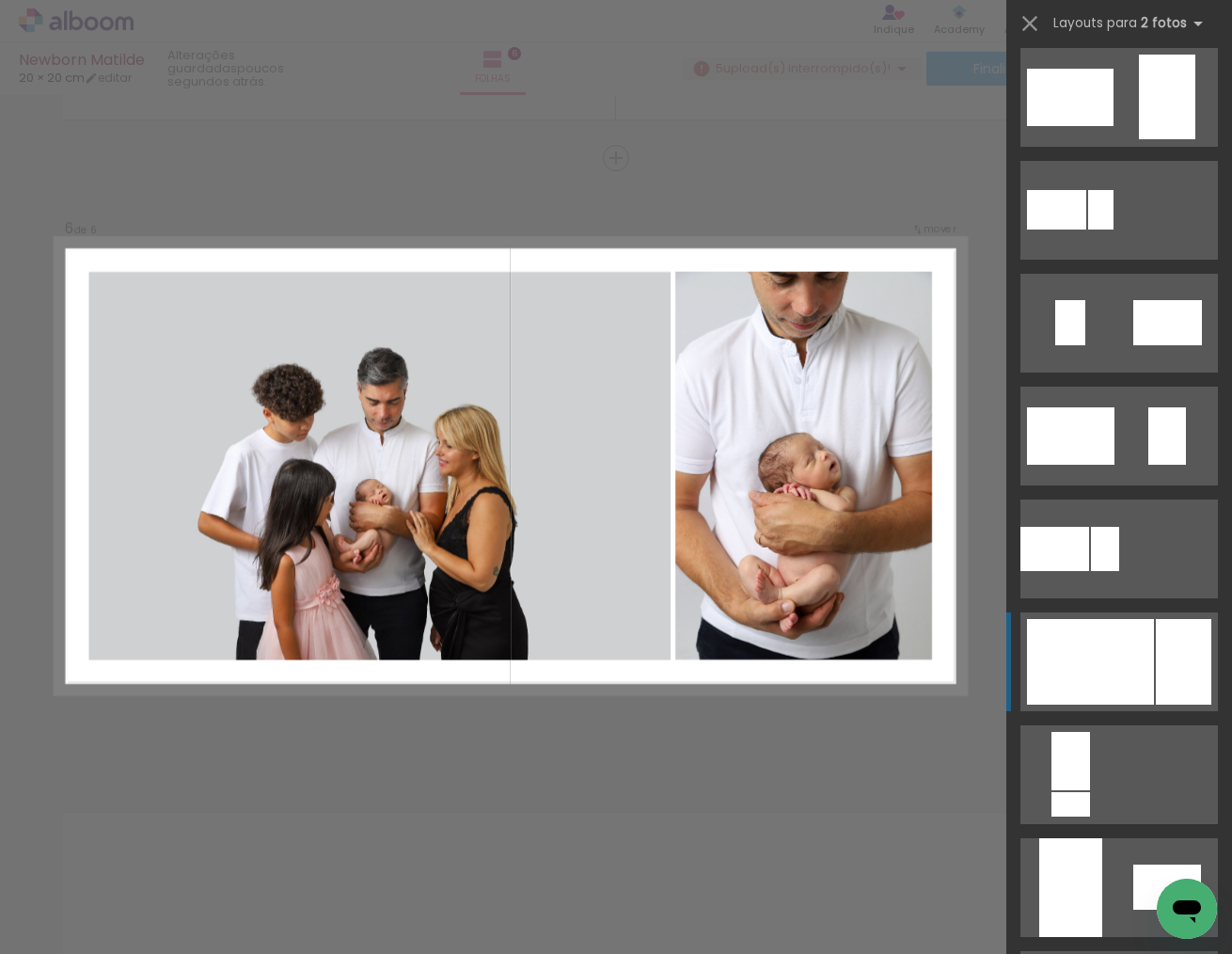
click at [1136, 639] on div at bounding box center [1090, 662] width 127 height 85
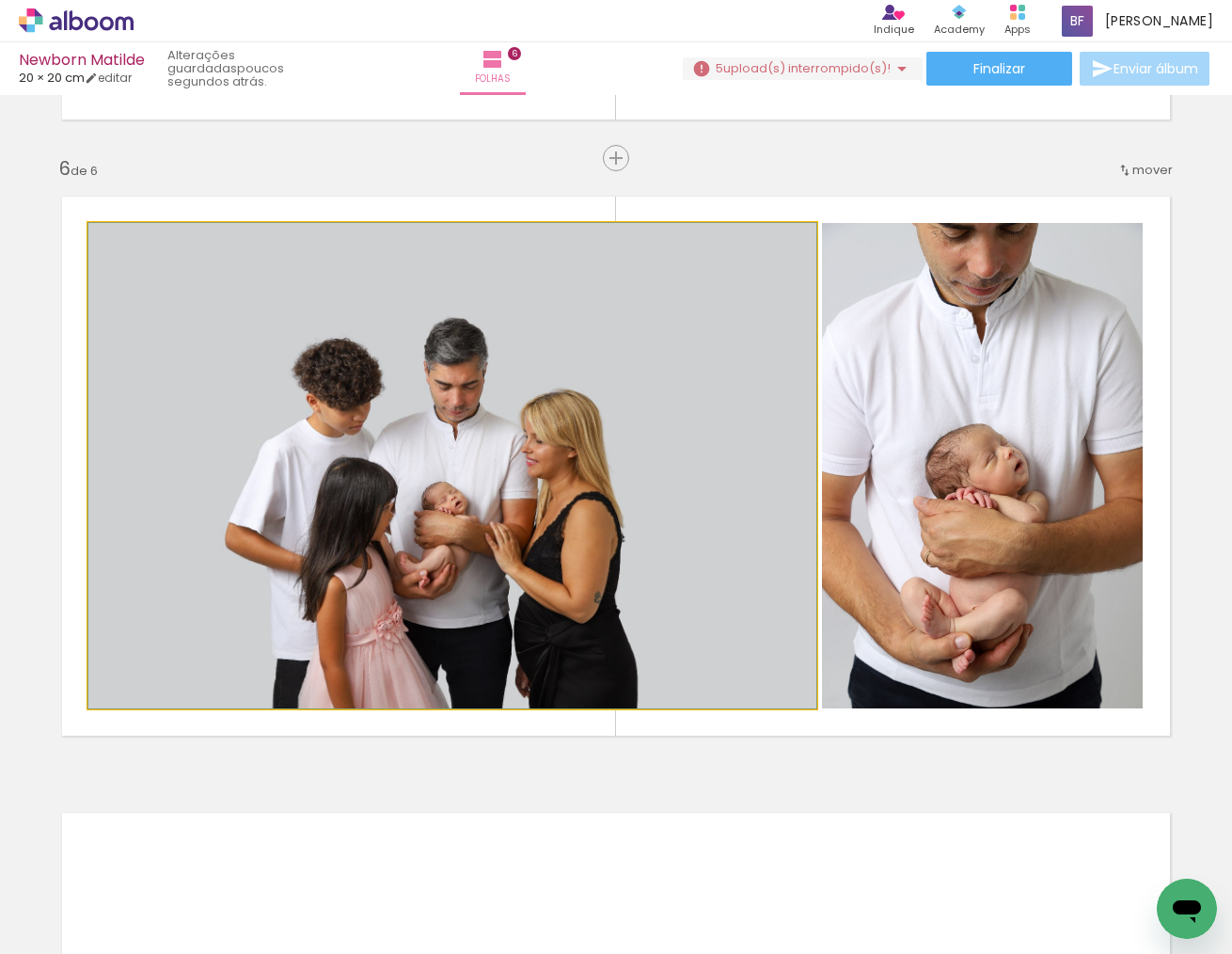
drag, startPoint x: 498, startPoint y: 546, endPoint x: 523, endPoint y: 522, distance: 34.7
click at [522, 544] on div at bounding box center [452, 466] width 729 height 485
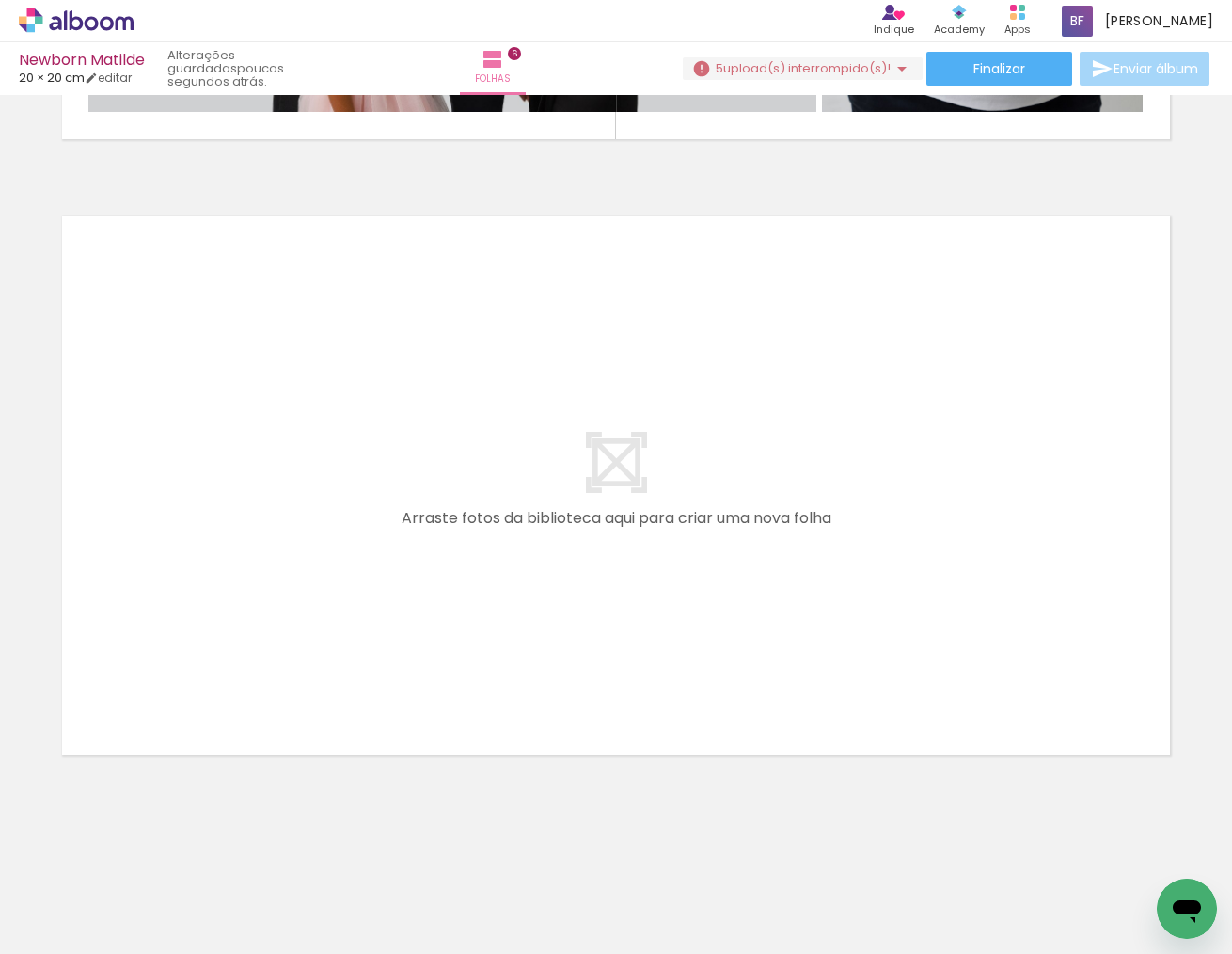
scroll to position [3647, 0]
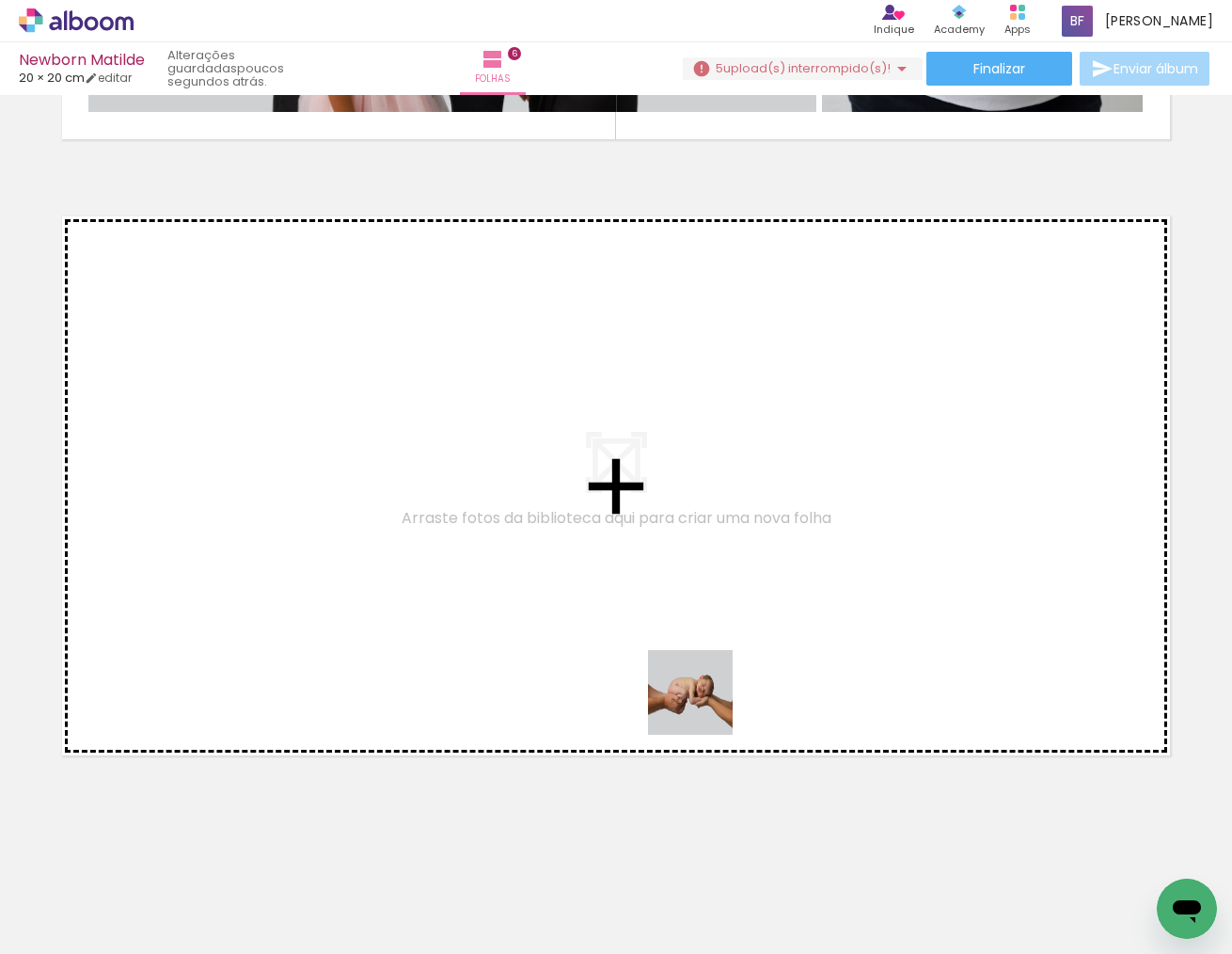
drag, startPoint x: 871, startPoint y: 904, endPoint x: 689, endPoint y: 692, distance: 279.4
click at [689, 692] on quentale-workspace at bounding box center [616, 477] width 1232 height 954
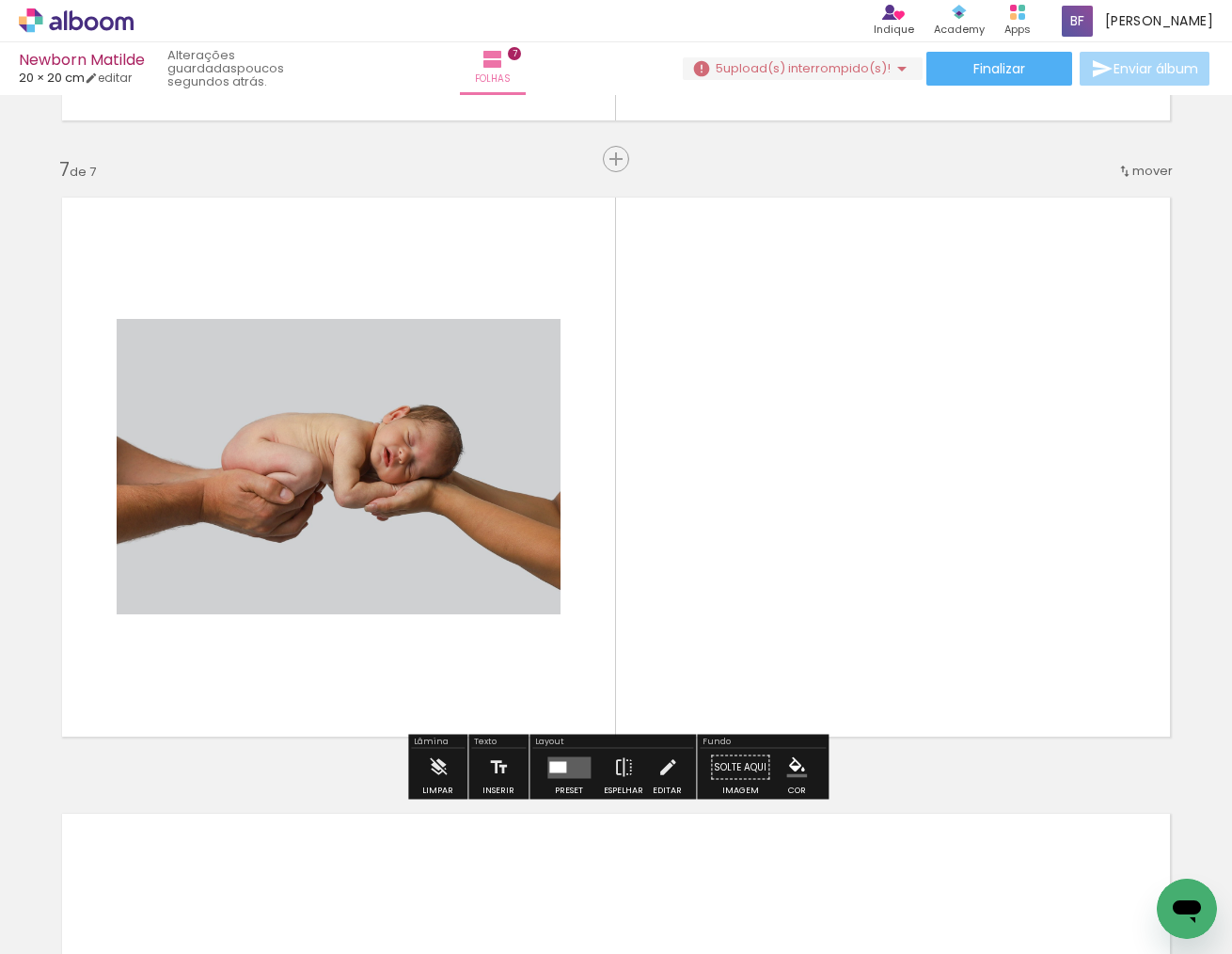
scroll to position [3667, 0]
click at [556, 773] on quentale-layouter at bounding box center [568, 767] width 44 height 21
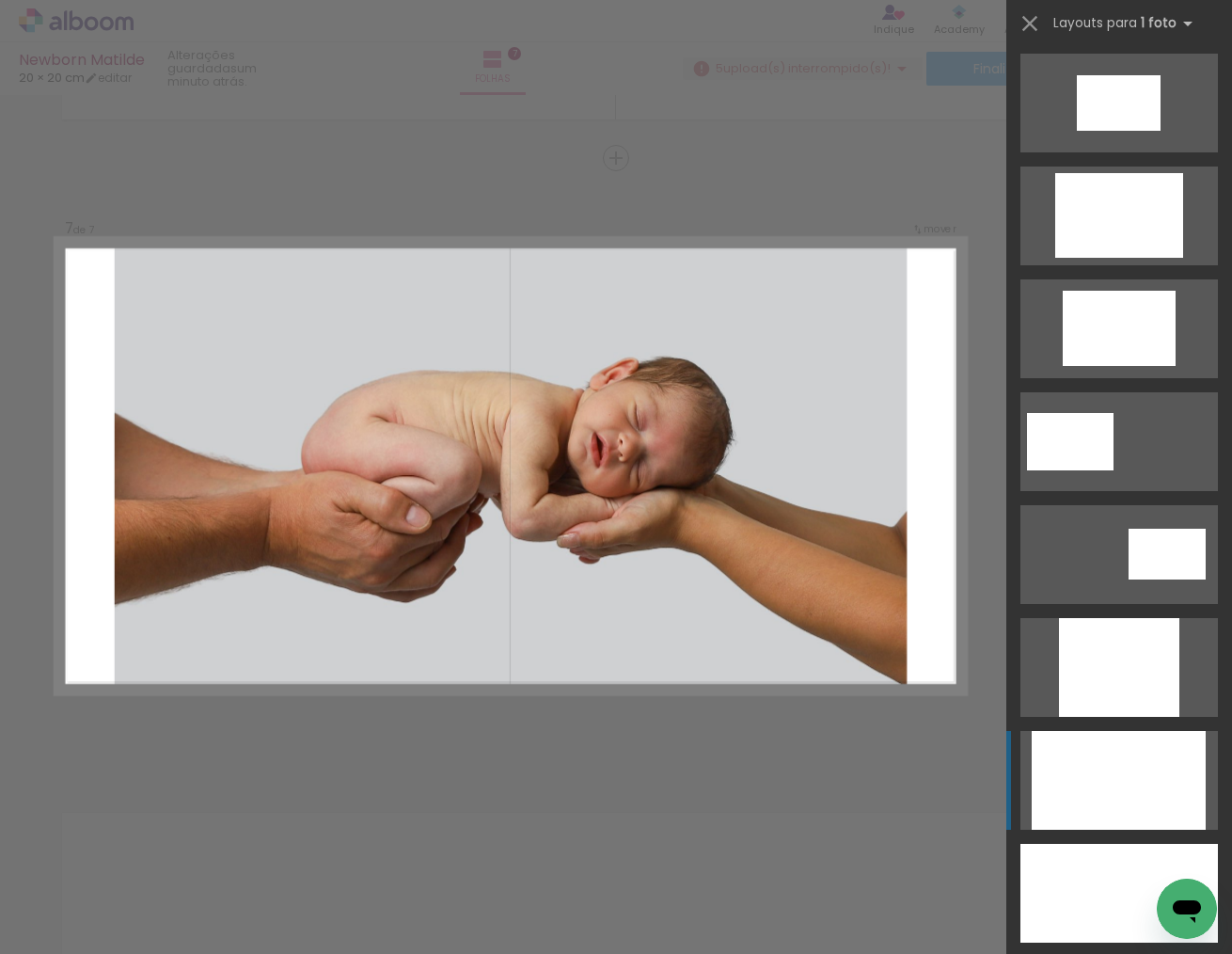
scroll to position [572, 0]
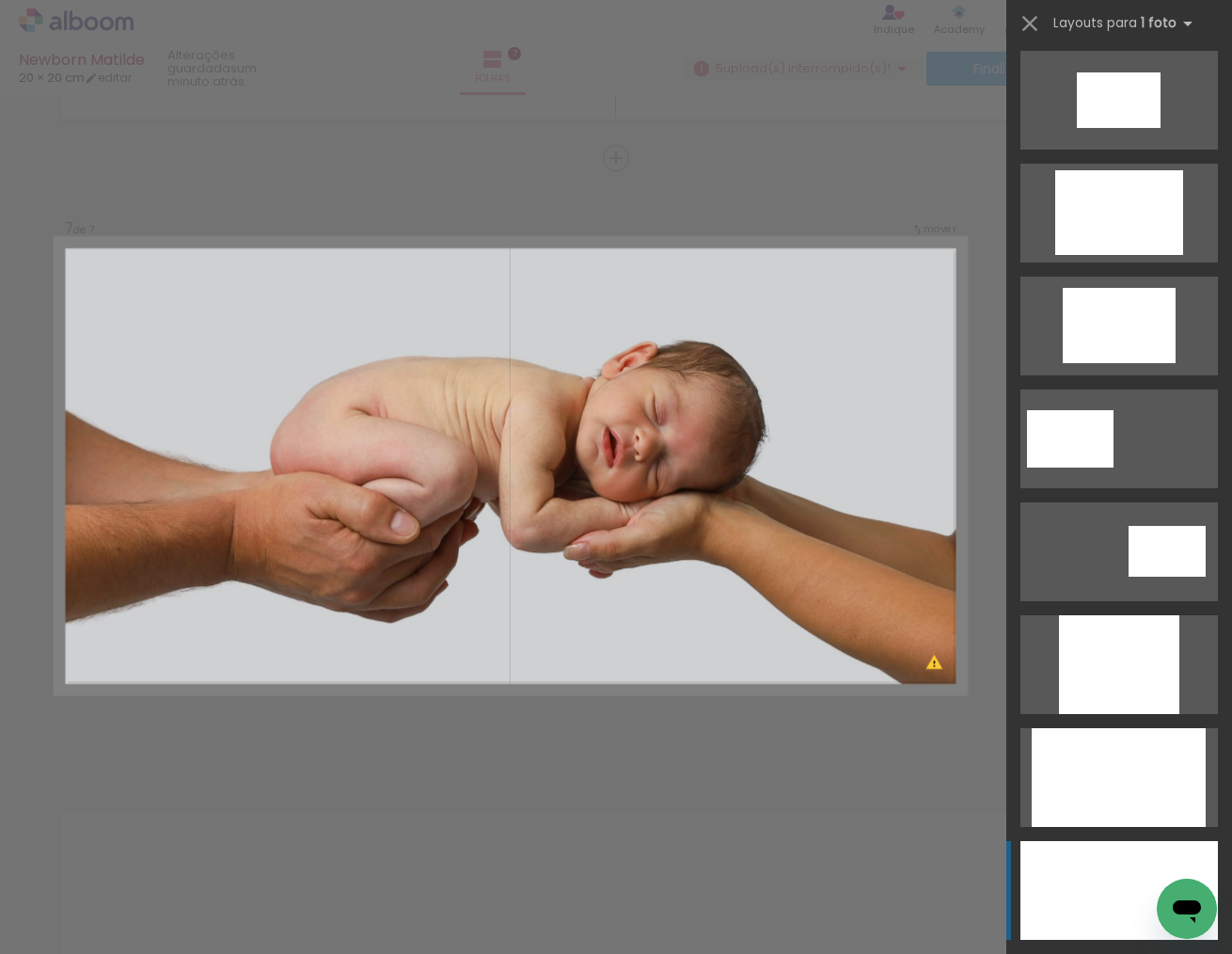
click at [1108, 879] on div at bounding box center [1119, 891] width 198 height 99
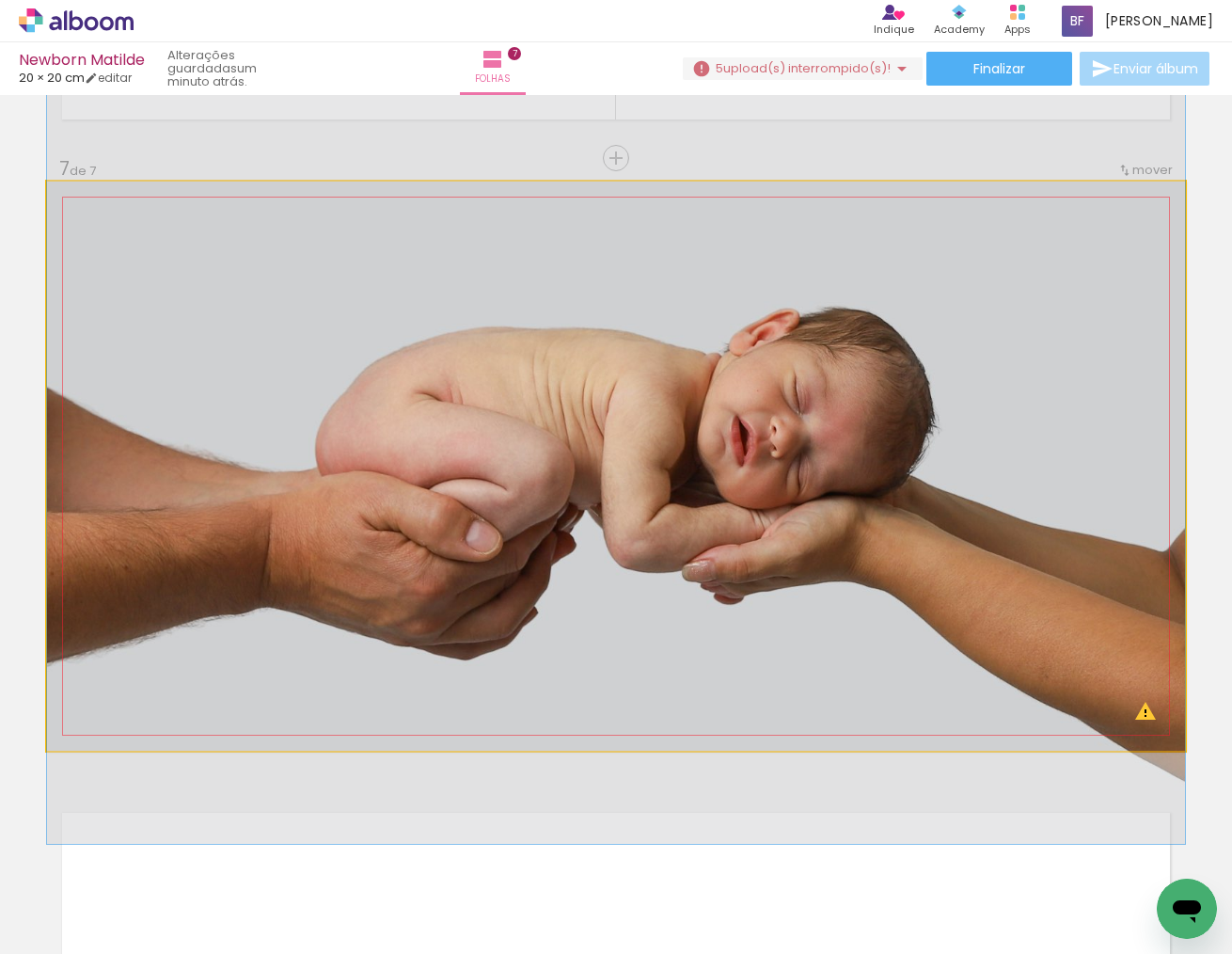
drag, startPoint x: 794, startPoint y: 526, endPoint x: 777, endPoint y: 526, distance: 17.0
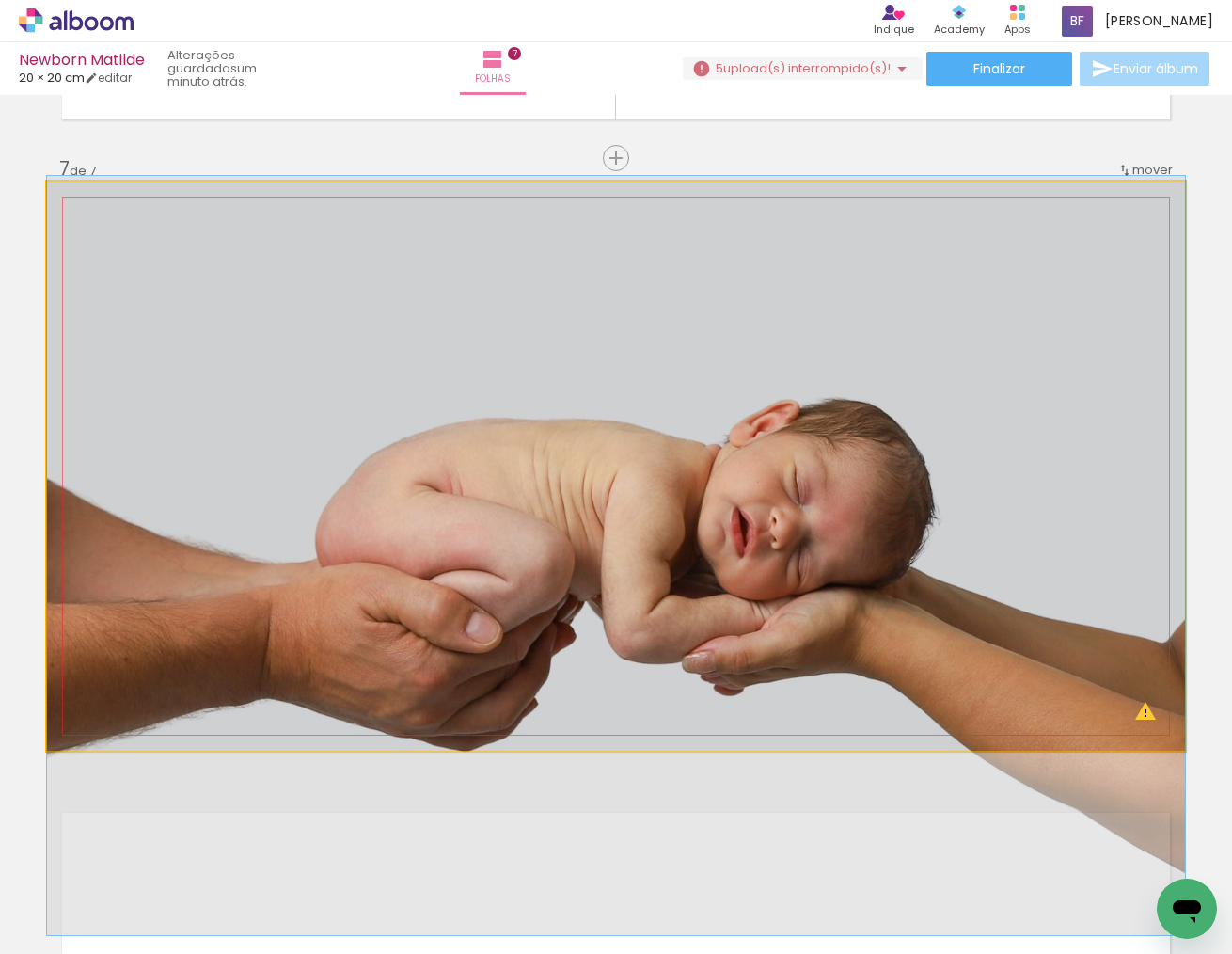
scroll to position [3667, 0]
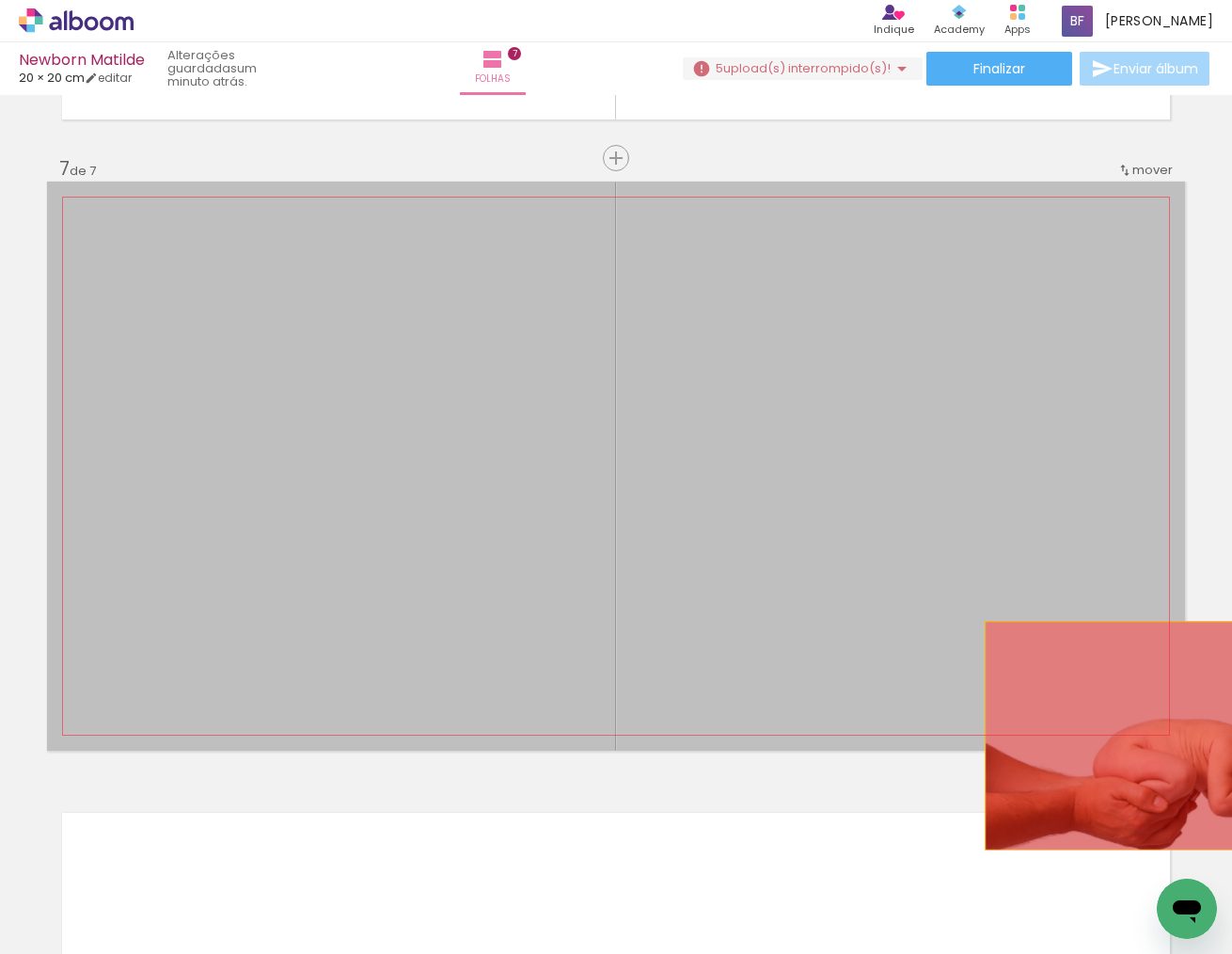
drag, startPoint x: 792, startPoint y: 534, endPoint x: 1214, endPoint y: 736, distance: 467.9
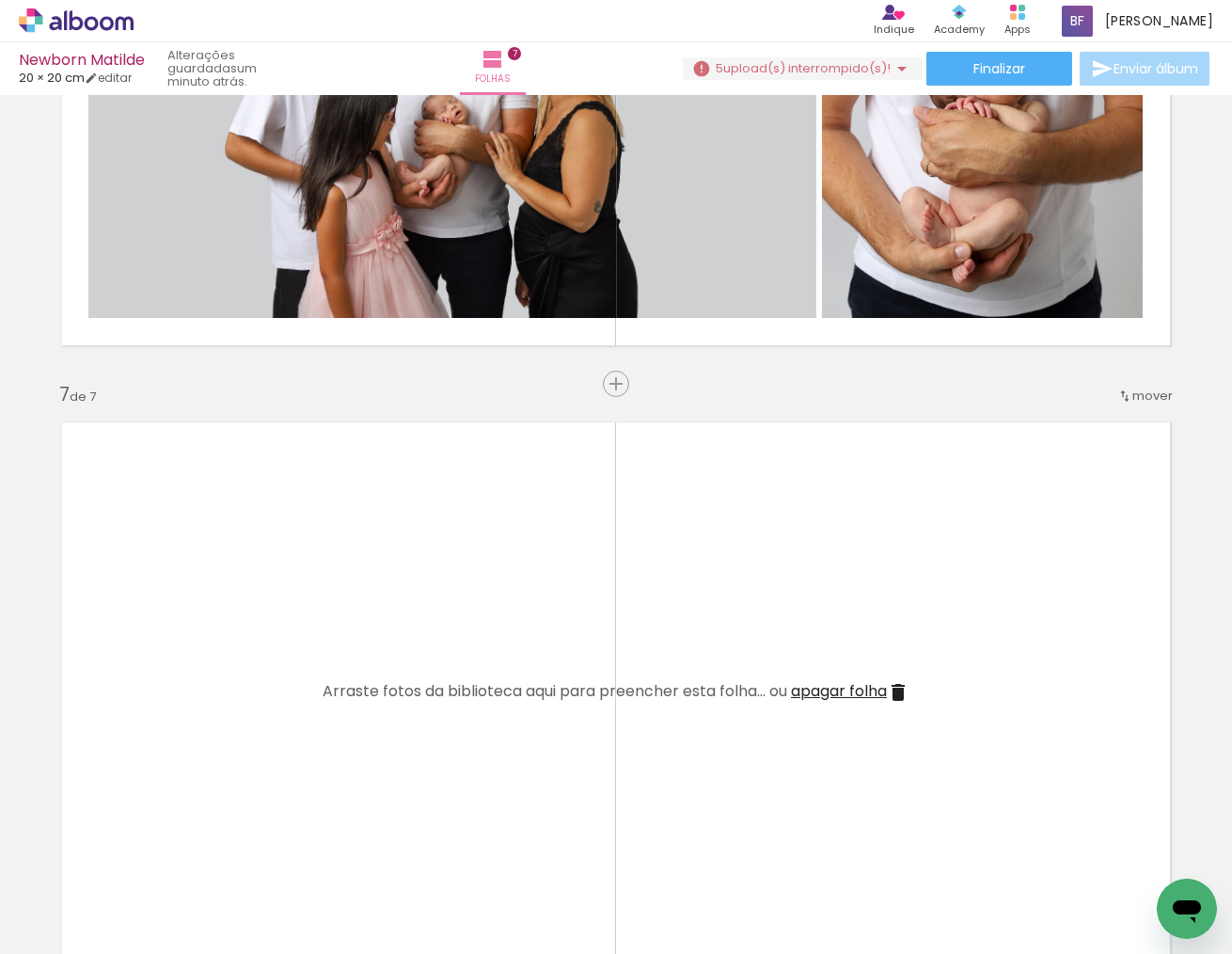
scroll to position [0, 4071]
drag, startPoint x: 865, startPoint y: 902, endPoint x: 874, endPoint y: 931, distance: 30.4
click at [865, 928] on div at bounding box center [858, 891] width 62 height 93
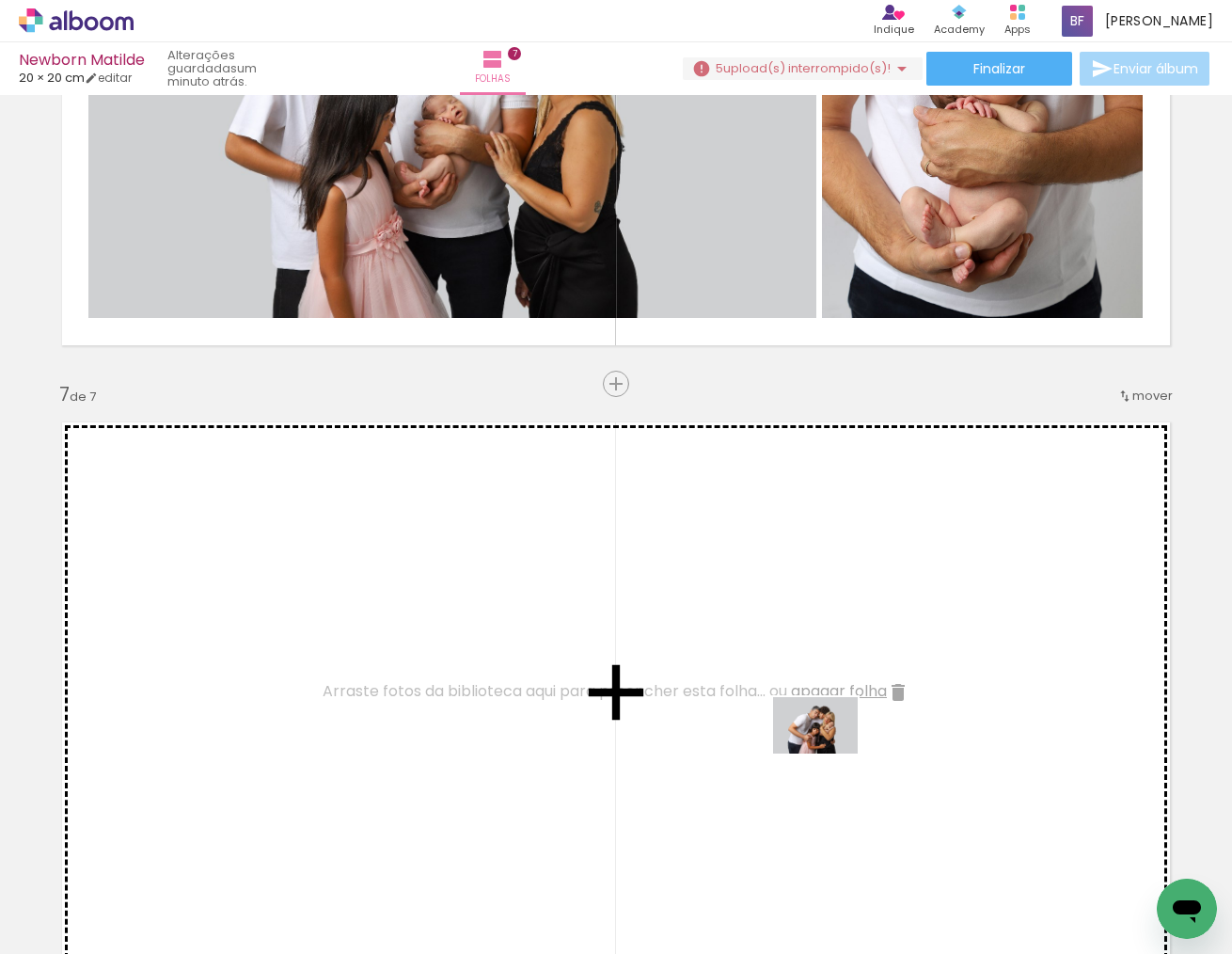
drag, startPoint x: 1069, startPoint y: 898, endPoint x: 829, endPoint y: 754, distance: 279.9
click at [829, 754] on quentale-workspace at bounding box center [616, 477] width 1232 height 954
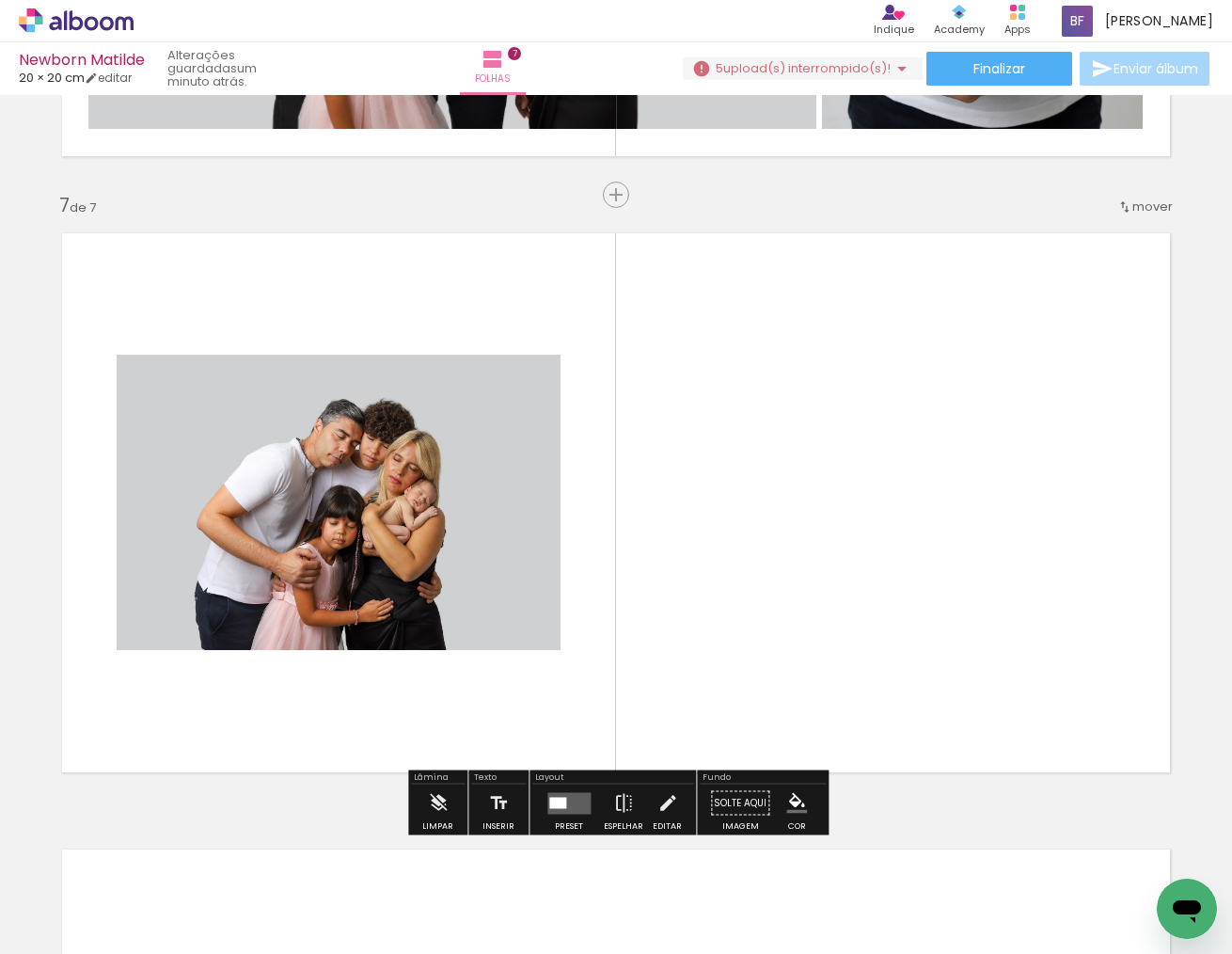
scroll to position [3632, 0]
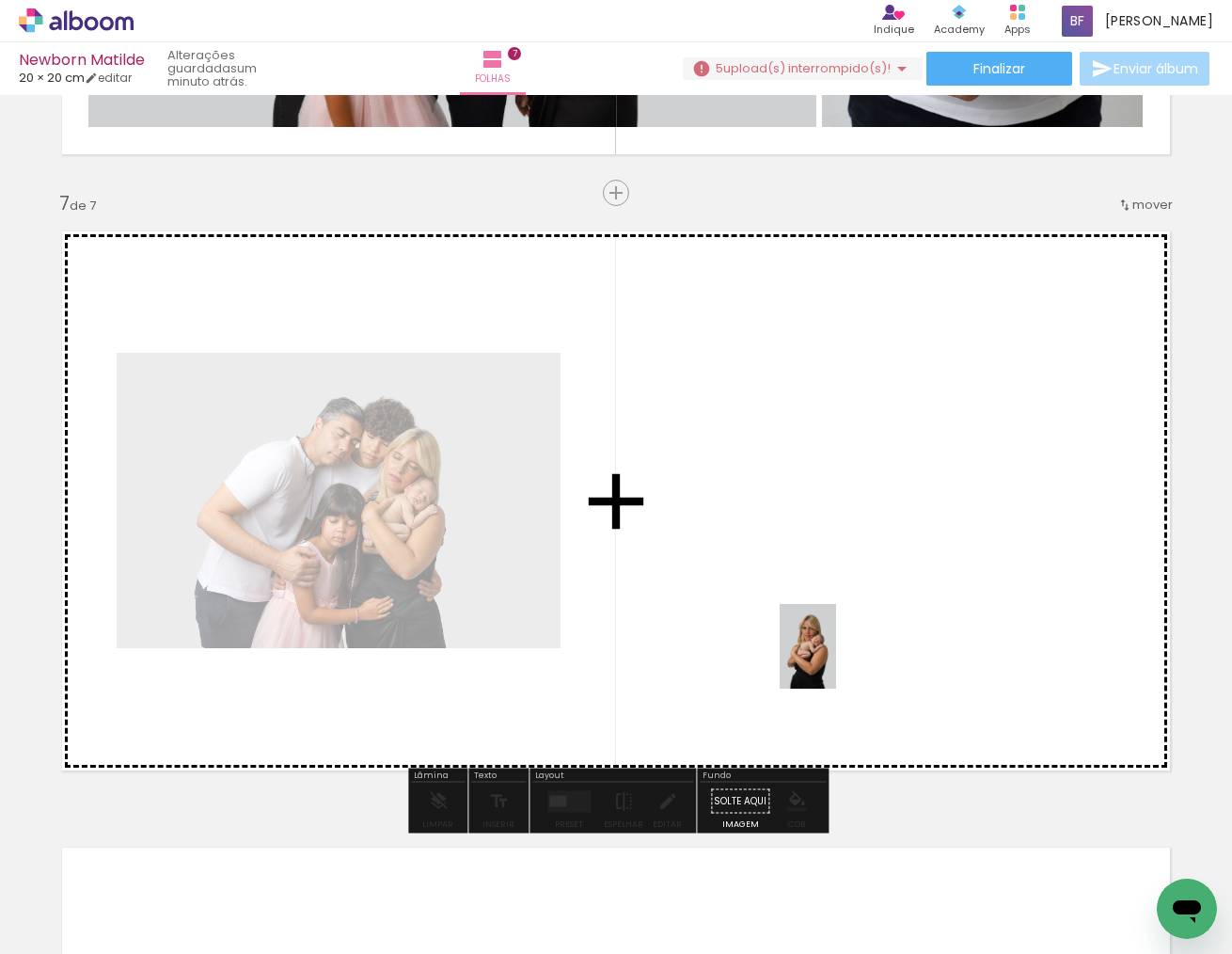
drag, startPoint x: 763, startPoint y: 905, endPoint x: 836, endPoint y: 661, distance: 254.7
click at [836, 661] on quentale-workspace at bounding box center [616, 477] width 1232 height 954
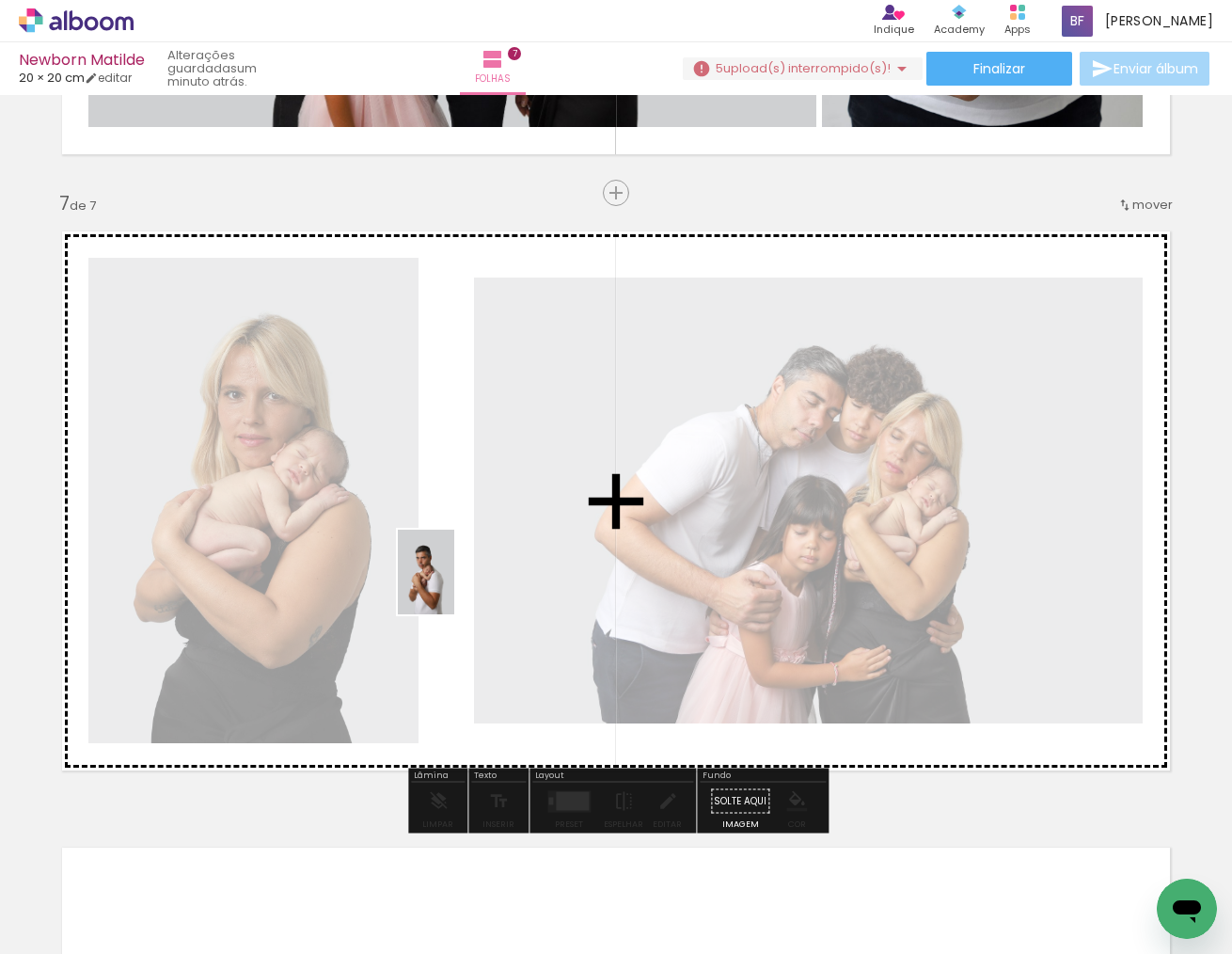
drag, startPoint x: 553, startPoint y: 826, endPoint x: 454, endPoint y: 586, distance: 259.6
click at [454, 586] on quentale-workspace at bounding box center [616, 477] width 1232 height 954
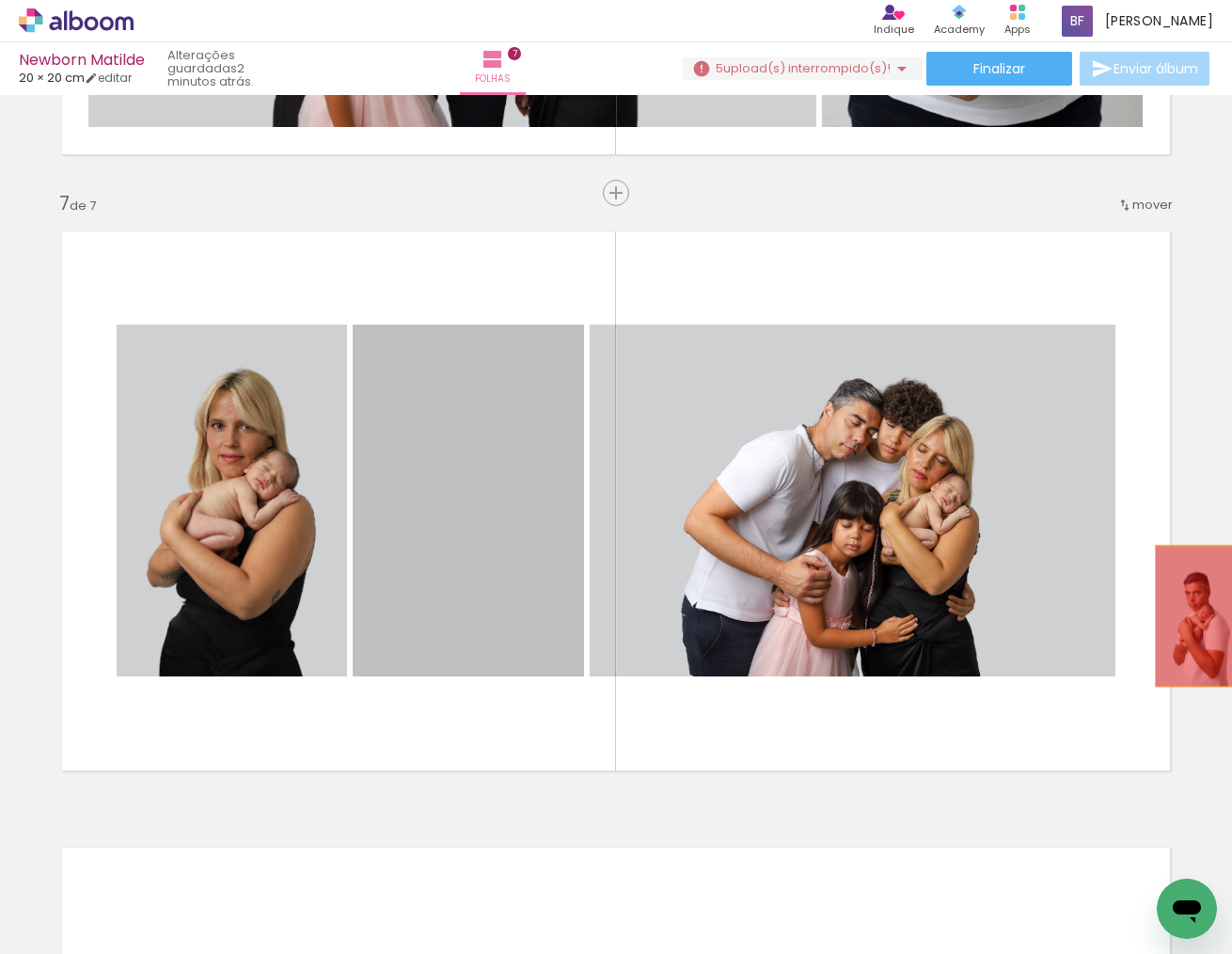
drag, startPoint x: 451, startPoint y: 557, endPoint x: 1202, endPoint y: 616, distance: 753.3
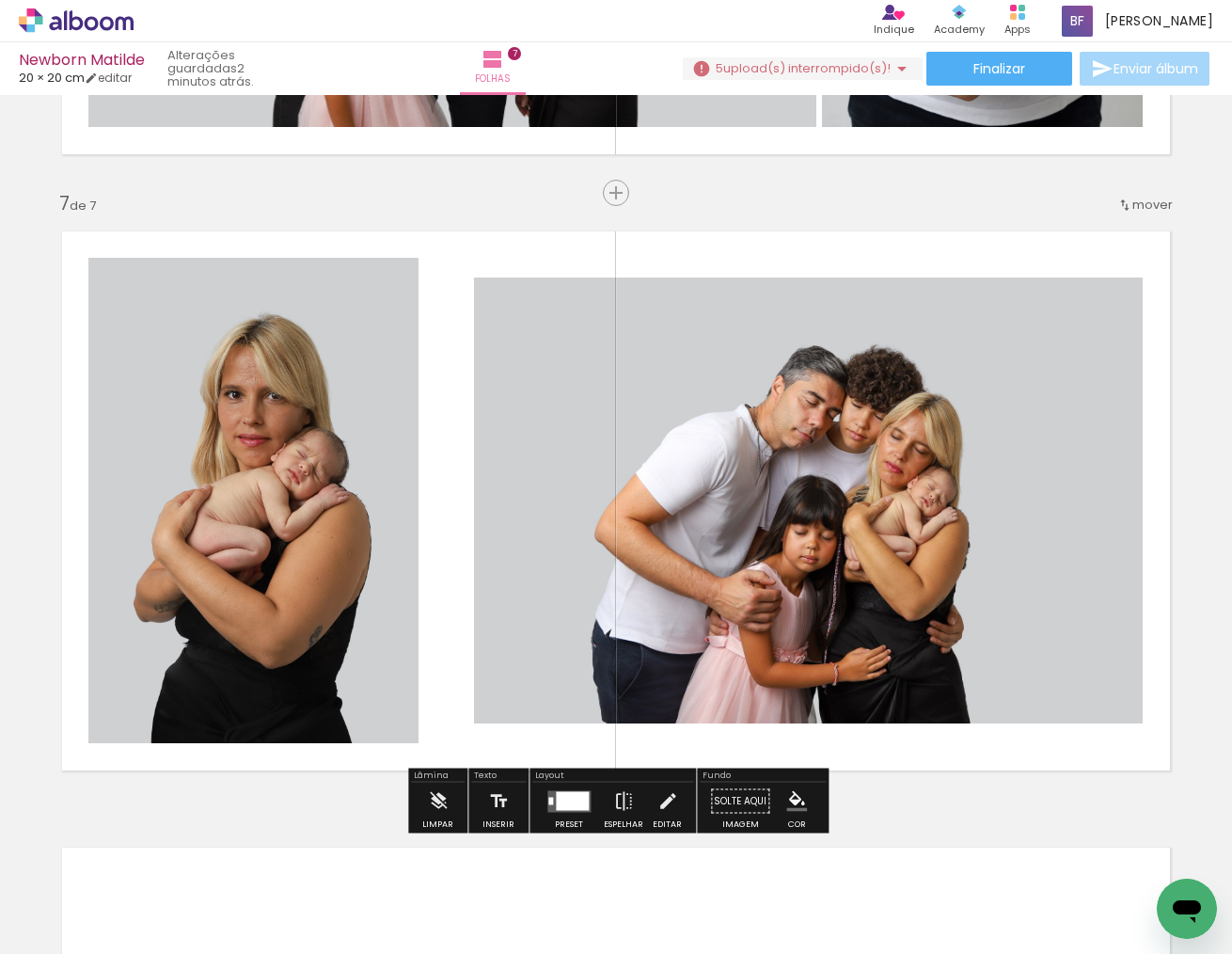
scroll to position [0, 0]
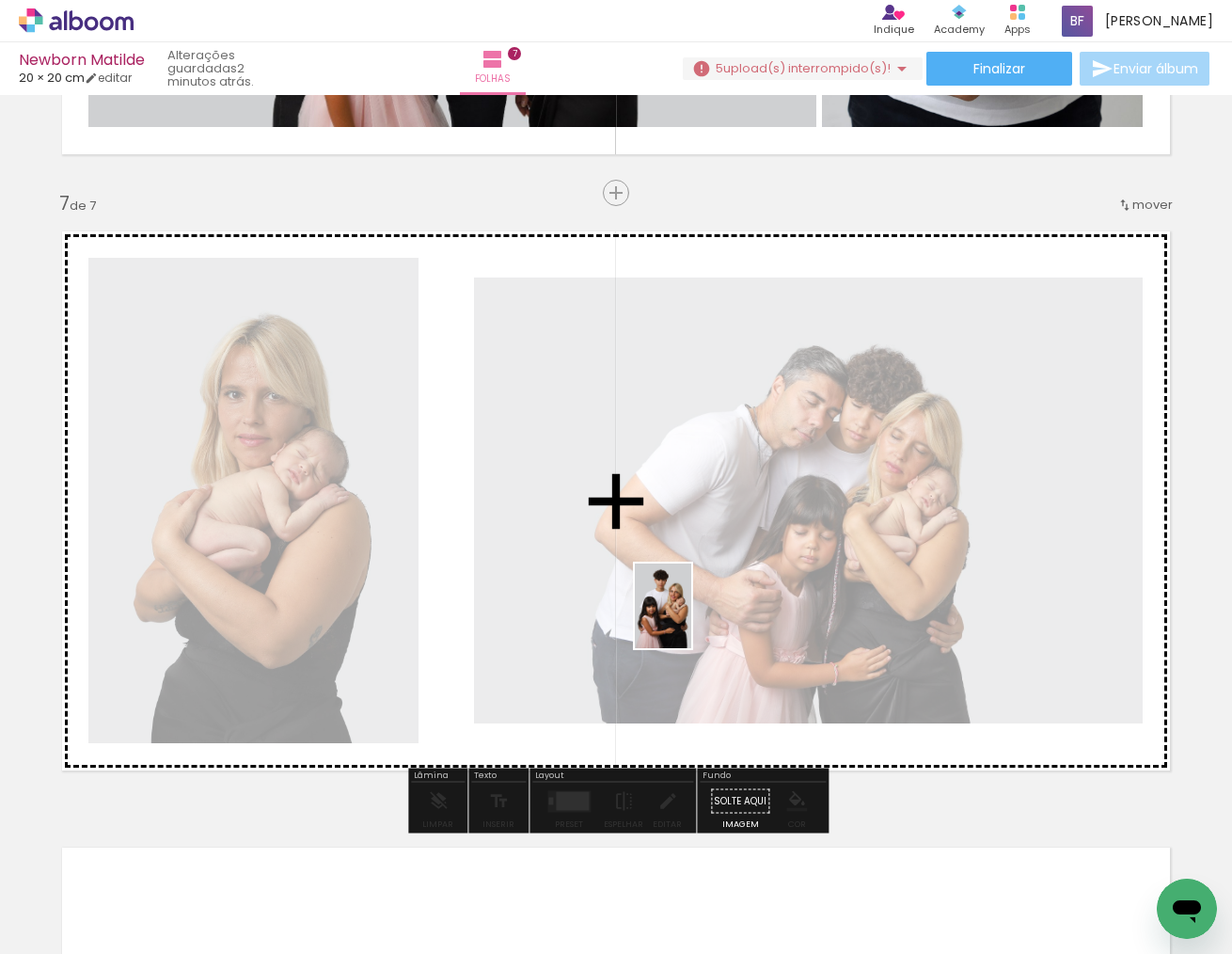
drag, startPoint x: 831, startPoint y: 825, endPoint x: 692, endPoint y: 620, distance: 247.7
click at [692, 620] on quentale-workspace at bounding box center [616, 477] width 1232 height 954
